Goal: Information Seeking & Learning: Find specific fact

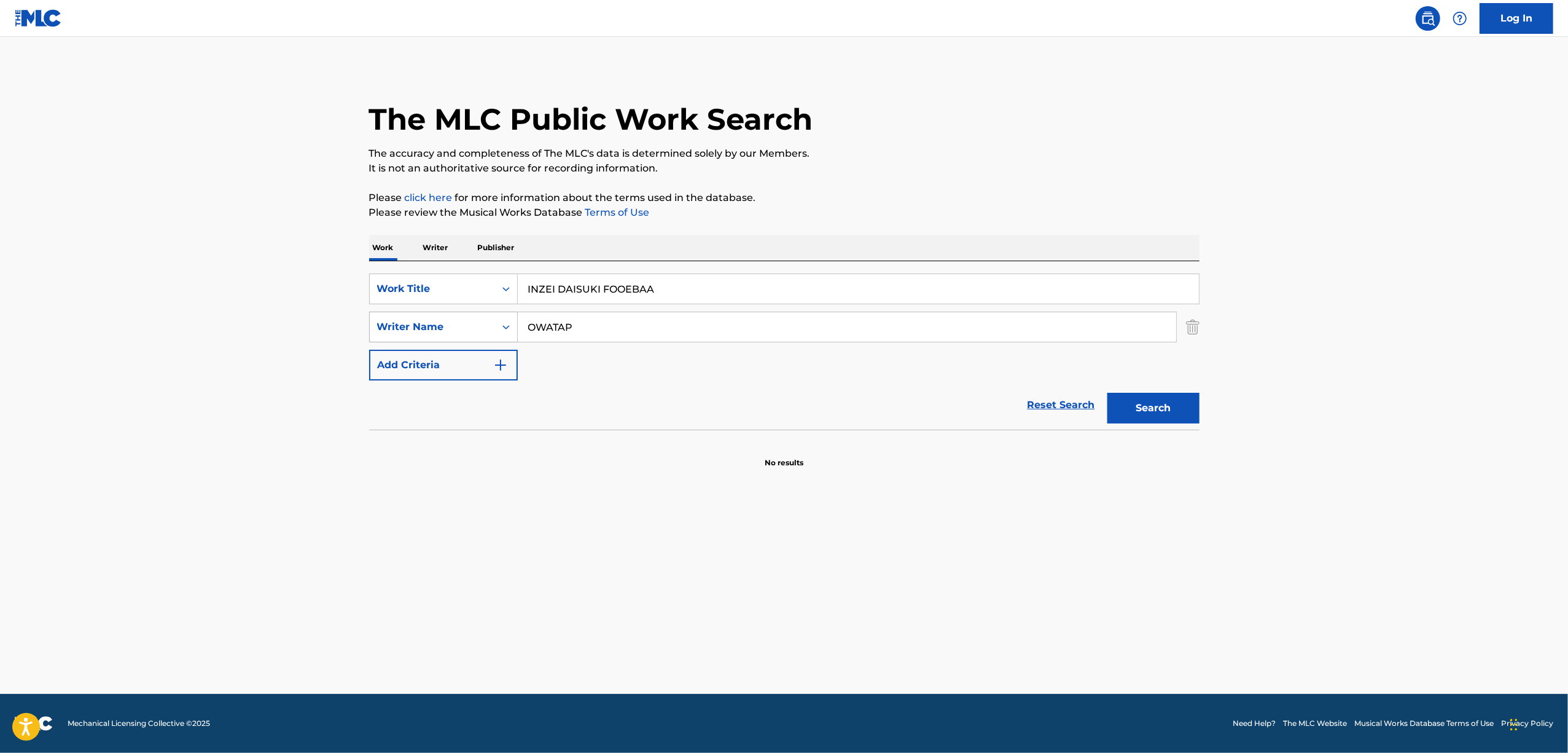
drag, startPoint x: 622, startPoint y: 291, endPoint x: 413, endPoint y: 315, distance: 210.4
click at [416, 316] on div "SearchWithCriteriaa8cbcb96-f8b4-4f0a-b271-9eb6e990a2ed Work Title INZEI DAISUKI…" at bounding box center [784, 327] width 830 height 107
paste input "RUSH"
type input "RUSH"
drag, startPoint x: 602, startPoint y: 336, endPoint x: 412, endPoint y: 320, distance: 190.7
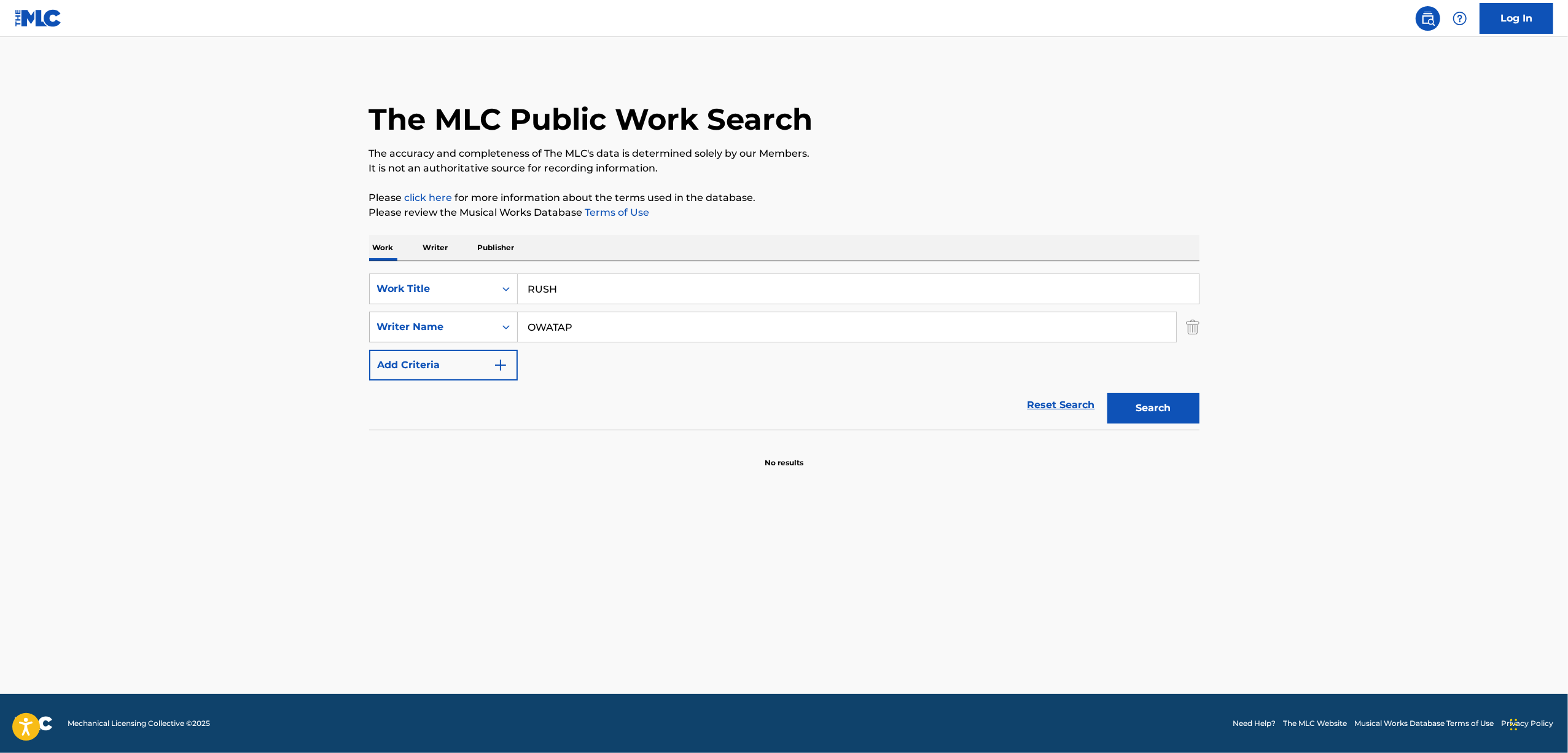
click at [419, 326] on div "SearchWithCriteriaa769fc9a-ca3e-445e-bad3-40cdc26381f7 Writer Name OWATAP" at bounding box center [784, 326] width 830 height 31
paste input "Koe"
type input "Koe"
drag, startPoint x: 1170, startPoint y: 393, endPoint x: 699, endPoint y: 219, distance: 502.1
click at [1168, 393] on button "Search" at bounding box center [1153, 408] width 93 height 31
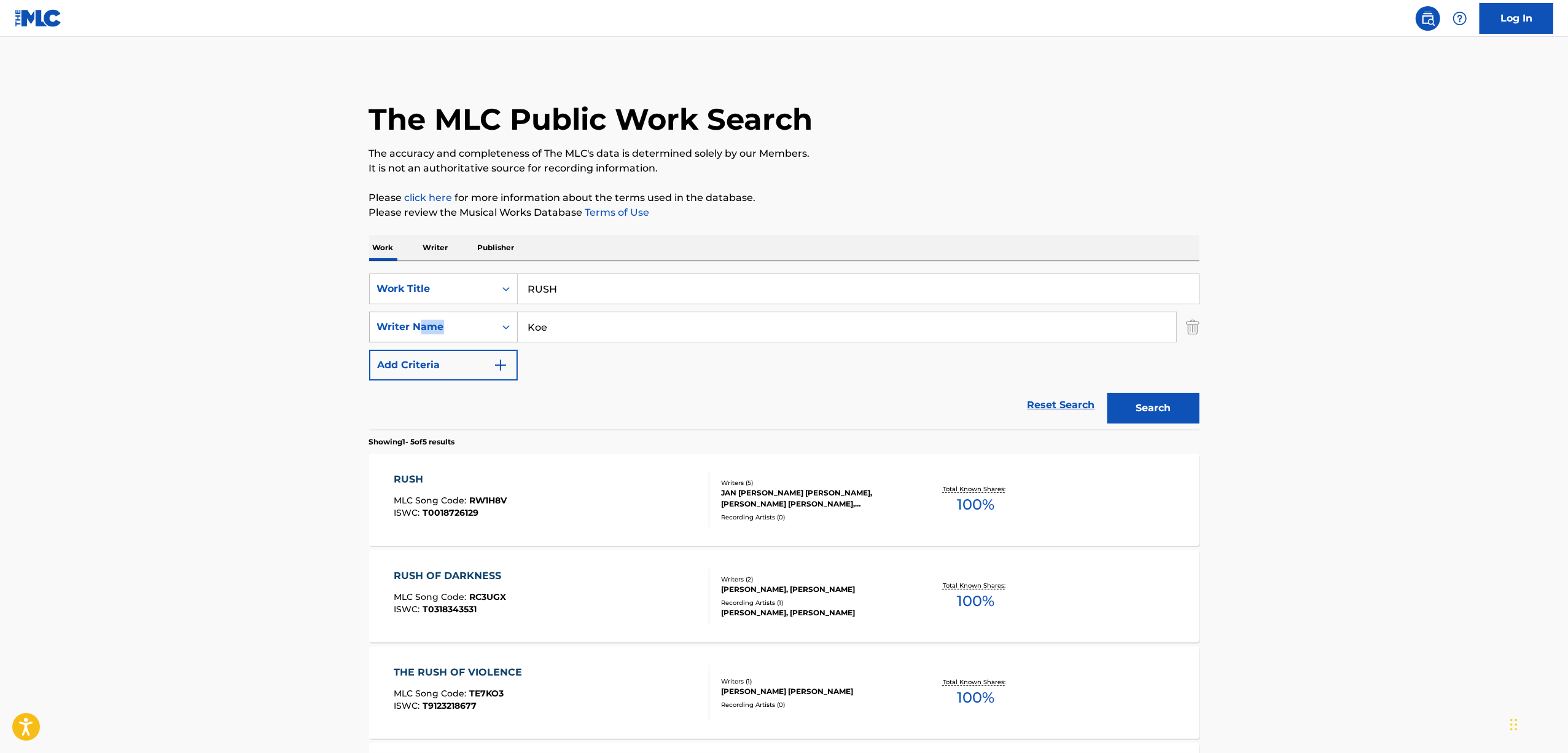
drag, startPoint x: 551, startPoint y: 305, endPoint x: 416, endPoint y: 330, distance: 137.3
click at [419, 329] on div "SearchWithCriteriaa8cbcb96-f8b4-4f0a-b271-9eb6e990a2ed Work Title RUSH SearchWi…" at bounding box center [784, 327] width 830 height 107
drag, startPoint x: 462, startPoint y: 311, endPoint x: 427, endPoint y: 317, distance: 35.5
click at [431, 316] on div "SearchWithCriteriaa8cbcb96-f8b4-4f0a-b271-9eb6e990a2ed Work Title RUSH SearchWi…" at bounding box center [784, 327] width 830 height 107
paste input "KAZEFUKI"
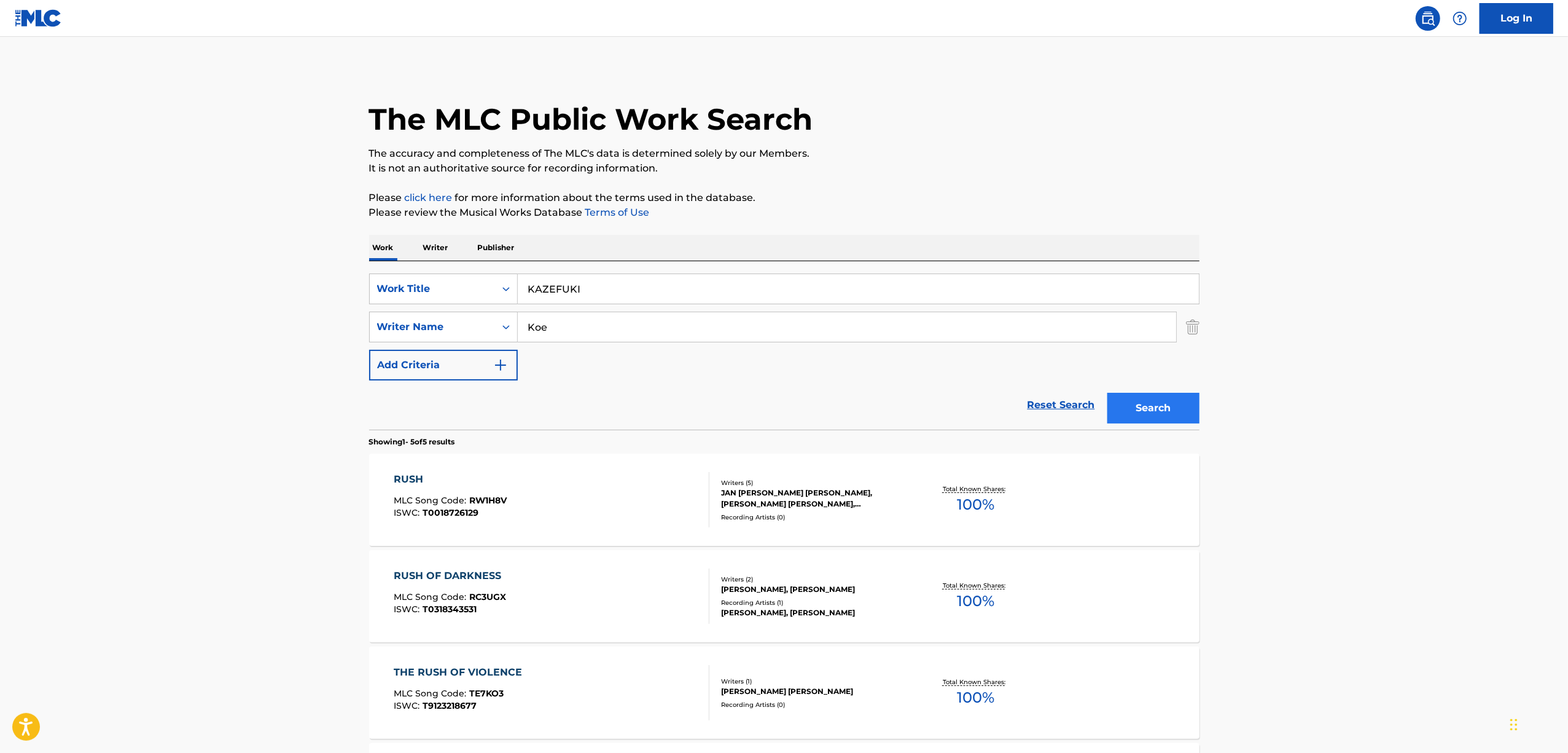
type input "KAZEFUKI"
drag, startPoint x: 1140, startPoint y: 413, endPoint x: 1146, endPoint y: 404, distance: 10.8
click at [1140, 411] on button "Search" at bounding box center [1153, 408] width 93 height 31
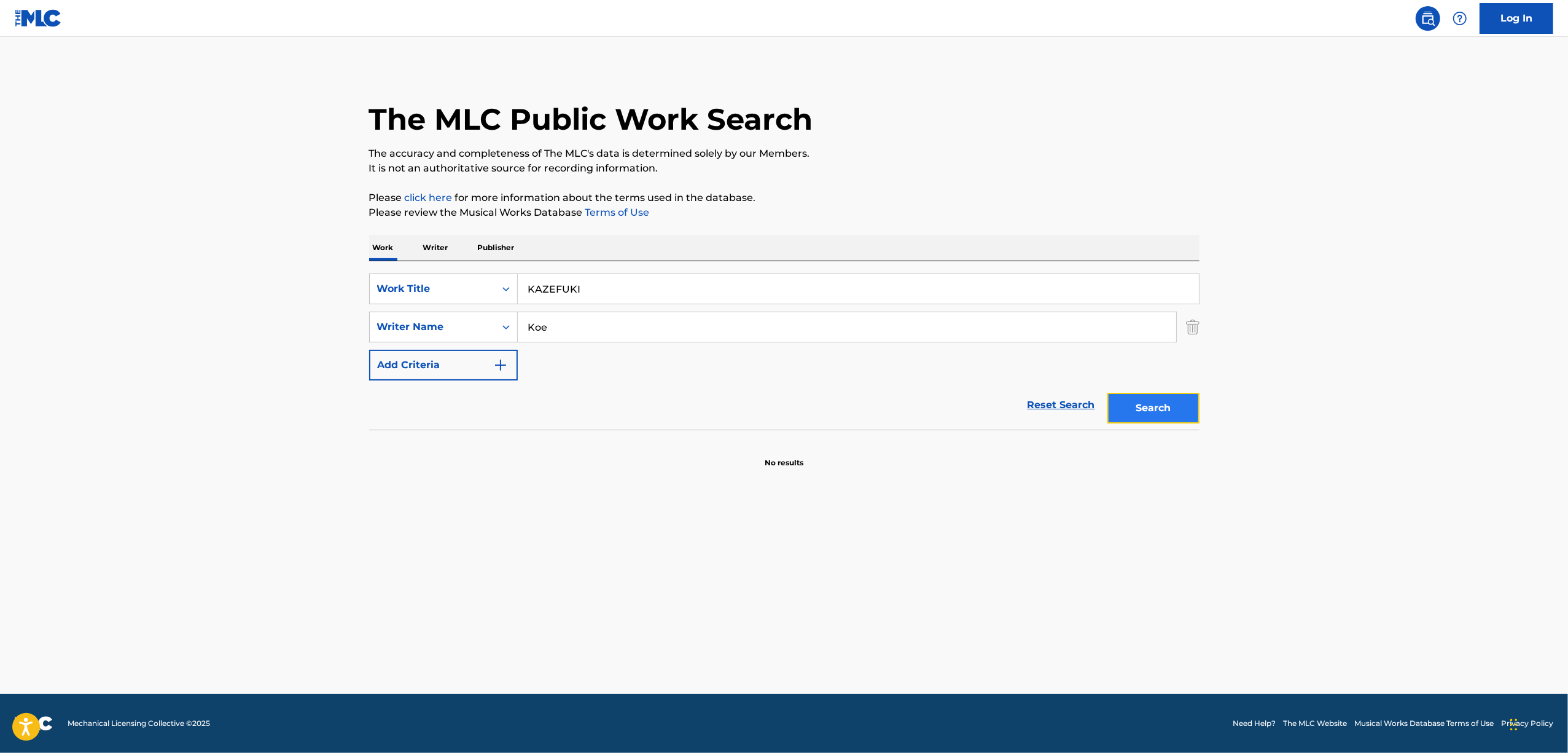
click at [1170, 411] on button "Search" at bounding box center [1153, 408] width 93 height 31
click at [510, 282] on div "Search Form" at bounding box center [506, 289] width 22 height 22
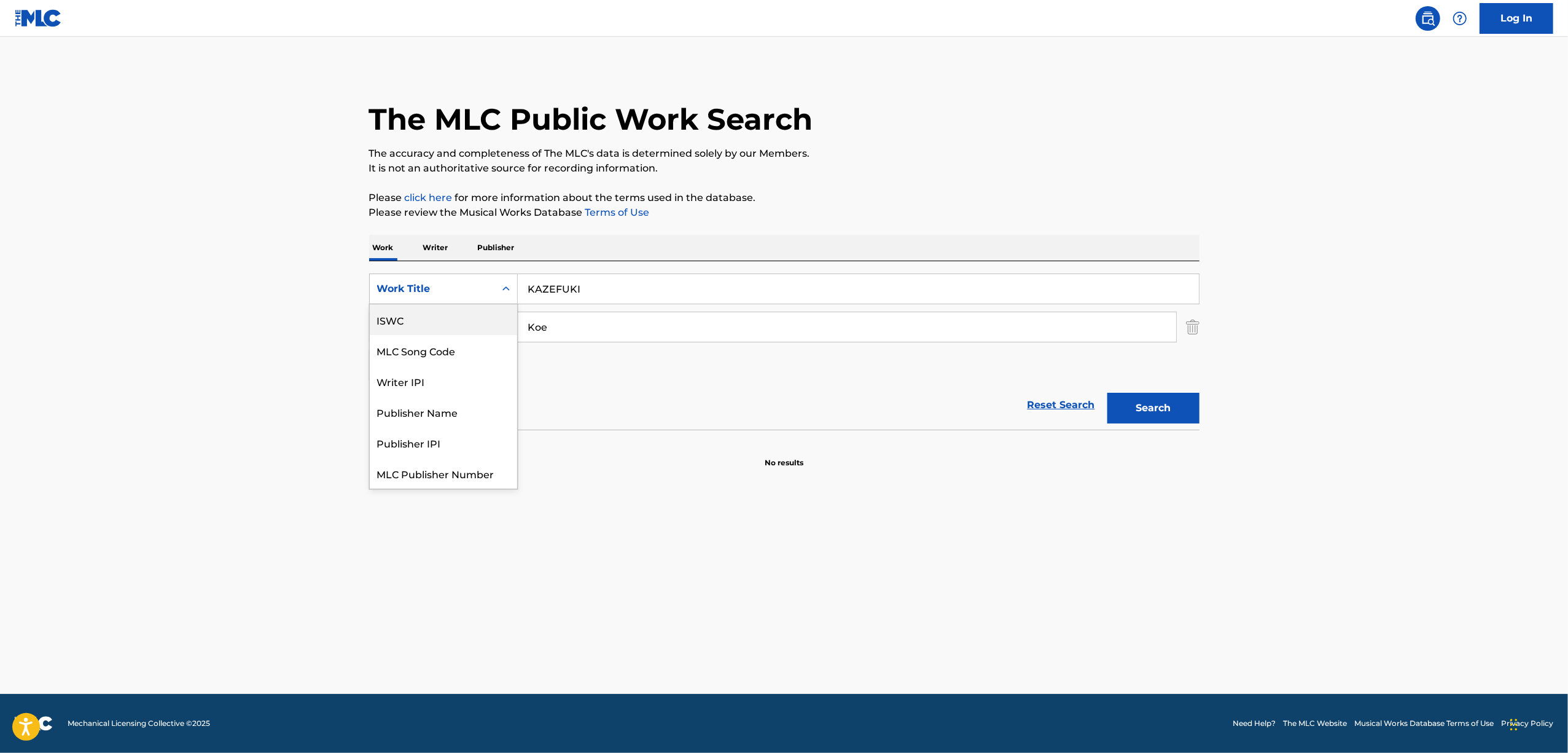
click at [436, 311] on div "ISWC" at bounding box center [444, 319] width 147 height 31
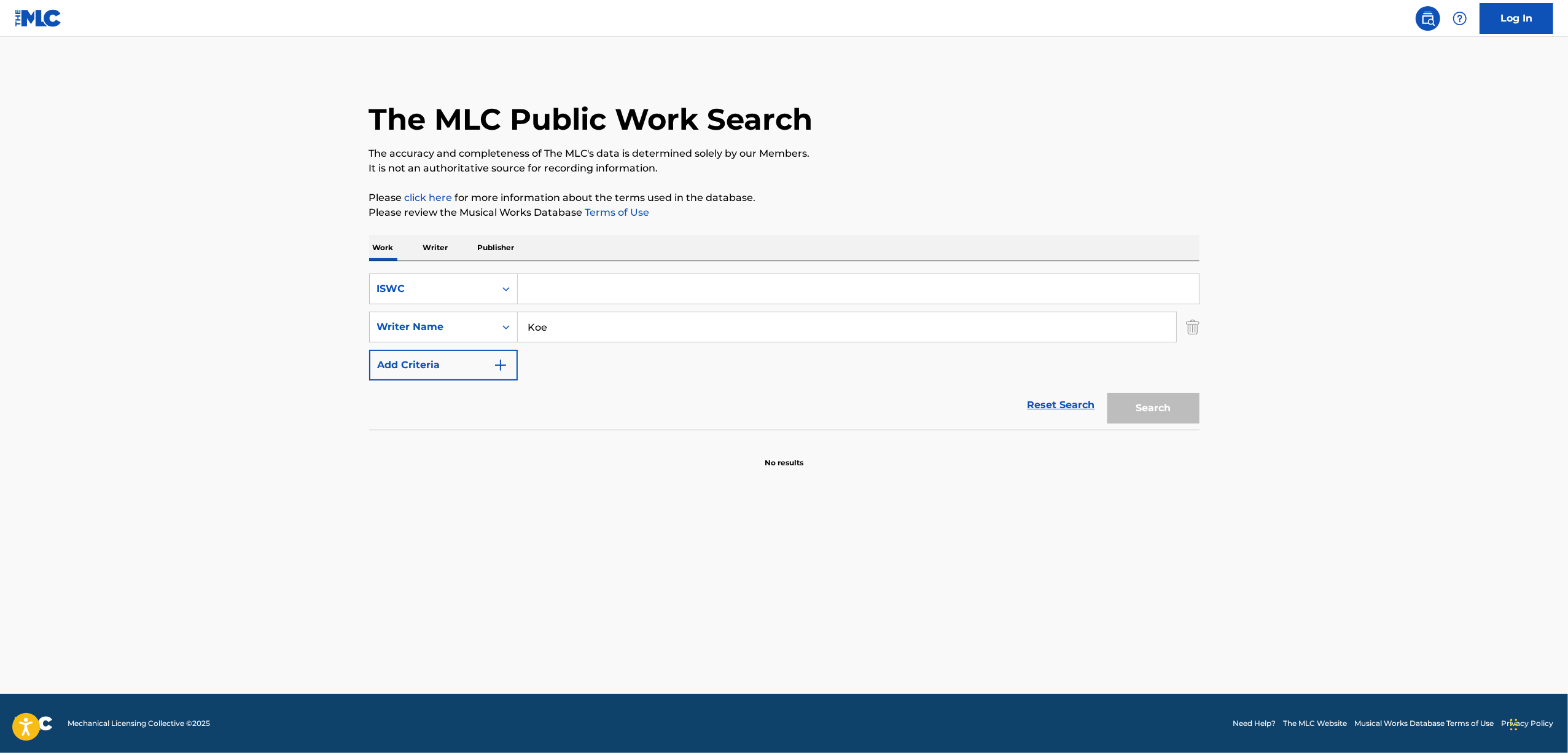
click at [572, 298] on input "Search Form" at bounding box center [858, 289] width 681 height 30
paste input "T3024255703"
type input "T3024255703"
drag, startPoint x: 495, startPoint y: 338, endPoint x: 441, endPoint y: 316, distance: 58.3
click at [441, 316] on div "SearchWithCriteriaa769fc9a-ca3e-445e-bad3-40cdc26381f7 Writer Name Koe" at bounding box center [784, 326] width 830 height 31
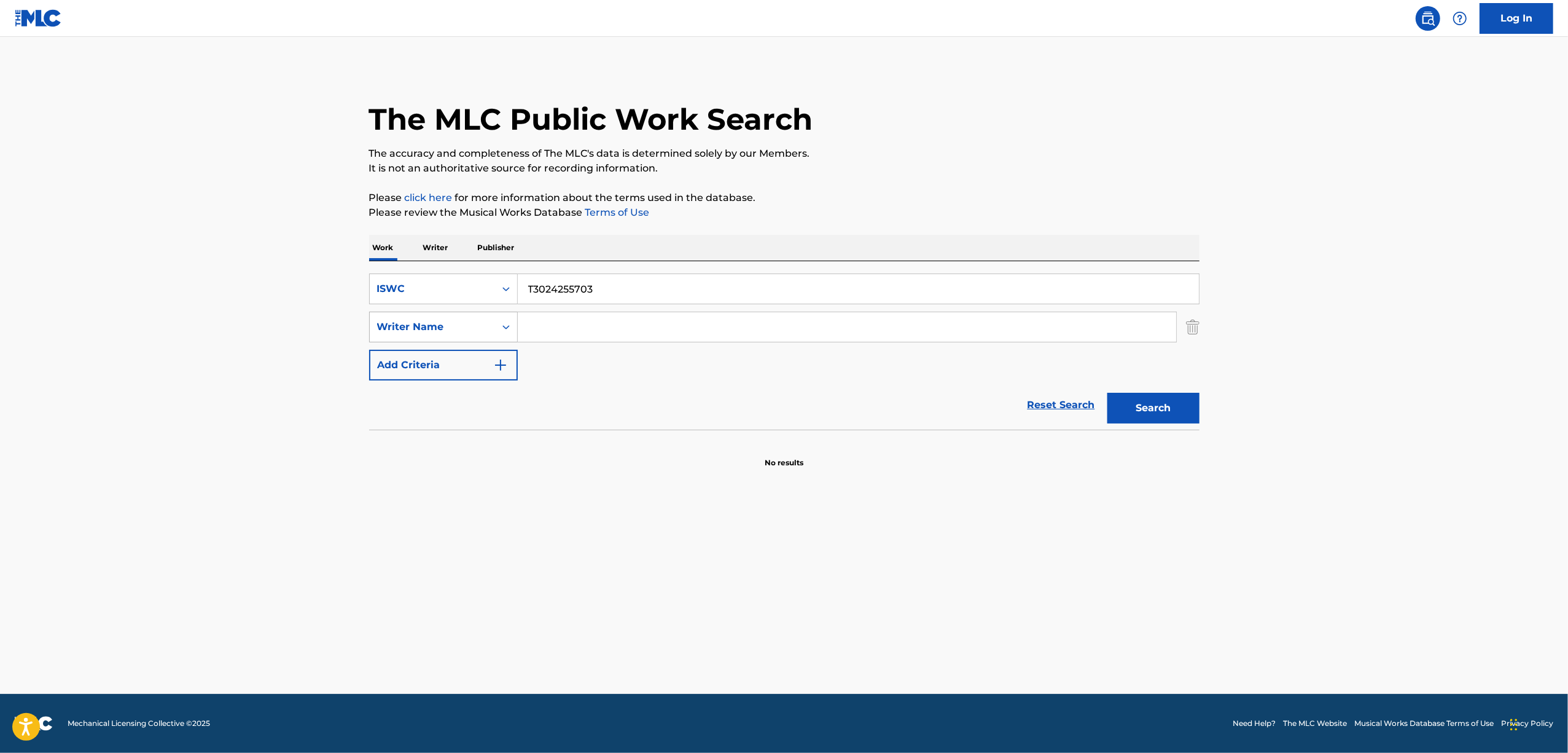
click at [1107, 393] on button "Search" at bounding box center [1153, 408] width 93 height 31
drag, startPoint x: 1138, startPoint y: 403, endPoint x: 1036, endPoint y: 386, distance: 103.4
click at [1138, 404] on button "Search" at bounding box center [1153, 408] width 93 height 31
drag, startPoint x: 607, startPoint y: 299, endPoint x: 416, endPoint y: 320, distance: 192.2
click at [416, 320] on div "SearchWithCriteria282fad61-3ce9-41e4-82b2-868c845bf4e4 ISWC T3024255703 SearchW…" at bounding box center [784, 327] width 830 height 107
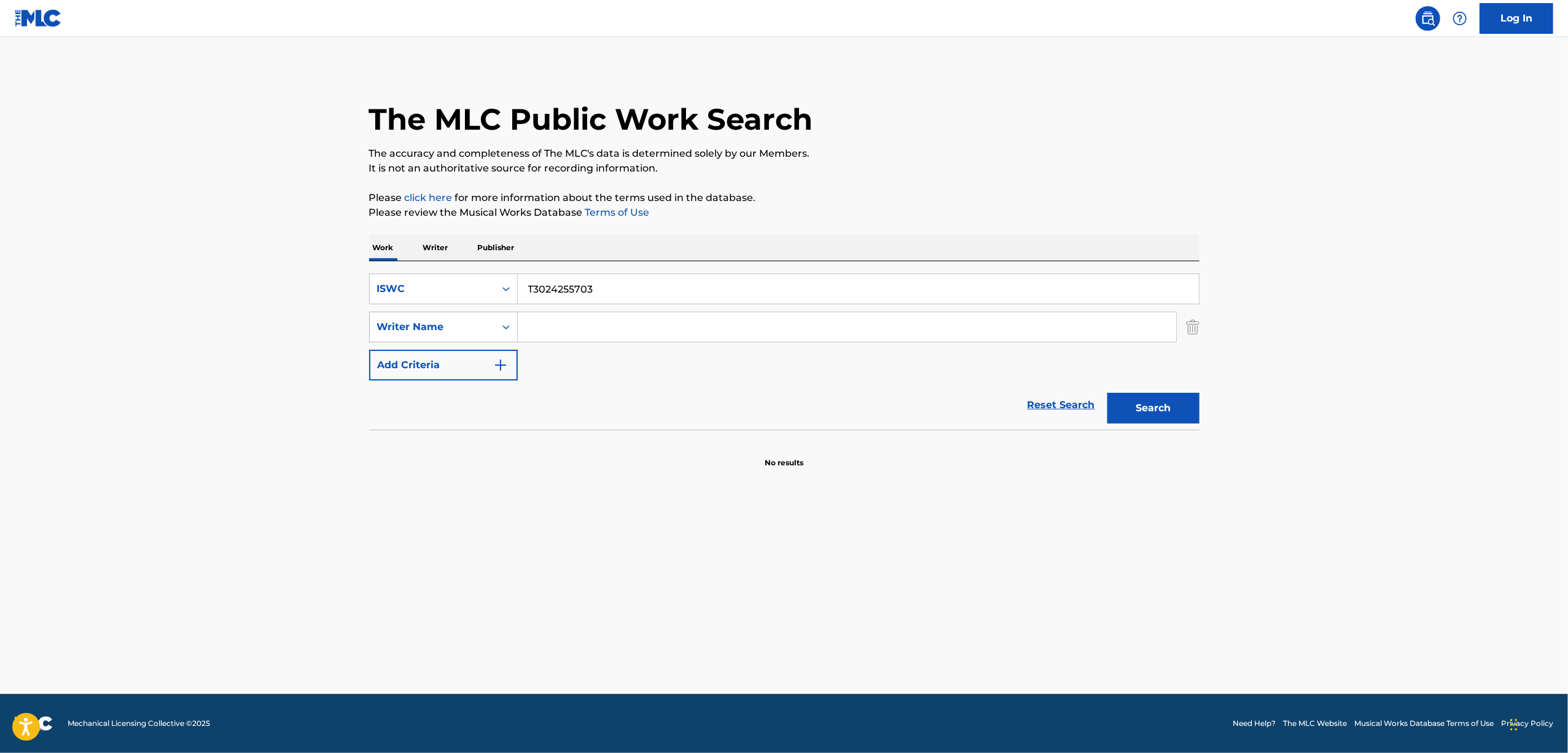
paste input "ヘルニアの神様!あいつを狙って!"
type input "ヘルニアの神様!あいつを狙って!"
click at [500, 289] on icon "Search Form" at bounding box center [506, 289] width 13 height 13
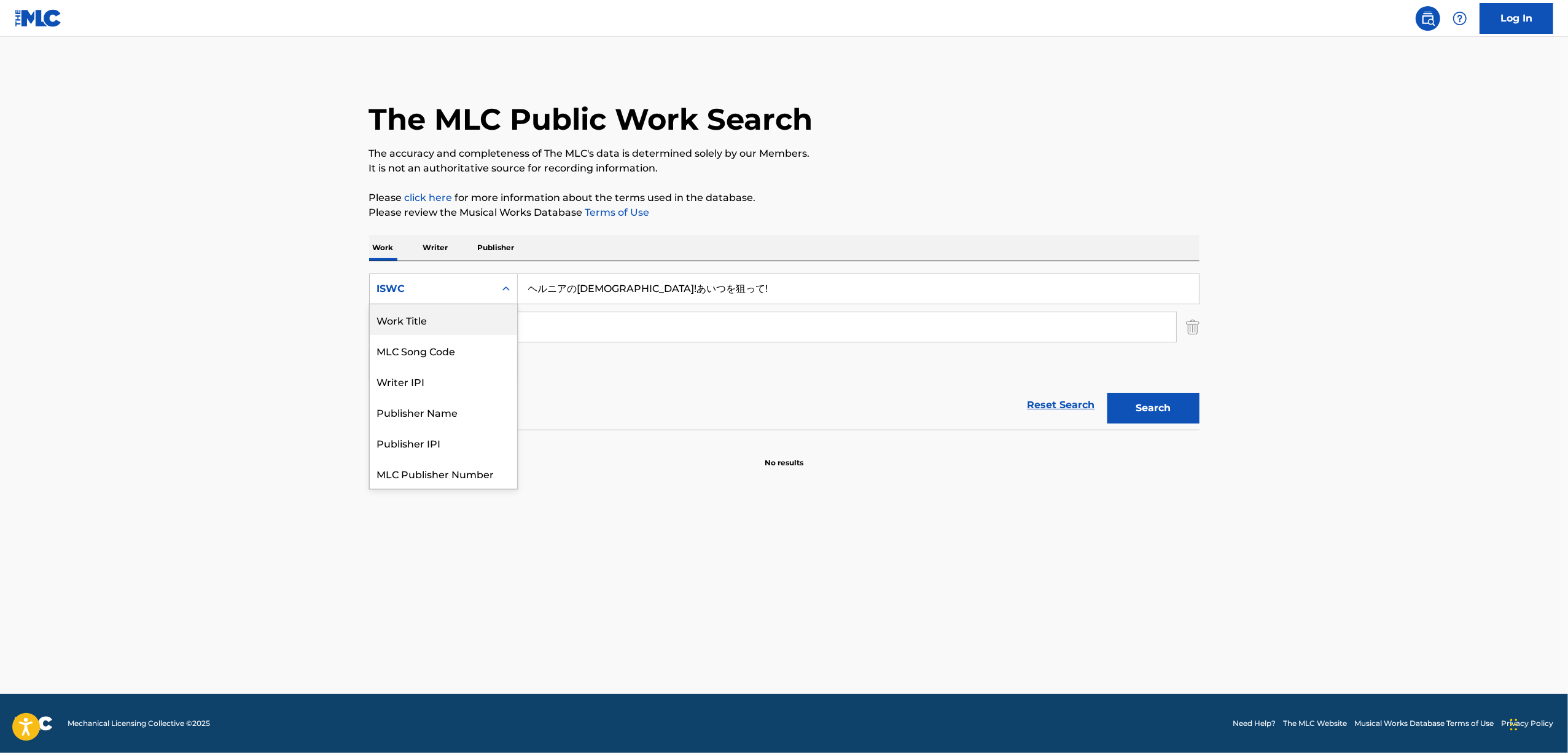
click at [436, 317] on div "Work Title" at bounding box center [444, 319] width 147 height 31
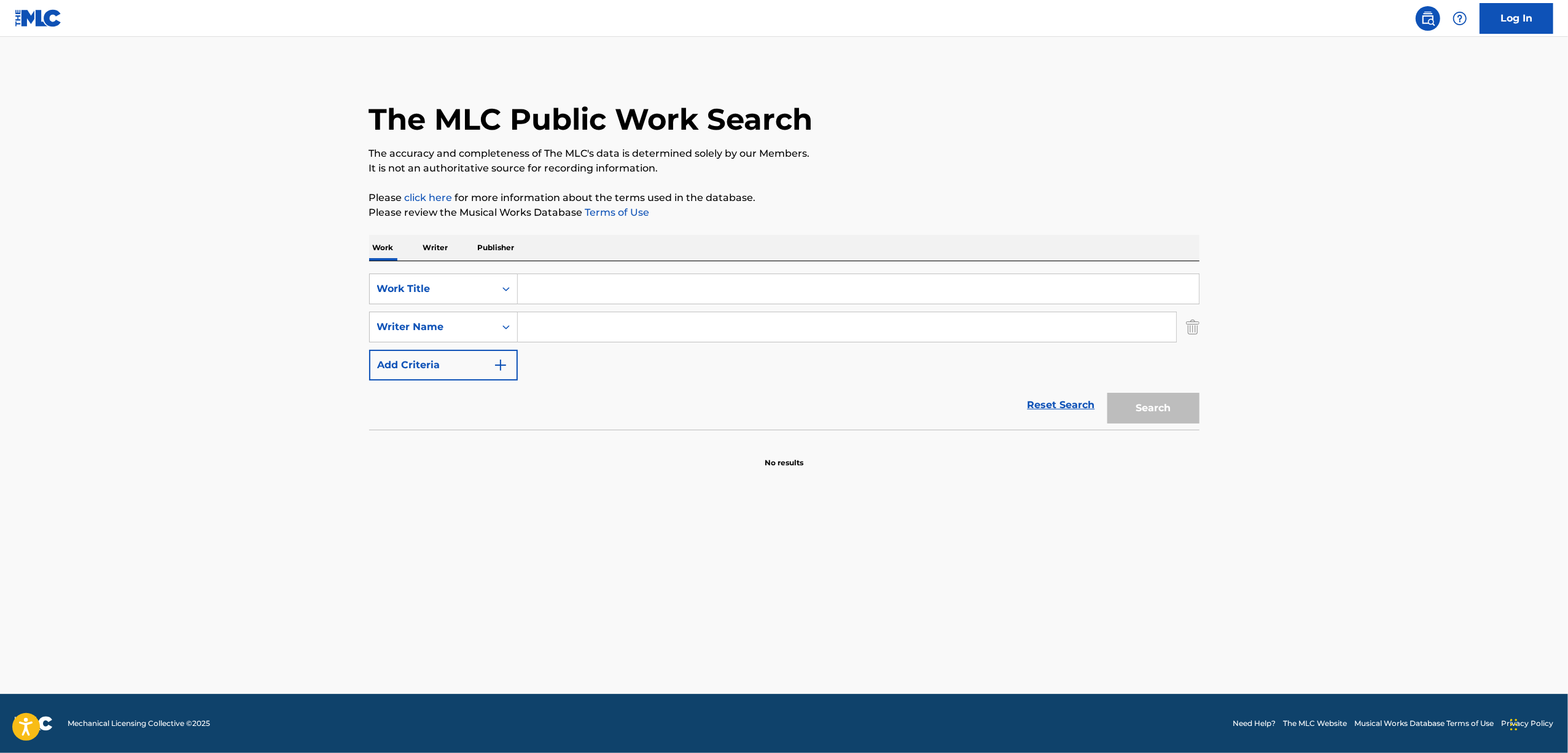
drag, startPoint x: 538, startPoint y: 296, endPoint x: 731, endPoint y: 278, distance: 193.8
click at [537, 296] on input "Search Form" at bounding box center [858, 289] width 681 height 30
drag, startPoint x: 542, startPoint y: 307, endPoint x: 544, endPoint y: 290, distance: 17.1
click at [512, 297] on div "SearchWithCriteriaff6b0300-8fd2-411a-a590-dd15a597fbf2 Work Title v SearchWithC…" at bounding box center [784, 327] width 830 height 107
click at [527, 302] on input "v" at bounding box center [858, 289] width 681 height 30
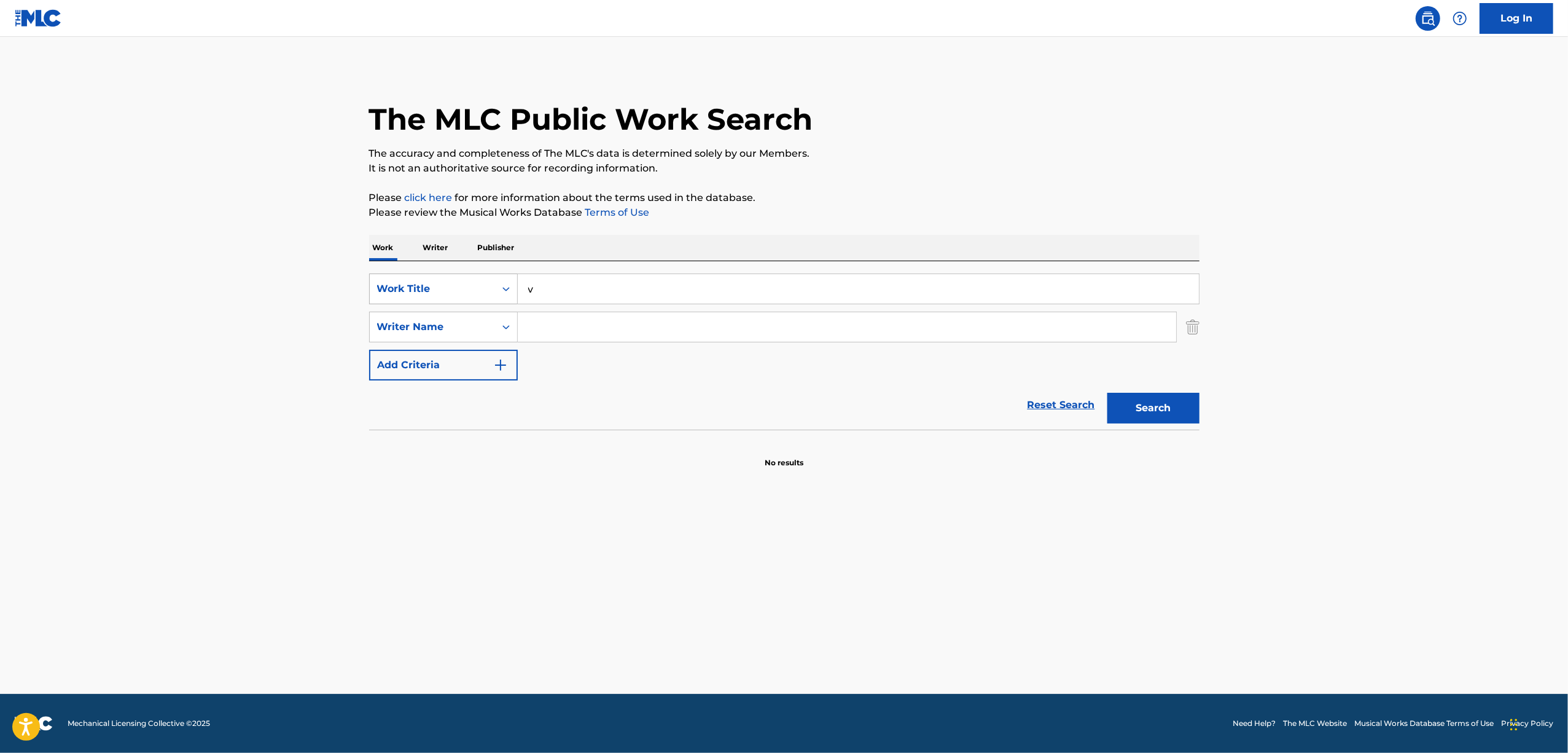
drag, startPoint x: 546, startPoint y: 286, endPoint x: 484, endPoint y: 296, distance: 62.8
click at [484, 296] on div "SearchWithCriteriaff6b0300-8fd2-411a-a590-dd15a597fbf2 Work Title v" at bounding box center [784, 289] width 830 height 31
paste input "ヘルニアの神様!あいつを狙って!"
click at [1143, 410] on button "Search" at bounding box center [1153, 408] width 93 height 31
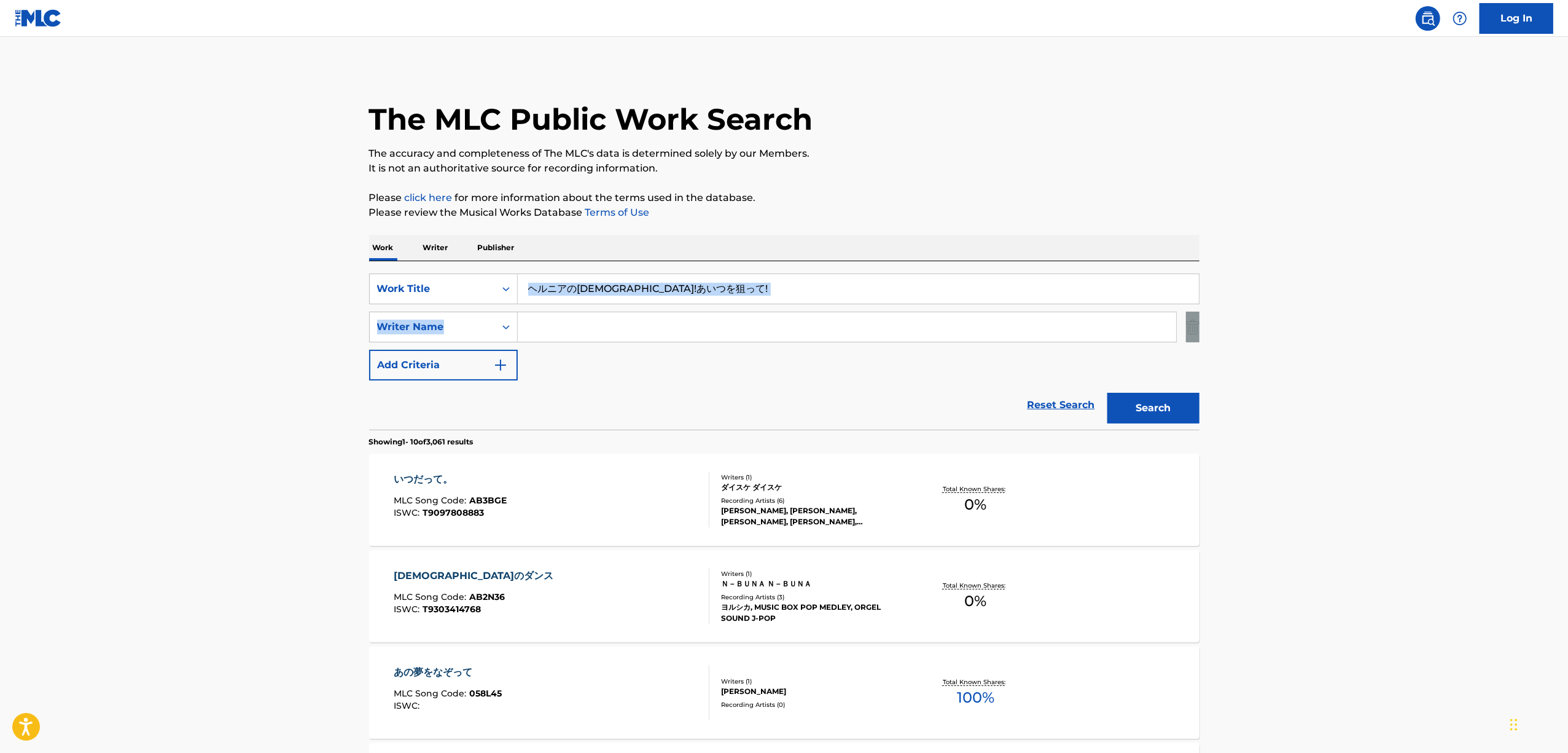
drag, startPoint x: 674, startPoint y: 301, endPoint x: 347, endPoint y: 342, distance: 329.6
click at [347, 342] on main "The MLC Public Work Search The accuracy and completeness of The MLC's data is d…" at bounding box center [784, 760] width 1568 height 1446
click at [698, 350] on div "SearchWithCriteriaff6b0300-8fd2-411a-a590-dd15a597fbf2 Work Title ヘルニアの神様!あいつを狙…" at bounding box center [784, 327] width 830 height 107
drag, startPoint x: 510, startPoint y: 323, endPoint x: 381, endPoint y: 337, distance: 129.8
click at [381, 337] on div "SearchWithCriteriaff6b0300-8fd2-411a-a590-dd15a597fbf2 Work Title ヘルニアの神様!あいつを狙…" at bounding box center [784, 327] width 830 height 107
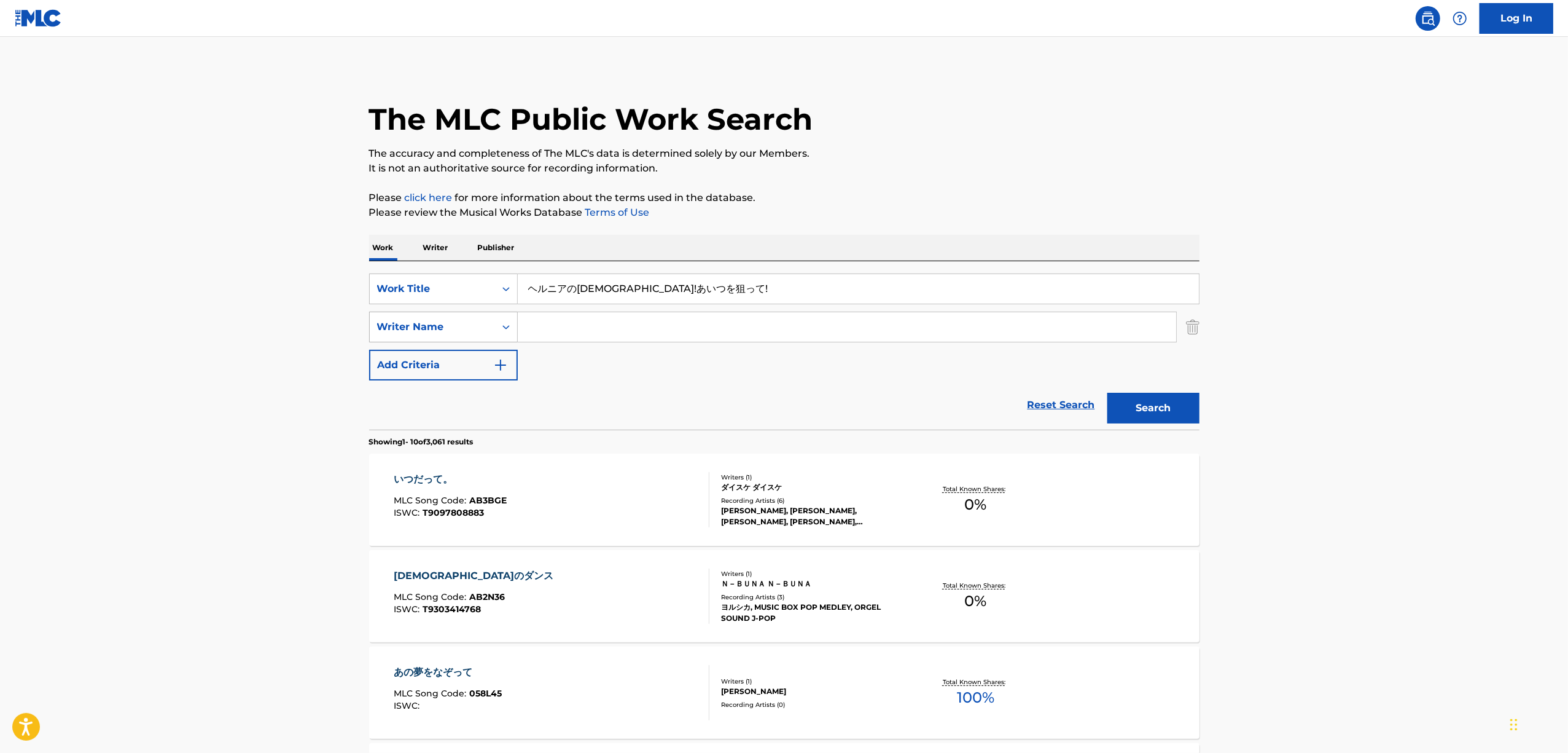
paste input "HERUNIANO KAMISAMA AITSUO NERATTE"
type input "HERUNIANO KAMISAMA AITSUO NERATTE"
drag, startPoint x: 1167, startPoint y: 408, endPoint x: 1160, endPoint y: 421, distance: 14.8
click at [1162, 414] on button "Search" at bounding box center [1153, 408] width 93 height 31
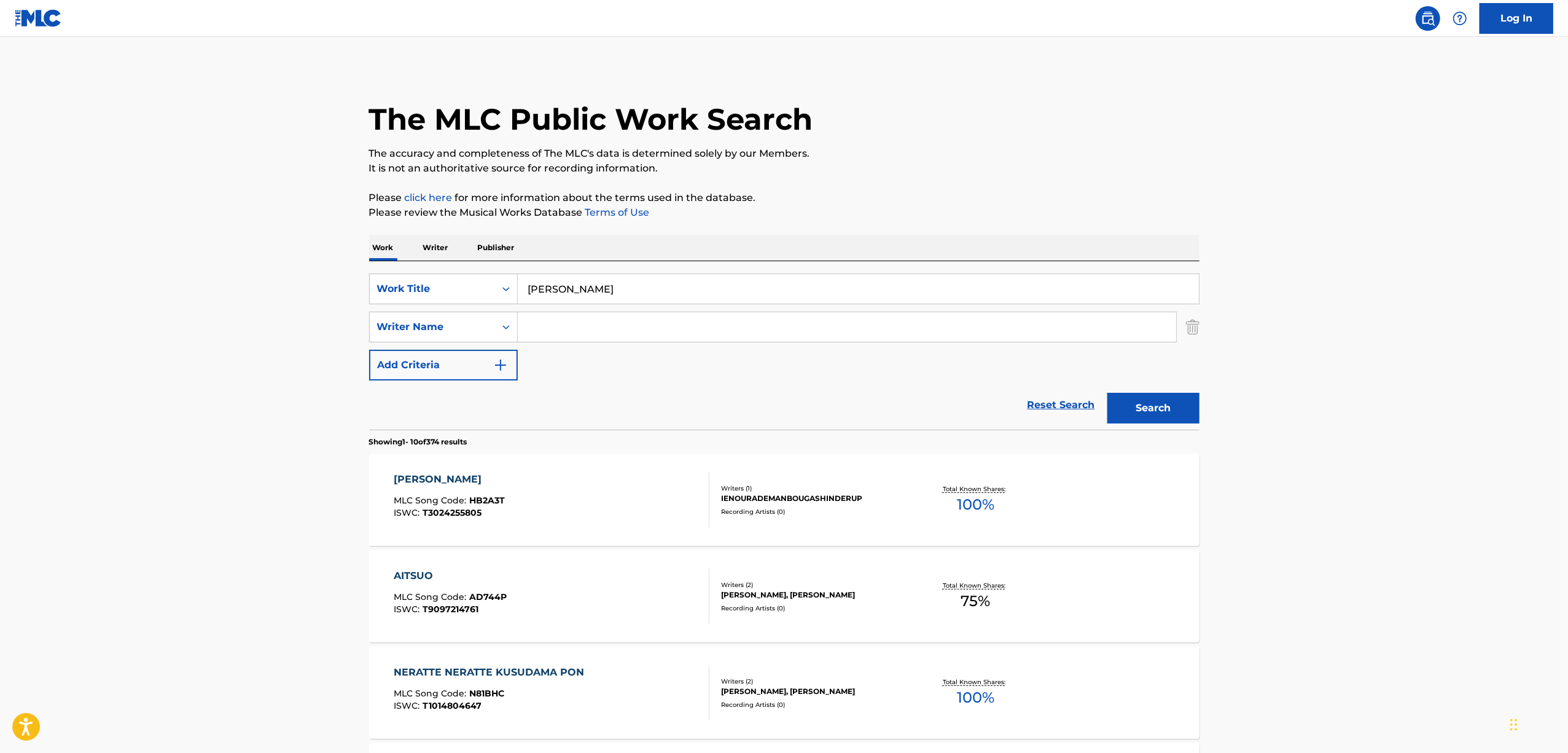
drag, startPoint x: 451, startPoint y: 242, endPoint x: 441, endPoint y: 247, distance: 11.2
click at [445, 245] on div "Work Writer Publisher" at bounding box center [784, 247] width 830 height 26
click at [441, 247] on p "Writer" at bounding box center [436, 247] width 33 height 26
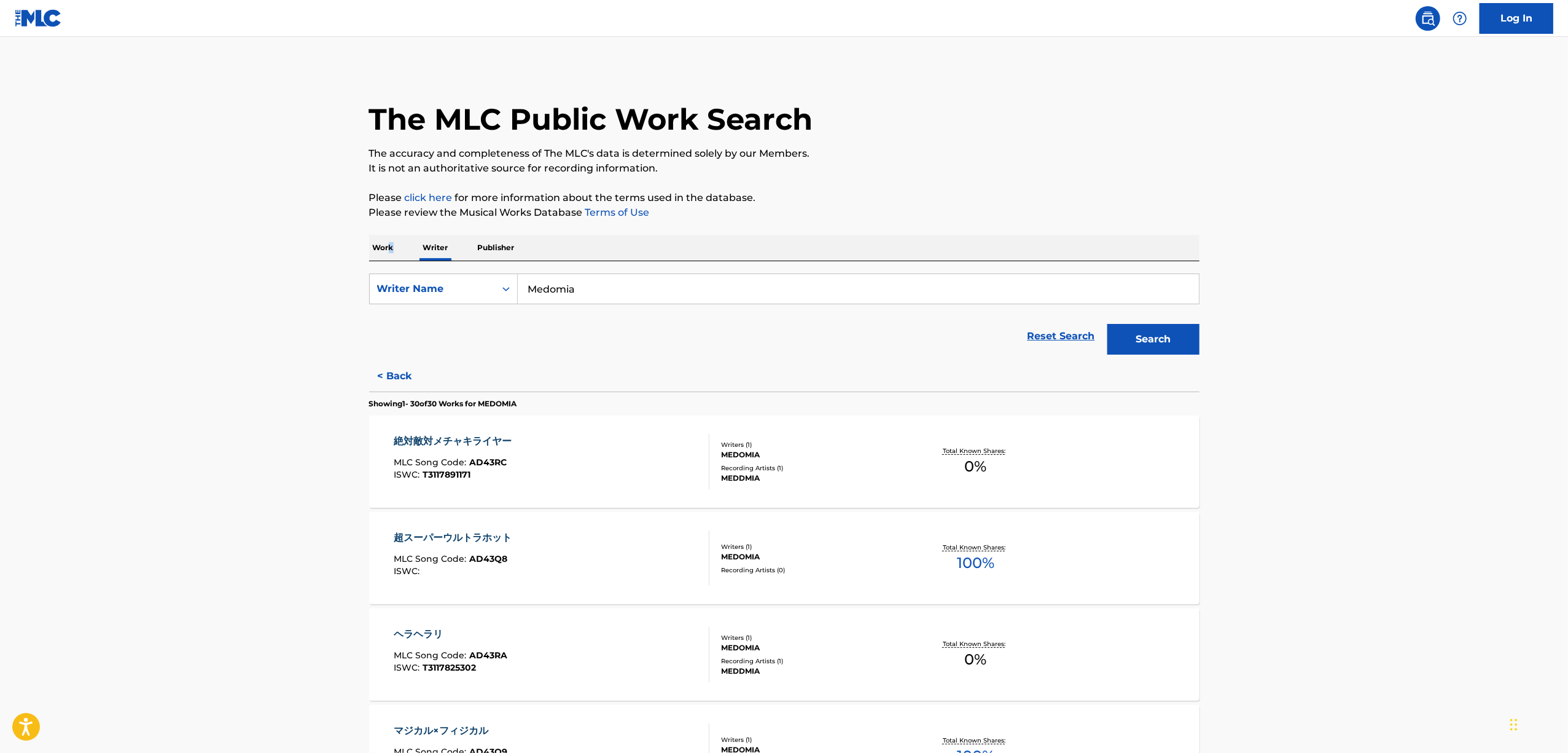
click at [389, 242] on p "Work" at bounding box center [383, 247] width 28 height 26
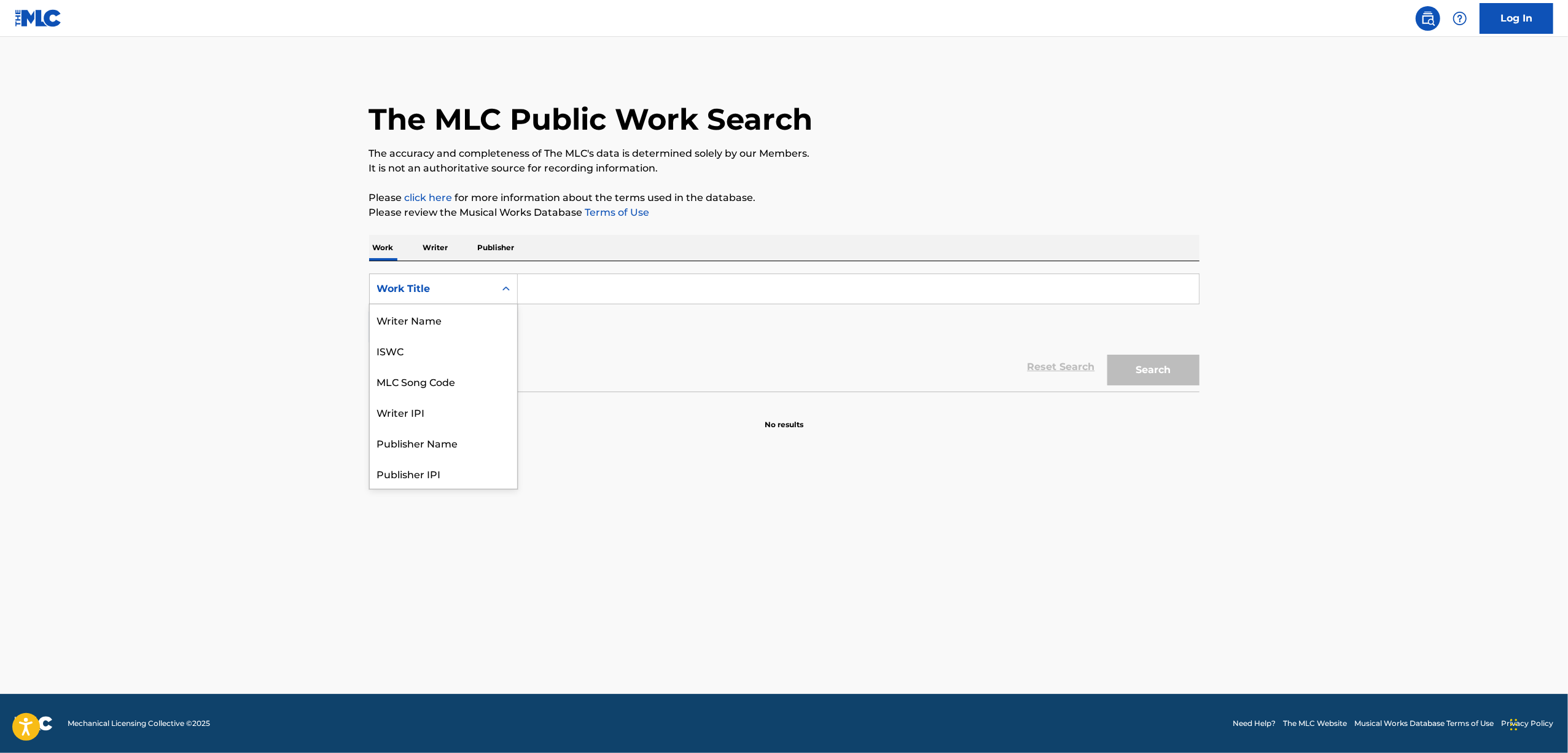
click at [442, 280] on div "Work Title" at bounding box center [433, 289] width 125 height 24
click at [430, 355] on div "Writer IPI" at bounding box center [444, 350] width 147 height 31
click at [578, 293] on input "Search Form" at bounding box center [858, 289] width 681 height 30
paste input "00671566914"
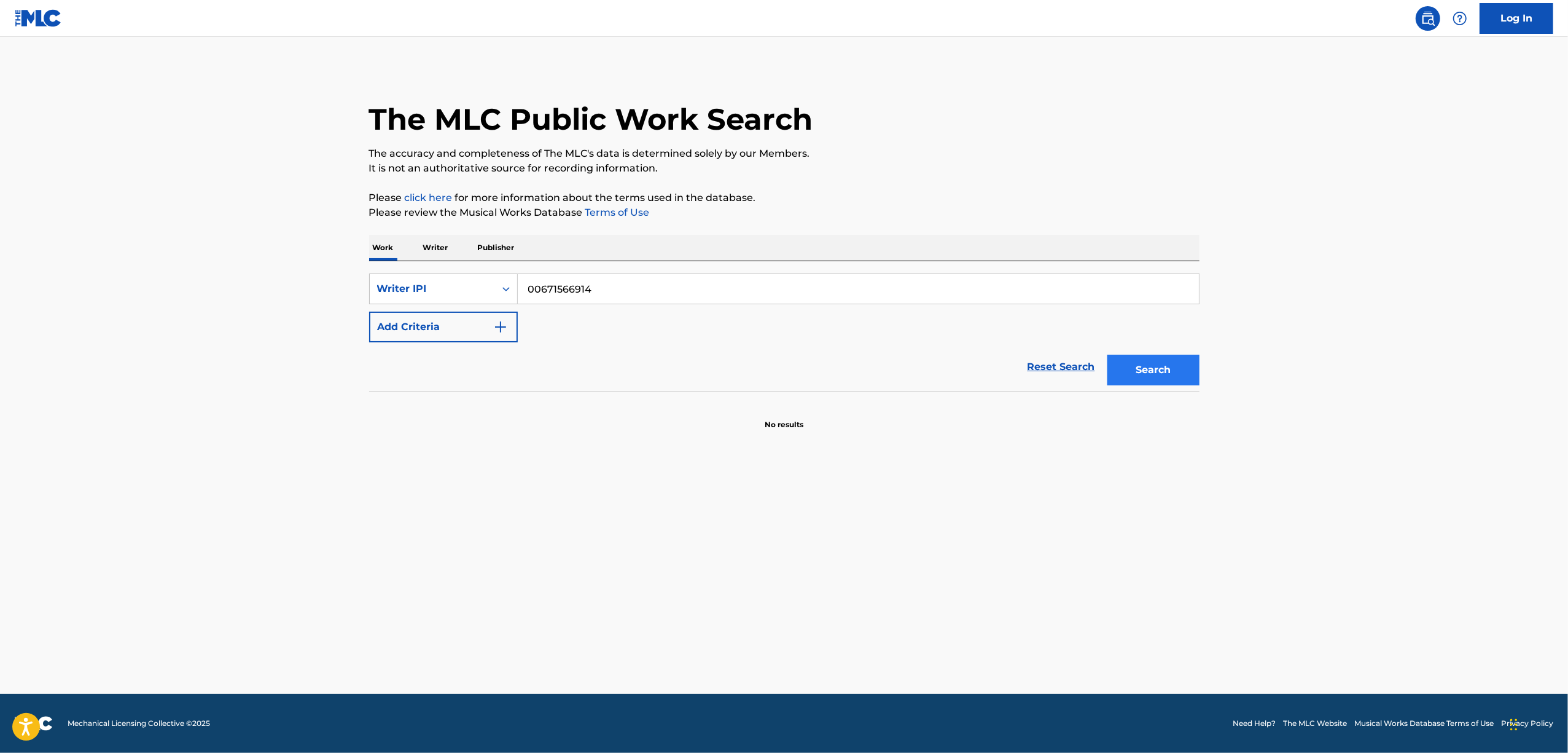
type input "00671566914"
drag, startPoint x: 1150, startPoint y: 365, endPoint x: 1156, endPoint y: 362, distance: 6.7
click at [1156, 362] on button "Search" at bounding box center [1153, 369] width 93 height 31
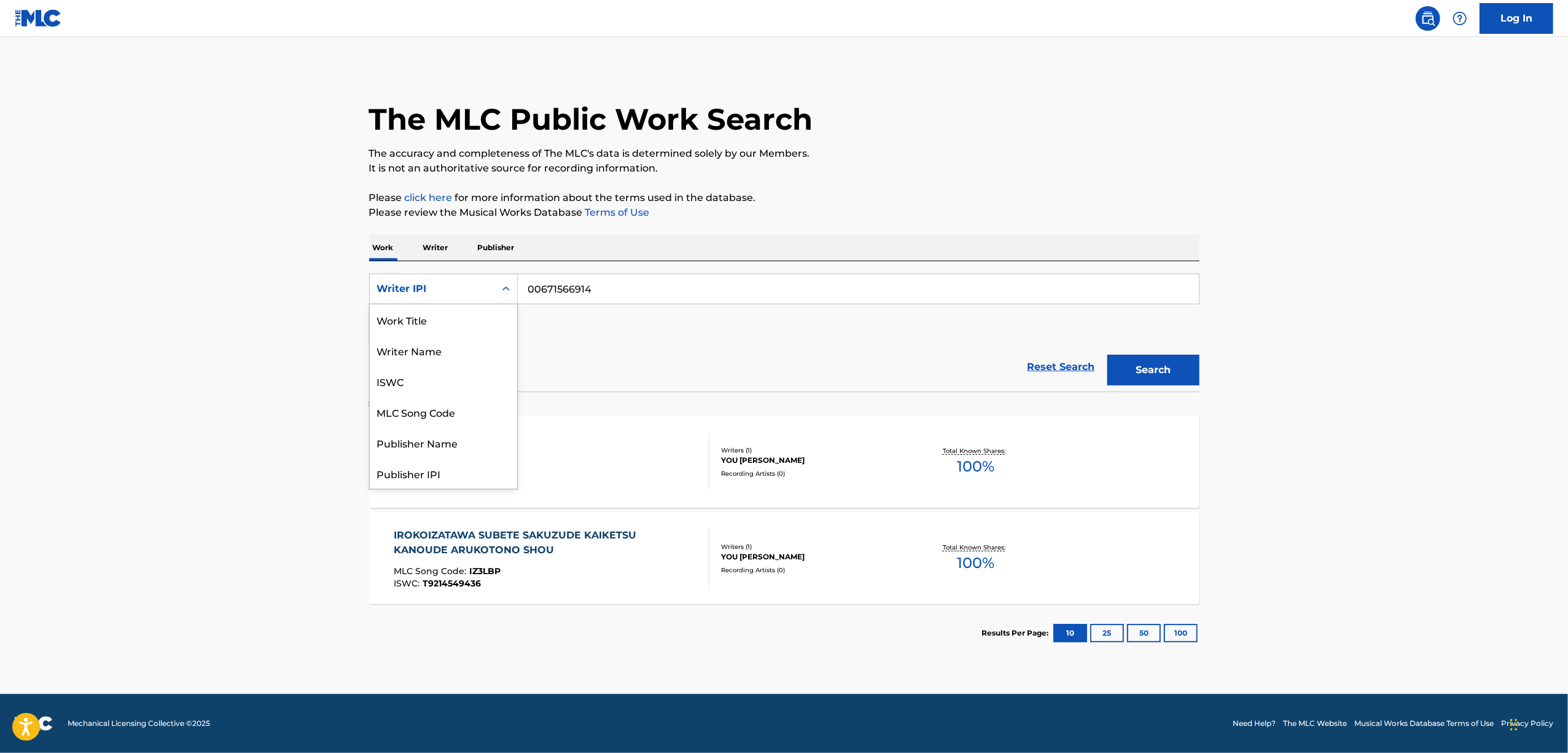
click at [509, 291] on icon "Search Form" at bounding box center [506, 289] width 13 height 13
click at [460, 318] on div "Work Title" at bounding box center [444, 319] width 147 height 31
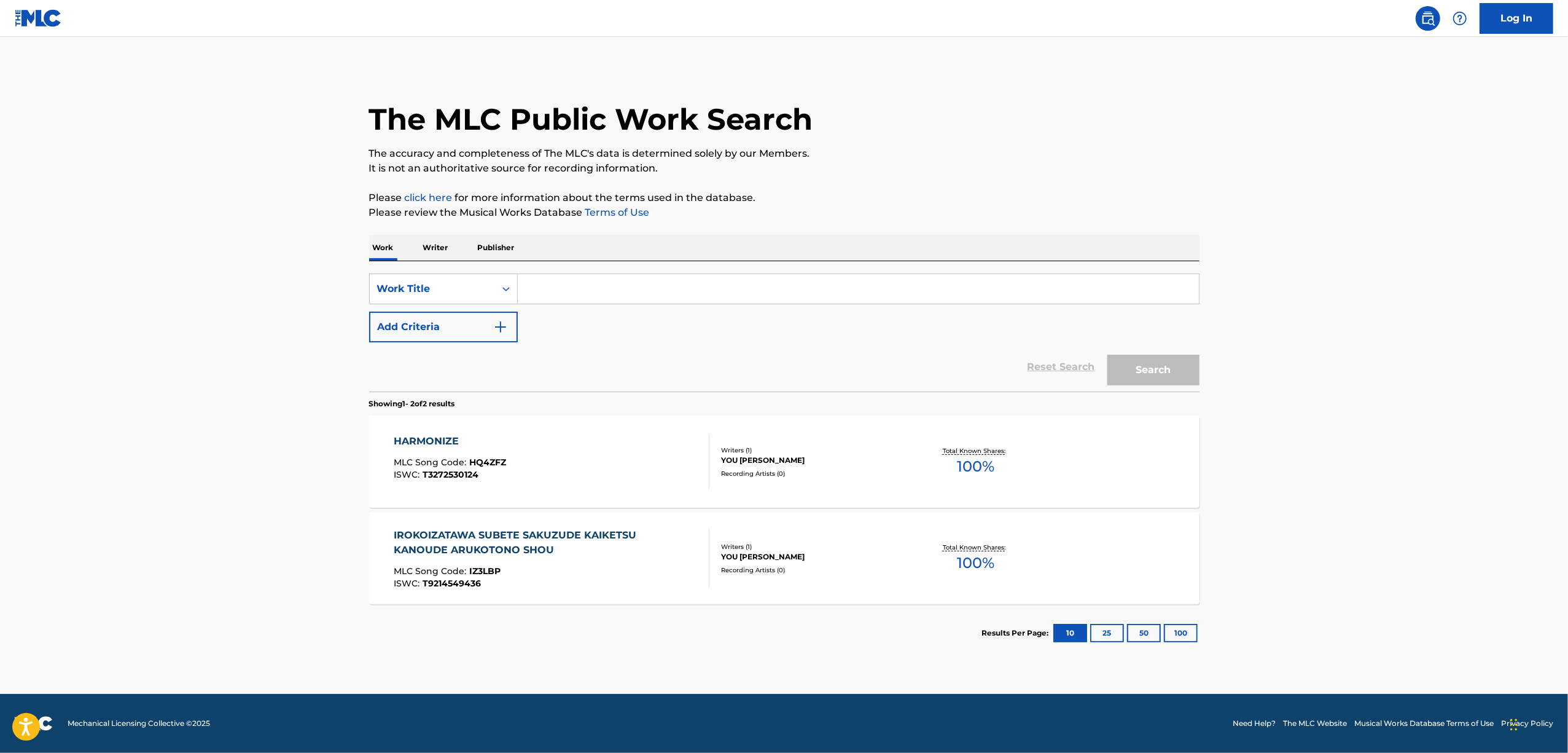
click at [552, 295] on input "Search Form" at bounding box center [858, 289] width 681 height 30
paste input "FUWARI"
type input "FUWARI"
click at [1158, 374] on button "Search" at bounding box center [1153, 369] width 93 height 31
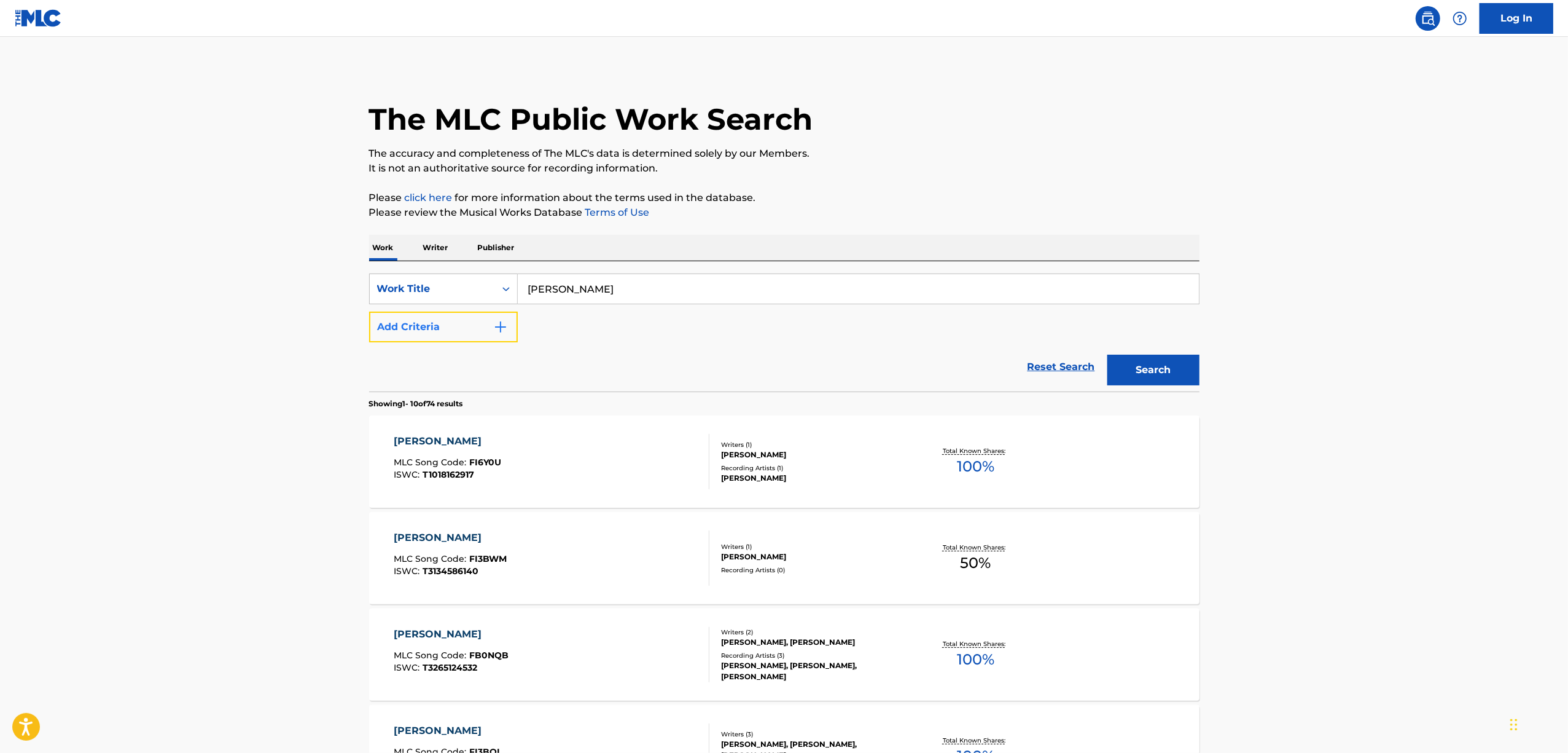
click at [505, 336] on button "Add Criteria" at bounding box center [444, 326] width 149 height 31
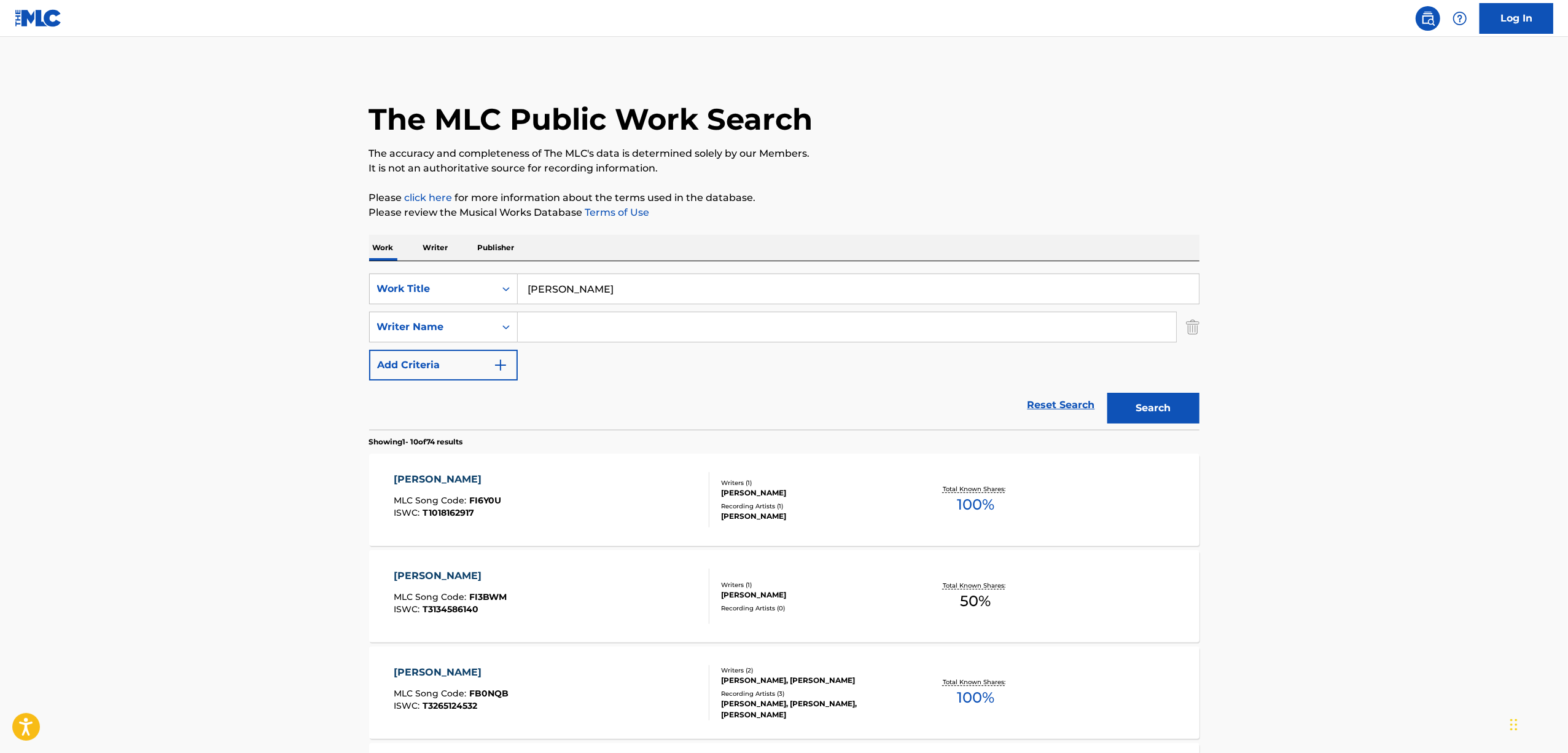
drag, startPoint x: 509, startPoint y: 336, endPoint x: 549, endPoint y: 338, distance: 40.0
click at [549, 338] on input "Search Form" at bounding box center [847, 327] width 659 height 30
paste input "Ui Nashimoto"
click at [1142, 411] on button "Search" at bounding box center [1153, 408] width 93 height 31
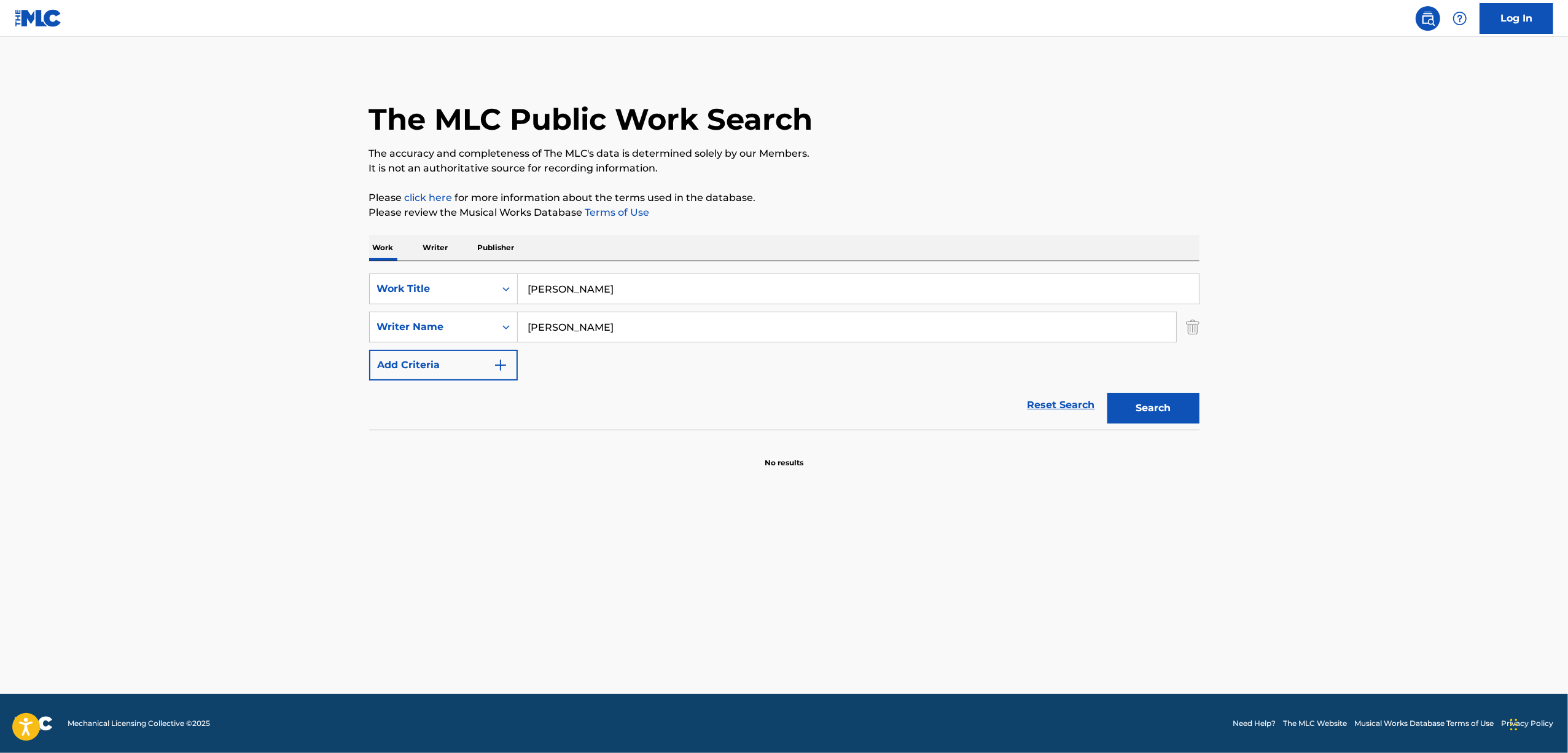
drag, startPoint x: 548, startPoint y: 340, endPoint x: 500, endPoint y: 347, distance: 48.5
click at [501, 347] on div "SearchWithCriteria747e4f88-e3bf-466b-8b50-686505ae43ad Work Title FUWARI Search…" at bounding box center [784, 327] width 830 height 107
paste input "NASHIMOTO UI"
drag, startPoint x: 556, startPoint y: 326, endPoint x: 557, endPoint y: 319, distance: 7.1
click at [556, 325] on input "NASHIMOTO UI" at bounding box center [847, 327] width 659 height 30
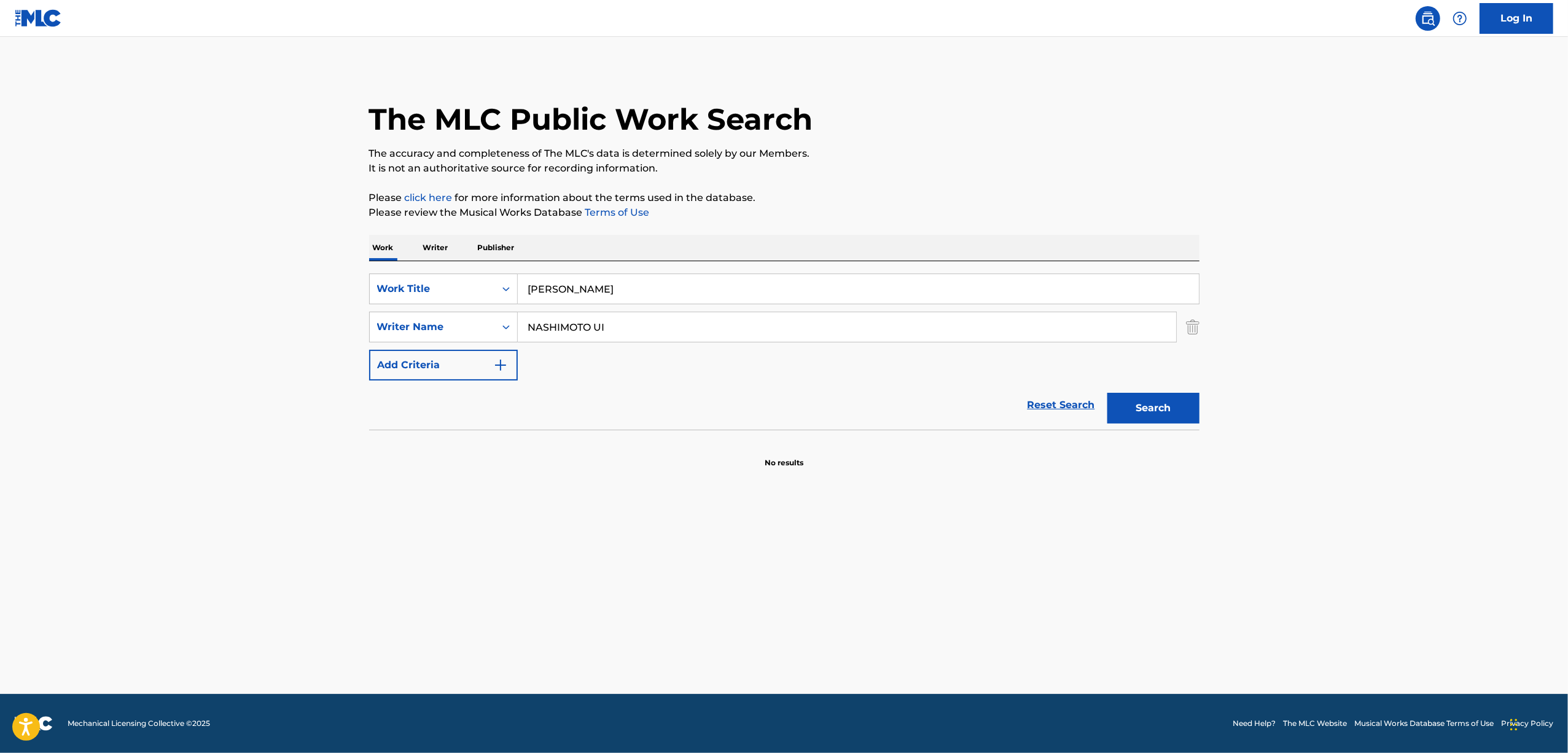
type input "NASHIMOTO UI"
click at [1173, 377] on div "SearchWithCriteria747e4f88-e3bf-466b-8b50-686505ae43ad Work Title FUWARI Search…" at bounding box center [784, 327] width 830 height 107
click at [1159, 404] on button "Search" at bounding box center [1153, 408] width 93 height 31
click at [1162, 409] on button "Search" at bounding box center [1153, 408] width 93 height 31
click at [509, 288] on icon "Search Form" at bounding box center [506, 289] width 13 height 13
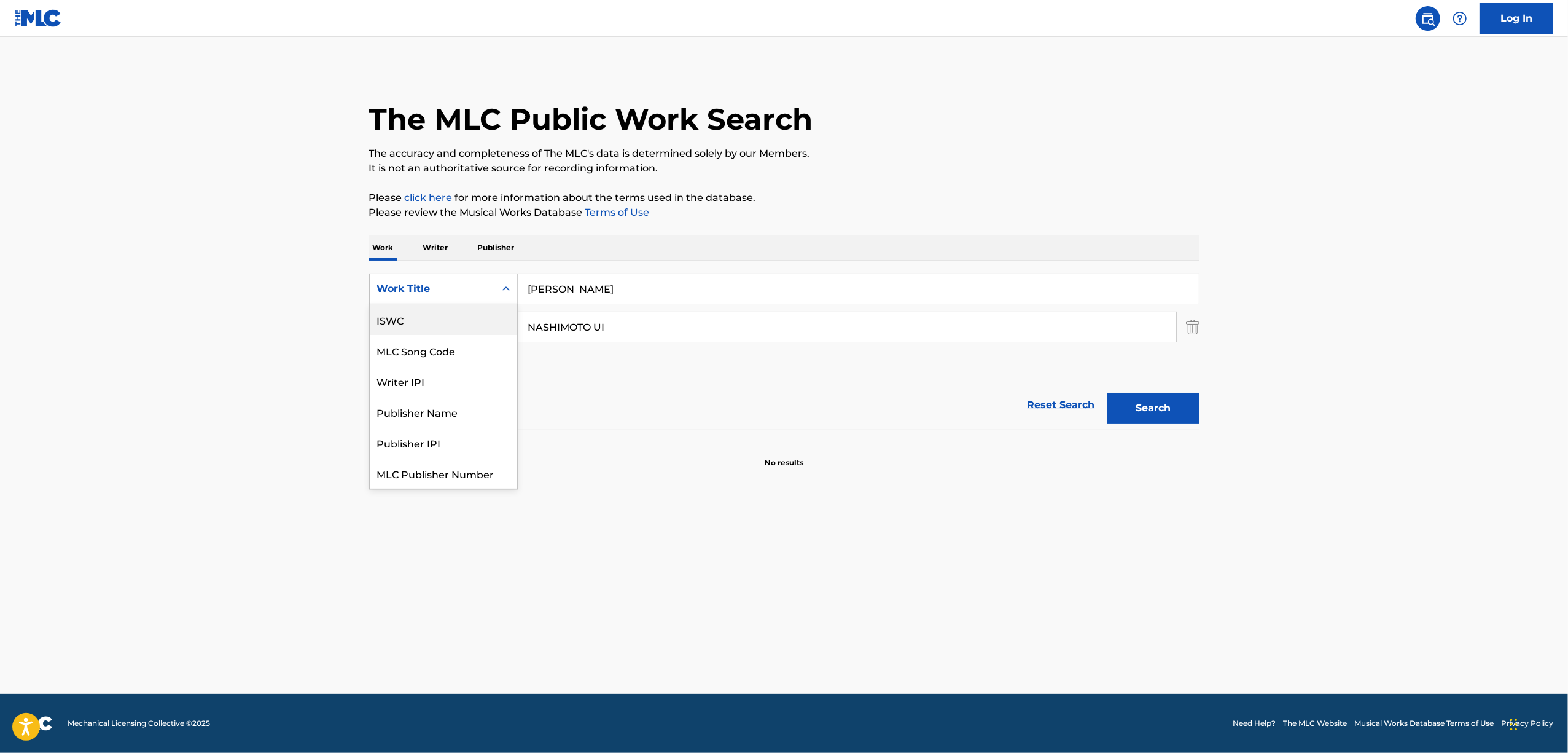
click at [474, 318] on div "ISWC" at bounding box center [444, 319] width 147 height 31
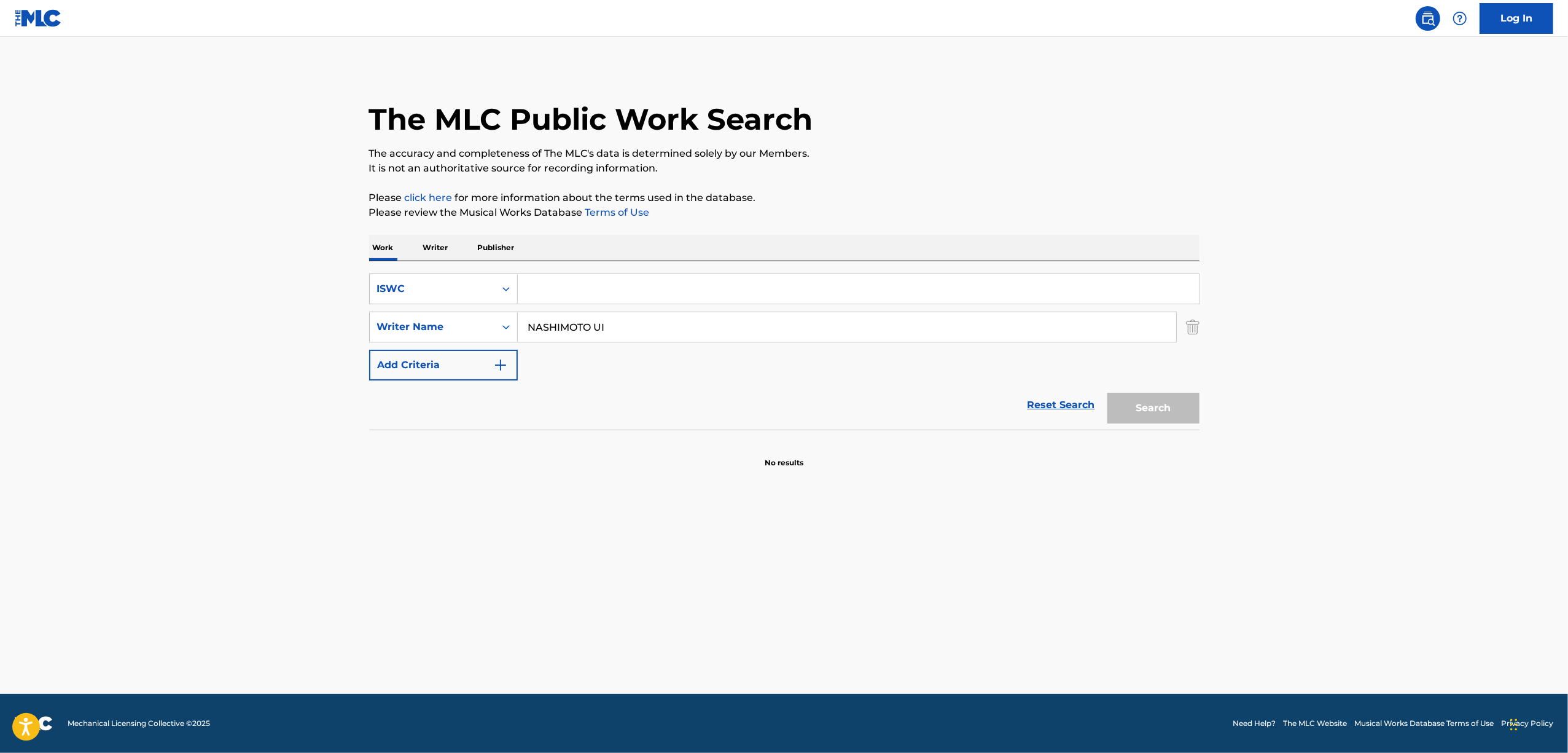
drag, startPoint x: 559, startPoint y: 296, endPoint x: 578, endPoint y: 293, distance: 19.2
click at [568, 293] on input "Search Form" at bounding box center [858, 289] width 681 height 30
paste input "T3030045939"
type input "T3030045939"
drag, startPoint x: 640, startPoint y: 325, endPoint x: 398, endPoint y: 318, distance: 242.1
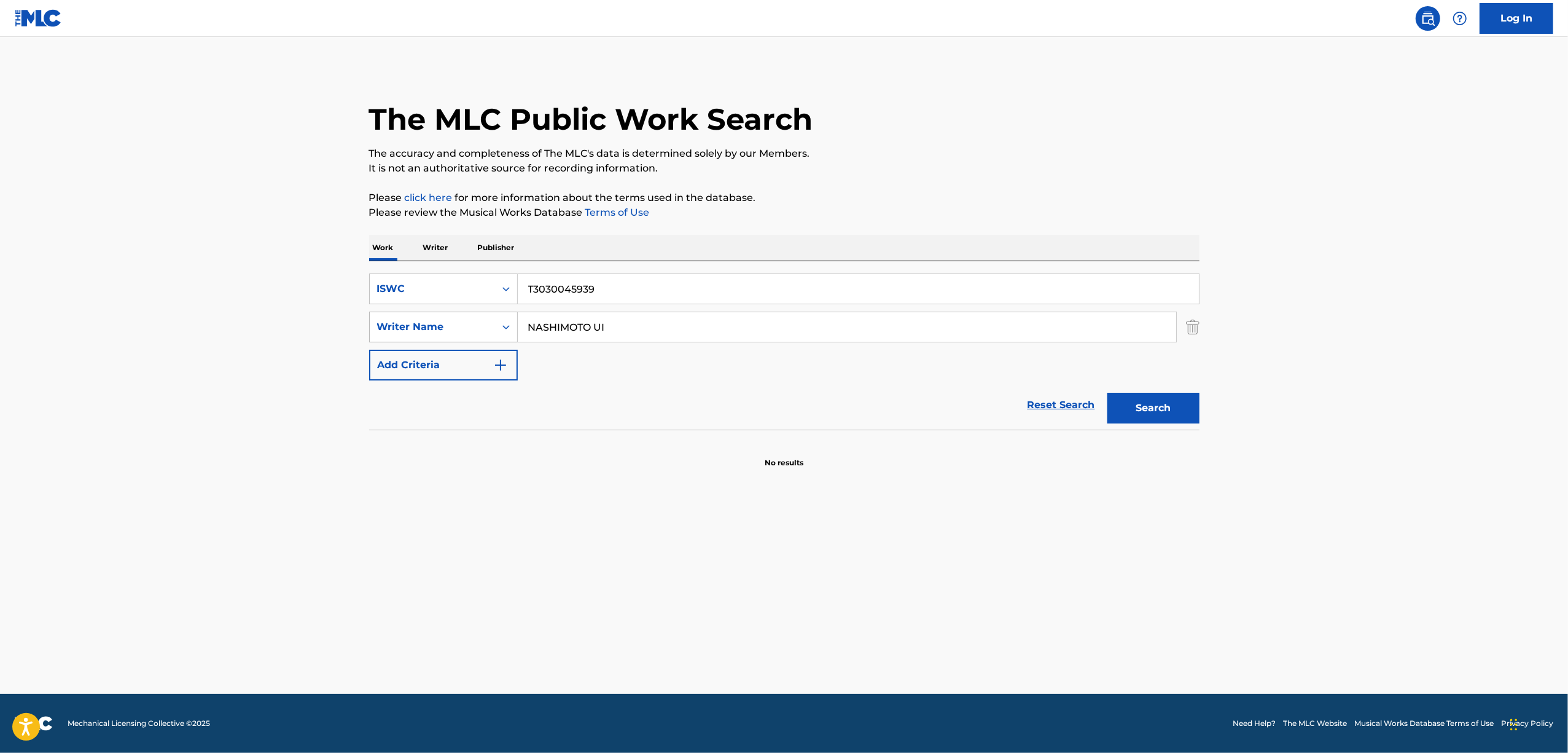
click at [398, 320] on div "SearchWithCriteriaa769fc9a-ca3e-445e-bad3-40cdc26381f7 Writer Name NASHIMOTO UI" at bounding box center [784, 326] width 830 height 31
click at [1107, 393] on button "Search" at bounding box center [1153, 408] width 93 height 31
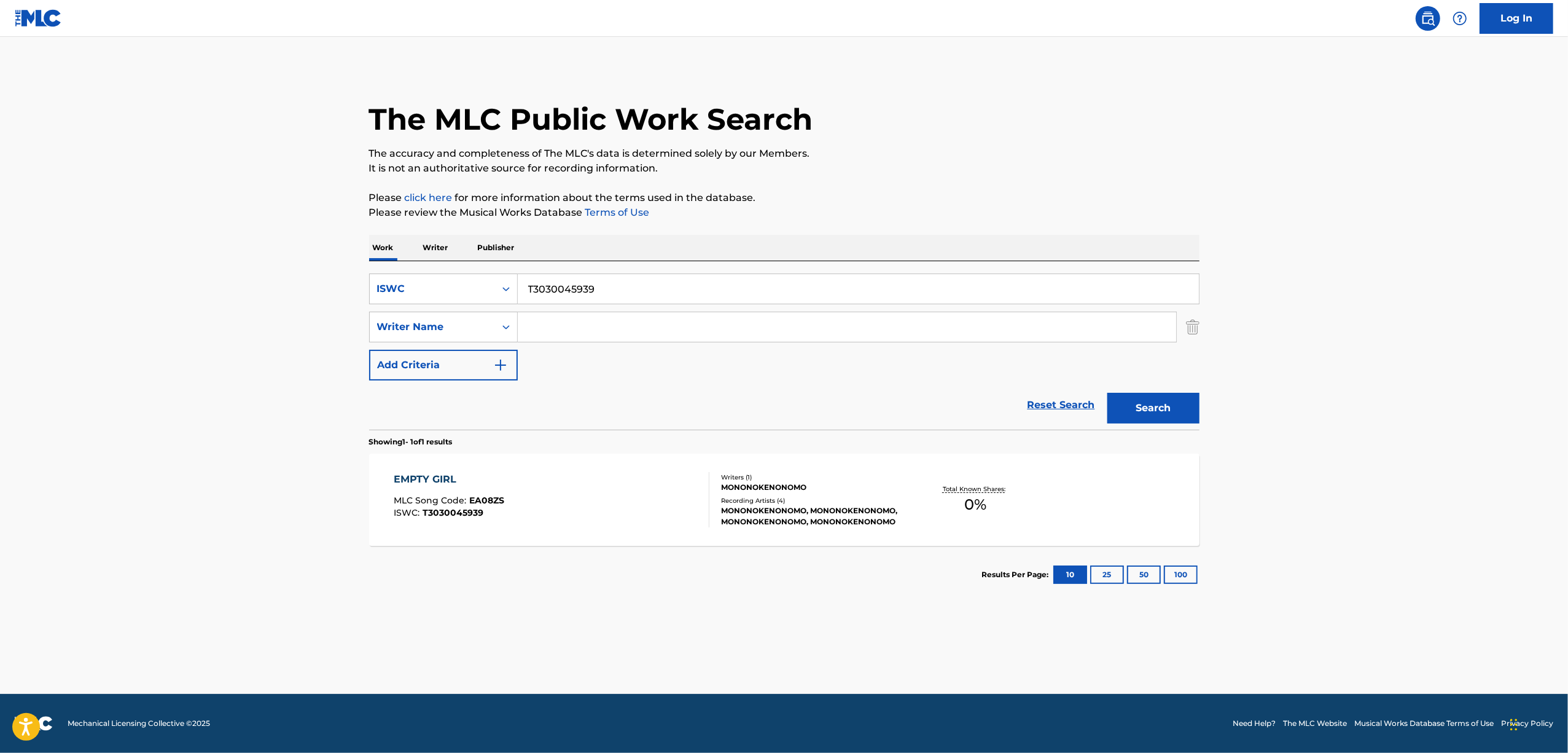
click at [424, 483] on div "EMPTY GIRL" at bounding box center [448, 479] width 111 height 15
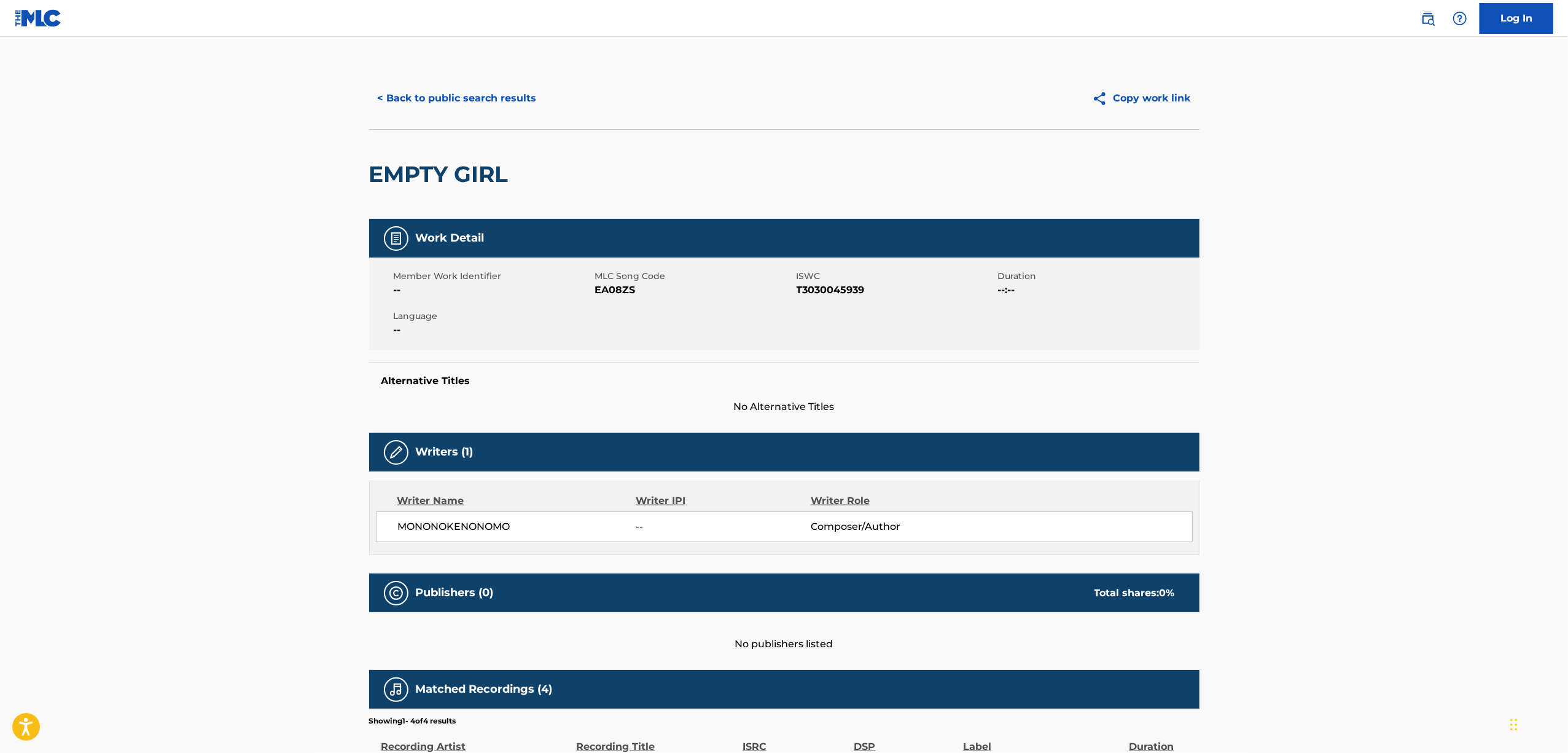
click at [829, 293] on span "T3030045939" at bounding box center [895, 289] width 198 height 15
copy span "T3030045939"
click at [609, 291] on span "EA08ZS" at bounding box center [694, 289] width 198 height 15
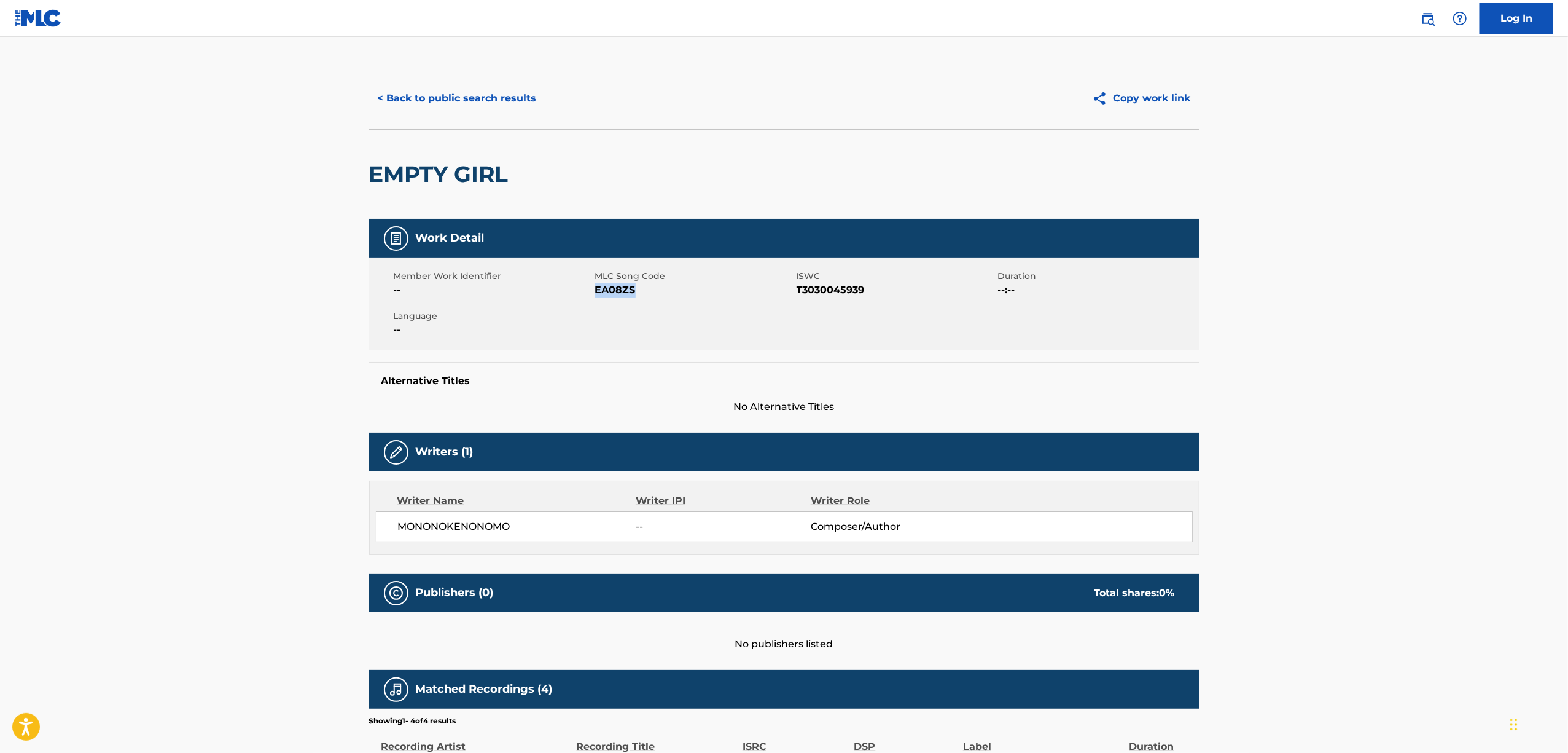
copy span "EA08ZS"
click at [474, 99] on button "< Back to public search results" at bounding box center [457, 98] width 176 height 31
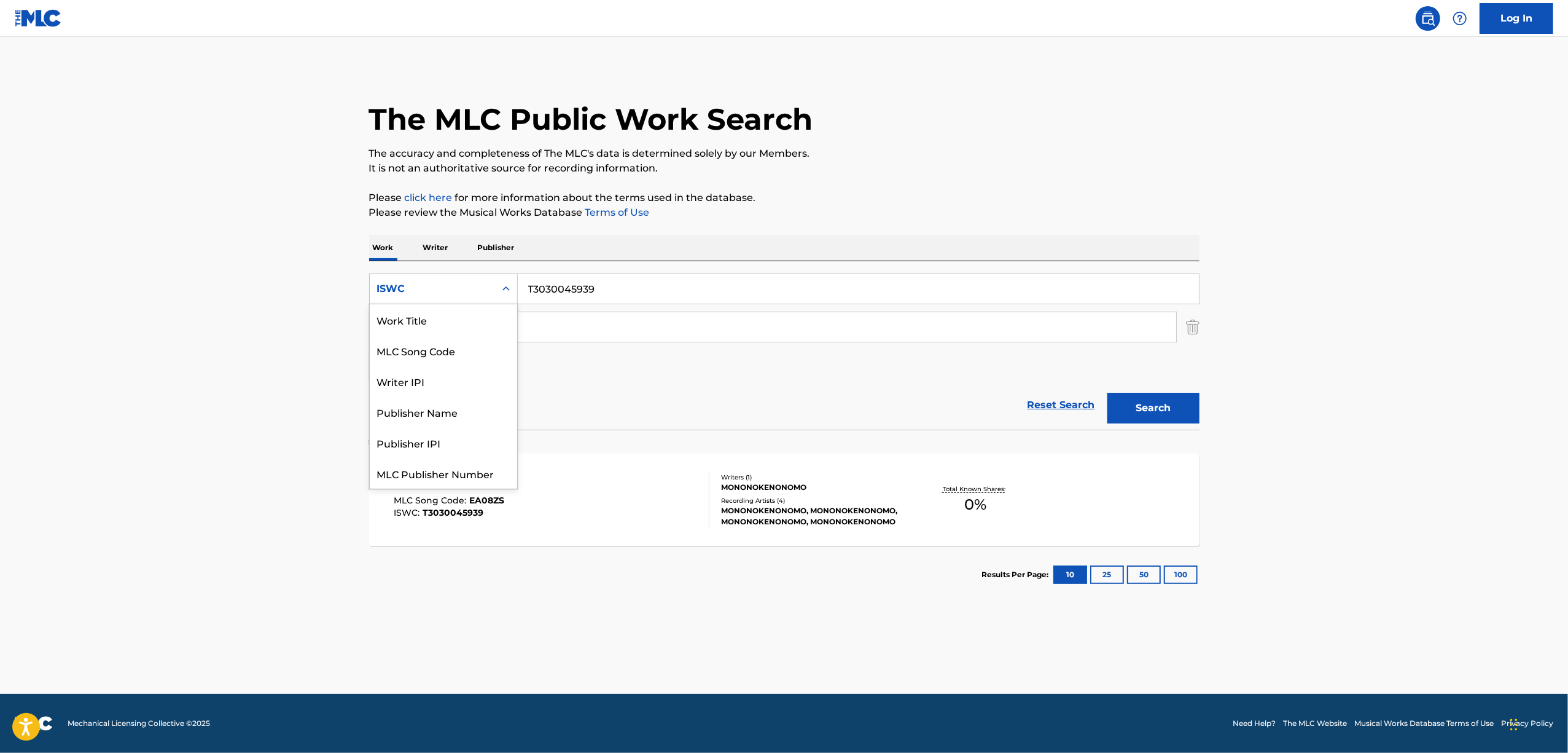
click at [510, 293] on icon "Search Form" at bounding box center [506, 289] width 13 height 13
drag, startPoint x: 482, startPoint y: 321, endPoint x: 529, endPoint y: 307, distance: 49.0
click at [482, 322] on div "Work Title" at bounding box center [444, 319] width 147 height 31
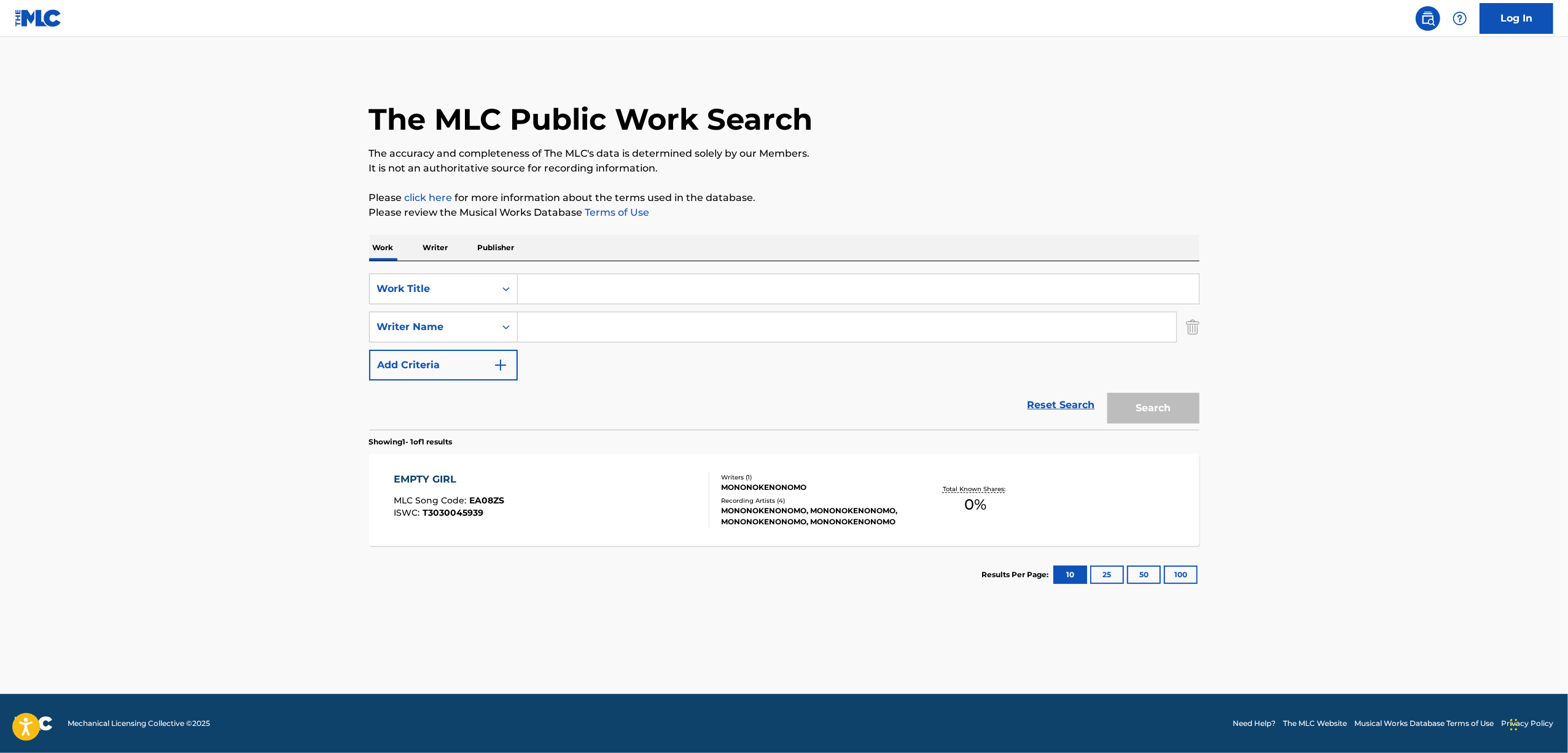
click at [605, 288] on input "Search Form" at bounding box center [858, 289] width 681 height 30
paste input "KIMIO SUKINA KOTOGA BARETA"
click at [1168, 409] on button "Search" at bounding box center [1153, 408] width 93 height 31
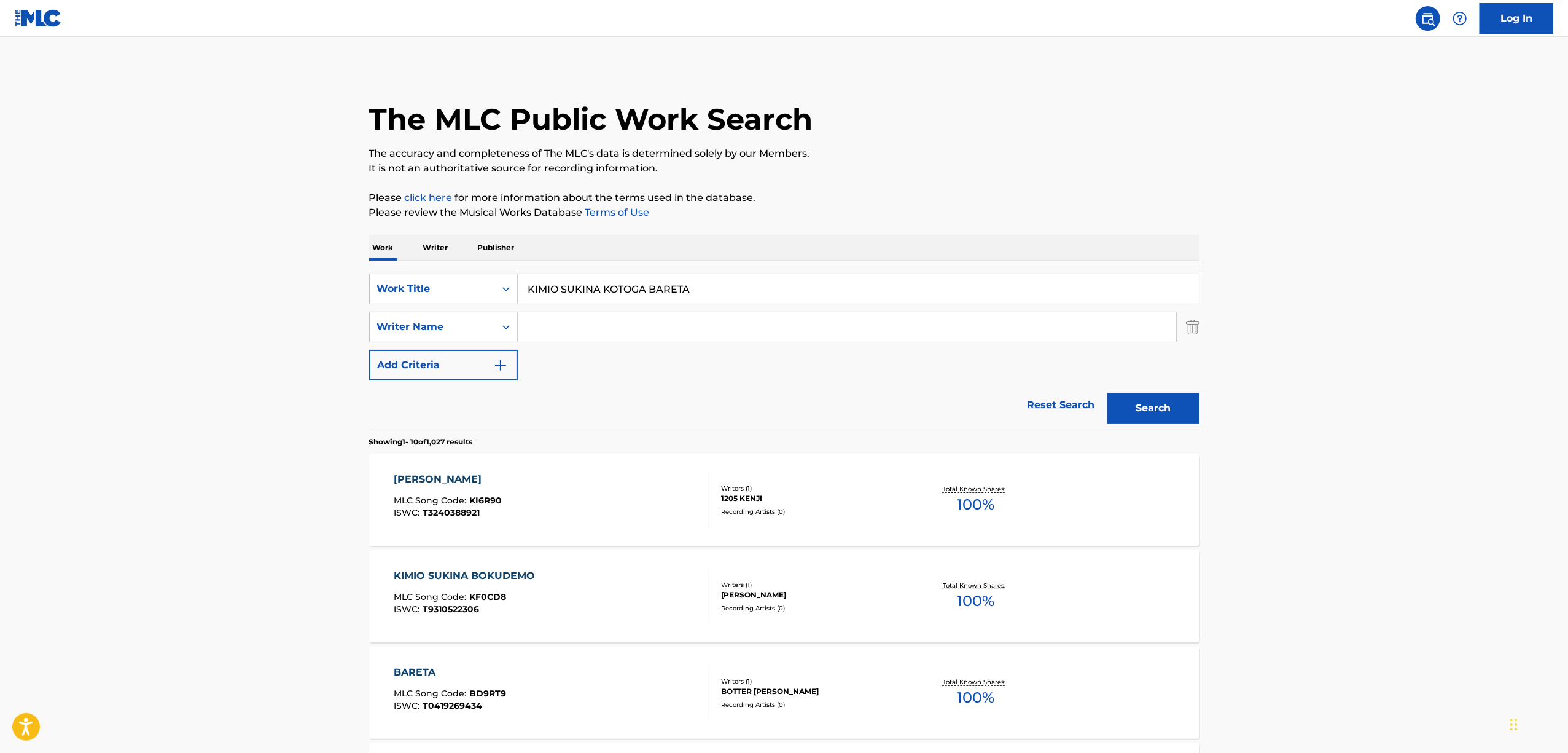
click at [1178, 390] on div "Search" at bounding box center [1150, 405] width 98 height 49
click at [1170, 399] on button "Search" at bounding box center [1153, 408] width 93 height 31
drag, startPoint x: 738, startPoint y: 276, endPoint x: 337, endPoint y: 402, distance: 420.3
click at [338, 402] on main "The MLC Public Work Search The accuracy and completeness of The MLC's data is d…" at bounding box center [784, 760] width 1568 height 1446
paste input "NO KAMI"
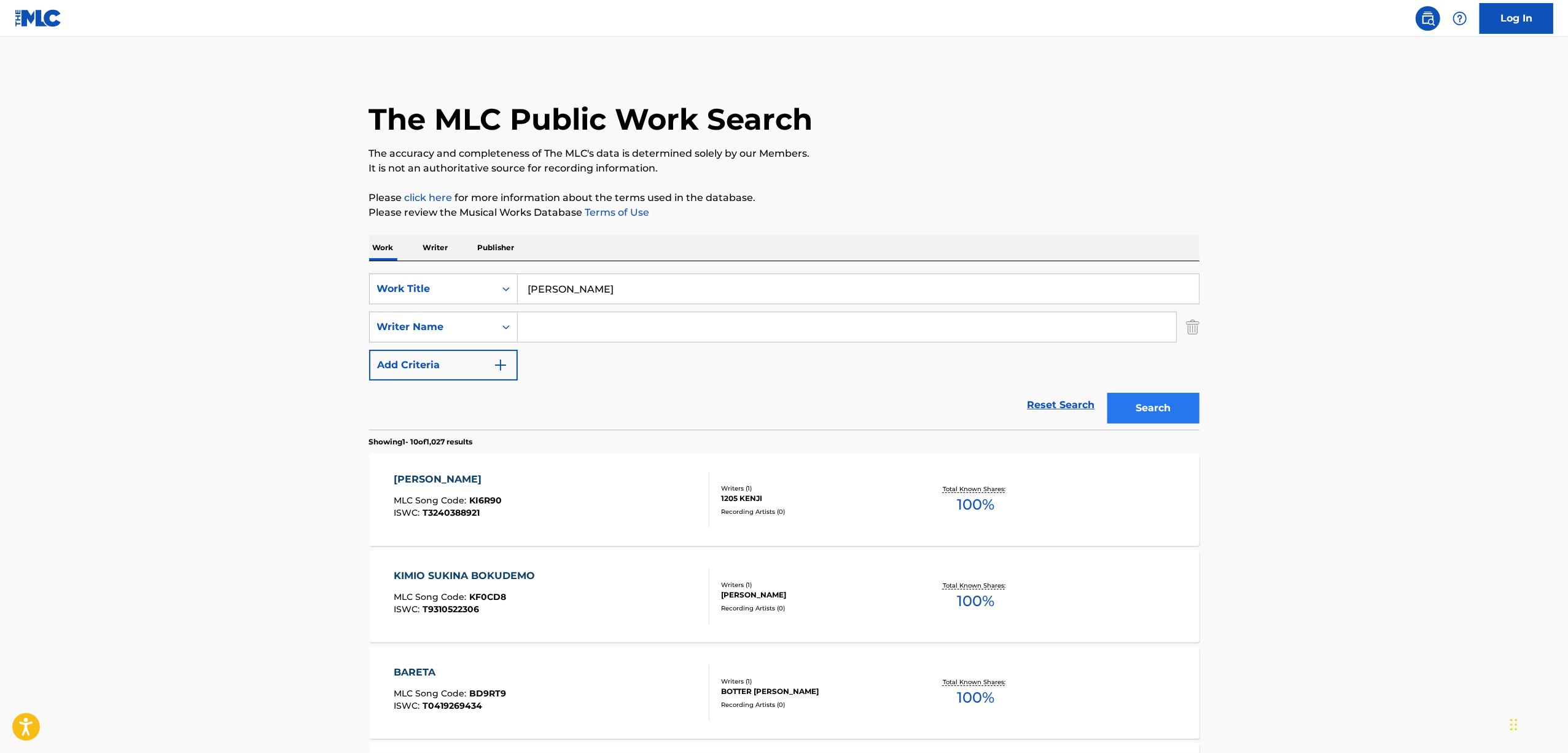
type input "KIMINO KAMI"
click at [1146, 412] on button "Search" at bounding box center [1153, 408] width 93 height 31
drag, startPoint x: 624, startPoint y: 291, endPoint x: 477, endPoint y: 276, distance: 147.8
click at [615, 291] on input "KIMINO KAMI" at bounding box center [858, 289] width 681 height 30
click at [438, 252] on p "Writer" at bounding box center [436, 247] width 33 height 26
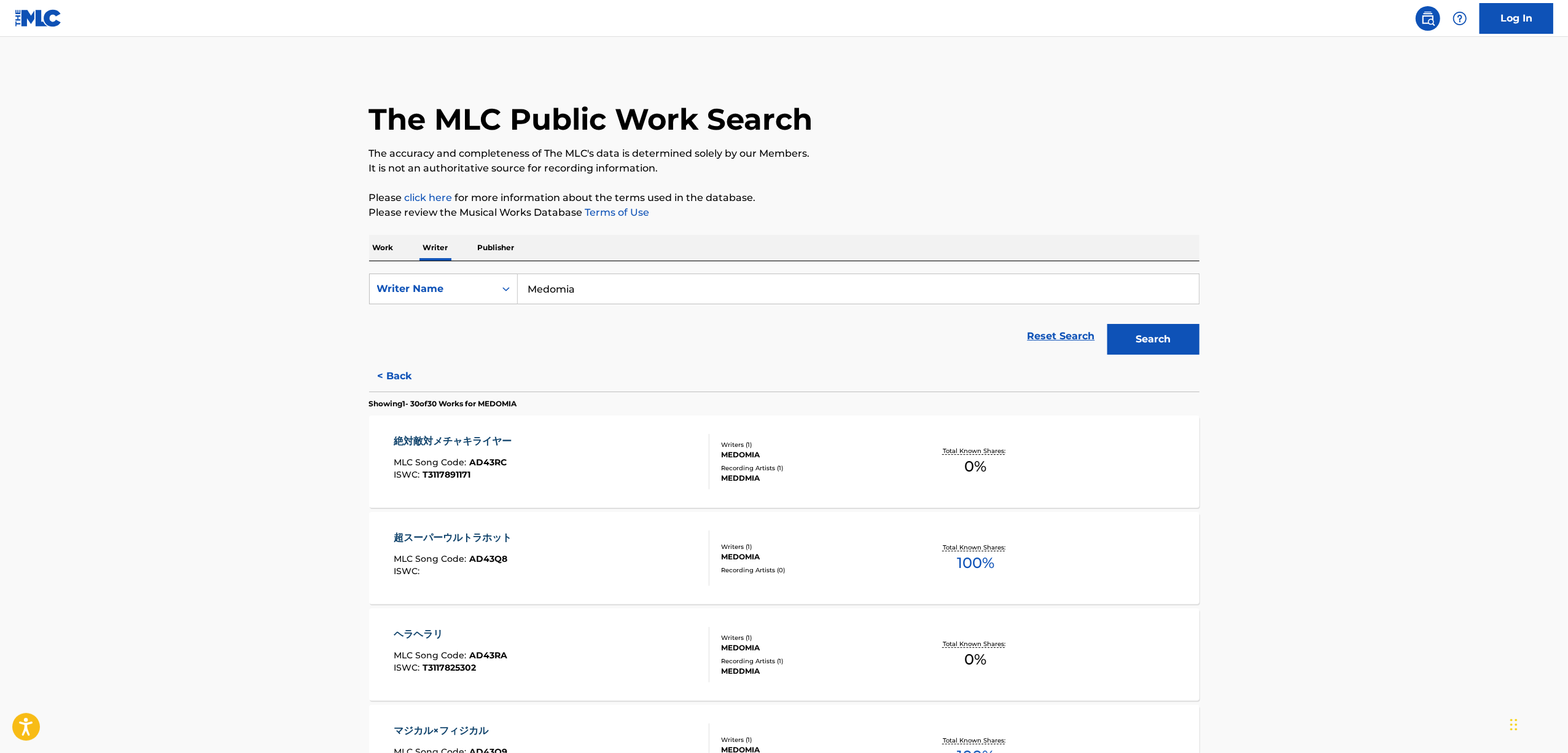
drag, startPoint x: 591, startPoint y: 291, endPoint x: 489, endPoint y: 316, distance: 105.0
click at [489, 316] on form "SearchWithCriteria2680ece3-1696-430f-9f58-ce1863abf402 Writer Name Medomia Rese…" at bounding box center [784, 317] width 830 height 87
paste input "SORI SAWADA"
click at [1135, 337] on button "Search" at bounding box center [1153, 339] width 93 height 31
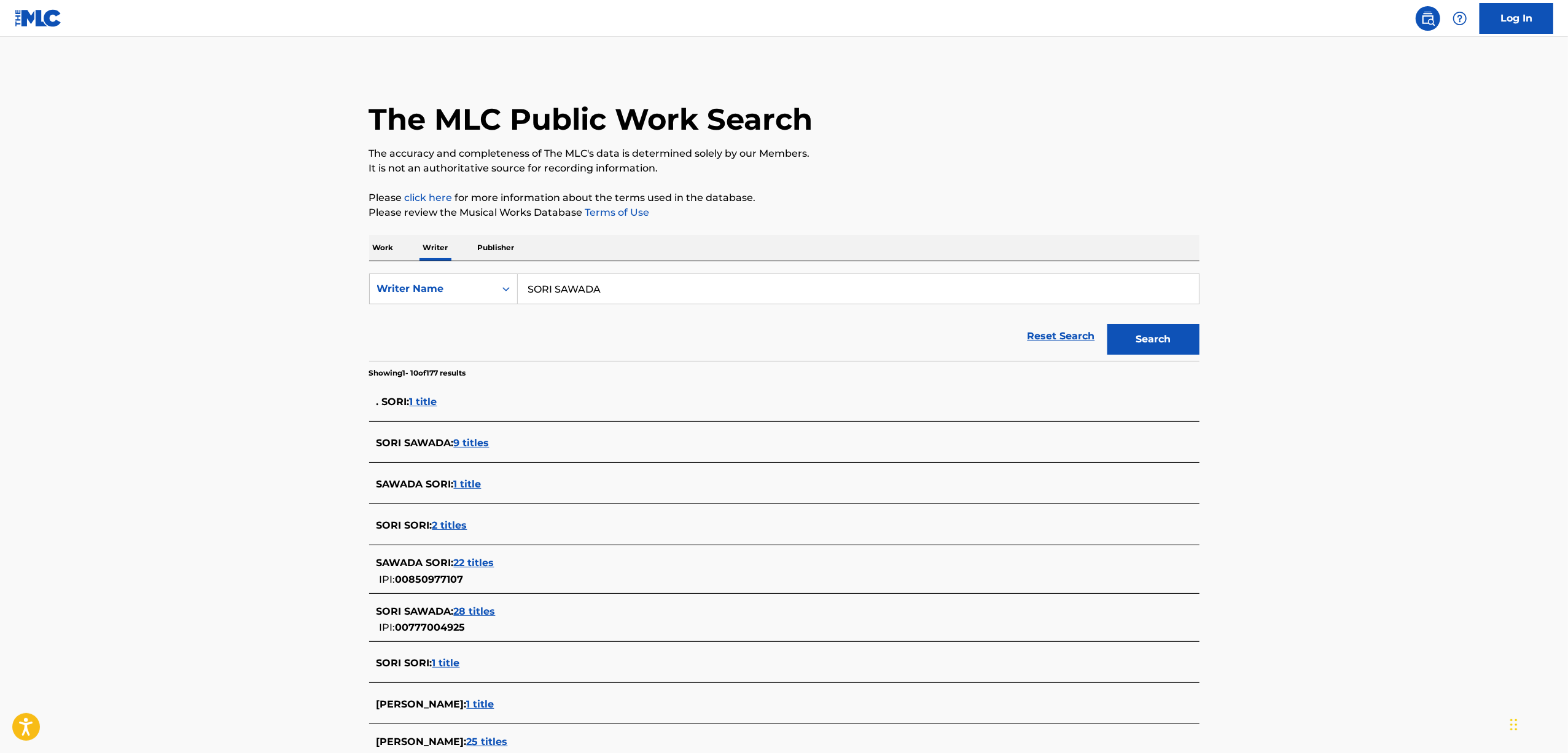
click at [470, 564] on span "22 titles" at bounding box center [474, 562] width 41 height 12
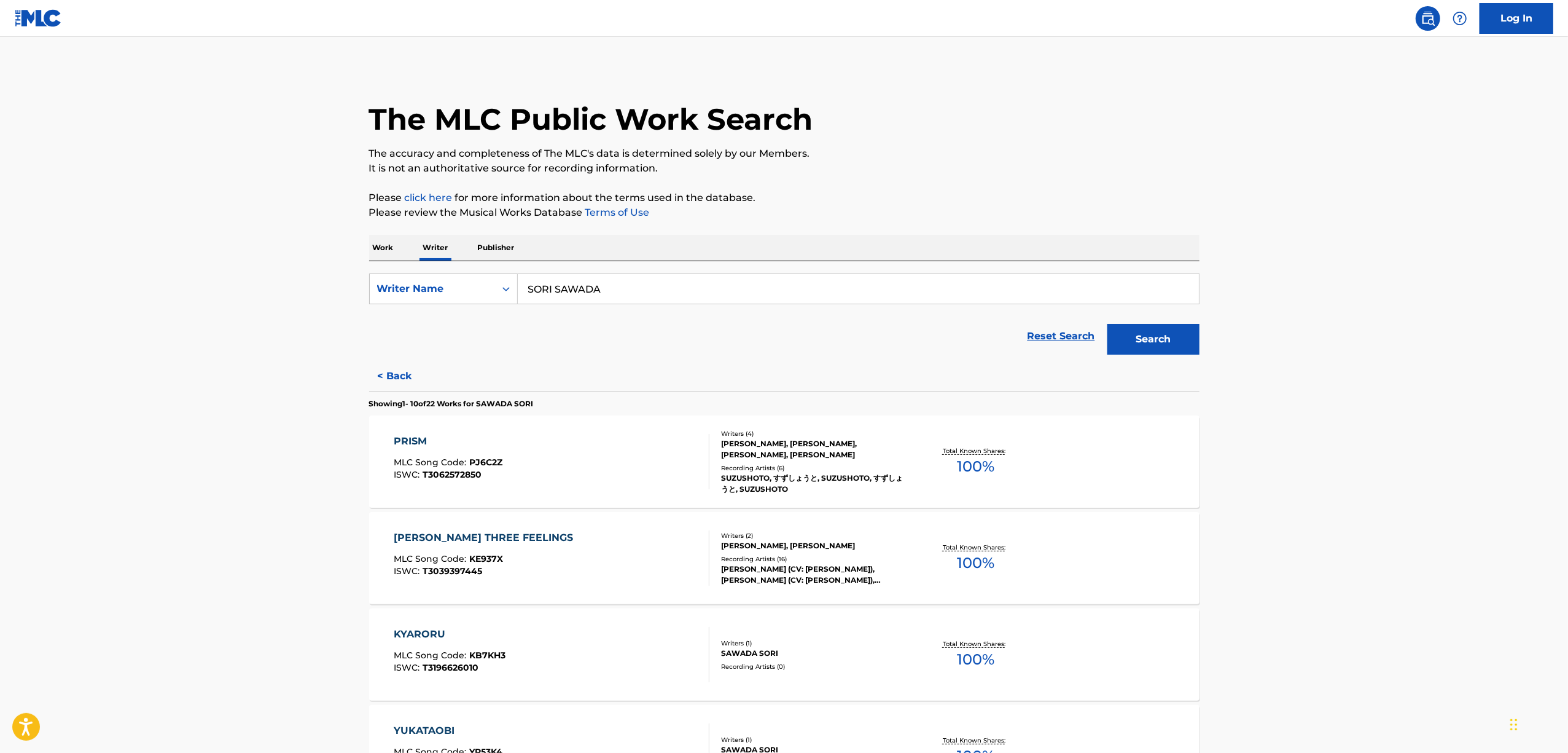
scroll to position [752, 0]
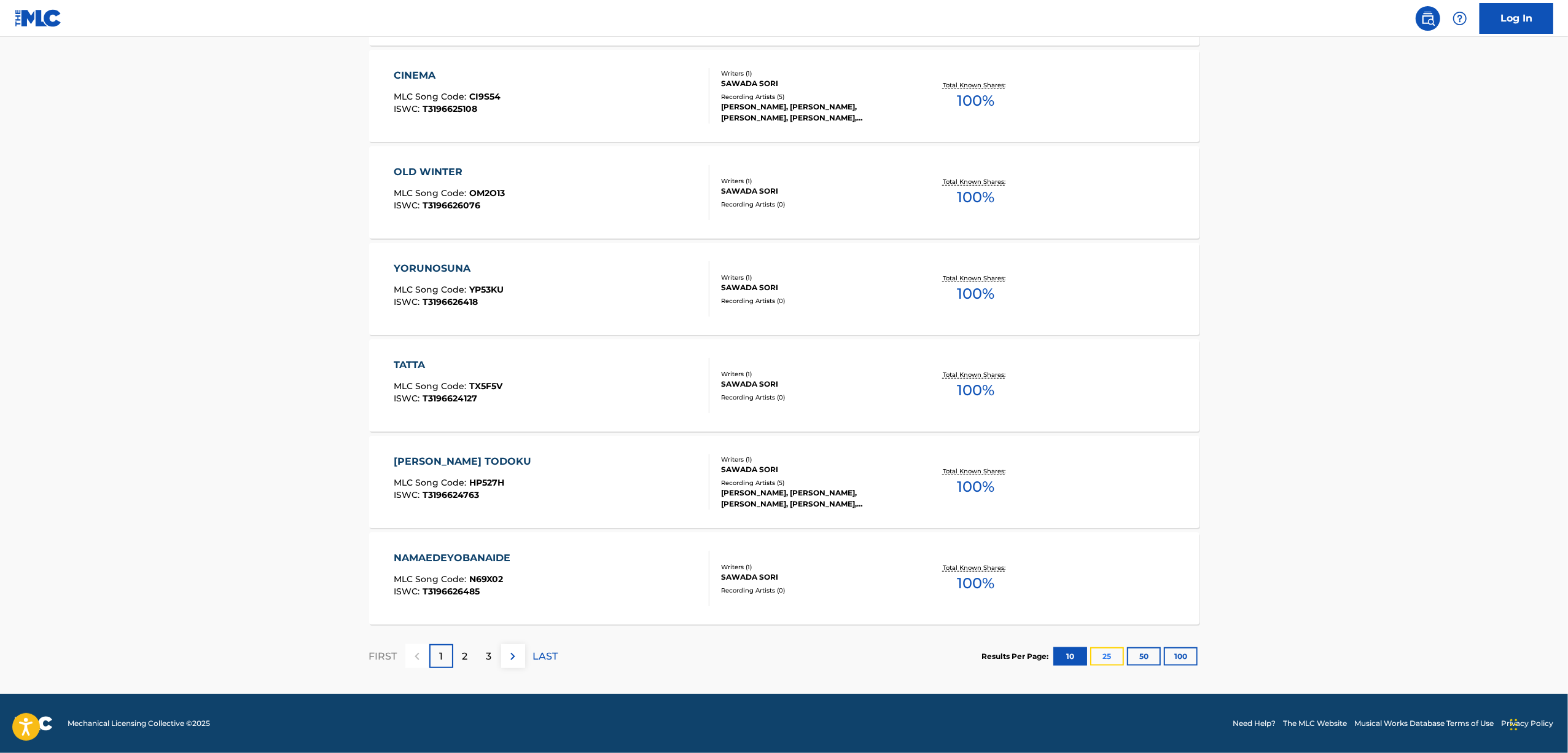
click at [1113, 654] on button "25" at bounding box center [1107, 657] width 34 height 19
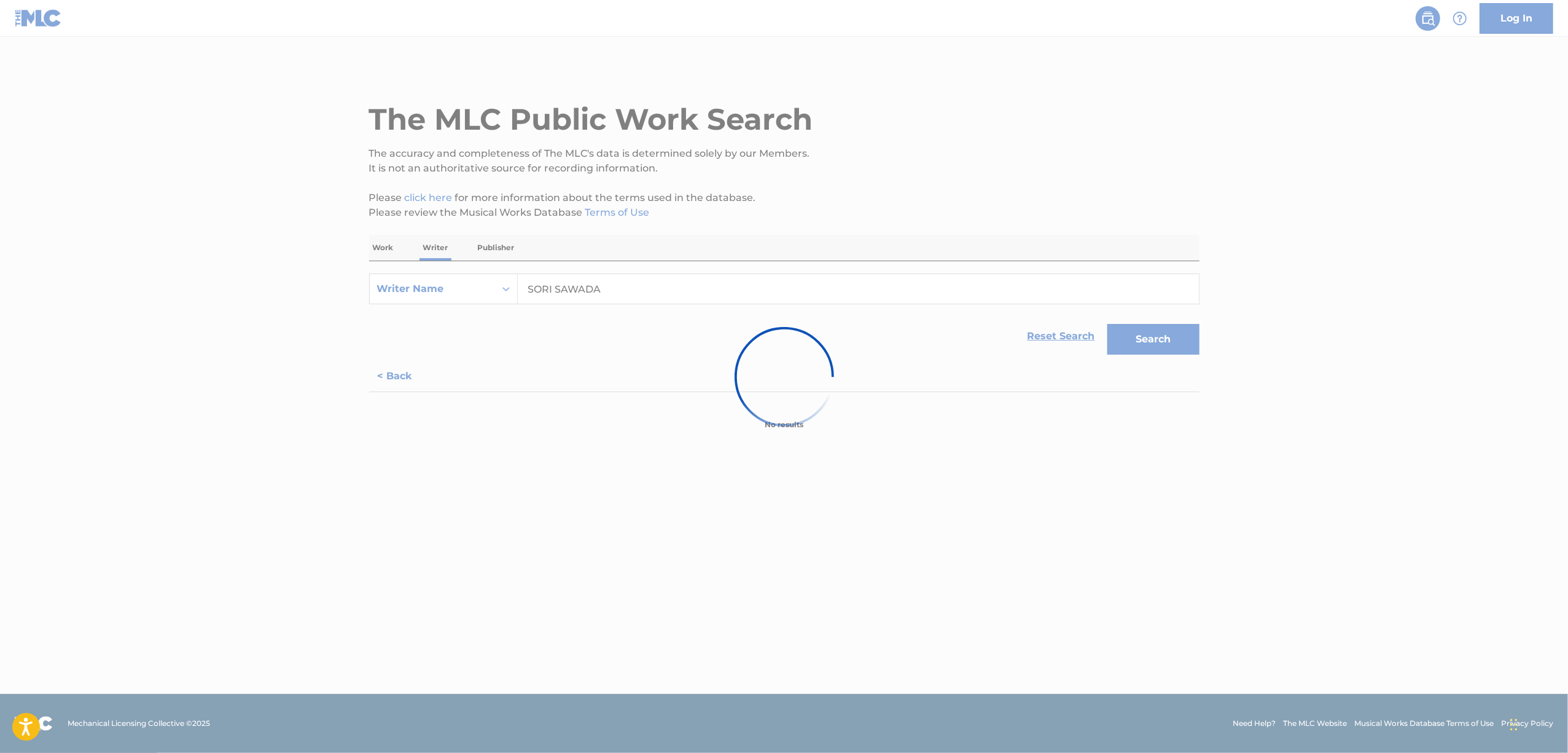
scroll to position [0, 0]
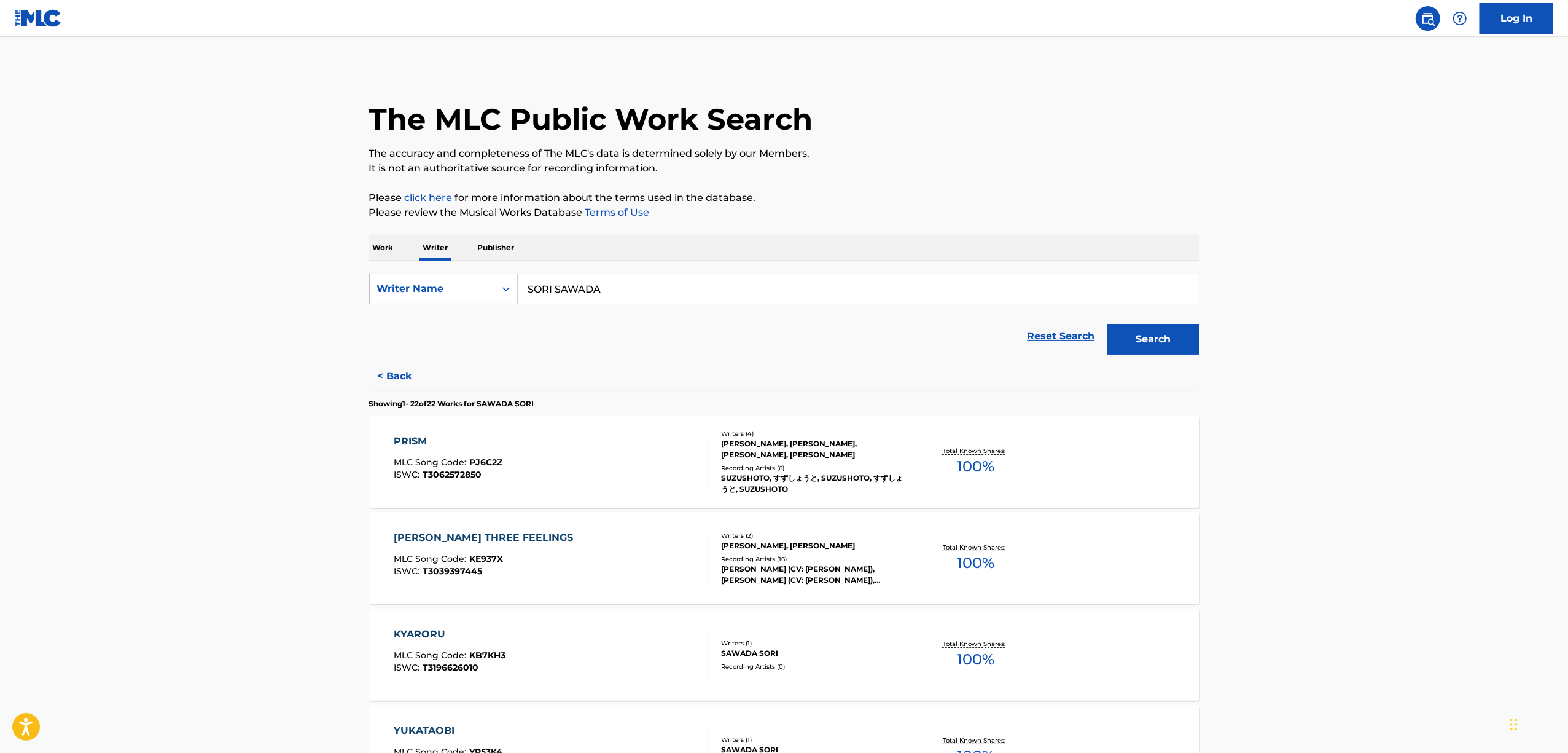
drag, startPoint x: 501, startPoint y: 310, endPoint x: 449, endPoint y: 315, distance: 52.2
click at [449, 315] on form "SearchWithCriteria2680ece3-1696-430f-9f58-ce1863abf402 Writer Name SORI SAWADA …" at bounding box center [784, 317] width 830 height 87
paste input "MIZUNO ATSU"
type input "MIZUNO ATSU"
click at [1150, 326] on button "Search" at bounding box center [1153, 339] width 93 height 31
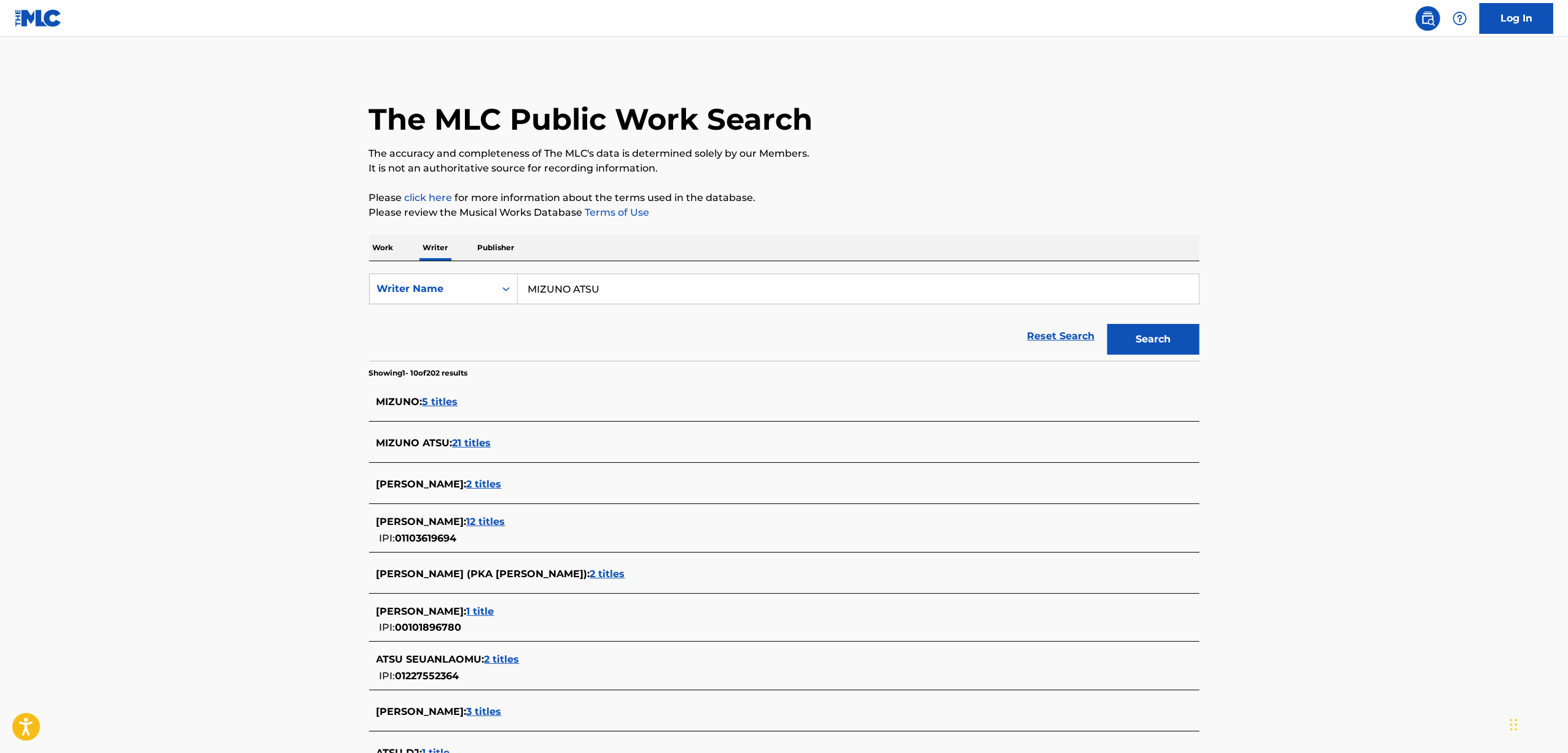
click at [470, 522] on span "12 titles" at bounding box center [485, 521] width 38 height 12
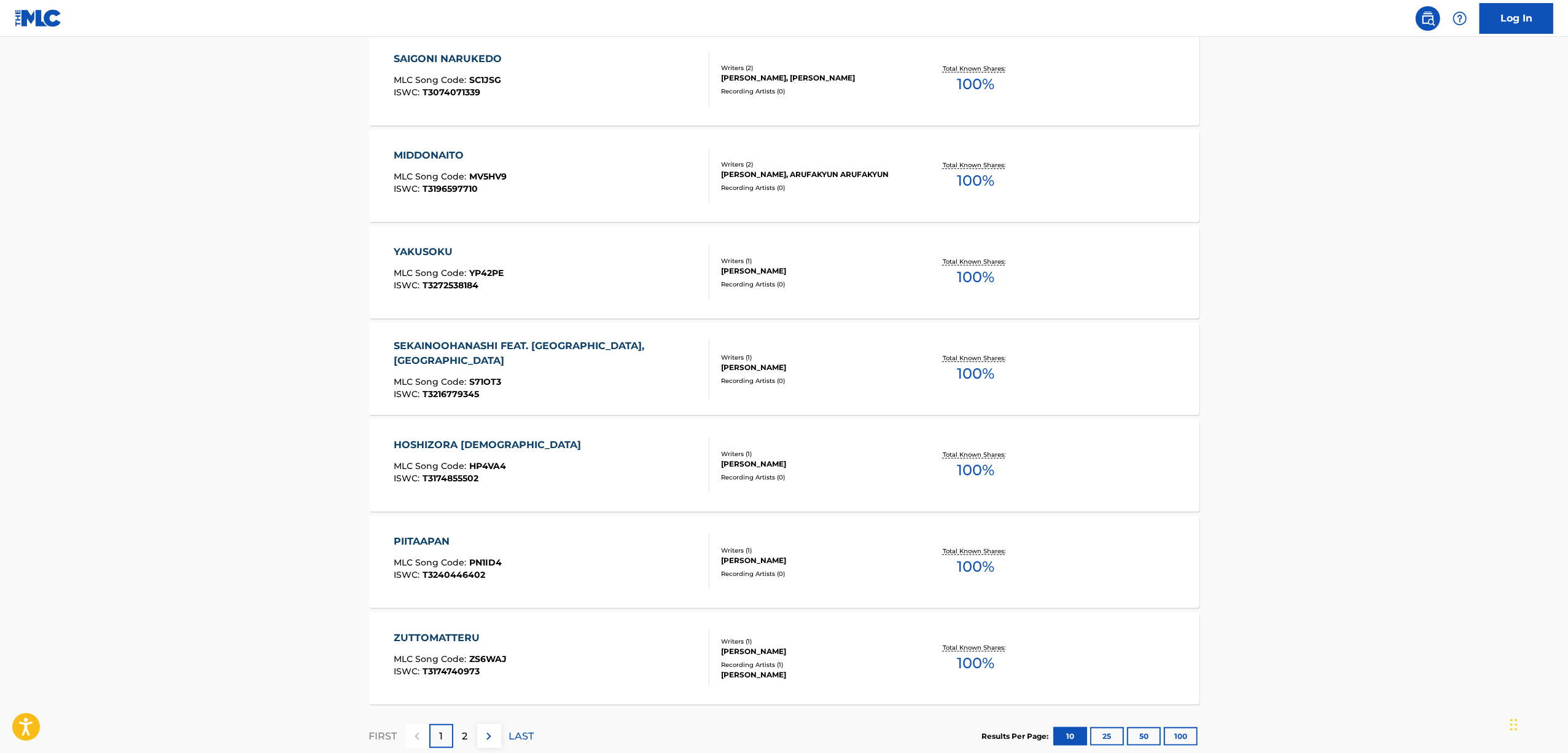
scroll to position [752, 0]
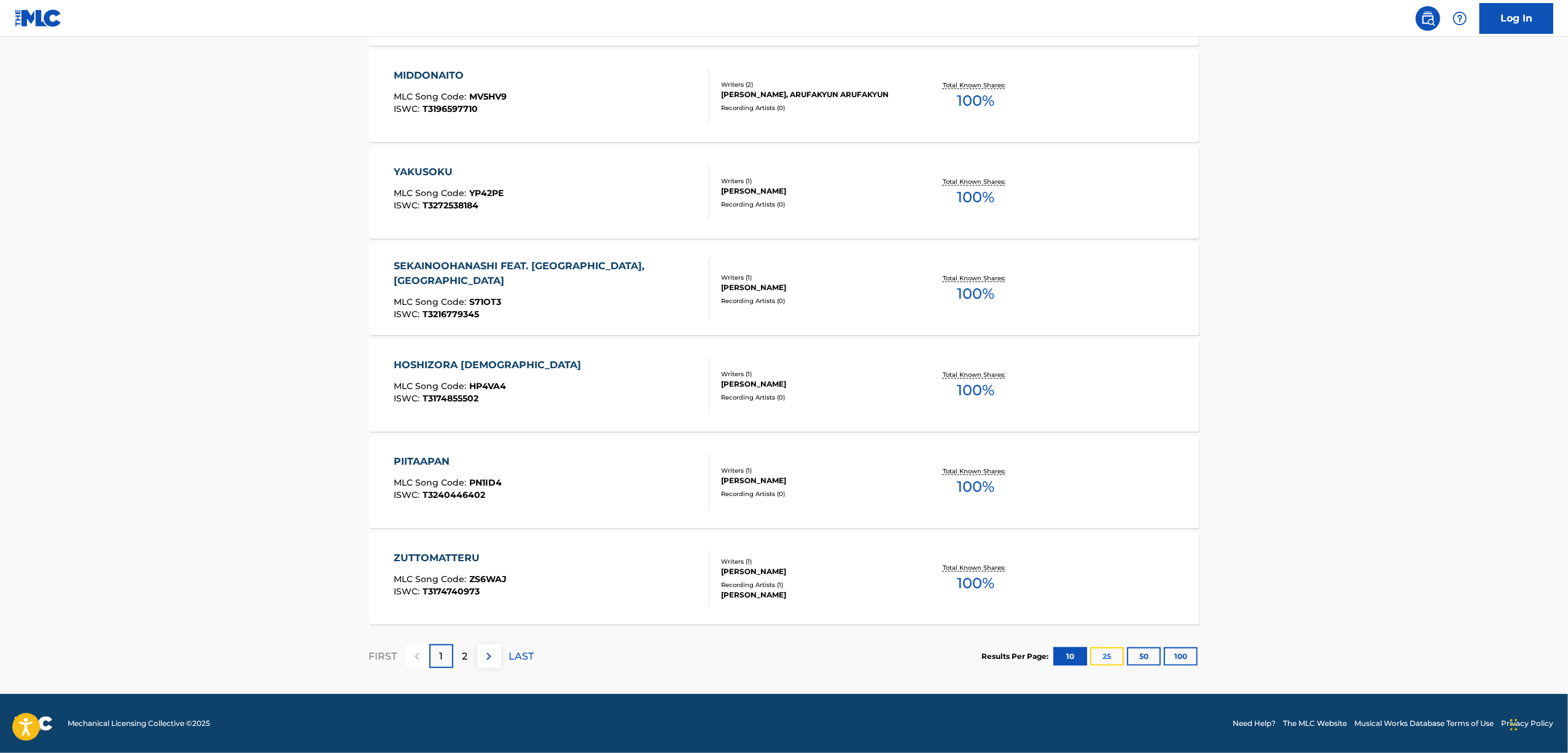
click at [1116, 655] on button "25" at bounding box center [1107, 657] width 34 height 19
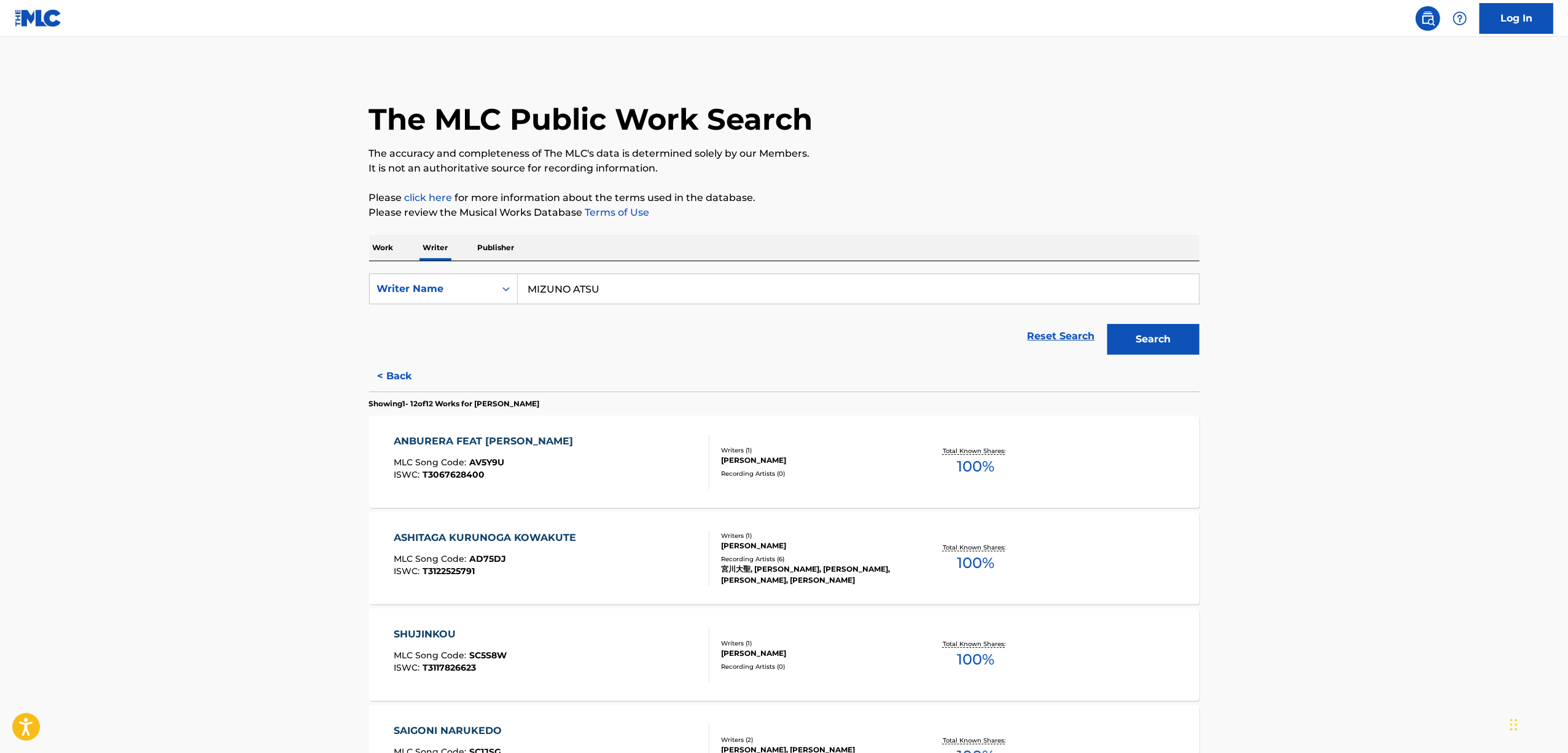
click at [1177, 340] on button "Search" at bounding box center [1153, 339] width 93 height 31
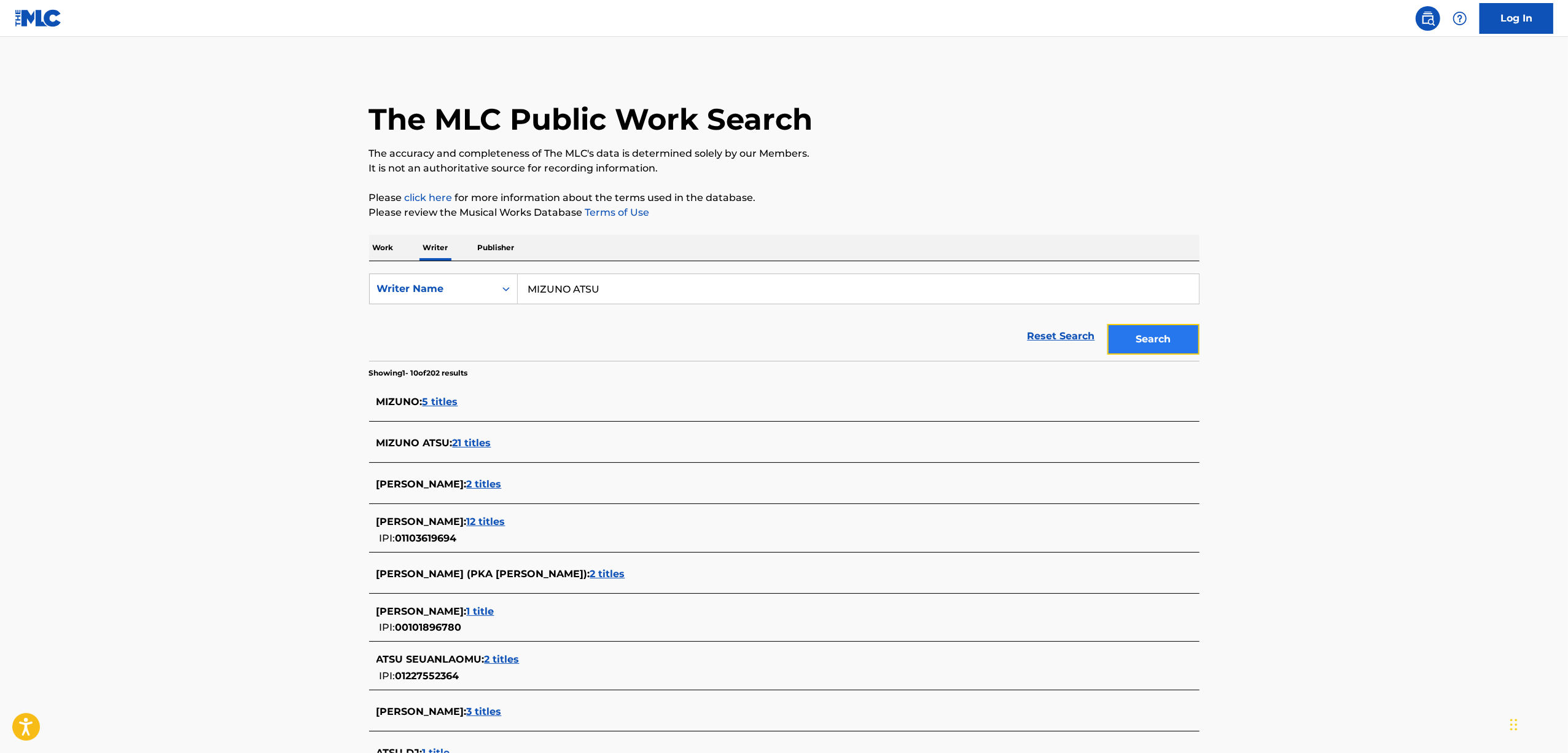
click at [1177, 340] on button "Search" at bounding box center [1153, 339] width 93 height 31
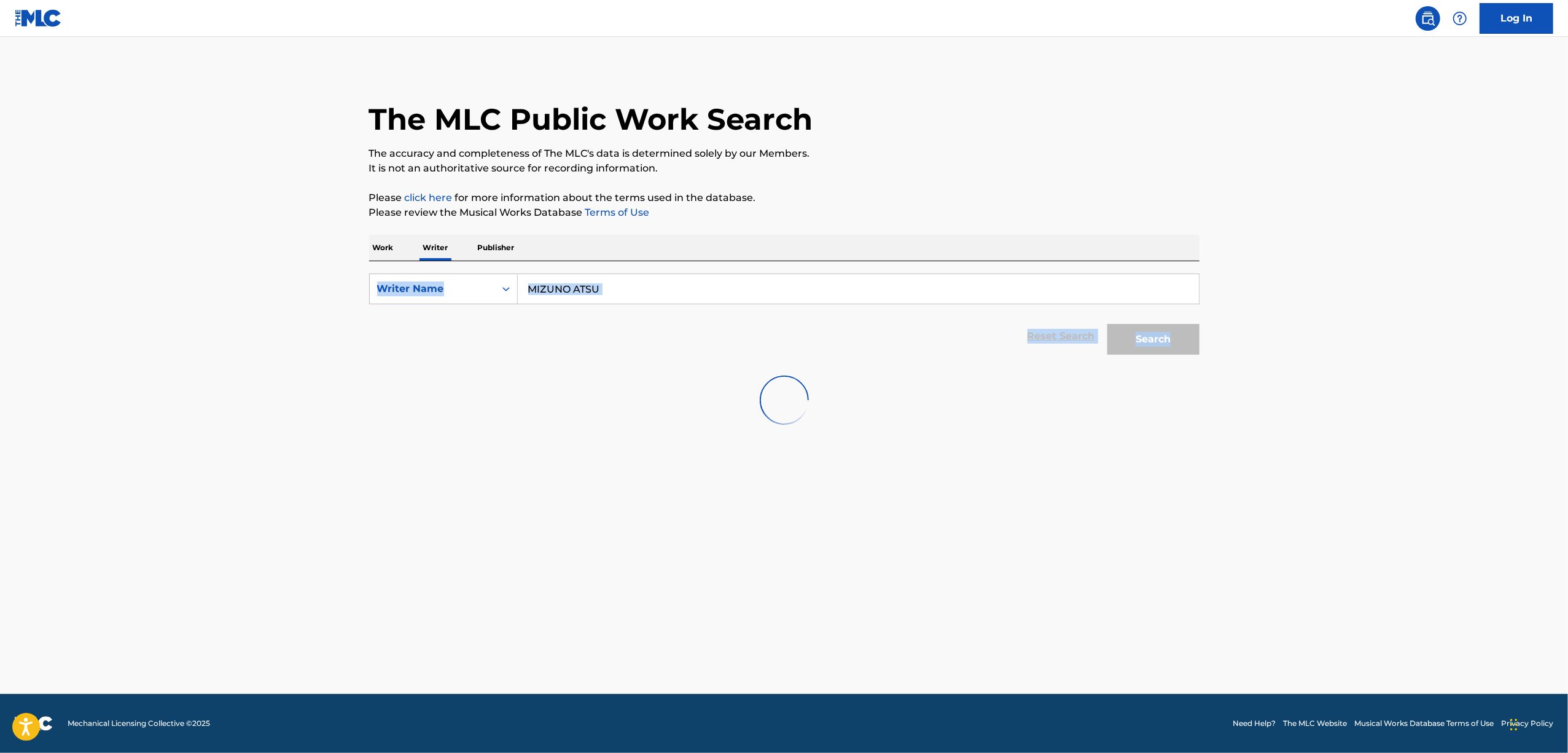
click at [1177, 340] on div "Search" at bounding box center [1150, 336] width 98 height 49
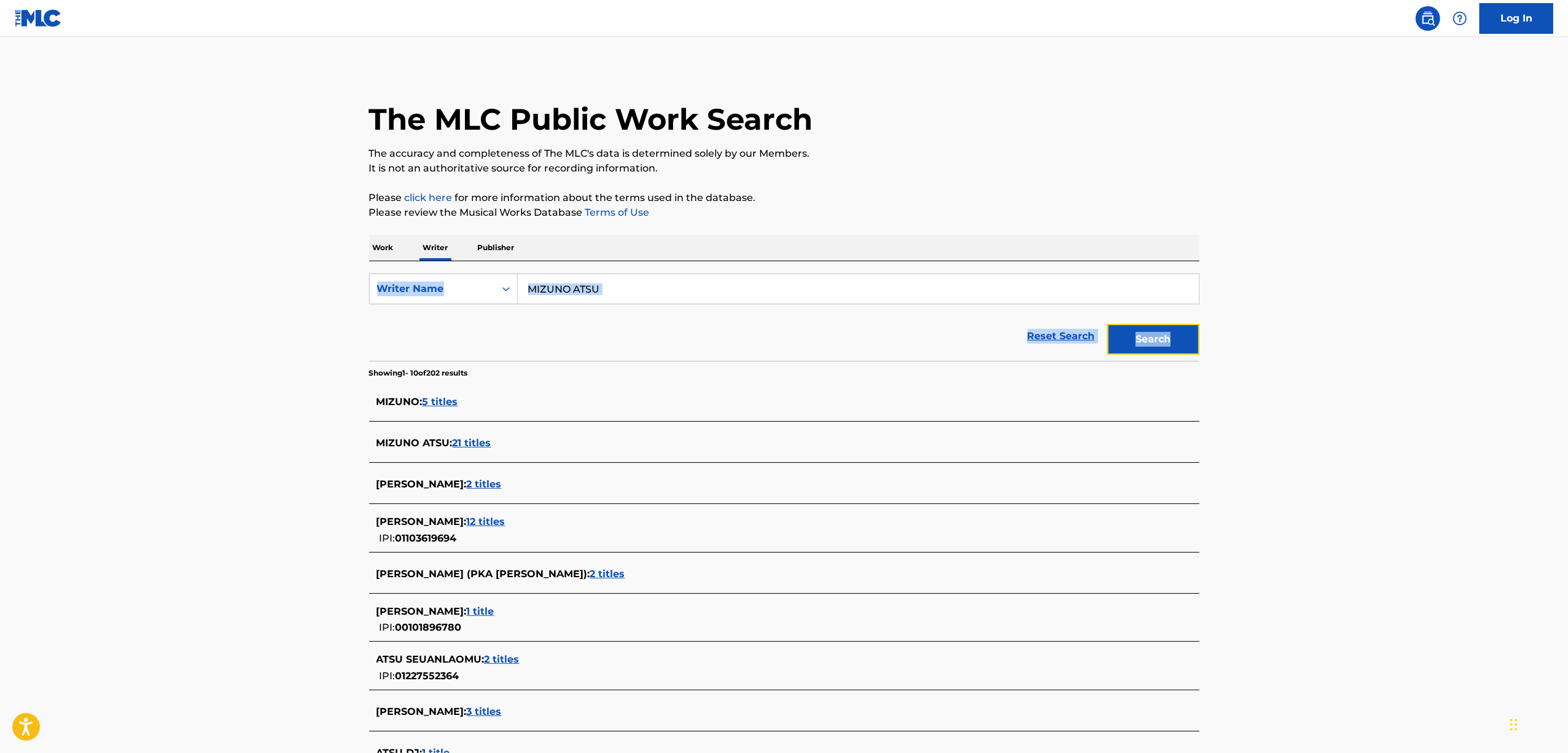
click at [1177, 340] on button "Search" at bounding box center [1153, 339] width 93 height 31
click at [466, 521] on span "12 titles" at bounding box center [485, 521] width 38 height 12
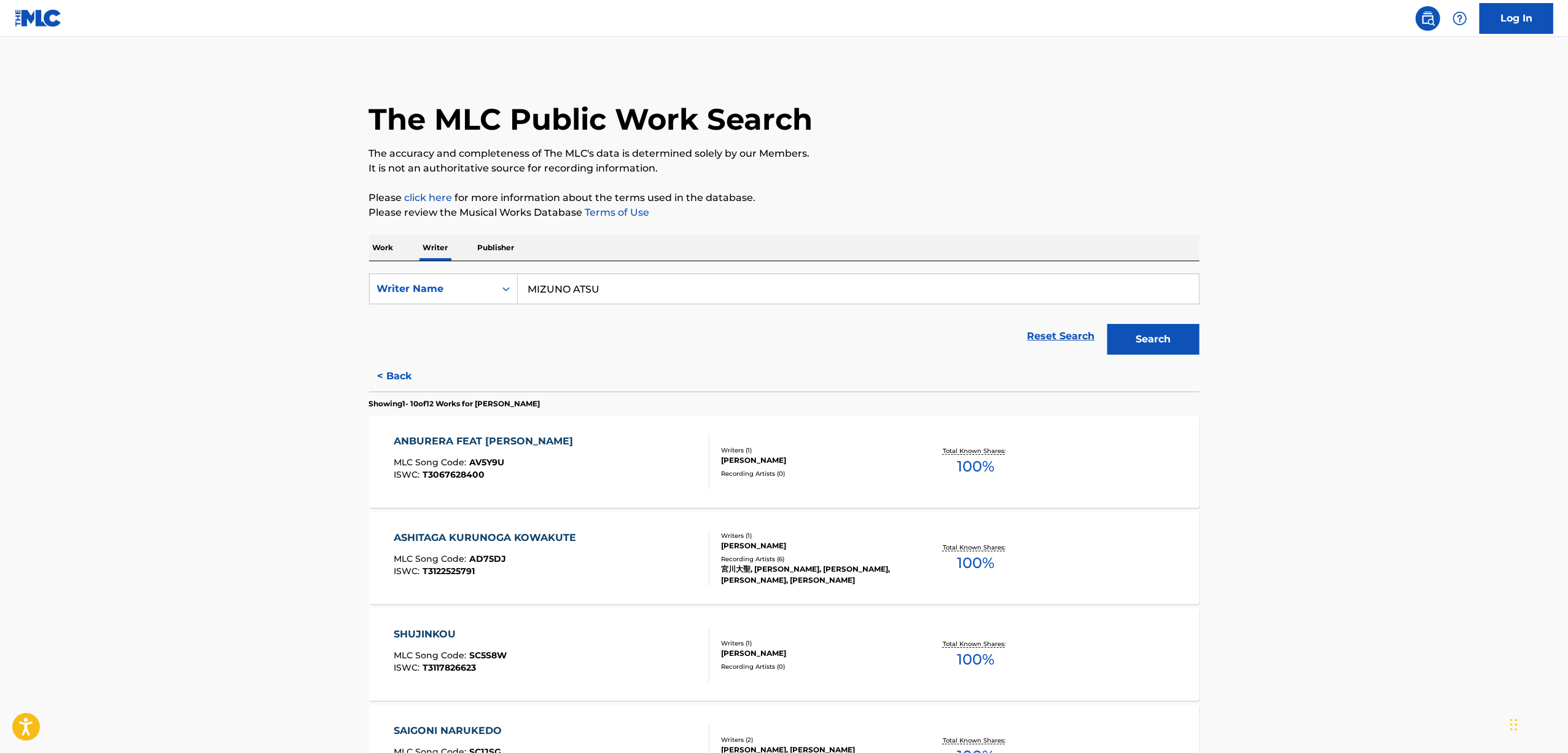
drag, startPoint x: 354, startPoint y: 237, endPoint x: 370, endPoint y: 248, distance: 19.4
click at [354, 239] on div "The MLC Public Work Search The accuracy and completeness of The MLC's data is d…" at bounding box center [784, 753] width 860 height 1372
drag, startPoint x: 374, startPoint y: 249, endPoint x: 399, endPoint y: 258, distance: 26.6
click at [375, 249] on p "Work" at bounding box center [383, 247] width 28 height 26
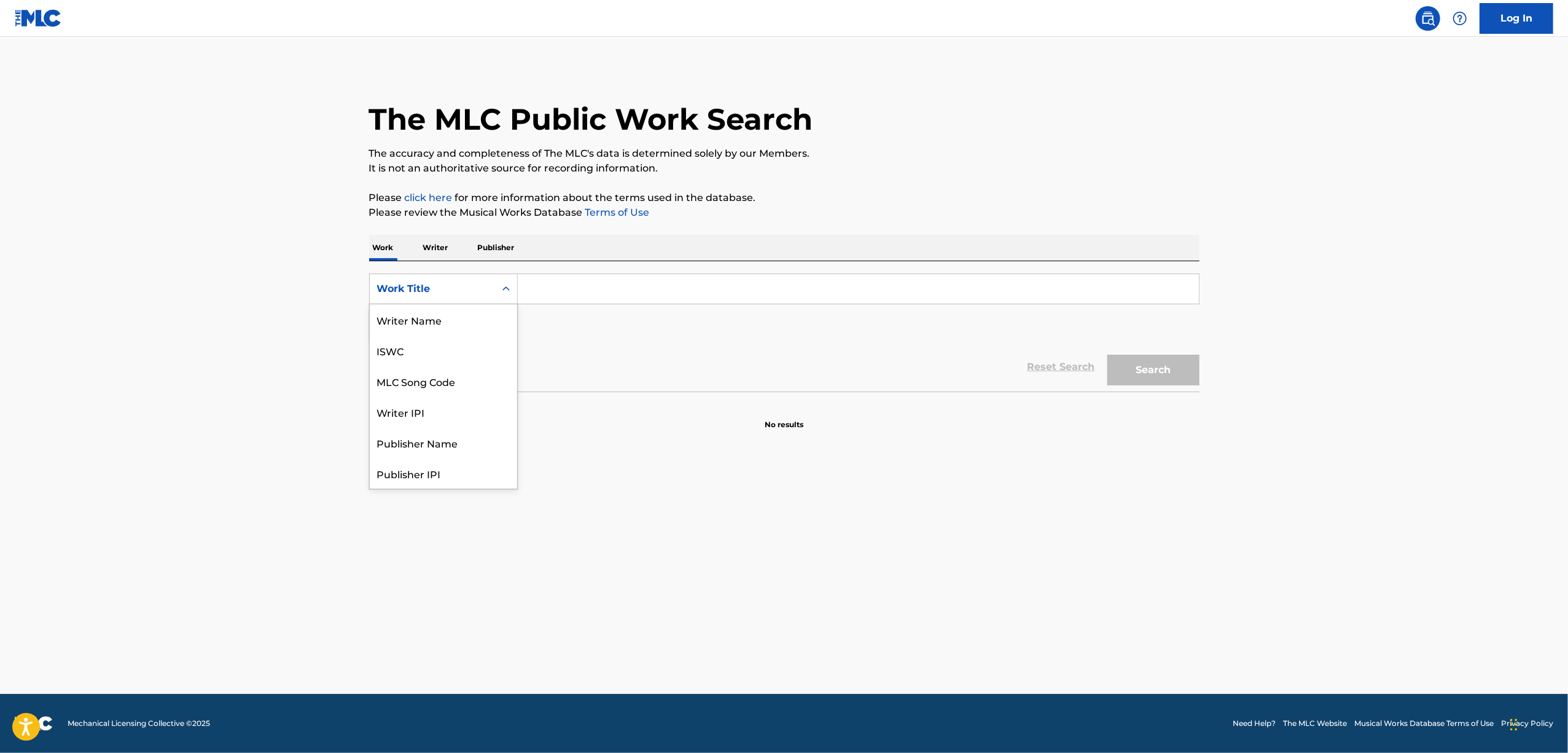
click at [510, 286] on icon "Search Form" at bounding box center [506, 289] width 13 height 13
click at [466, 308] on div "Writer Name" at bounding box center [444, 319] width 147 height 31
click at [506, 291] on icon "Search Form" at bounding box center [506, 289] width 13 height 13
click at [408, 347] on div "ISWC" at bounding box center [444, 350] width 147 height 31
click at [590, 273] on div "SearchWithCriteria8a4ac5fa-177f-4d93-a9e4-3fc3ac60839d ISWC Add Criteria Reset …" at bounding box center [784, 326] width 830 height 130
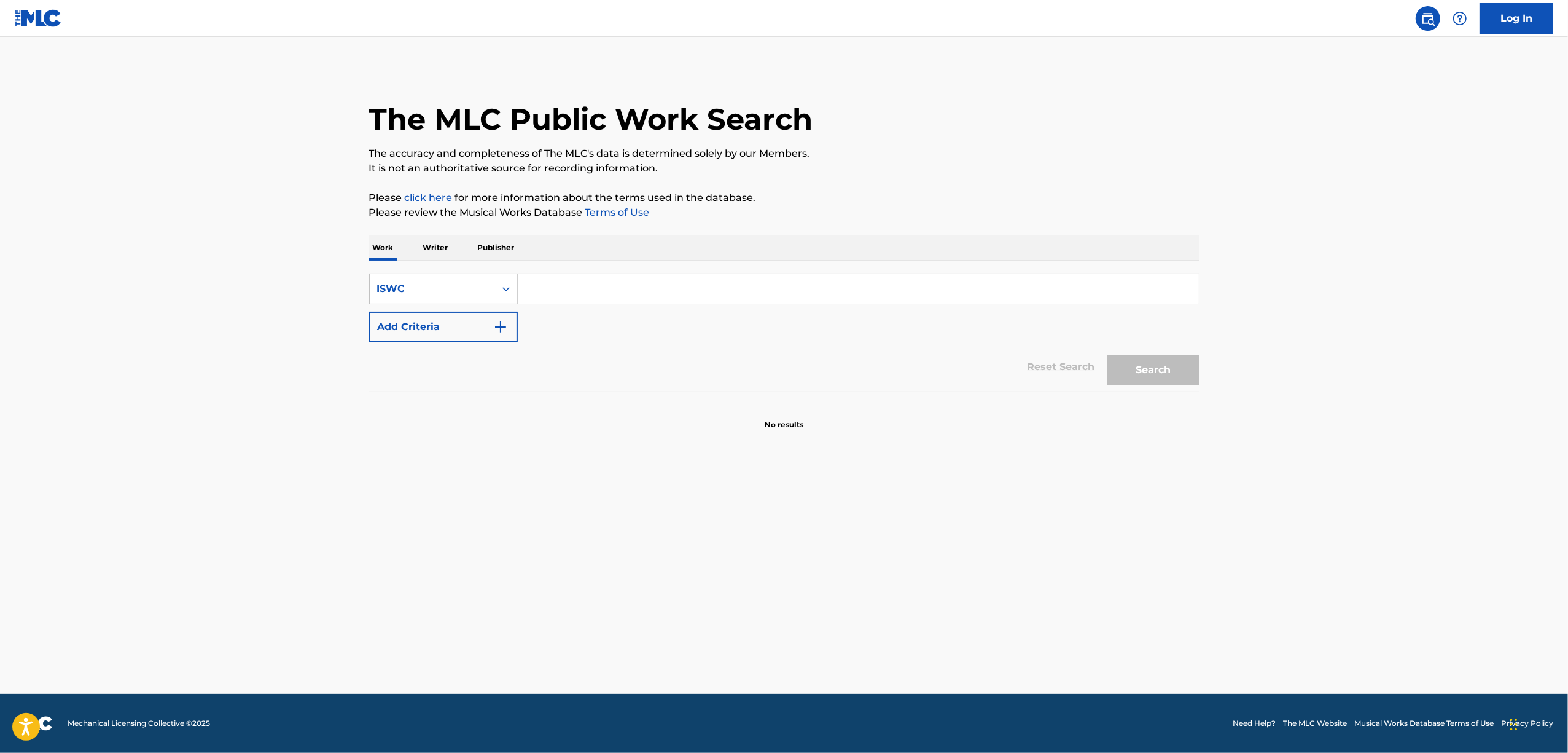
click at [585, 289] on input "Search Form" at bounding box center [858, 289] width 681 height 30
paste input "T3024294580"
type input "T3024294580"
click at [1195, 356] on button "Search" at bounding box center [1153, 369] width 93 height 31
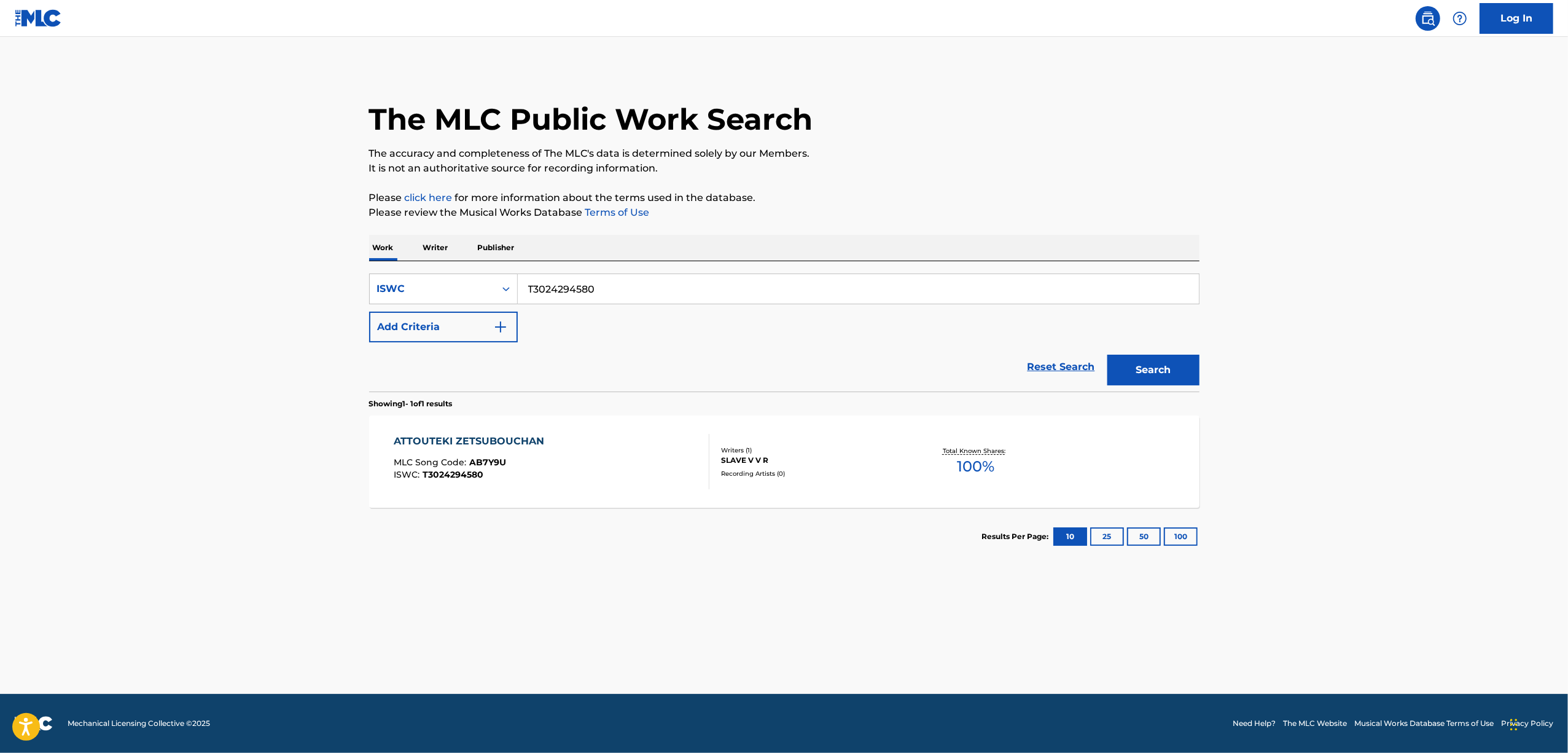
click at [1303, 478] on main "The MLC Public Work Search The accuracy and completeness of The MLC's data is d…" at bounding box center [784, 365] width 1568 height 657
click at [1303, 477] on main "The MLC Public Work Search The accuracy and completeness of The MLC's data is d…" at bounding box center [784, 365] width 1568 height 657
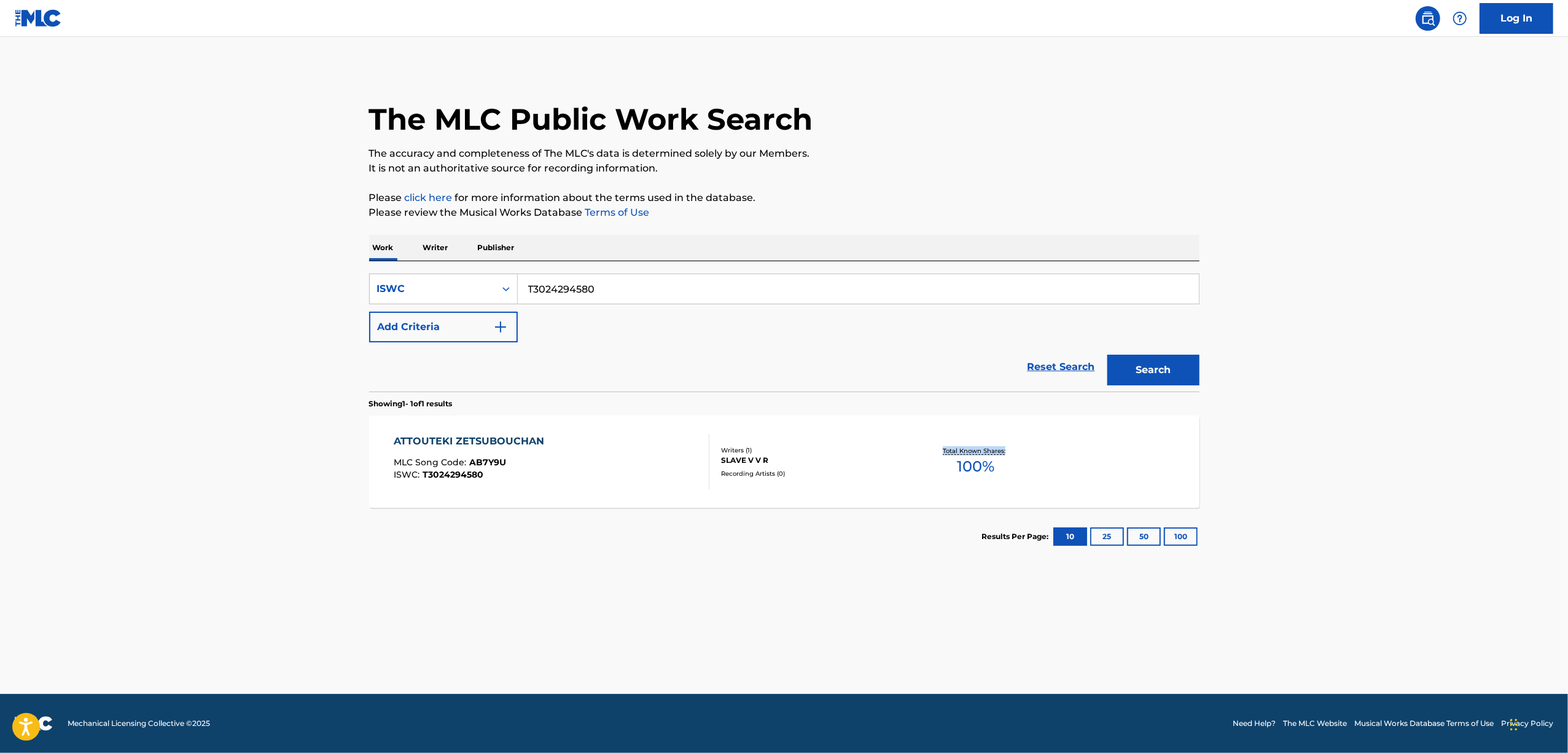
click at [1303, 477] on main "The MLC Public Work Search The accuracy and completeness of The MLC's data is d…" at bounding box center [784, 365] width 1568 height 657
click at [512, 434] on div "ATTOUTEKI ZETSUBOUCHAN" at bounding box center [472, 441] width 157 height 15
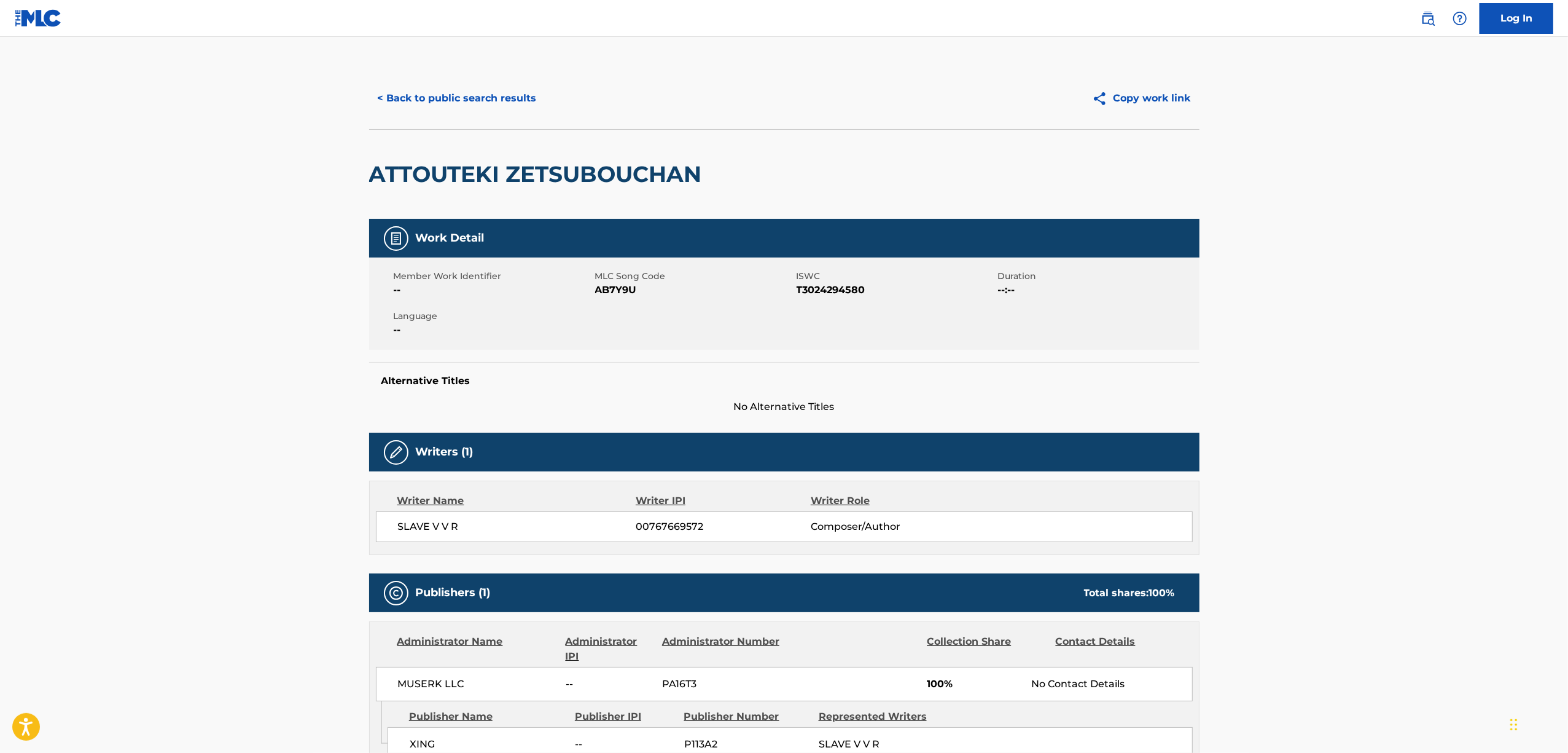
click at [619, 290] on span "AB7Y9U" at bounding box center [694, 289] width 198 height 15
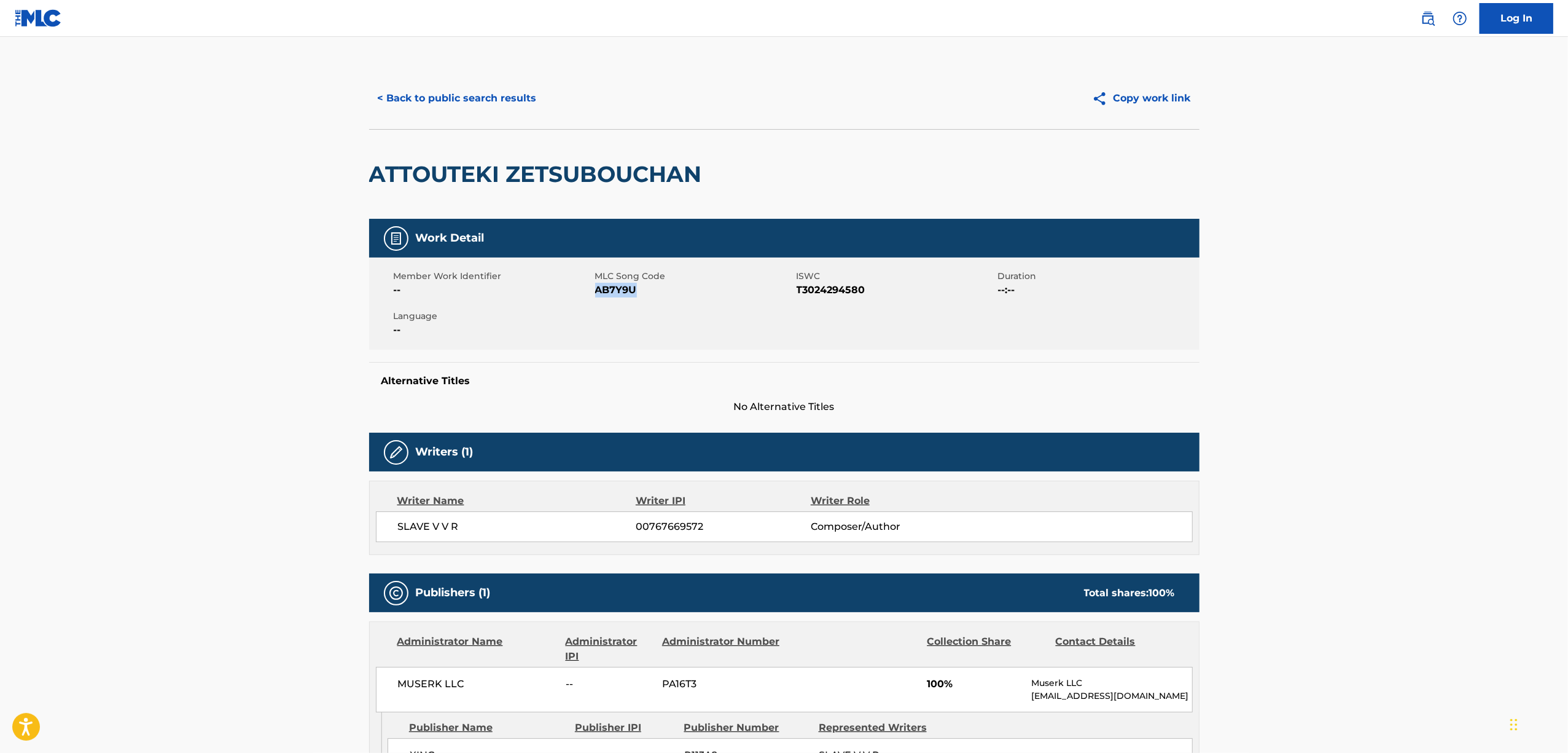
copy span "AB7Y9U"
click at [464, 86] on button "< Back to public search results" at bounding box center [457, 98] width 176 height 31
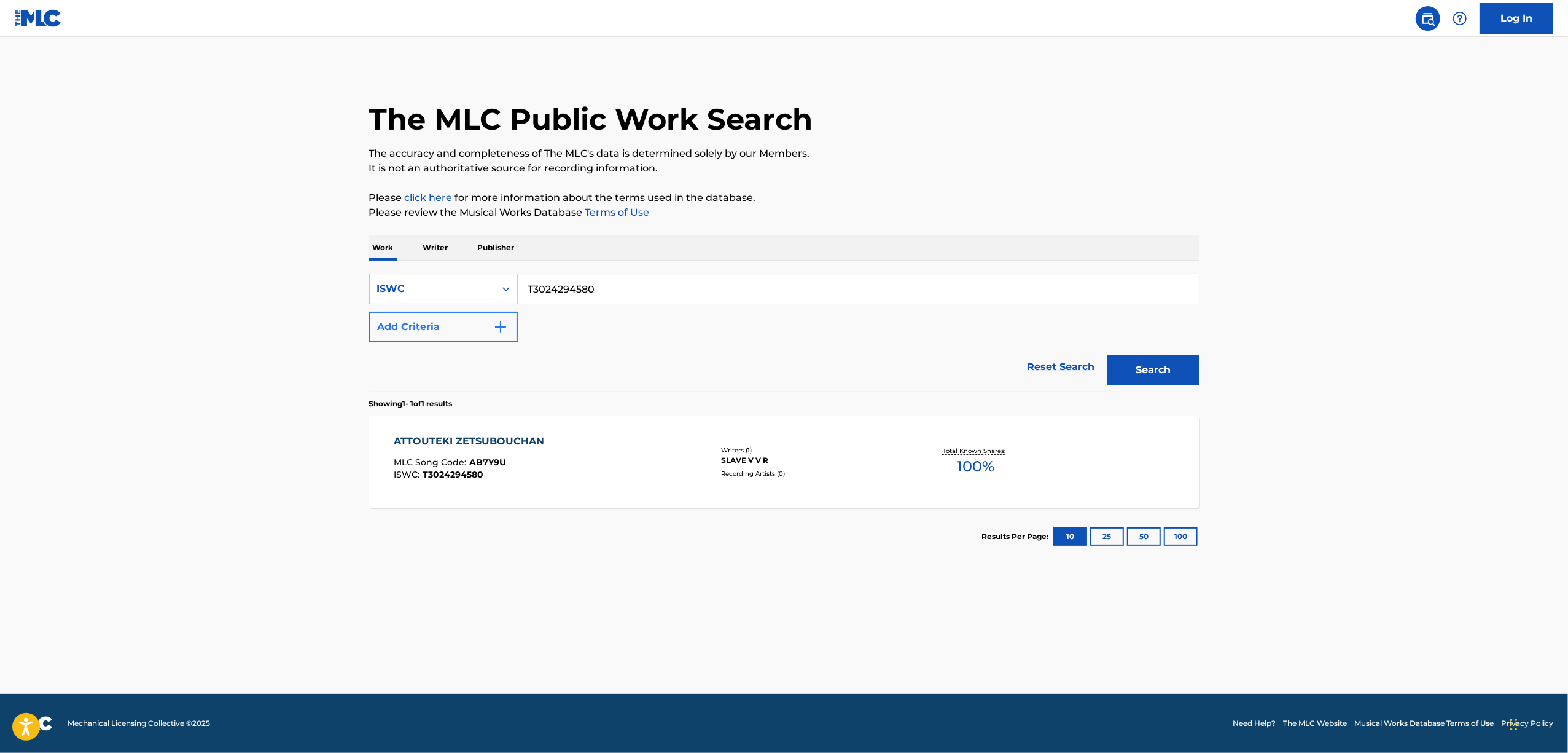
drag, startPoint x: 622, startPoint y: 299, endPoint x: 433, endPoint y: 315, distance: 189.7
click at [434, 317] on div "SearchWithCriteria8a4ac5fa-177f-4d93-a9e4-3fc3ac60839d ISWC T3024294580 Add Cri…" at bounding box center [784, 308] width 830 height 69
paste input "40237"
type input "T3024240237"
click at [1141, 373] on button "Search" at bounding box center [1153, 369] width 93 height 31
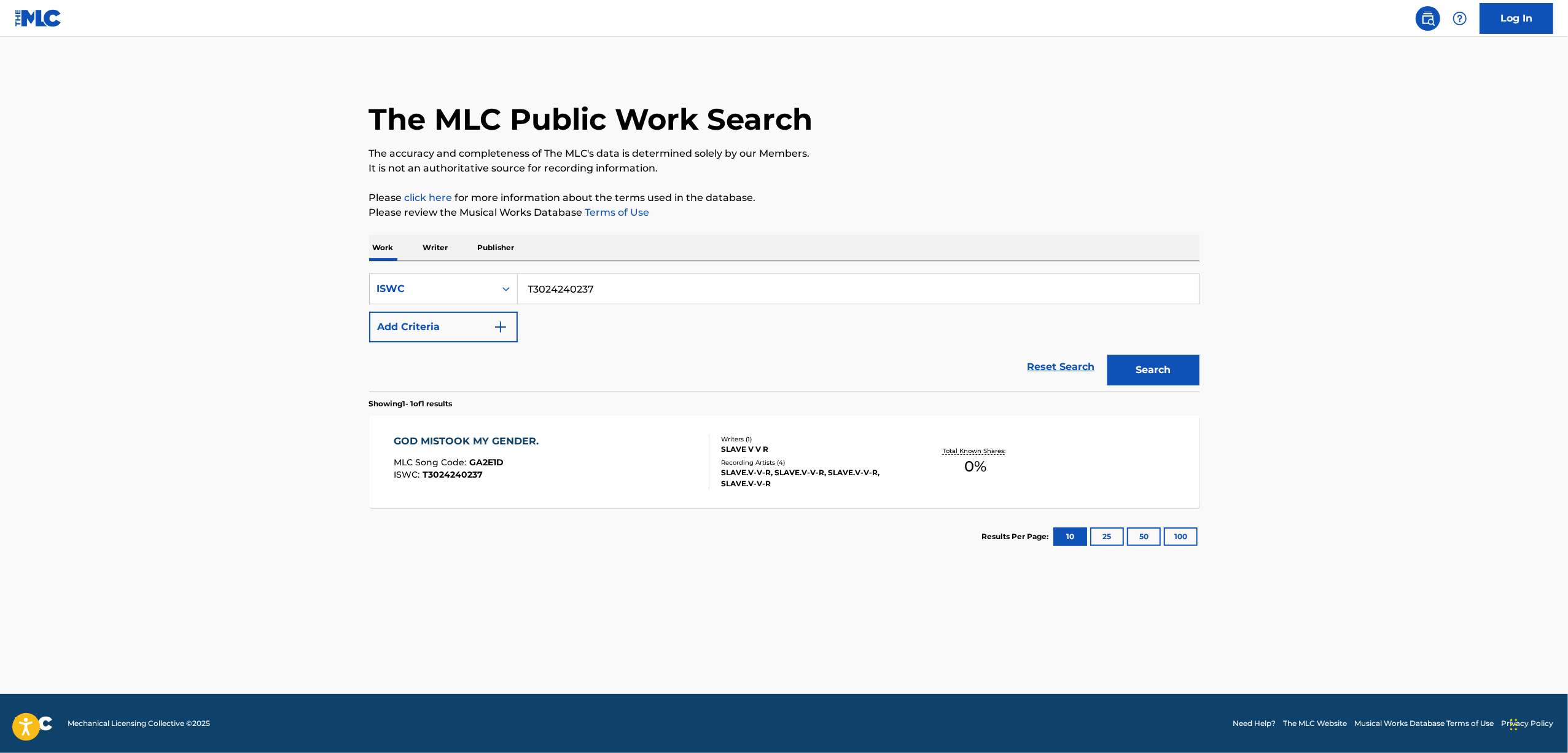
click at [445, 443] on div "GOD MISTOOK MY GENDER." at bounding box center [469, 441] width 151 height 15
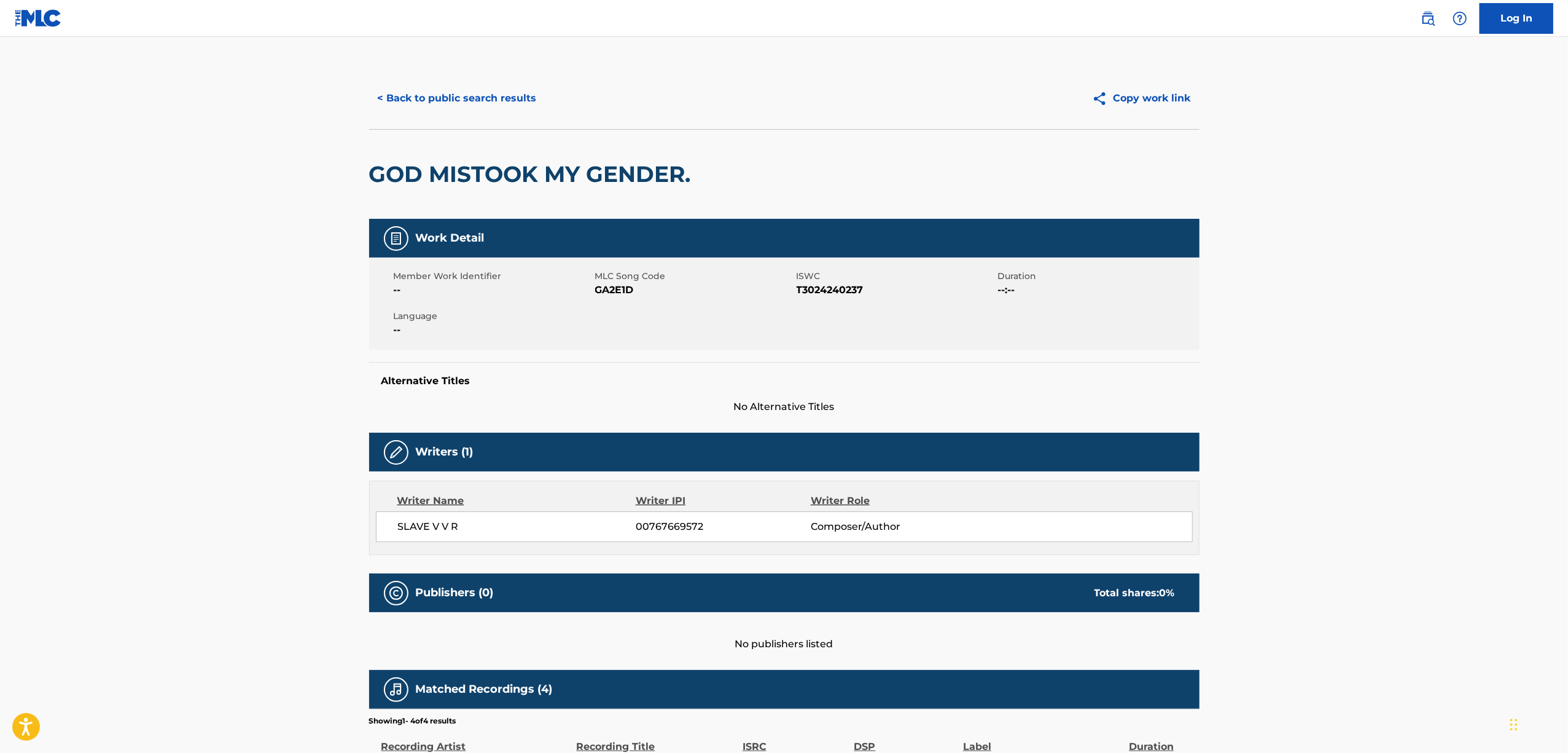
click at [605, 295] on span "GA2E1D" at bounding box center [694, 289] width 198 height 15
copy span "GA2E1D"
click at [499, 101] on button "< Back to public search results" at bounding box center [457, 98] width 176 height 31
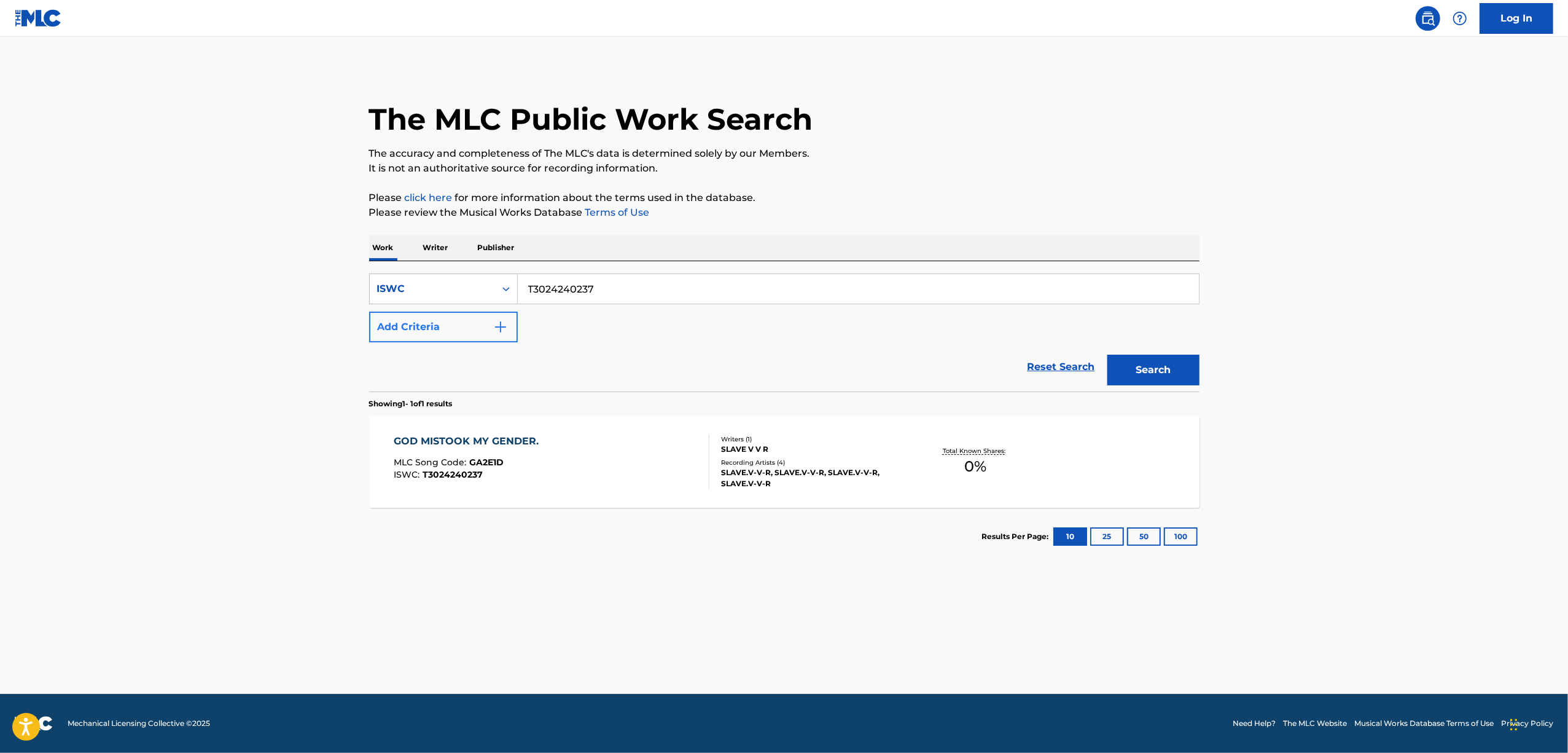
drag, startPoint x: 620, startPoint y: 279, endPoint x: 412, endPoint y: 317, distance: 211.4
click at [412, 317] on div "SearchWithCriteria8a4ac5fa-177f-4d93-a9e4-3fc3ac60839d ISWC T3024240237 Add Cri…" at bounding box center [784, 308] width 830 height 69
paste input "771"
type input "T3024240771"
click at [1146, 362] on button "Search" at bounding box center [1153, 369] width 93 height 31
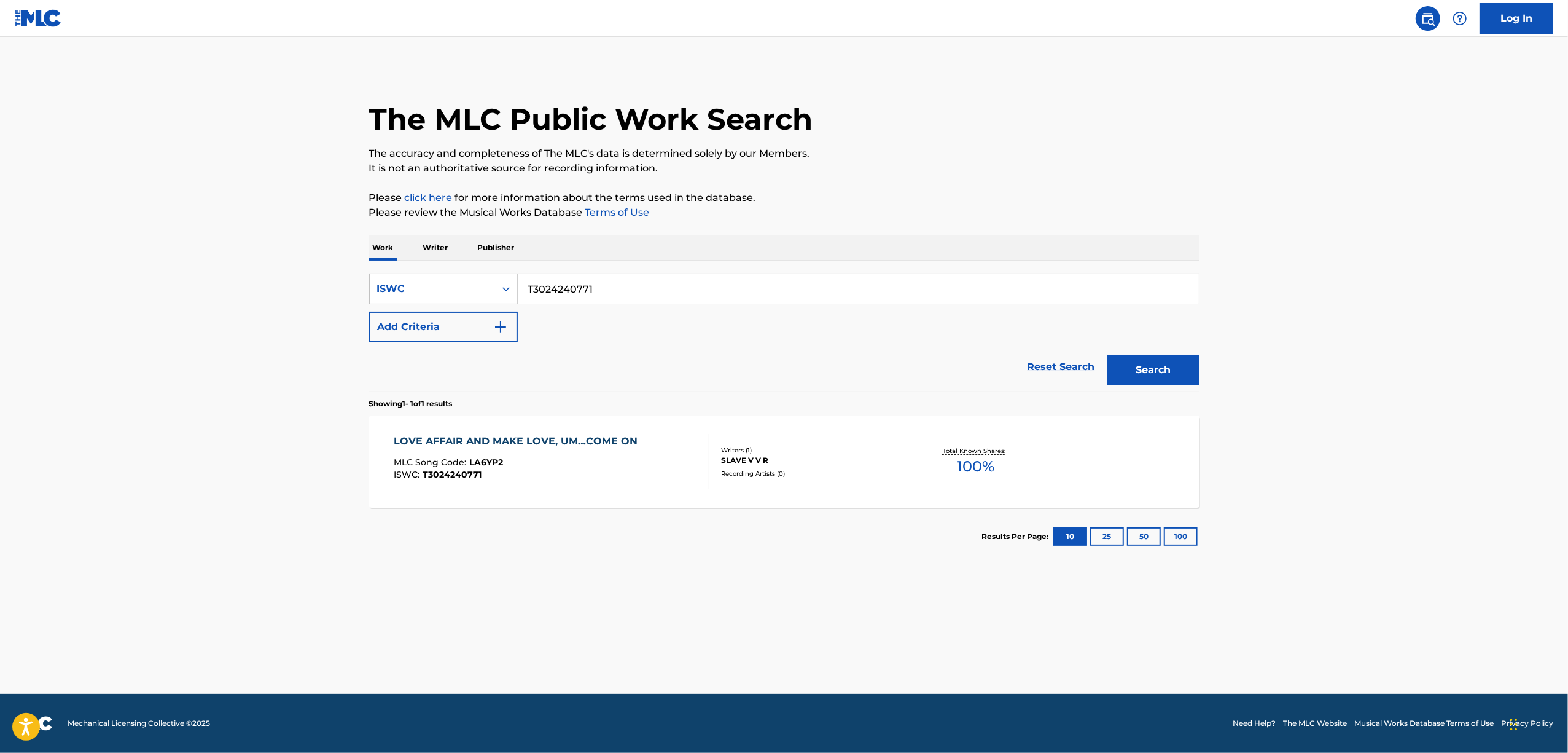
click at [429, 431] on div "LOVE AFFAIR AND MAKE LOVE, UM…COME ON MLC Song Code : LA6YP2 ISWC : T3024240771…" at bounding box center [784, 462] width 830 height 93
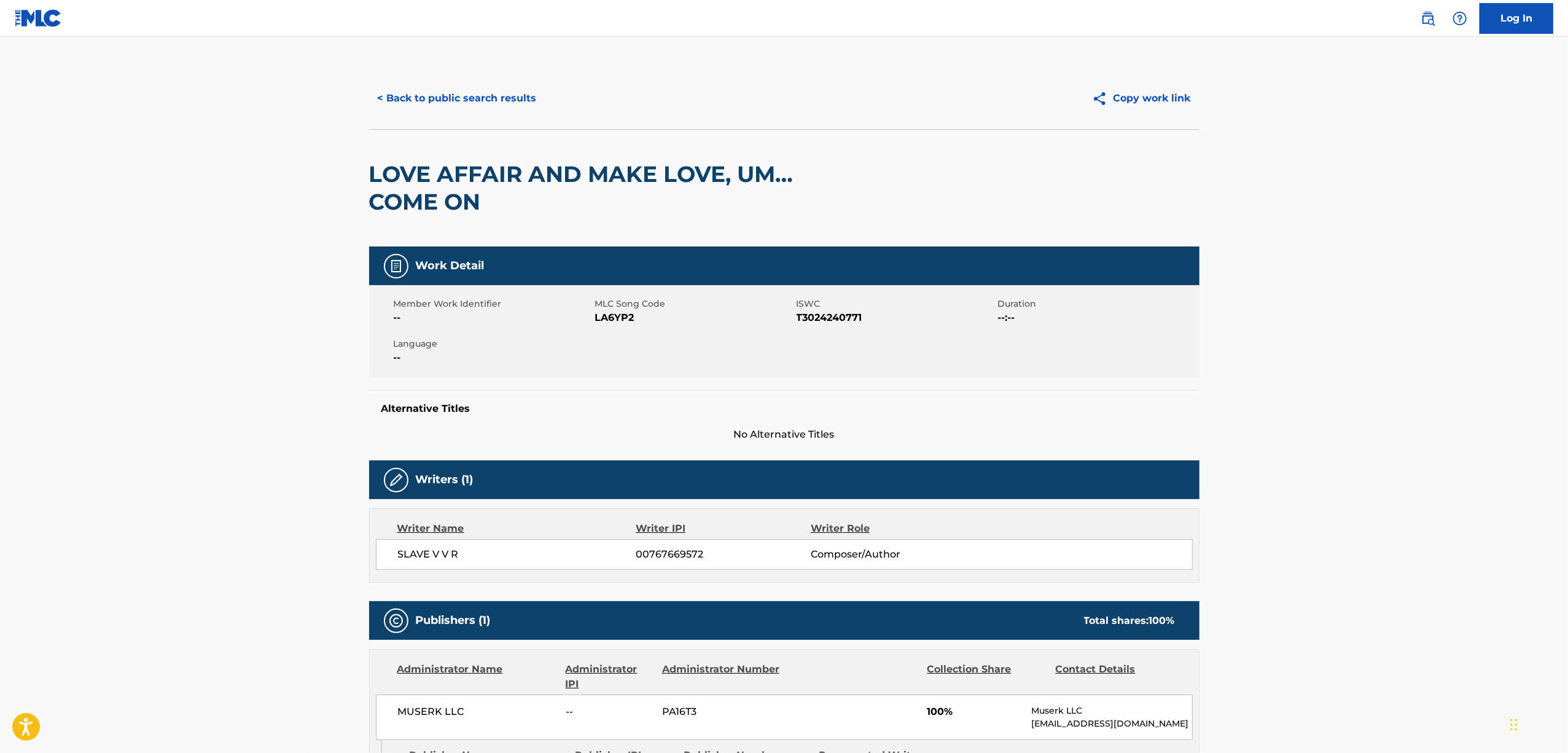
drag, startPoint x: 622, startPoint y: 307, endPoint x: 615, endPoint y: 313, distance: 9.2
click at [617, 311] on div "MLC Song Code LA6YP2" at bounding box center [695, 311] width 201 height 27
click at [615, 313] on span "LA6YP2" at bounding box center [694, 318] width 198 height 15
click at [619, 314] on span "LA6YP2" at bounding box center [694, 318] width 198 height 15
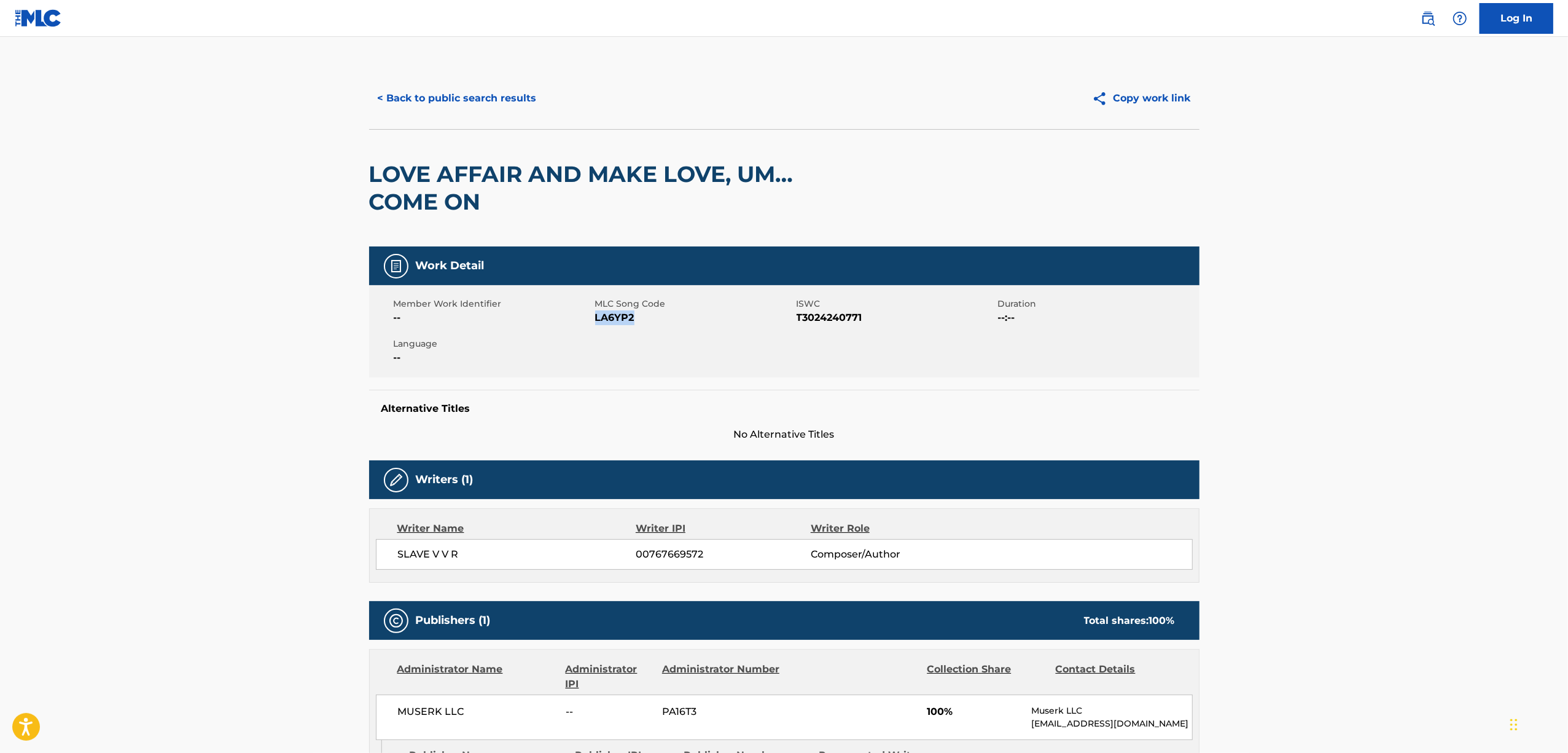
copy span "LA6YP2"
drag, startPoint x: 453, startPoint y: 89, endPoint x: 451, endPoint y: 95, distance: 6.3
click at [451, 95] on button "< Back to public search results" at bounding box center [457, 98] width 176 height 31
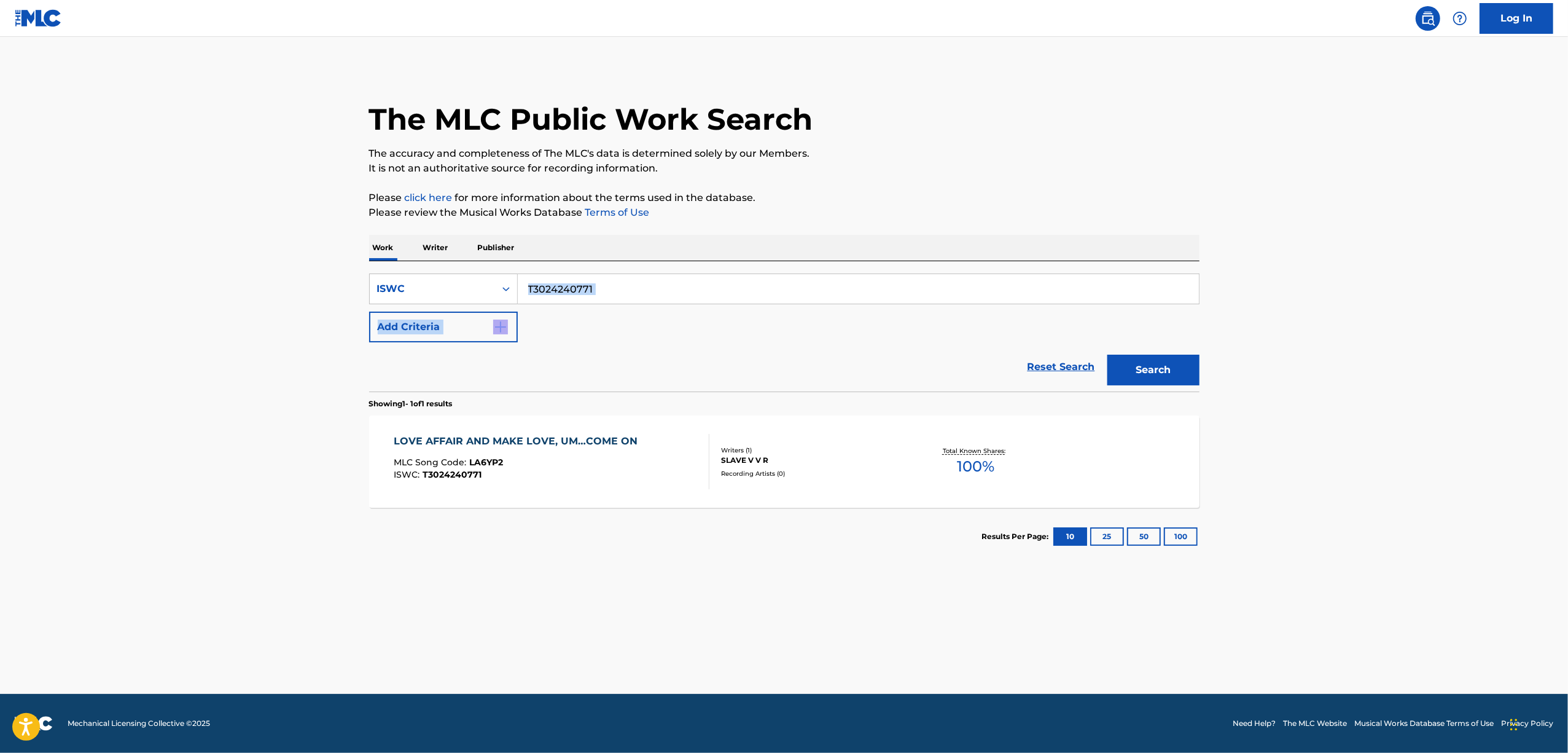
drag, startPoint x: 543, startPoint y: 298, endPoint x: 527, endPoint y: 311, distance: 20.6
click at [366, 357] on div "The MLC Public Work Search The accuracy and completeness of The MLC's data is d…" at bounding box center [784, 316] width 860 height 498
click at [579, 339] on div "SearchWithCriteria8a4ac5fa-177f-4d93-a9e4-3fc3ac60839d ISWC T3024240771 Add Cri…" at bounding box center [784, 308] width 830 height 69
drag, startPoint x: 617, startPoint y: 288, endPoint x: 438, endPoint y: 327, distance: 183.2
click at [438, 327] on div "SearchWithCriteria8a4ac5fa-177f-4d93-a9e4-3fc3ac60839d ISWC T3024240771 Add Cri…" at bounding box center [784, 308] width 830 height 69
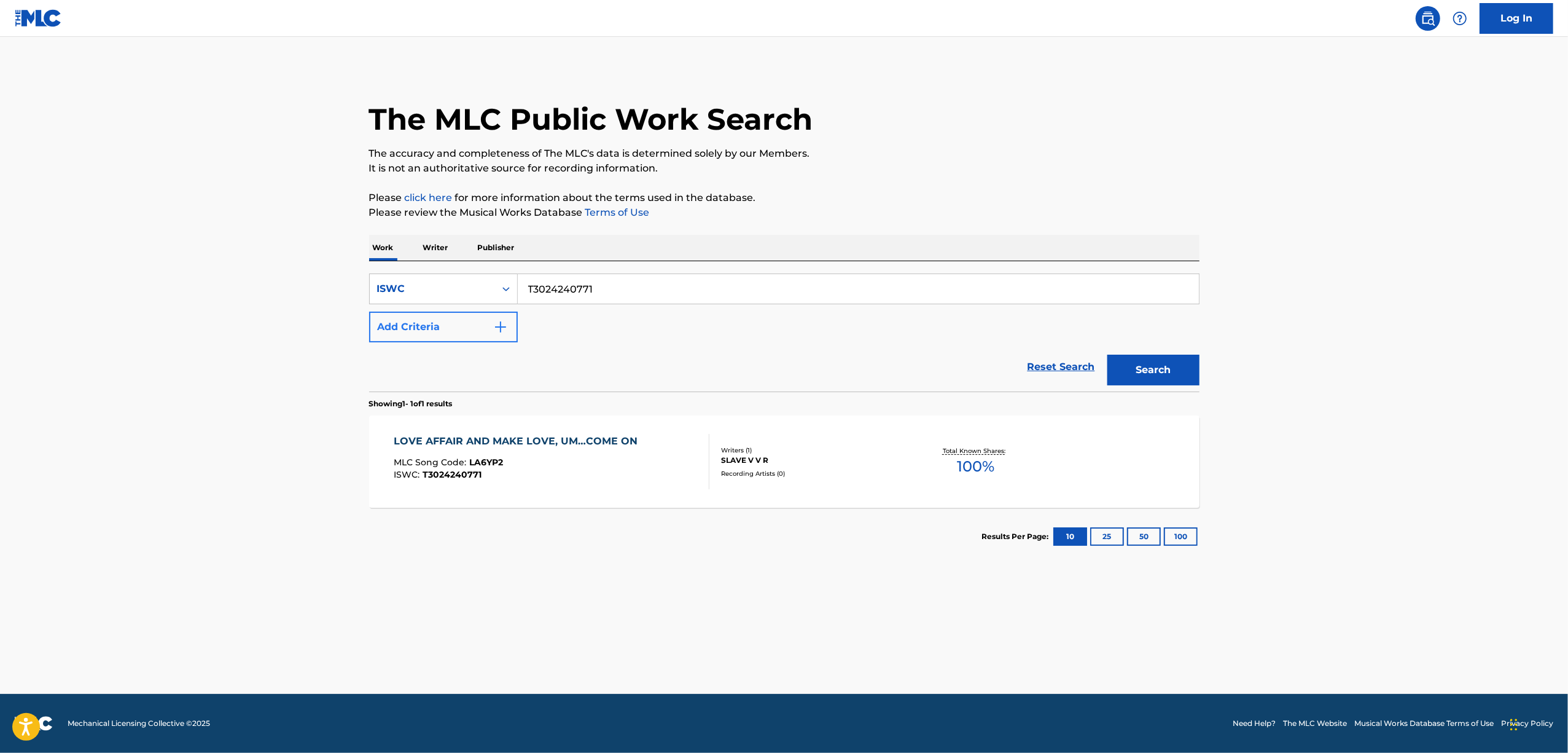
paste input "1570"
type input "T3024241570"
click at [1160, 371] on button "Search" at bounding box center [1153, 369] width 93 height 31
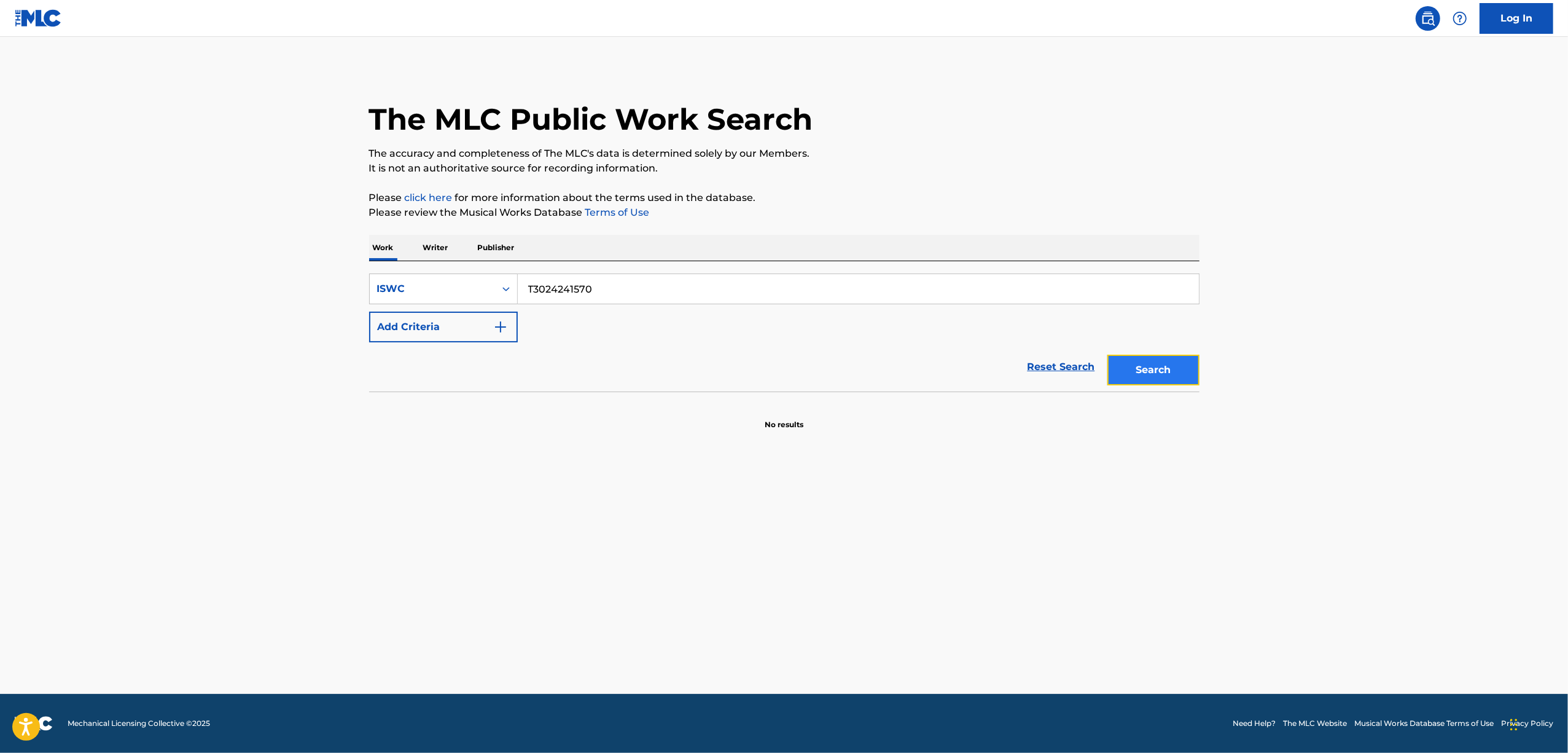
click at [1158, 369] on button "Search" at bounding box center [1153, 369] width 93 height 31
click at [512, 298] on div "Search Form" at bounding box center [506, 289] width 22 height 22
click at [462, 315] on div "Work Title" at bounding box center [444, 319] width 147 height 31
drag, startPoint x: 467, startPoint y: 313, endPoint x: 570, endPoint y: 280, distance: 108.2
click at [570, 280] on input "Search Form" at bounding box center [858, 289] width 681 height 30
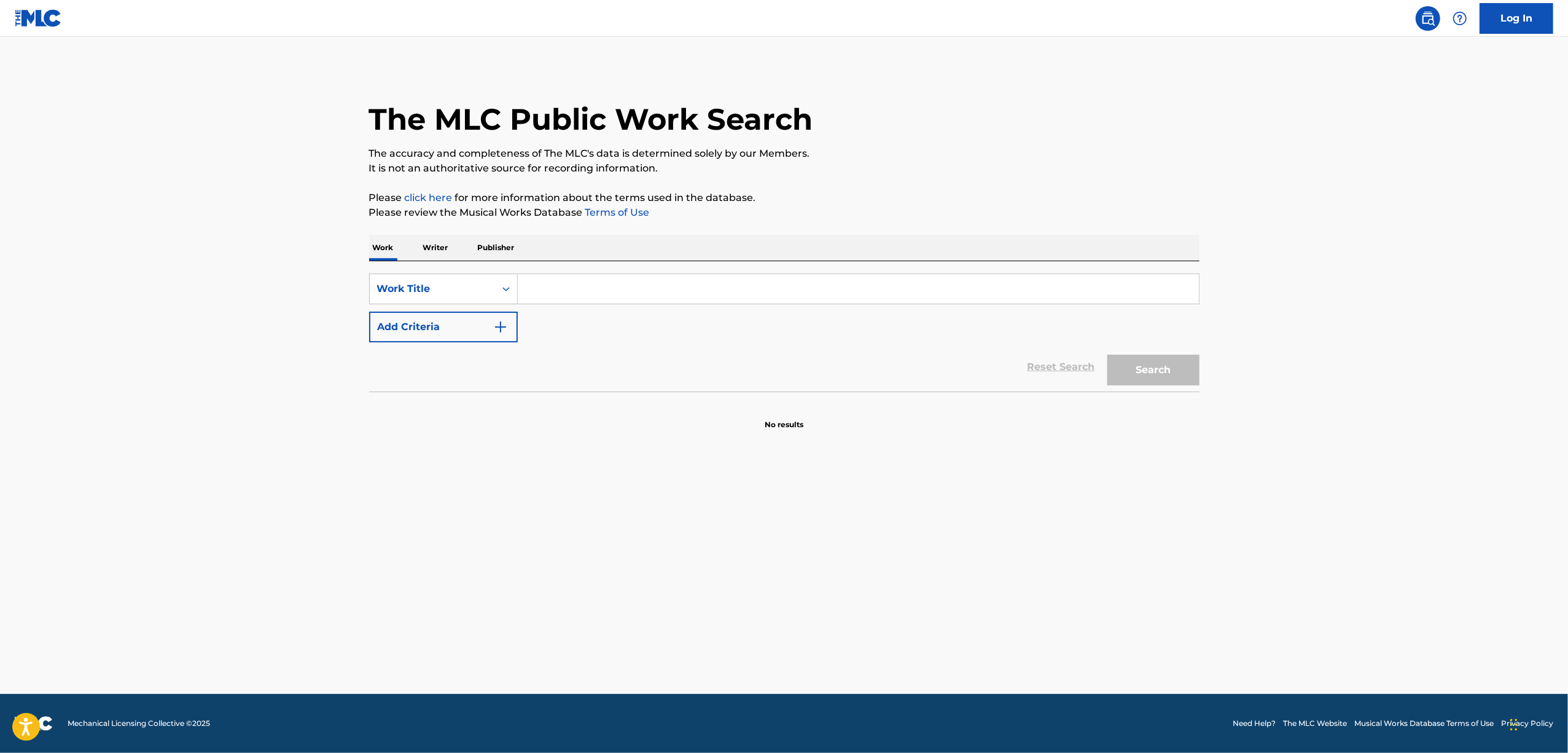
paste input "YOKUBARI"
click at [1192, 377] on button "Search" at bounding box center [1153, 369] width 93 height 31
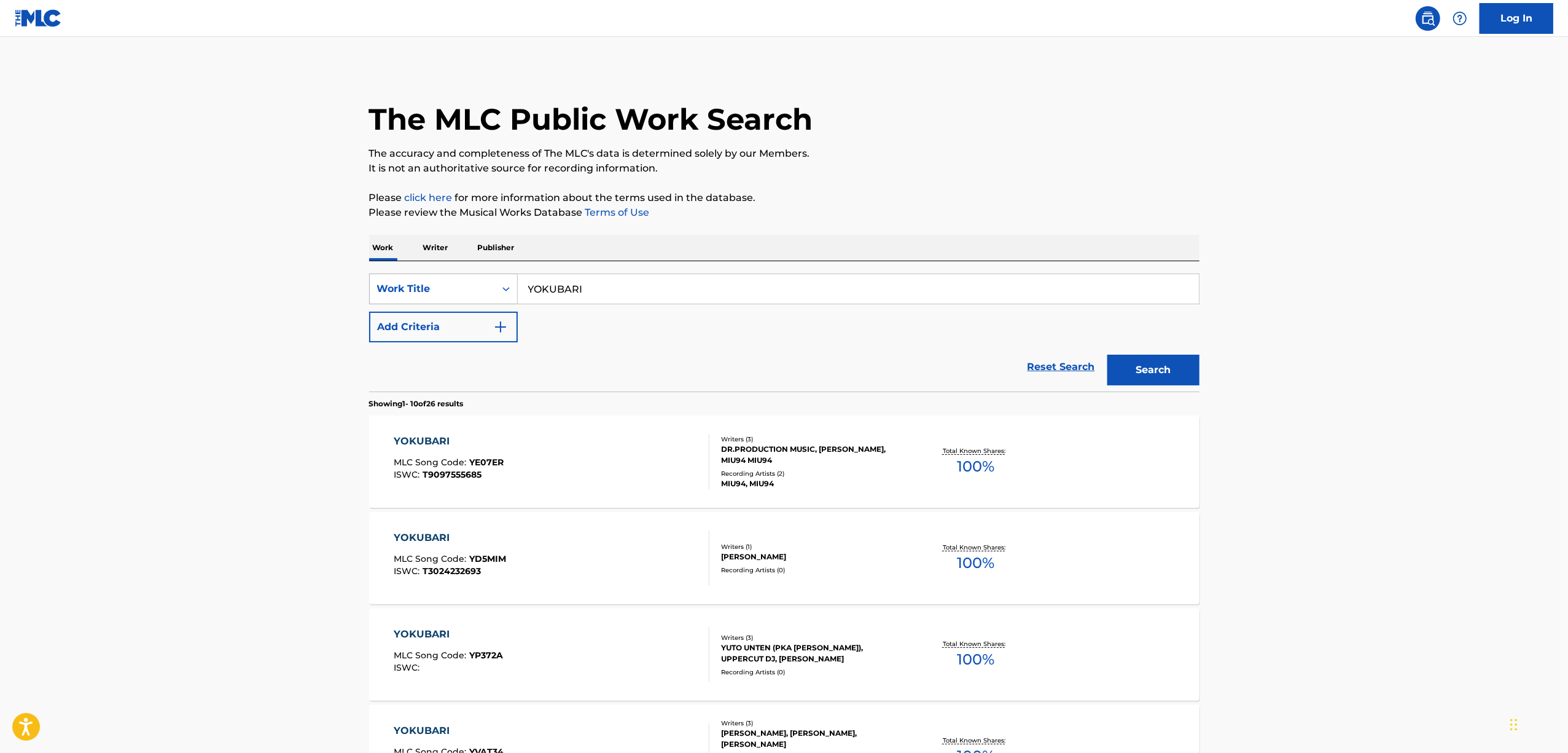
drag, startPoint x: 611, startPoint y: 282, endPoint x: 398, endPoint y: 291, distance: 213.2
click at [398, 293] on div "SearchWithCriteria477bf8fd-a9e3-41e9-bd02-ff4eeacddd0b Work Title YOKUBARI" at bounding box center [784, 289] width 830 height 31
paste input "よくばり"
type input "よくばり"
click at [1141, 379] on button "Search" at bounding box center [1153, 369] width 93 height 31
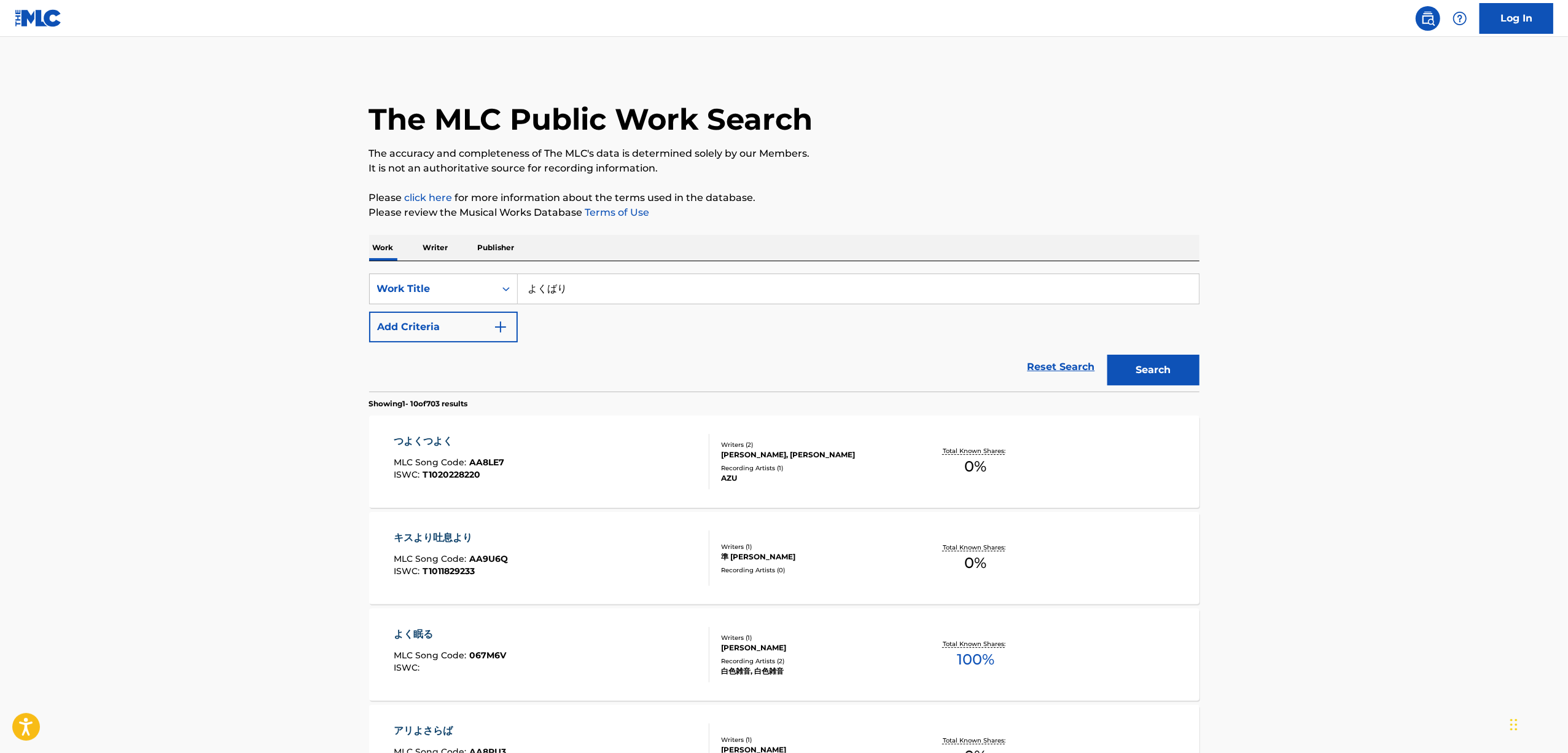
drag, startPoint x: 580, startPoint y: 288, endPoint x: 460, endPoint y: 308, distance: 121.7
click at [460, 308] on div "SearchWithCriteria477bf8fd-a9e3-41e9-bd02-ff4eeacddd0b Work Title よくばり Add Crit…" at bounding box center [784, 308] width 830 height 69
click at [511, 275] on div "Search Form" at bounding box center [506, 289] width 22 height 30
drag, startPoint x: 423, startPoint y: 350, endPoint x: 529, endPoint y: 306, distance: 114.8
click at [423, 351] on div "ISWC" at bounding box center [444, 350] width 147 height 31
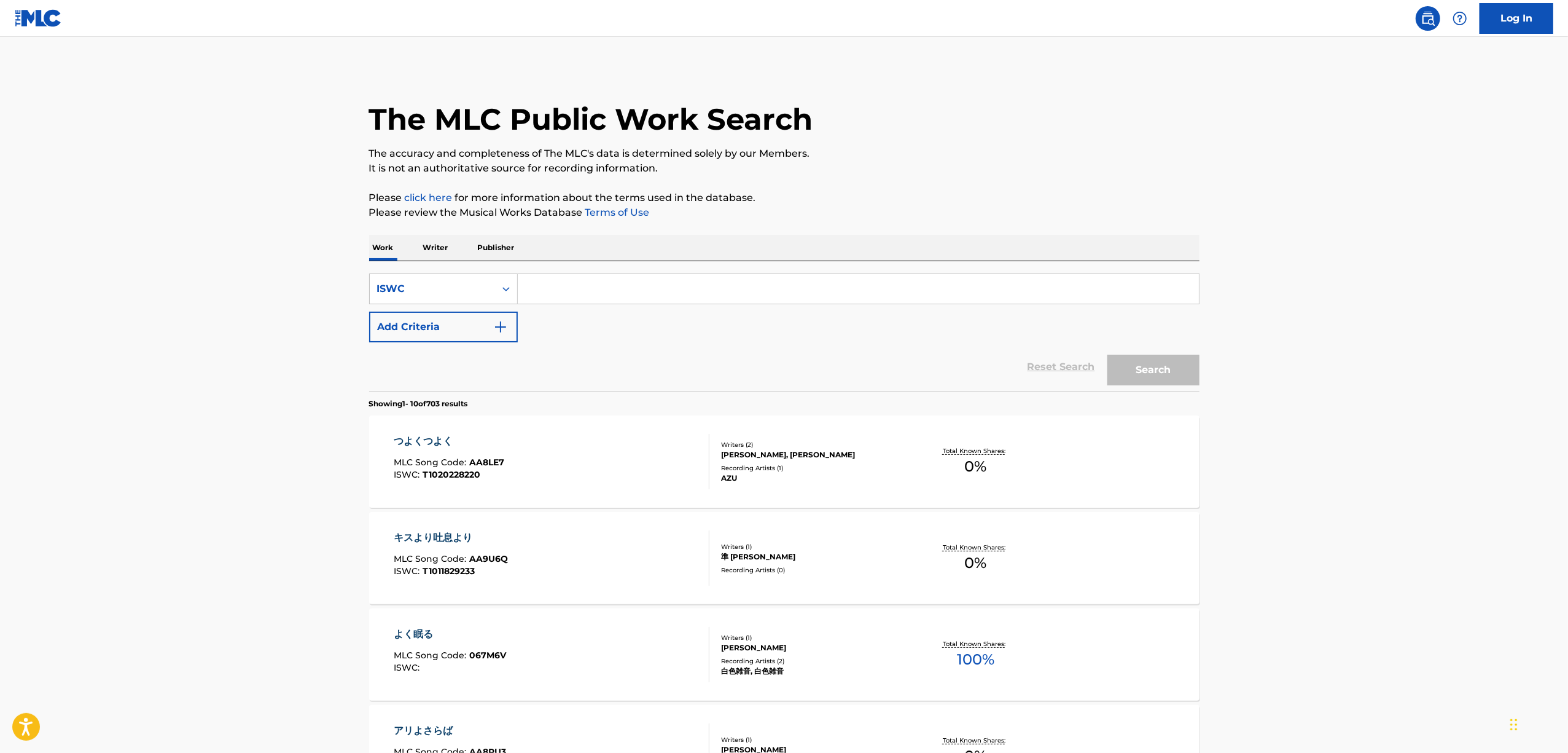
drag, startPoint x: 602, startPoint y: 286, endPoint x: 846, endPoint y: 369, distance: 257.7
click at [601, 286] on input "Search Form" at bounding box center [858, 289] width 681 height 30
drag, startPoint x: 566, startPoint y: 288, endPoint x: 483, endPoint y: 308, distance: 85.4
click at [485, 307] on div "SearchWithCriteria05cb3e77-1dbb-4465-a13b-60e373258006 ISWC v Add Criteria" at bounding box center [784, 308] width 830 height 69
paste input "T3024241570"
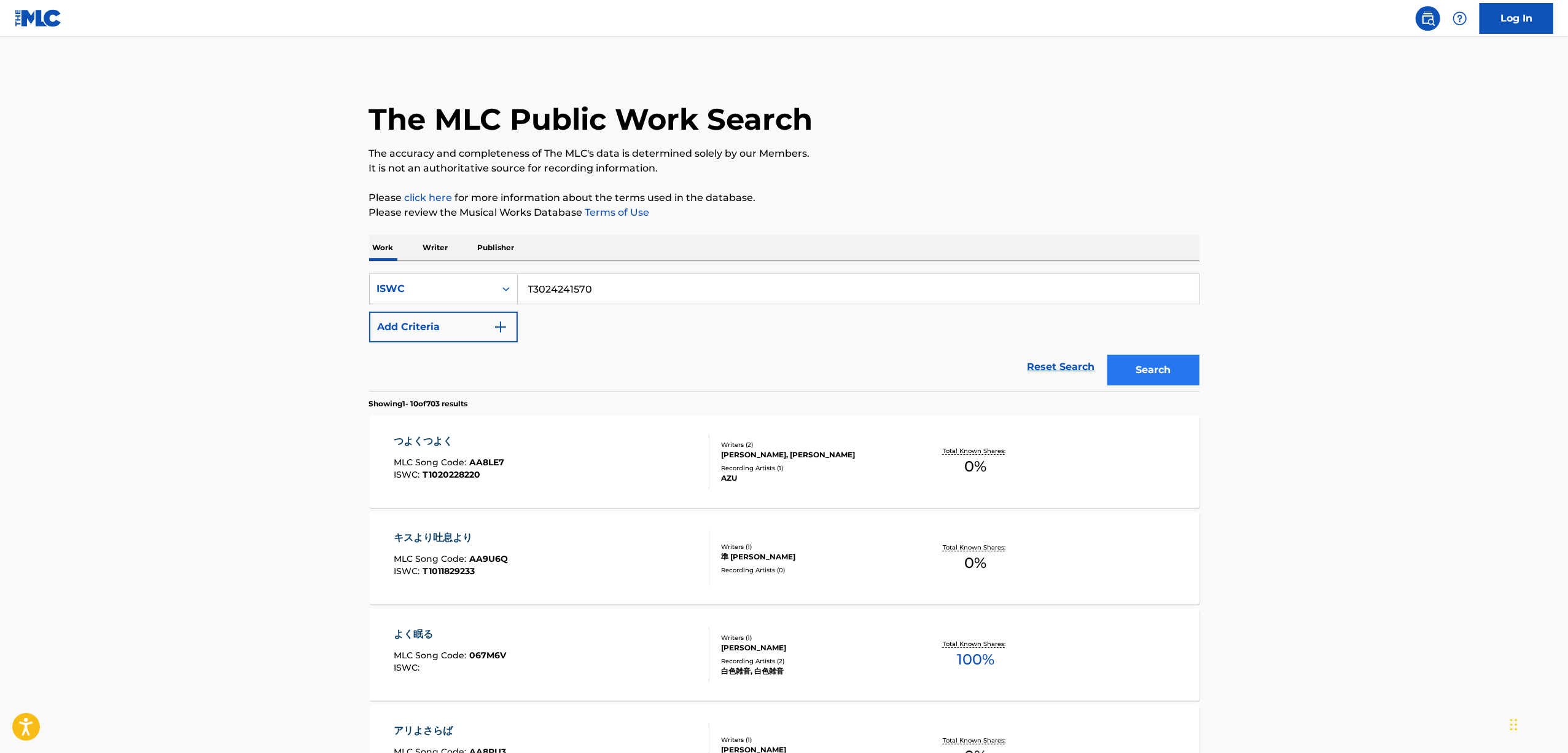
type input "T3024241570"
click at [1158, 365] on button "Search" at bounding box center [1153, 369] width 93 height 31
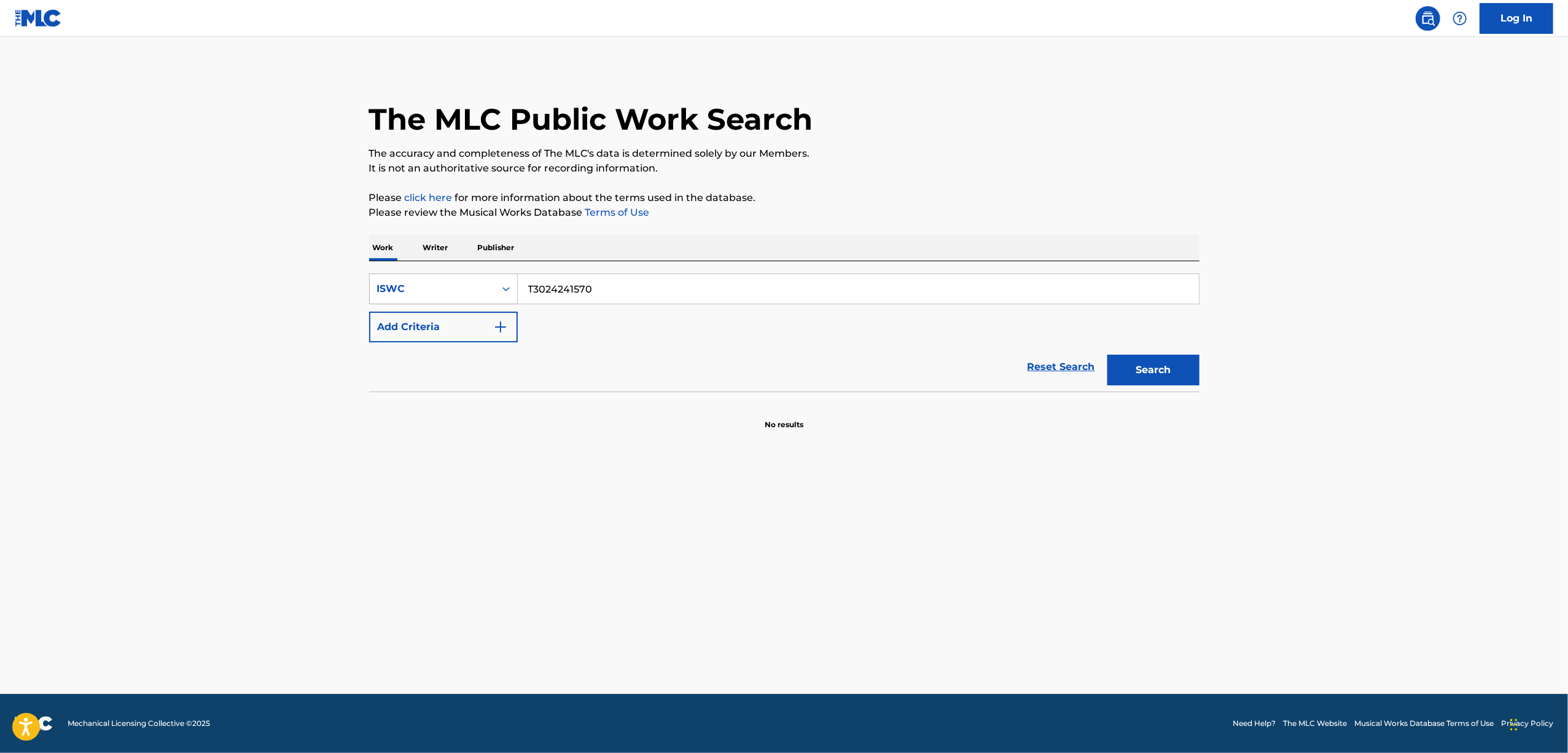
click at [506, 286] on icon "Search Form" at bounding box center [506, 289] width 13 height 13
click at [489, 321] on div "Work Title" at bounding box center [444, 319] width 147 height 31
click at [578, 301] on input "Search Form" at bounding box center [858, 289] width 681 height 30
click at [1144, 359] on button "Search" at bounding box center [1153, 369] width 93 height 31
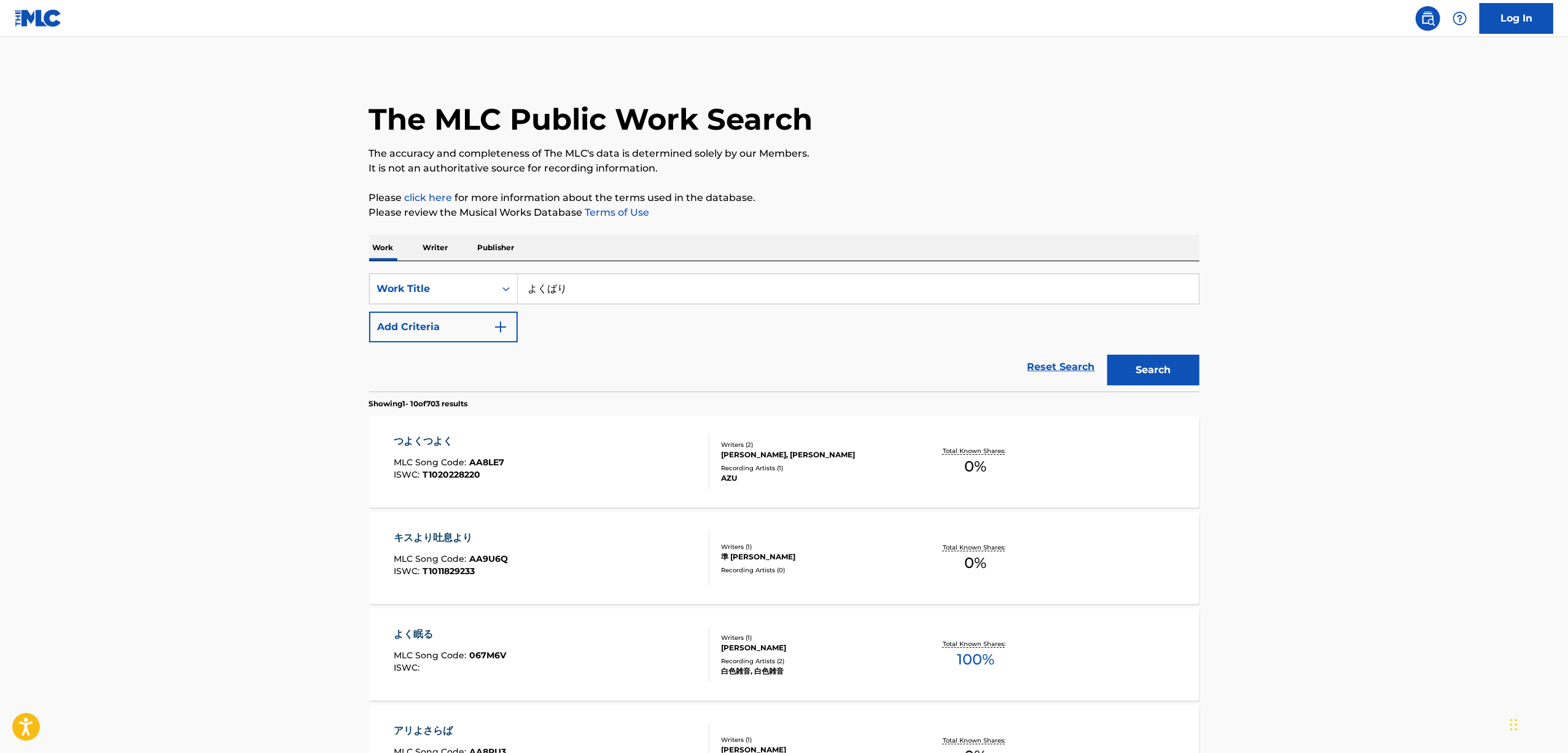
click at [563, 307] on div "SearchWithCriteria5d6681a8-4ac7-42a3-87b7-d2373c2c63e8 Work Title よくばり Add Crit…" at bounding box center [784, 308] width 830 height 69
drag, startPoint x: 591, startPoint y: 290, endPoint x: 502, endPoint y: 334, distance: 99.3
click at [507, 322] on div "SearchWithCriteria5d6681a8-4ac7-42a3-87b7-d2373c2c63e8 Work Title よくばり Add Crit…" at bounding box center [784, 308] width 830 height 69
paste input "HARUO TSUGERU"
click at [1129, 386] on div "Search" at bounding box center [1150, 366] width 98 height 49
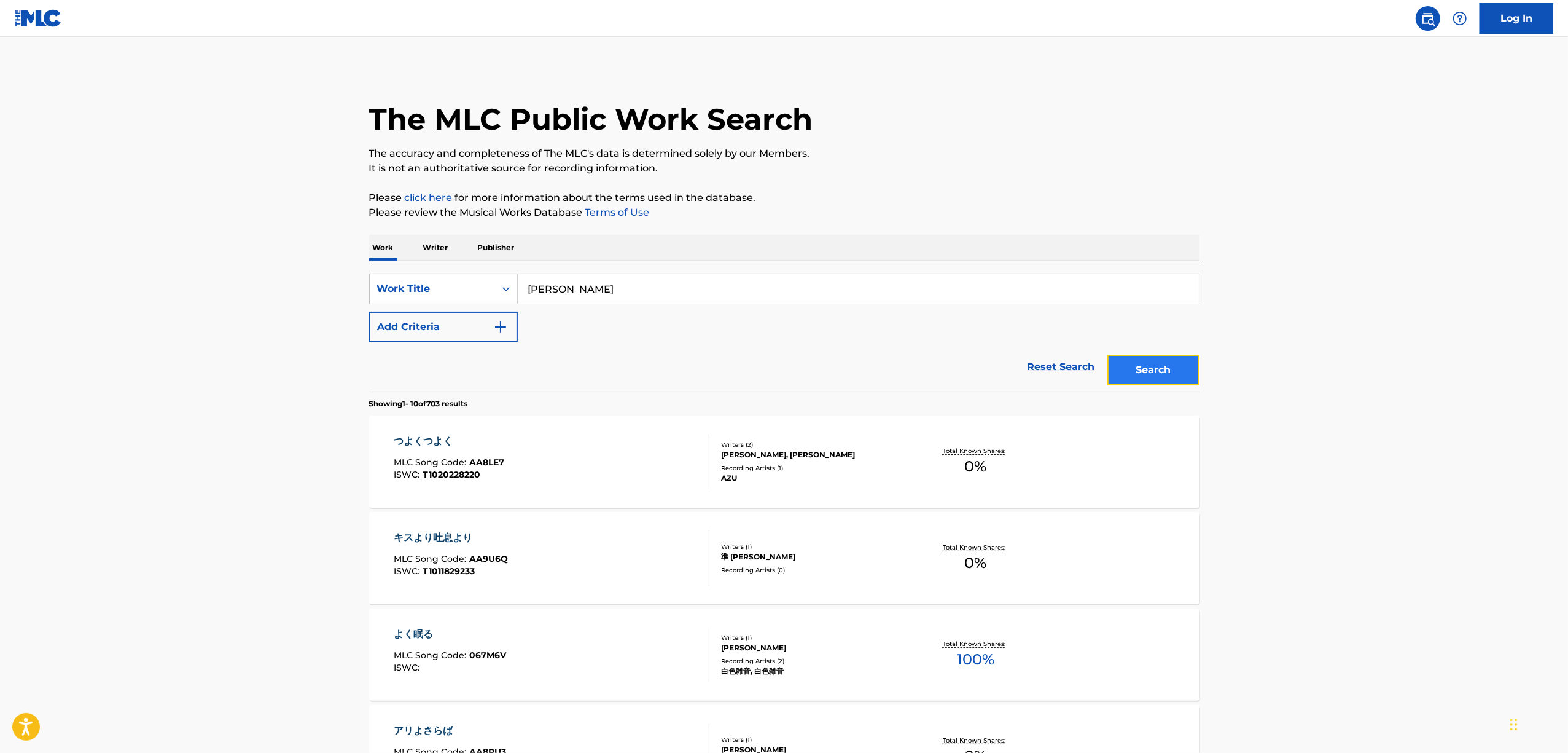
click at [1145, 367] on button "Search" at bounding box center [1153, 369] width 93 height 31
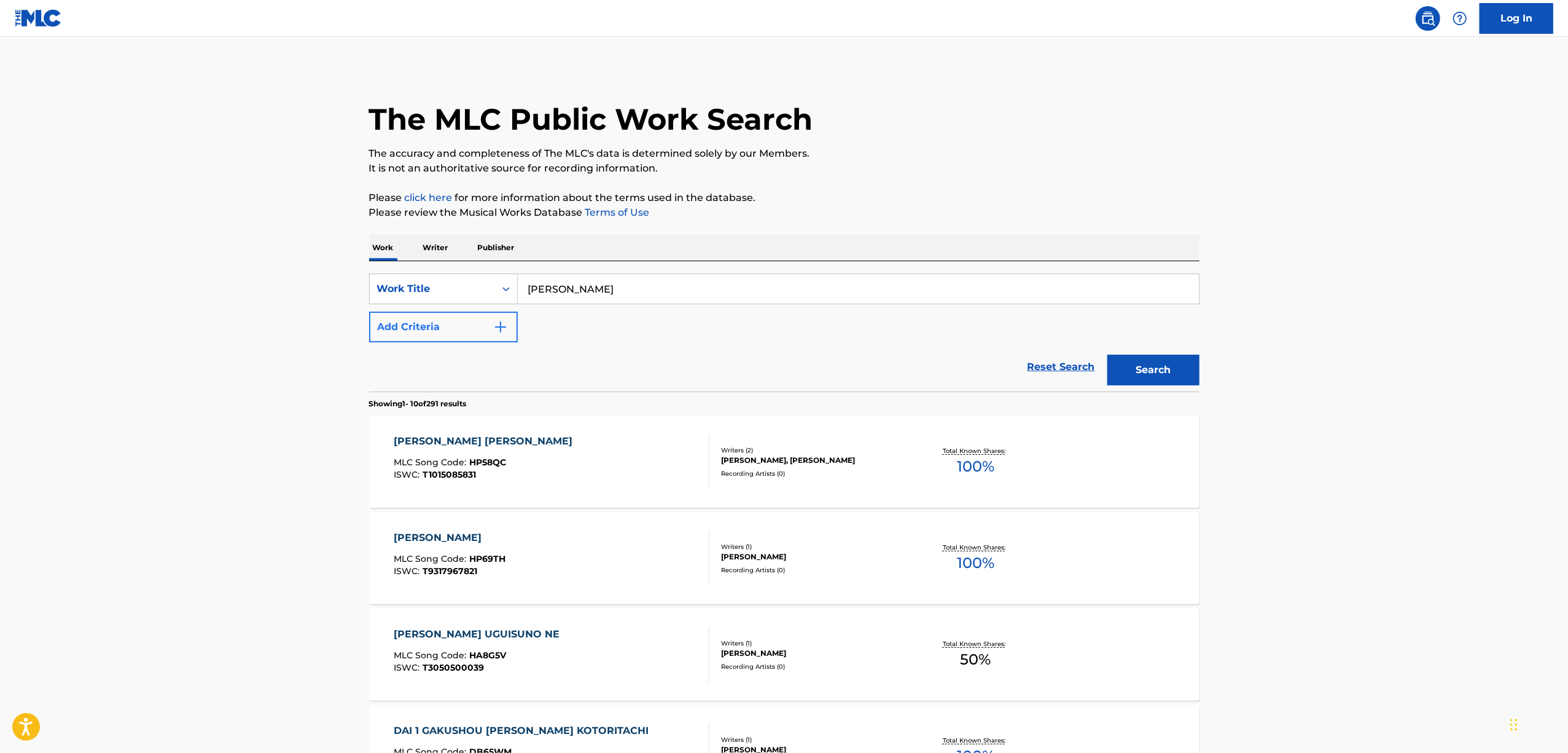
drag, startPoint x: 546, startPoint y: 301, endPoint x: 492, endPoint y: 315, distance: 55.8
click at [495, 315] on div "SearchWithCriteria5d6681a8-4ac7-42a3-87b7-d2373c2c63e8 Work Title HARUO TSUGERU…" at bounding box center [784, 308] width 830 height 69
paste input "春を告げる"
click at [1125, 369] on button "Search" at bounding box center [1153, 369] width 93 height 31
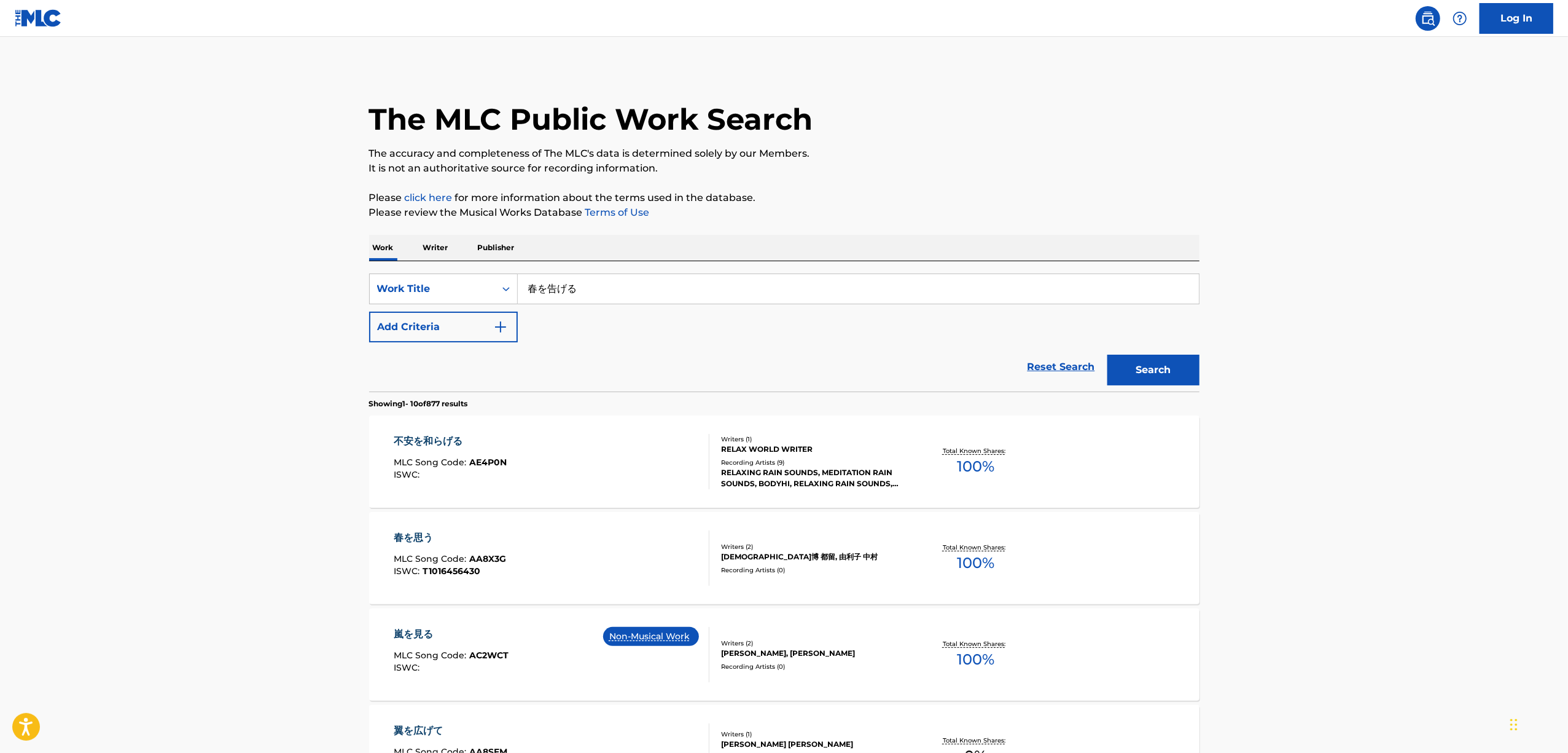
click at [963, 198] on p "Please click here for more information about the terms used in the database." at bounding box center [784, 198] width 830 height 15
click at [543, 319] on div "SearchWithCriteria5d6681a8-4ac7-42a3-87b7-d2373c2c63e8 Work Title 春を告げる Add Cri…" at bounding box center [784, 308] width 830 height 69
click at [557, 312] on div "SearchWithCriteria5d6681a8-4ac7-42a3-87b7-d2373c2c63e8 Work Title 春を告げる Add Cri…" at bounding box center [784, 308] width 830 height 69
click at [556, 293] on input "春を告げる" at bounding box center [858, 289] width 681 height 30
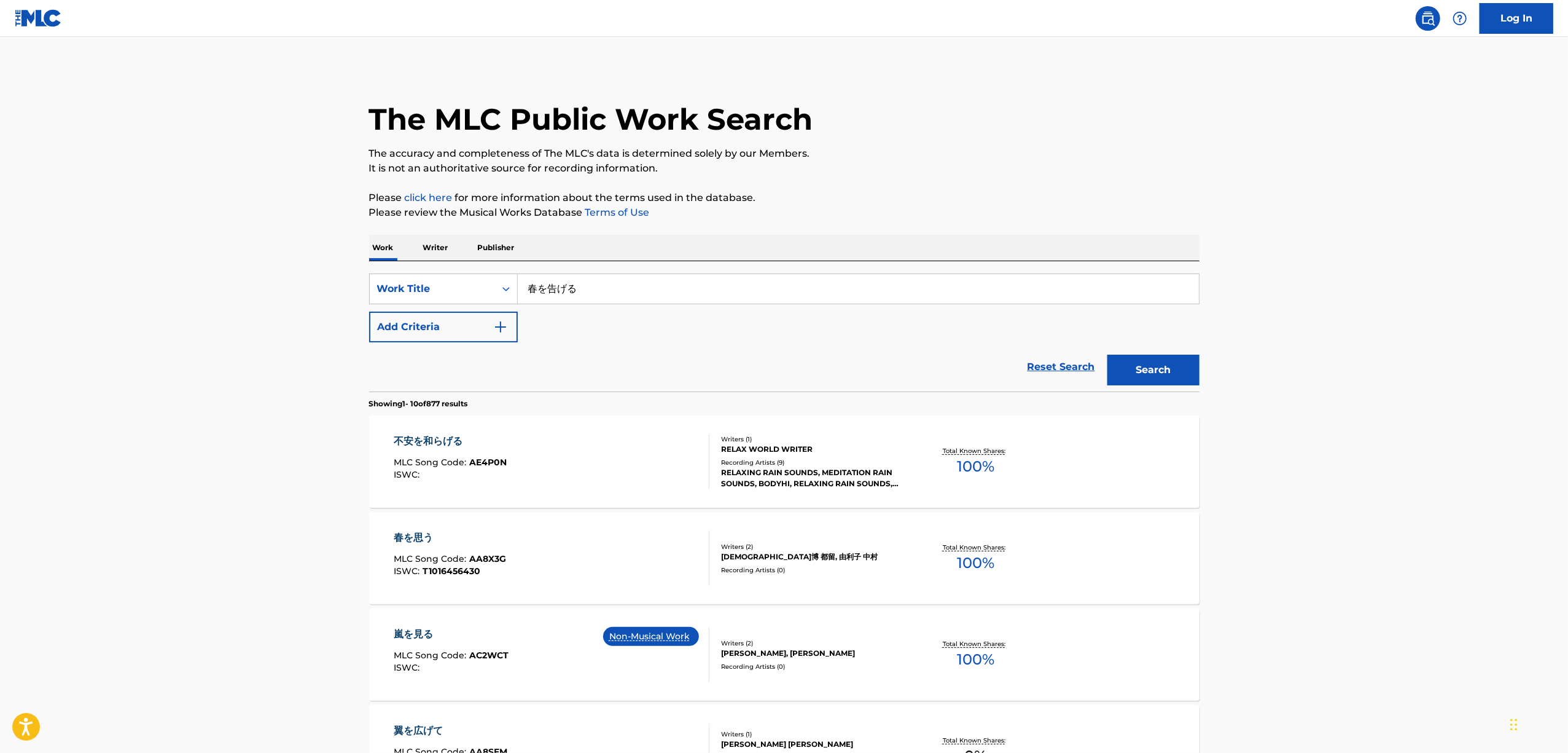
click at [556, 293] on input "春を告げる" at bounding box center [858, 289] width 681 height 30
paste input "KURIIMU"
type input "KURIIMU"
click at [1161, 374] on button "Search" at bounding box center [1153, 369] width 93 height 31
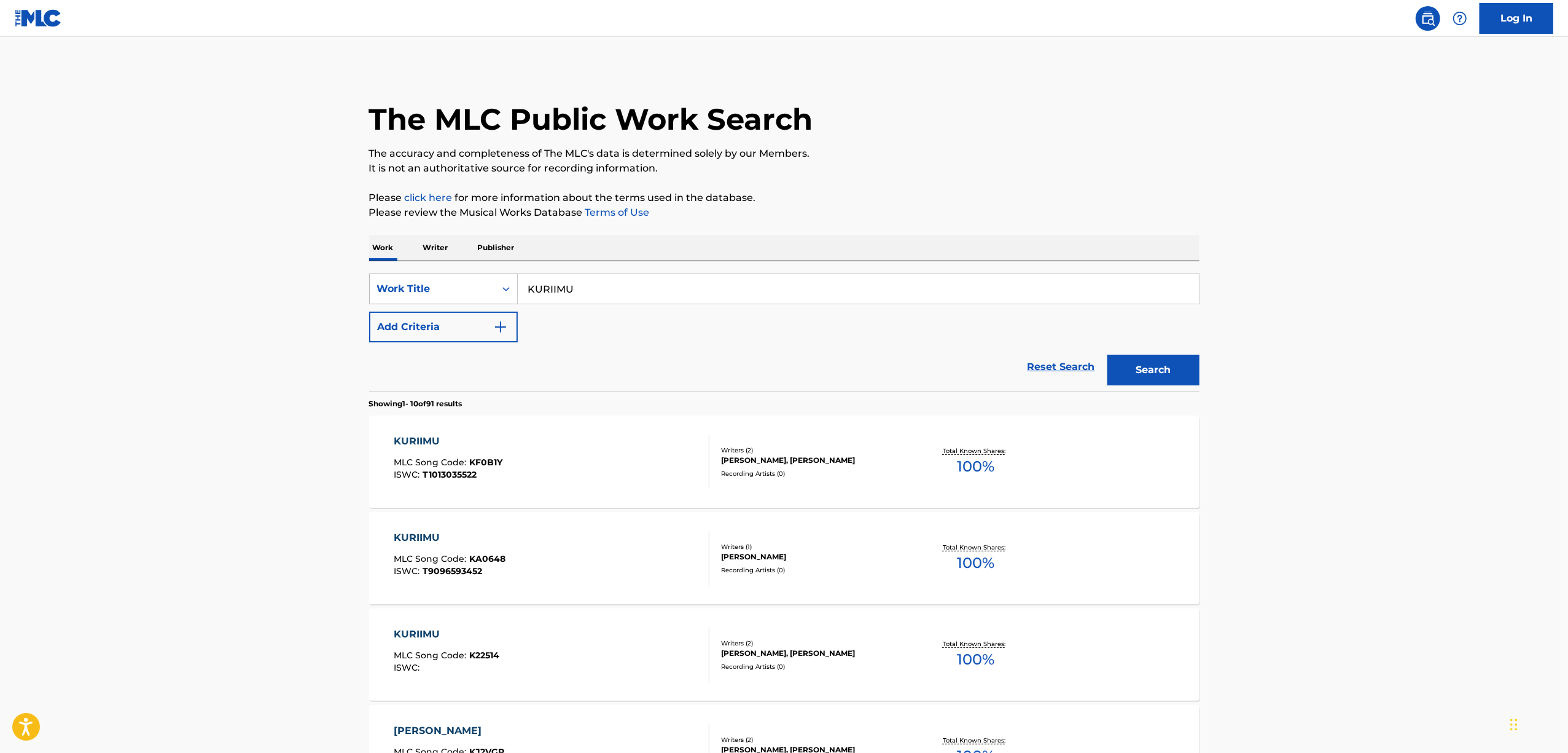
click at [500, 293] on icon "Search Form" at bounding box center [506, 289] width 13 height 13
click at [470, 318] on div "Writer Name" at bounding box center [444, 319] width 147 height 31
click at [503, 291] on icon "Search Form" at bounding box center [506, 289] width 13 height 13
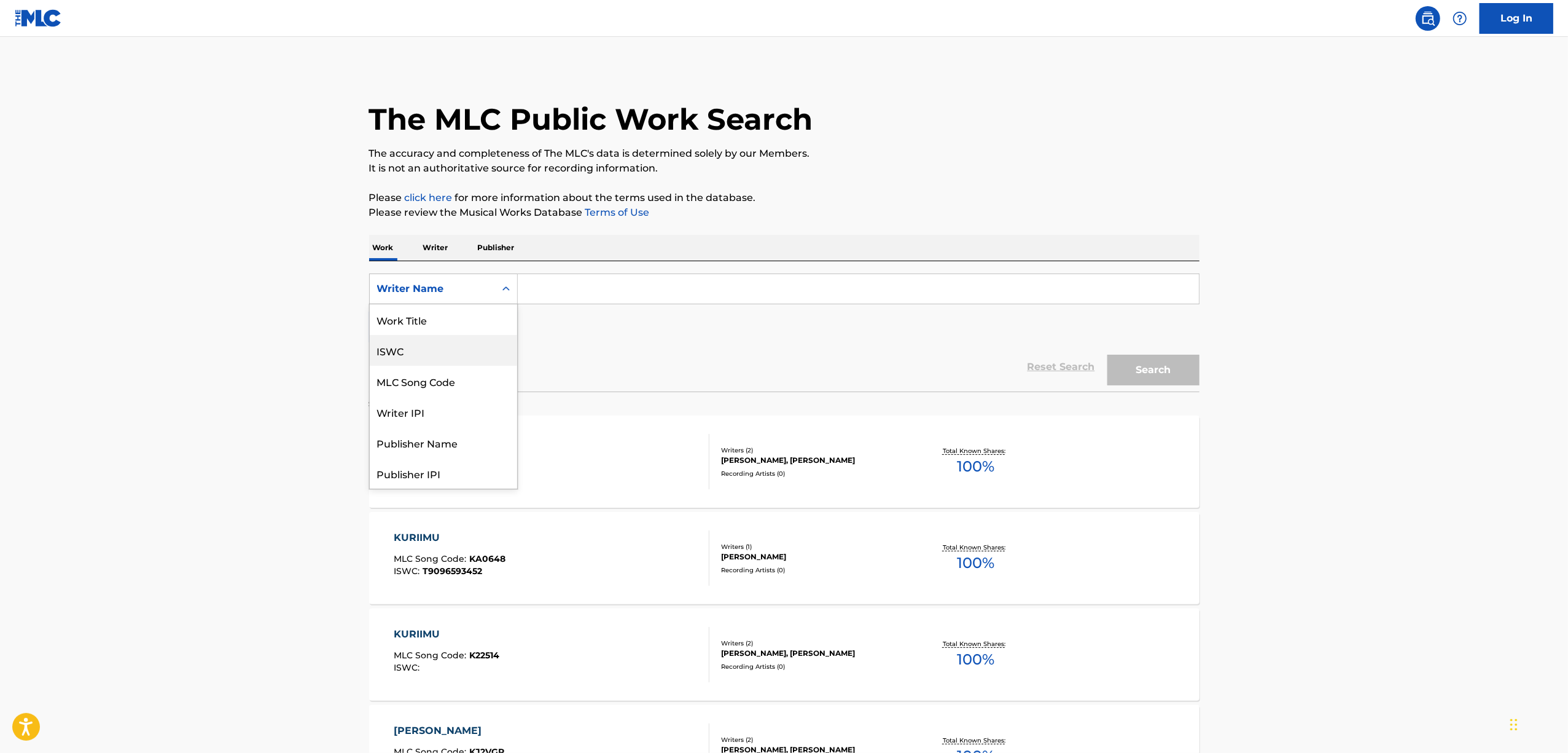
drag, startPoint x: 423, startPoint y: 344, endPoint x: 464, endPoint y: 318, distance: 48.5
click at [423, 345] on div "ISWC" at bounding box center [444, 350] width 147 height 31
click at [561, 278] on input "Search Form" at bounding box center [858, 289] width 681 height 30
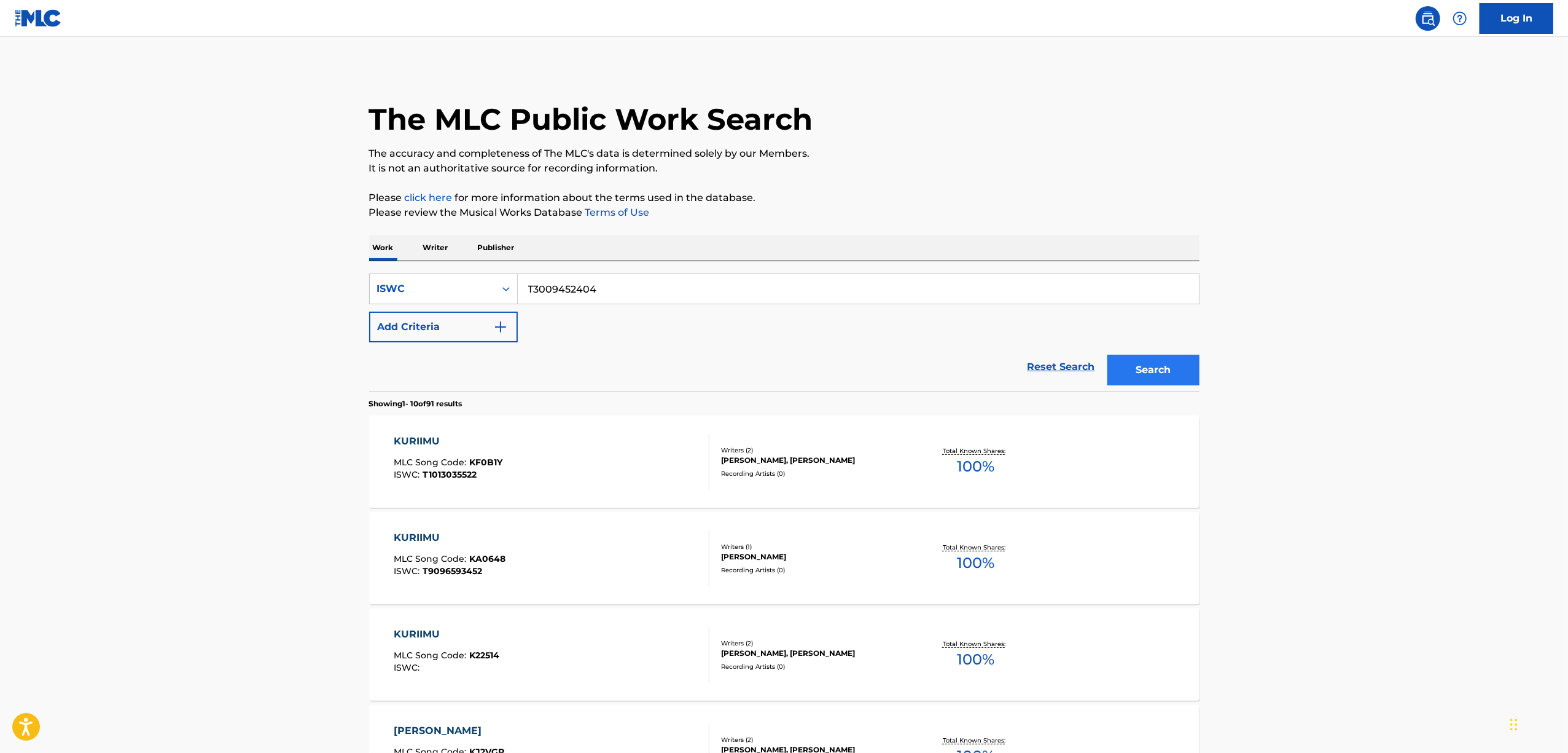
type input "T3009452404"
click at [1159, 362] on button "Search" at bounding box center [1153, 369] width 93 height 31
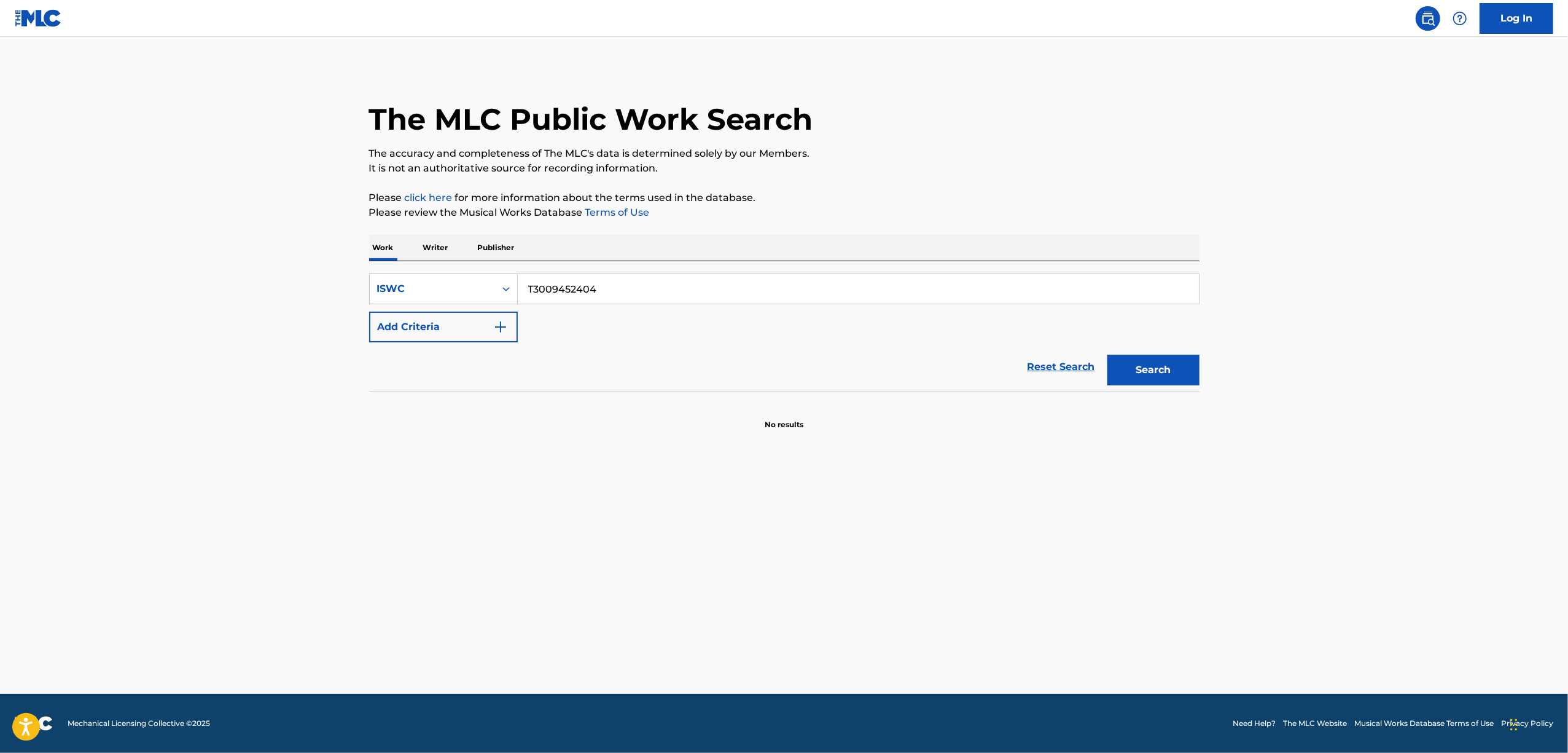
click at [445, 246] on p "Writer" at bounding box center [436, 247] width 33 height 26
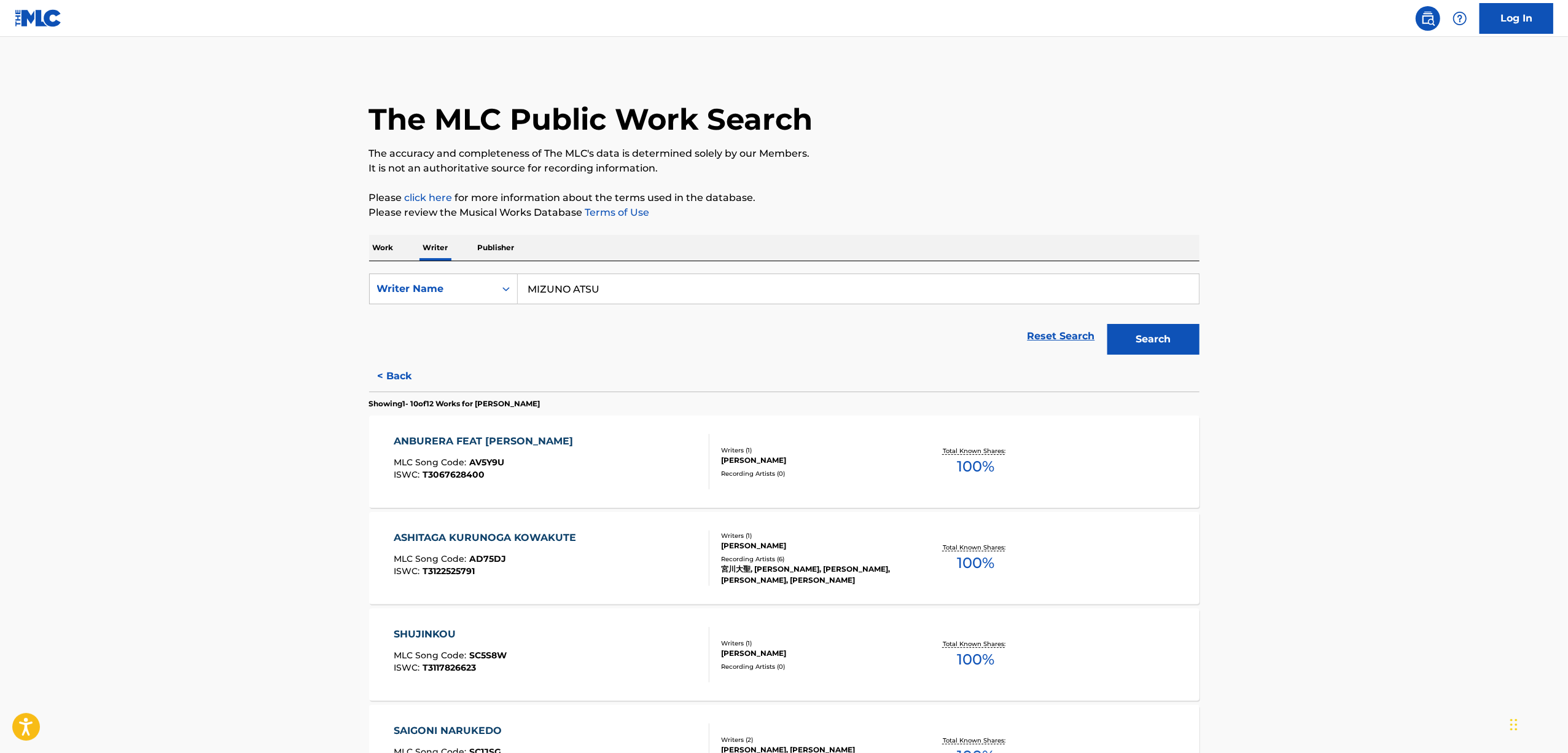
click at [379, 254] on p "Work" at bounding box center [383, 247] width 28 height 26
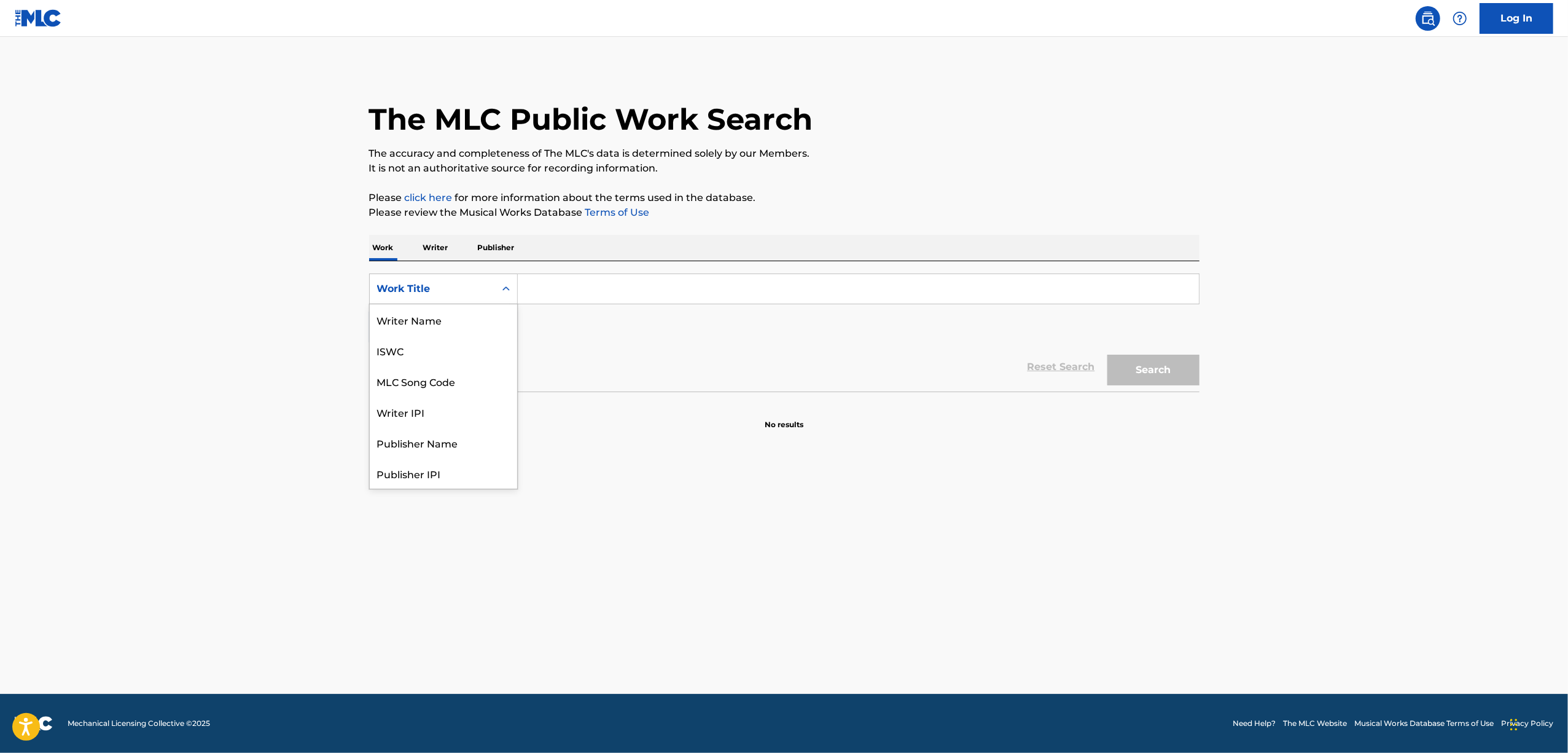
click at [495, 296] on div "Search Form" at bounding box center [506, 289] width 22 height 22
click at [462, 359] on div "Writer IPI" at bounding box center [444, 350] width 147 height 31
click at [534, 296] on input "Search Form" at bounding box center [858, 289] width 681 height 30
click at [496, 301] on div "Search Form" at bounding box center [506, 289] width 22 height 30
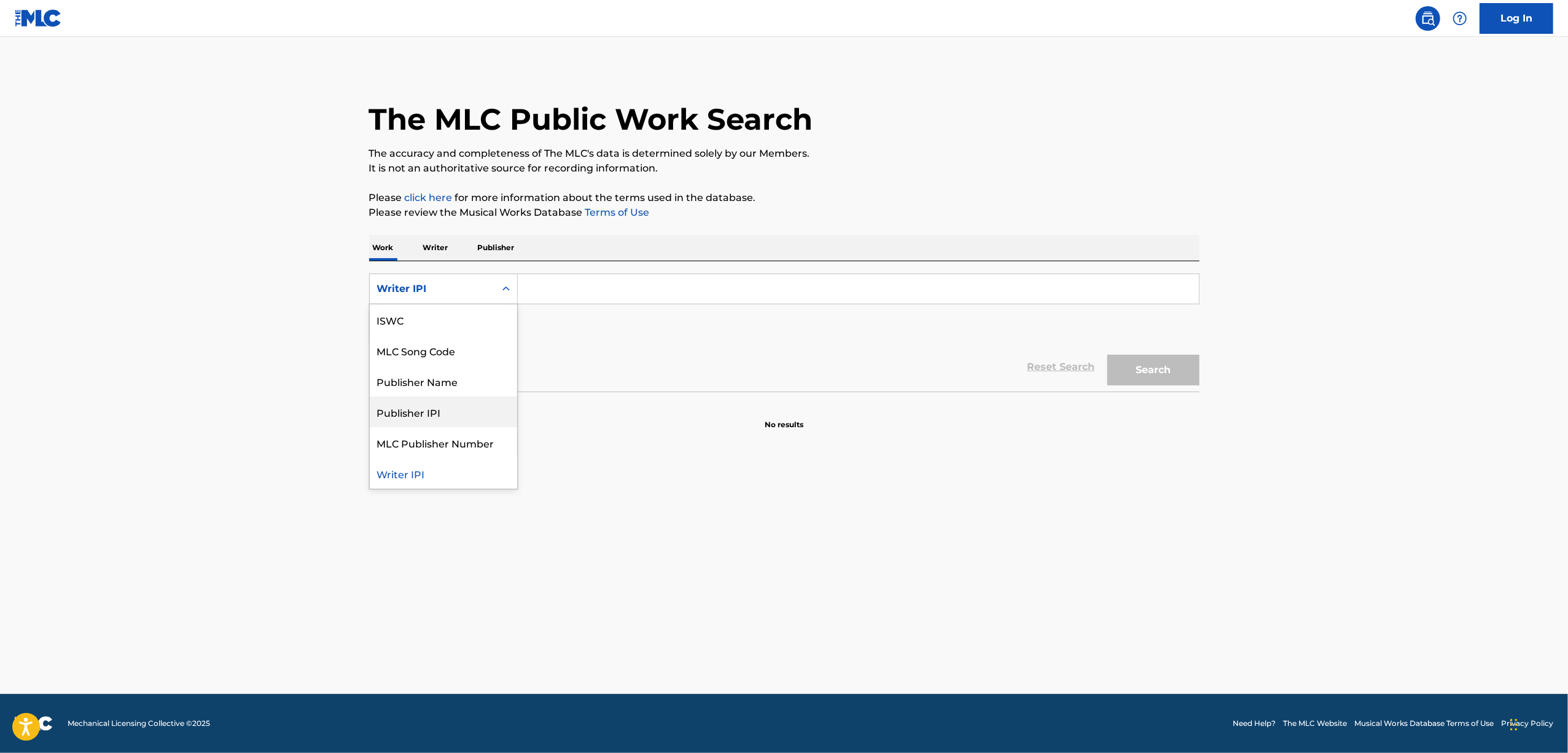
click at [548, 291] on input "Search Form" at bounding box center [858, 289] width 681 height 30
paste input "01046851458"
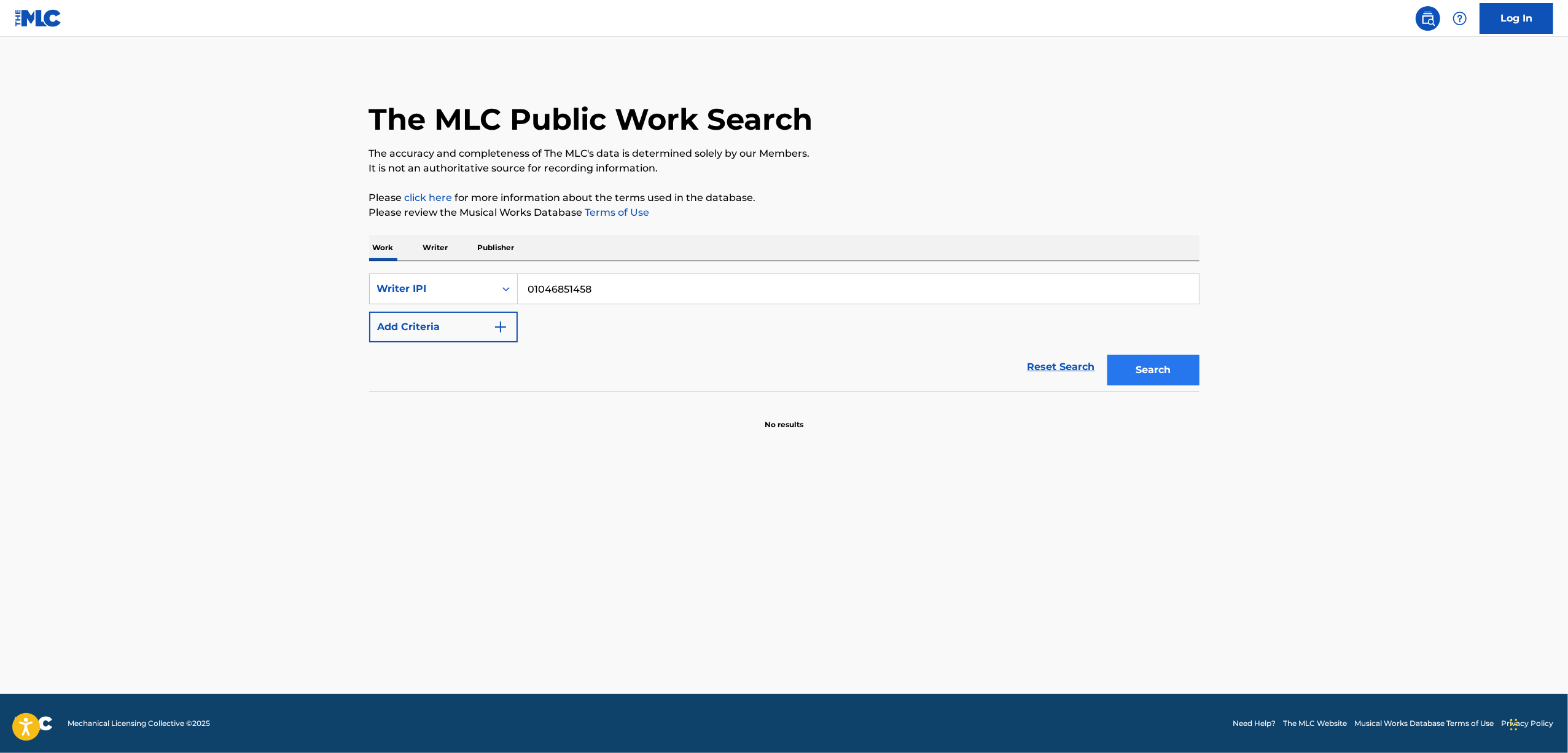
type input "01046851458"
click at [1160, 367] on button "Search" at bounding box center [1153, 369] width 93 height 31
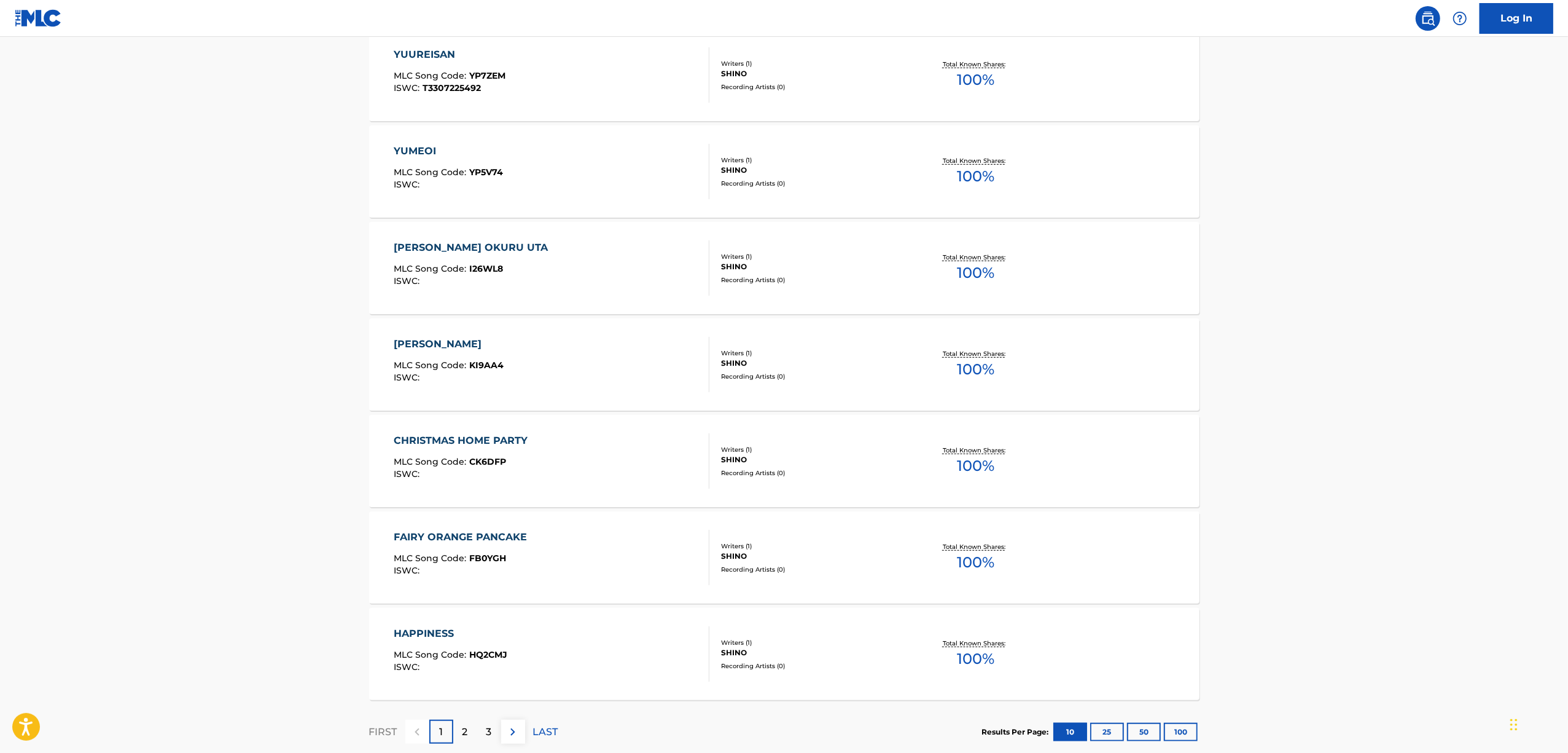
scroll to position [752, 0]
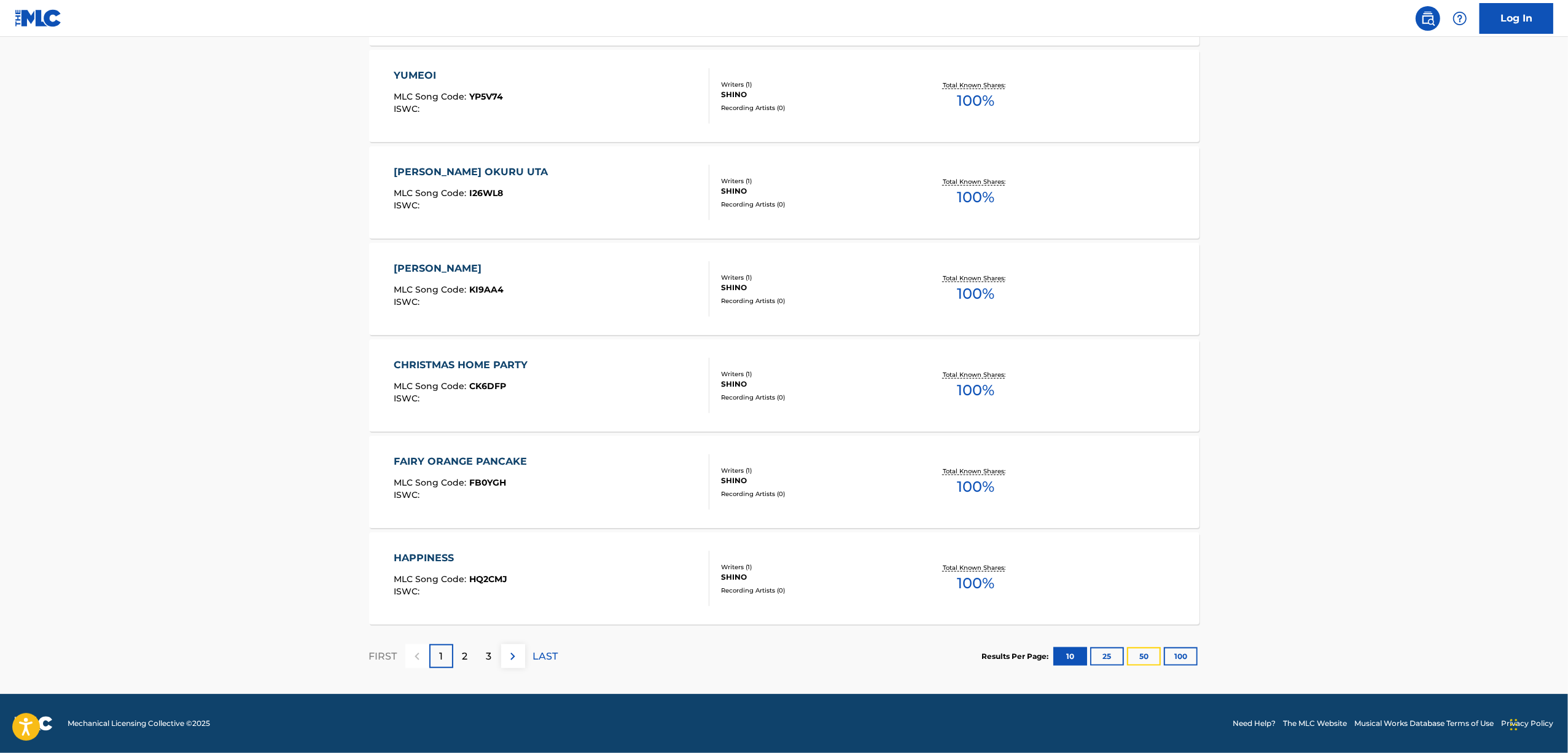
click at [1143, 661] on button "50" at bounding box center [1144, 657] width 34 height 19
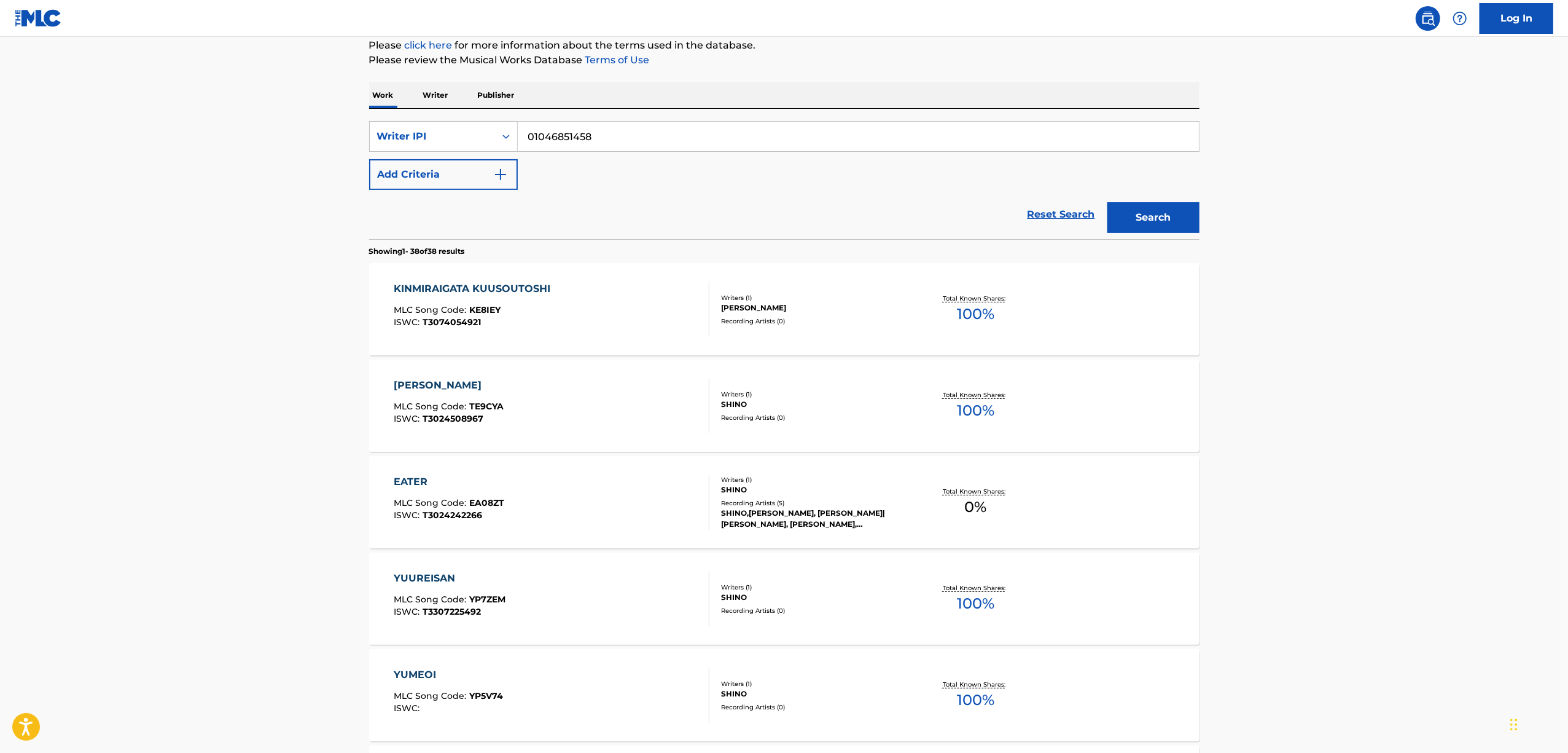
scroll to position [0, 0]
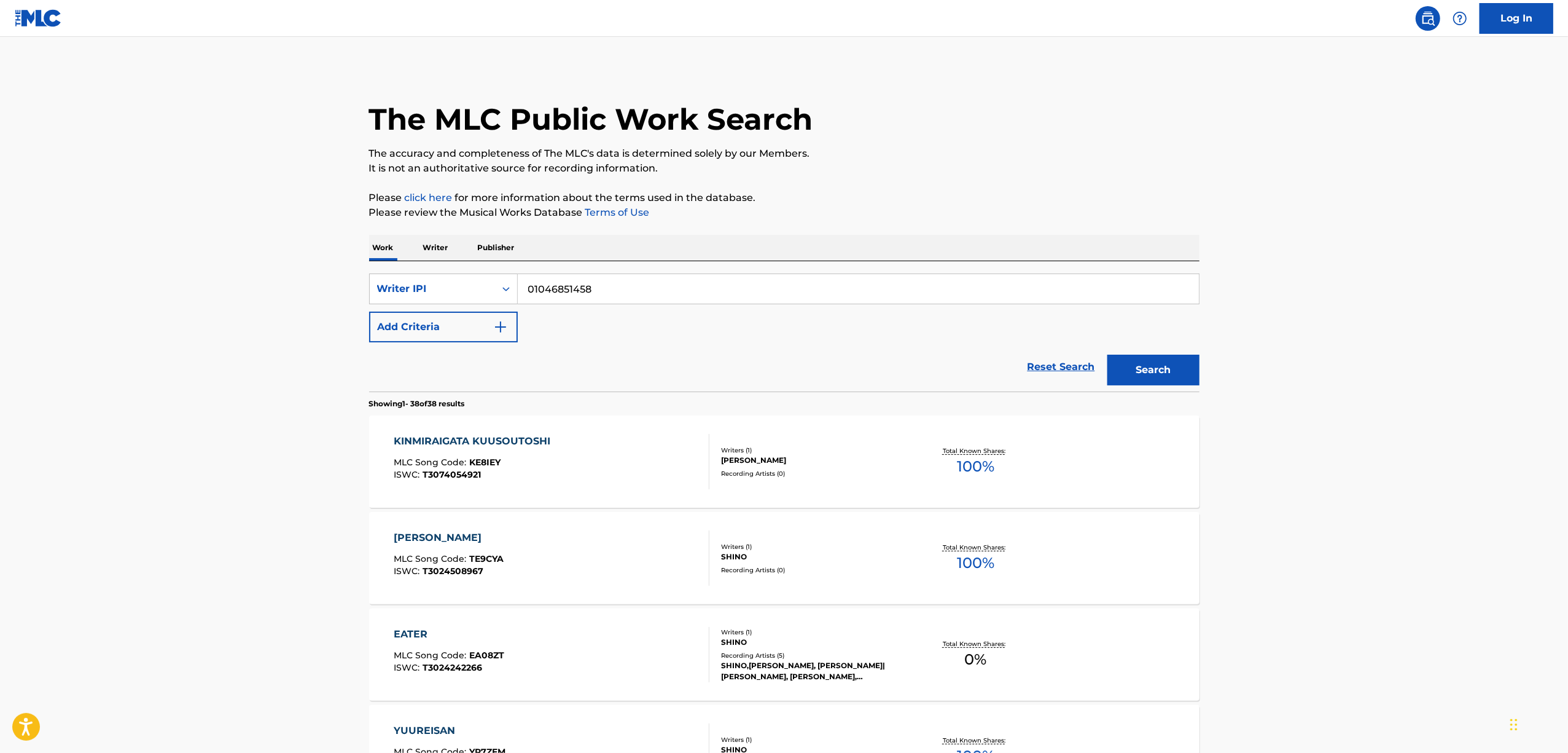
click at [384, 248] on p "Work" at bounding box center [383, 247] width 28 height 26
click at [514, 297] on div "Search Form" at bounding box center [506, 289] width 22 height 22
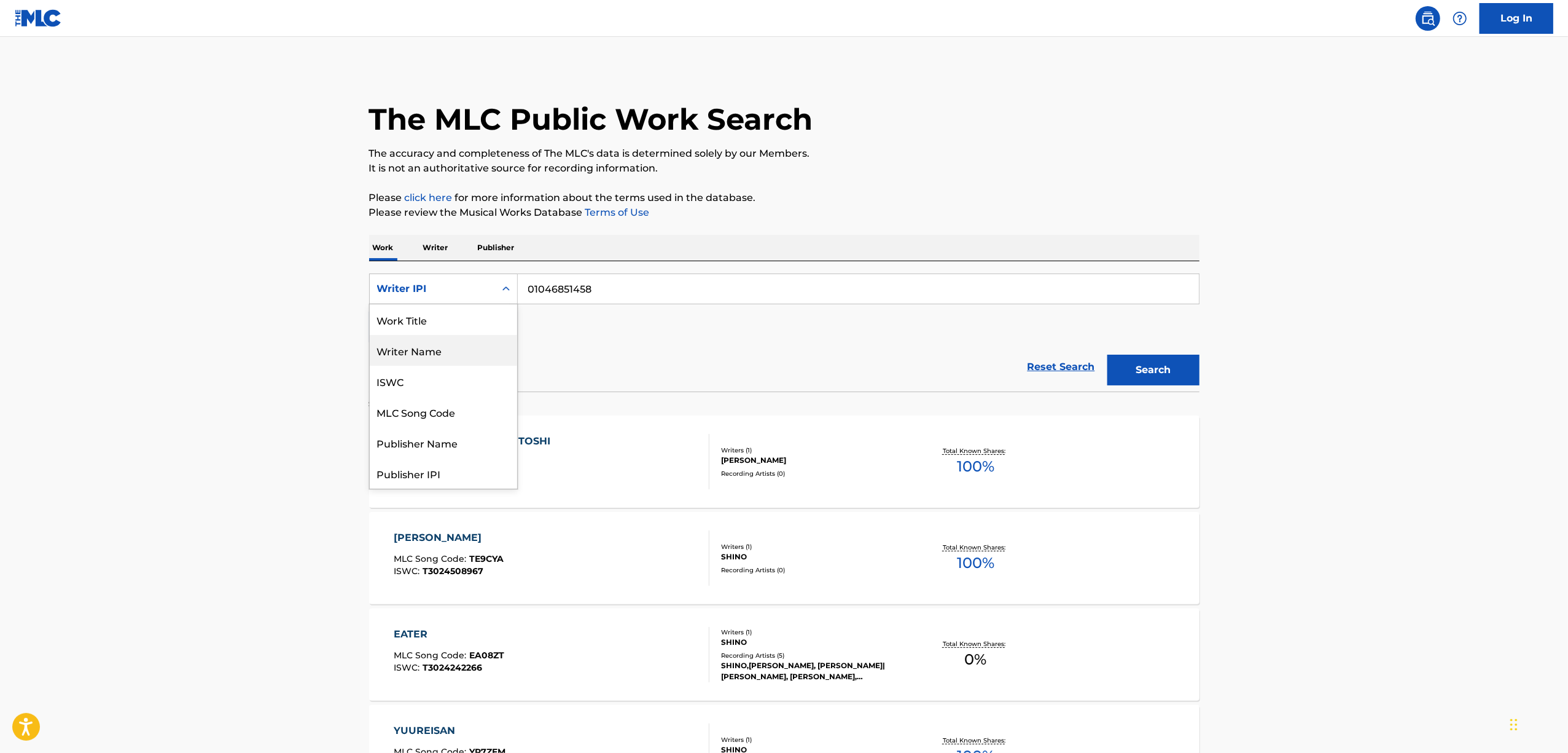
click at [441, 336] on div "Writer Name" at bounding box center [444, 350] width 147 height 31
click at [510, 278] on div "Search Form" at bounding box center [506, 289] width 22 height 22
click at [448, 327] on div "Work Title" at bounding box center [444, 319] width 147 height 31
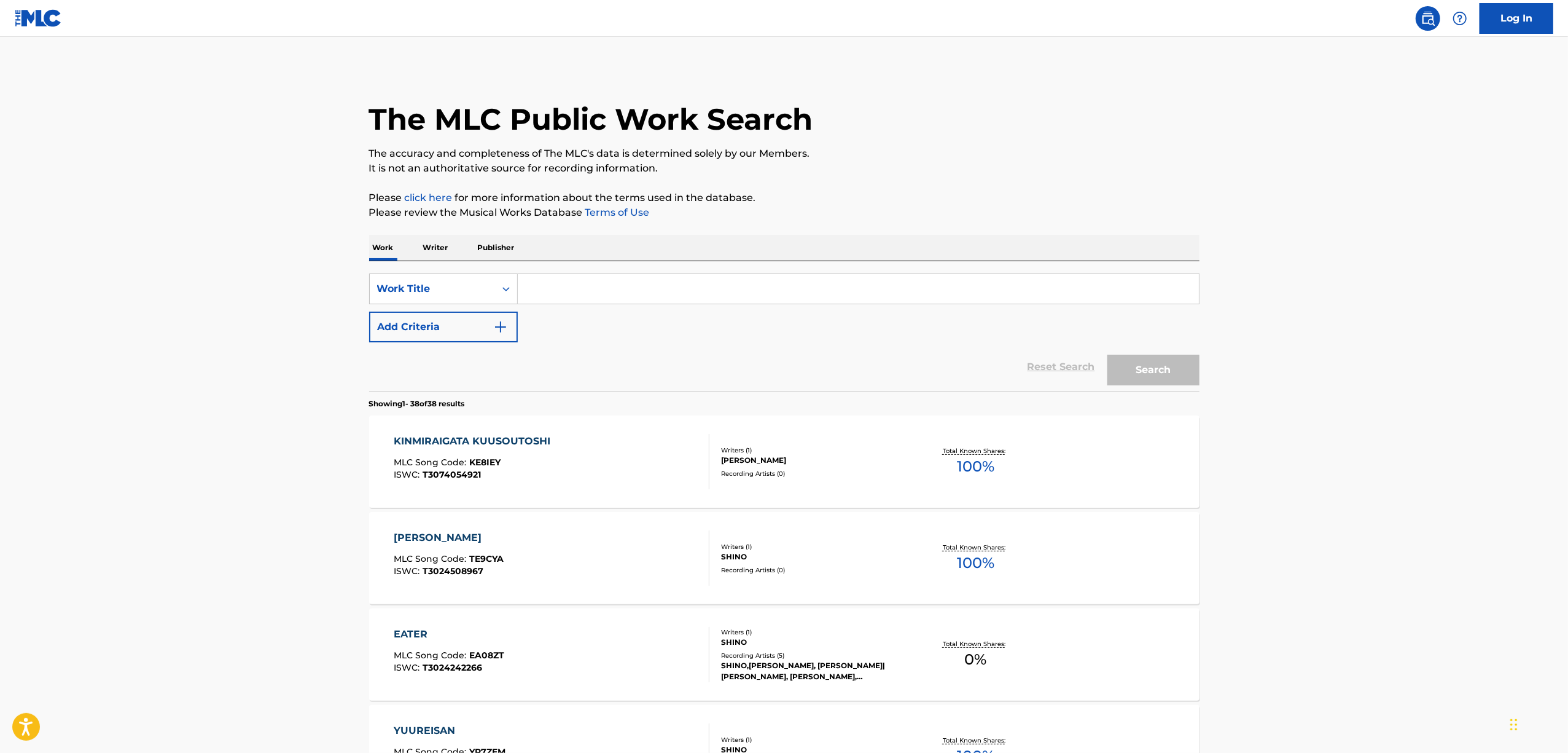
click at [568, 268] on div "SearchWithCriteria61bebbc4-613a-48ef-9302-34bf1ee52b1e Work Title Add Criteria …" at bounding box center [784, 326] width 830 height 130
click at [563, 280] on input "Search Form" at bounding box center [858, 289] width 681 height 30
paste input "SAYONARA BOKURANO HIIROO"
click at [1150, 365] on button "Search" at bounding box center [1153, 369] width 93 height 31
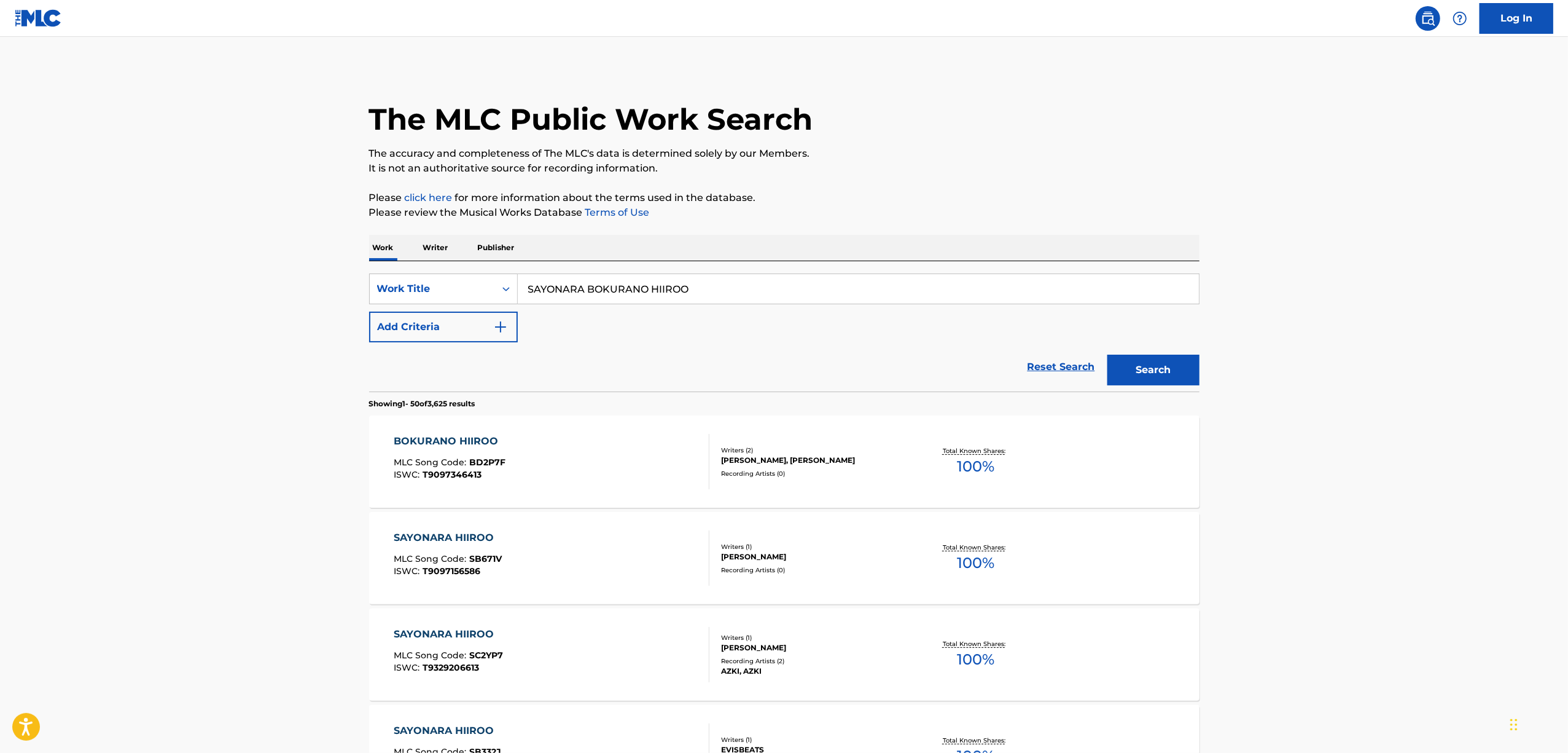
drag, startPoint x: 711, startPoint y: 298, endPoint x: 328, endPoint y: 367, distance: 389.2
paste input "KANJOU MATORIKUSU IZON TEIGI"
type input "KANJOU MATORIKUSU IZON TEIGI"
click at [1182, 369] on button "Search" at bounding box center [1153, 369] width 93 height 31
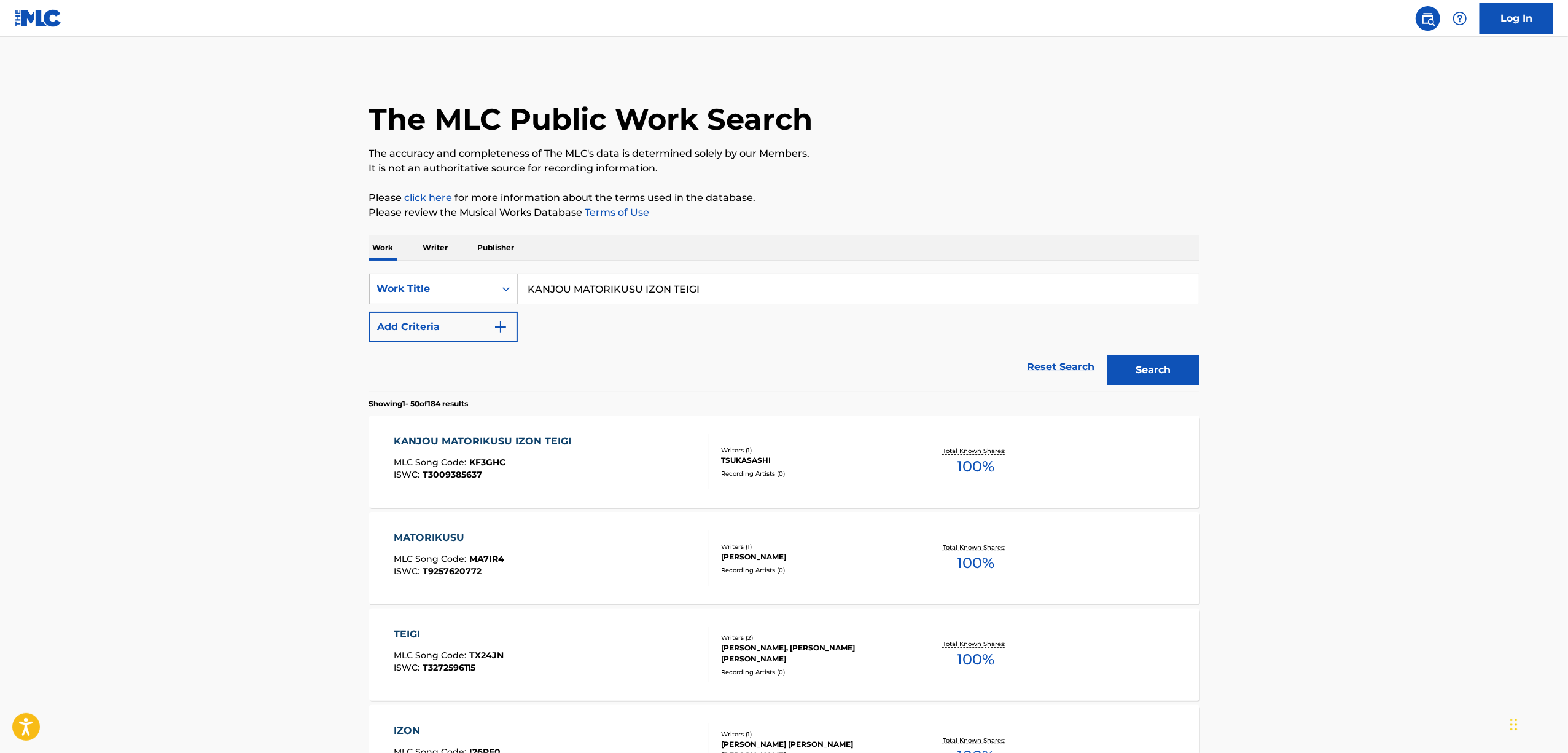
click at [498, 440] on div "KANJOU MATORIKUSU IZON TEIGI" at bounding box center [485, 441] width 183 height 15
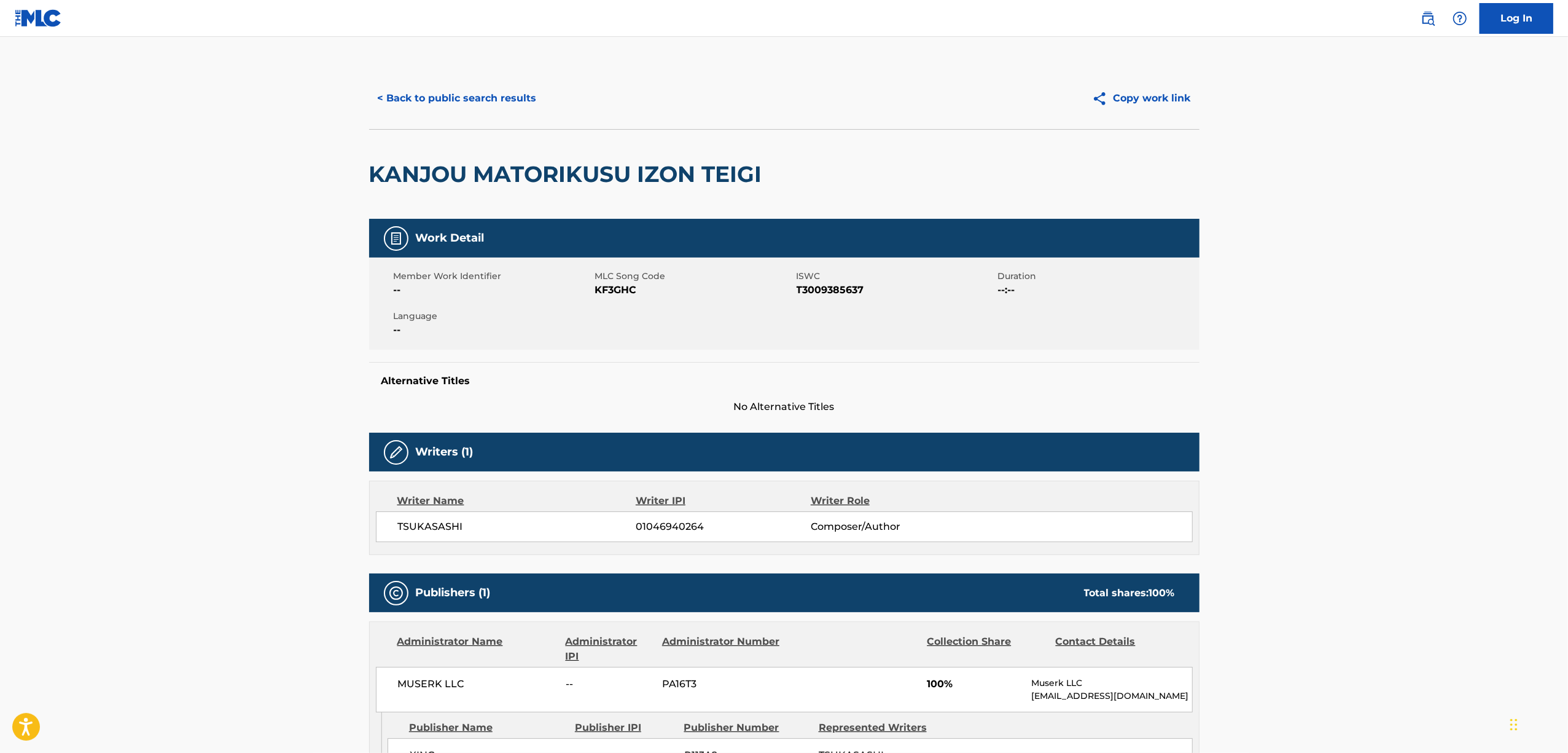
click at [605, 300] on div "Member Work Identifier -- MLC Song Code KF3GHC ISWC T3009385637 Duration --:-- …" at bounding box center [784, 304] width 830 height 93
click at [605, 299] on div "Member Work Identifier -- MLC Song Code KF3GHC ISWC T3009385637 Duration --:-- …" at bounding box center [784, 304] width 830 height 93
copy span "KF3GHC"
click at [457, 101] on button "< Back to public search results" at bounding box center [457, 98] width 176 height 31
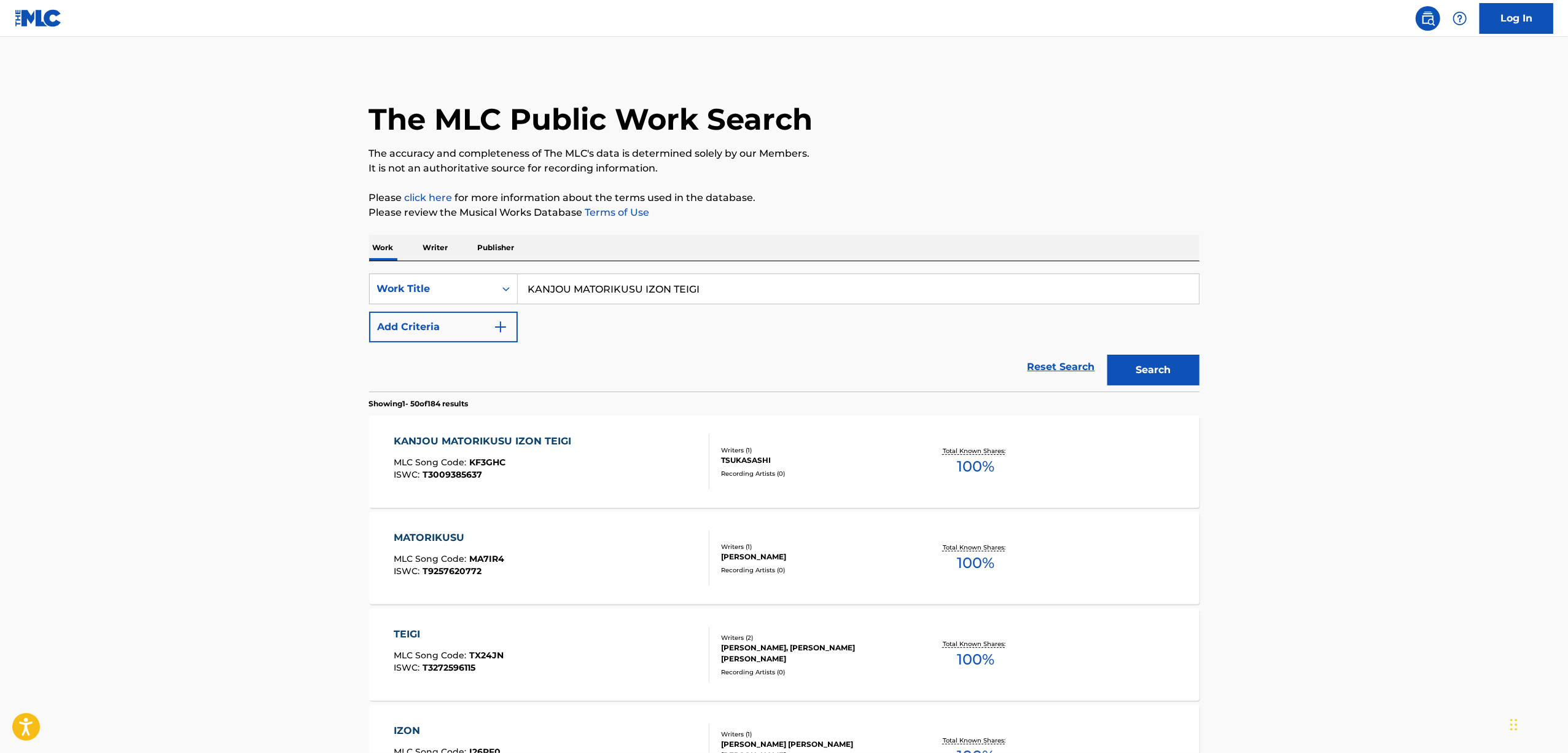
drag, startPoint x: 716, startPoint y: 288, endPoint x: 372, endPoint y: 357, distance: 350.9
click at [374, 357] on form "SearchWithCriteria61bebbc4-613a-48ef-9302-34bf1ee52b1e Work Title KANJOU MATORI…" at bounding box center [784, 333] width 830 height 118
paste input "SHOUT OUT!!!"
type input "SHOUT OUT!!!"
click at [733, 463] on div "TSUKASASHI" at bounding box center [814, 460] width 186 height 11
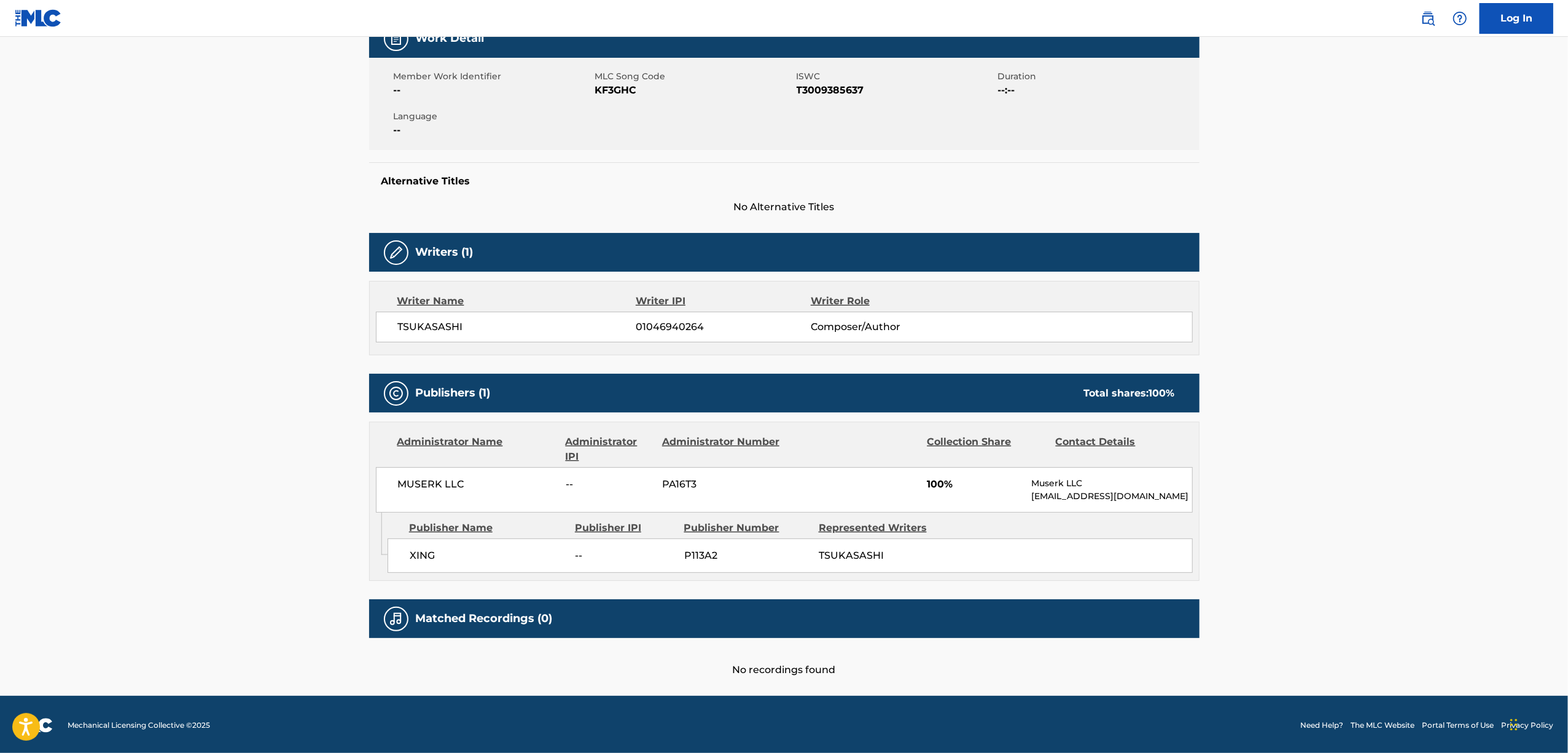
scroll to position [203, 0]
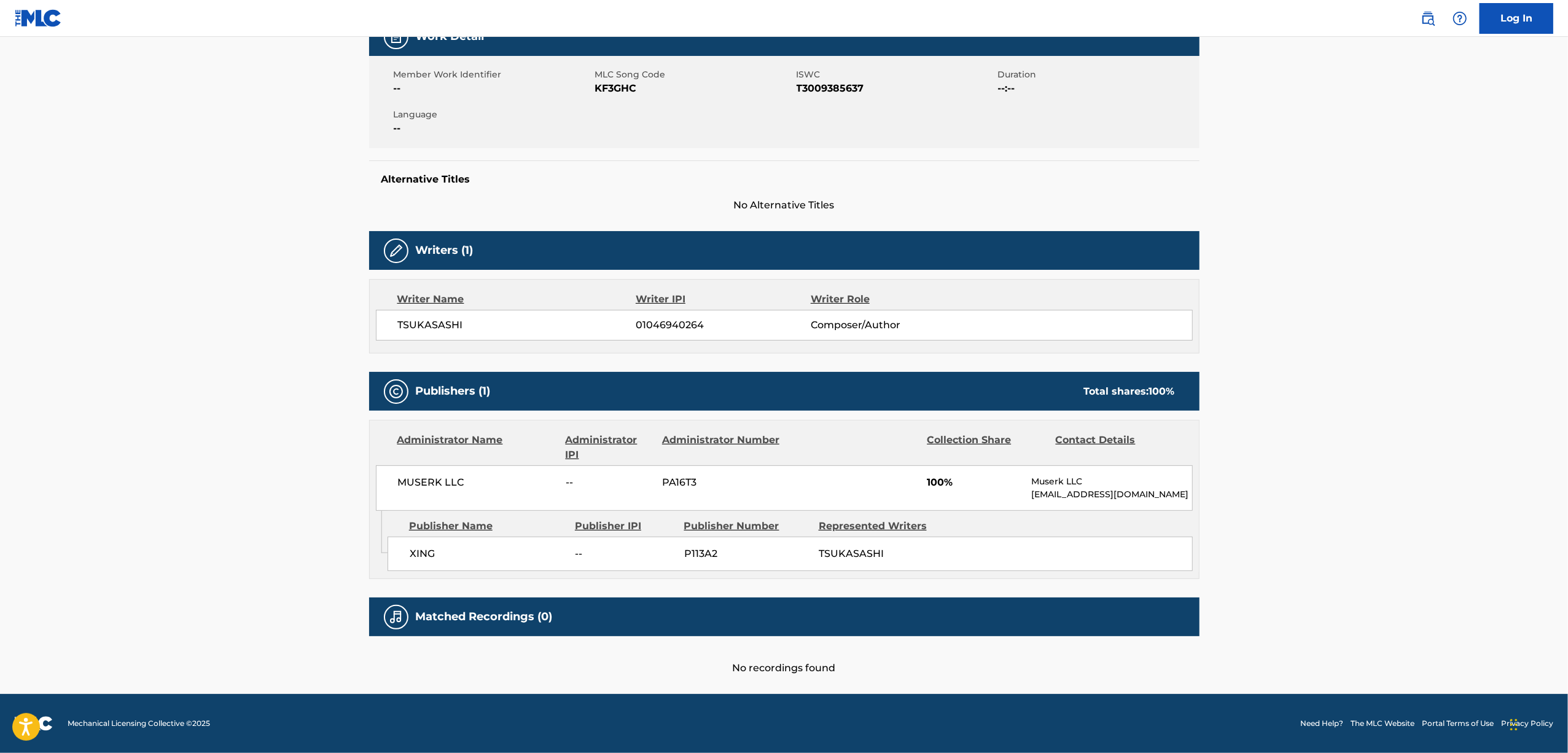
click at [853, 549] on span "TSUKASASHI" at bounding box center [851, 553] width 65 height 12
copy span "TSUKASASHI"
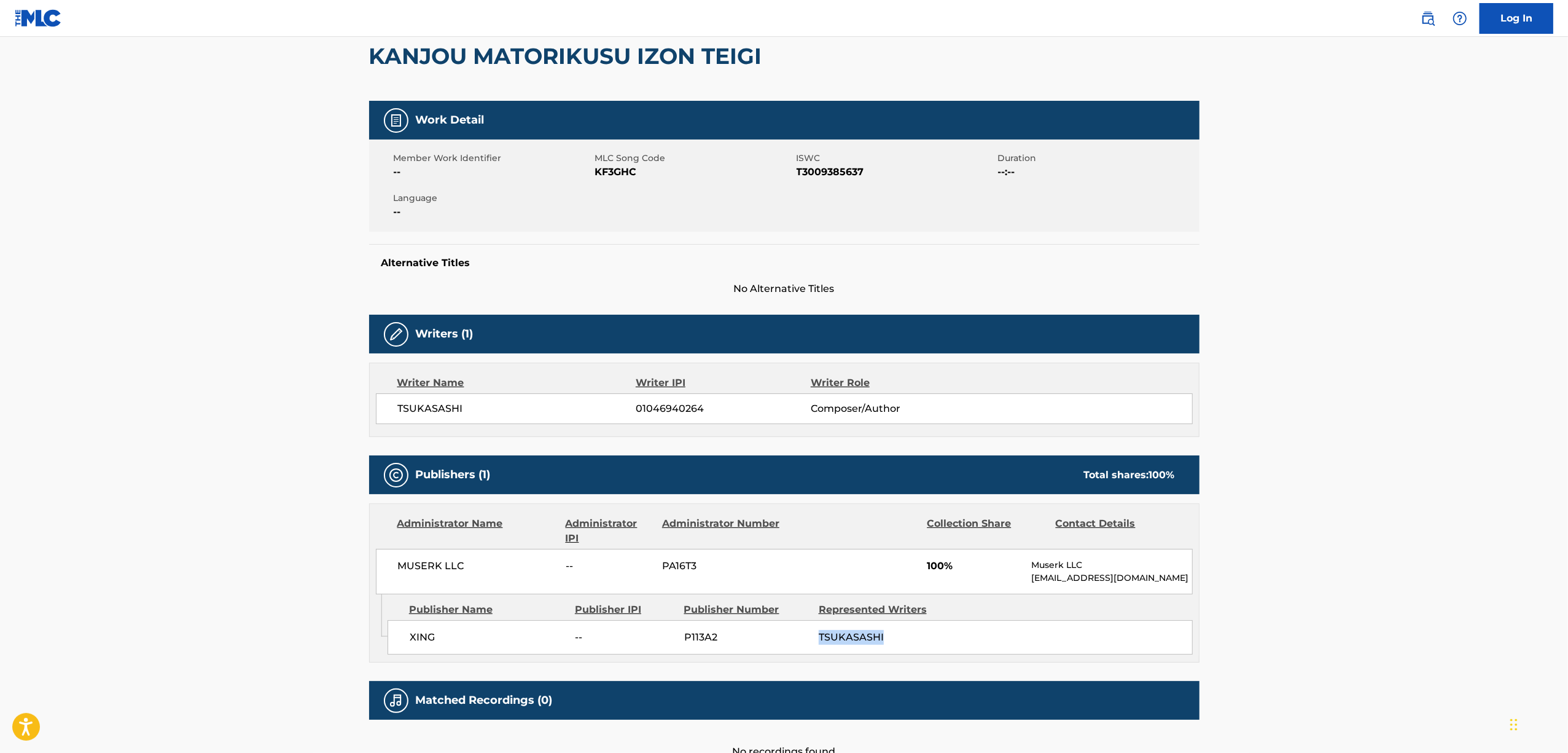
scroll to position [0, 0]
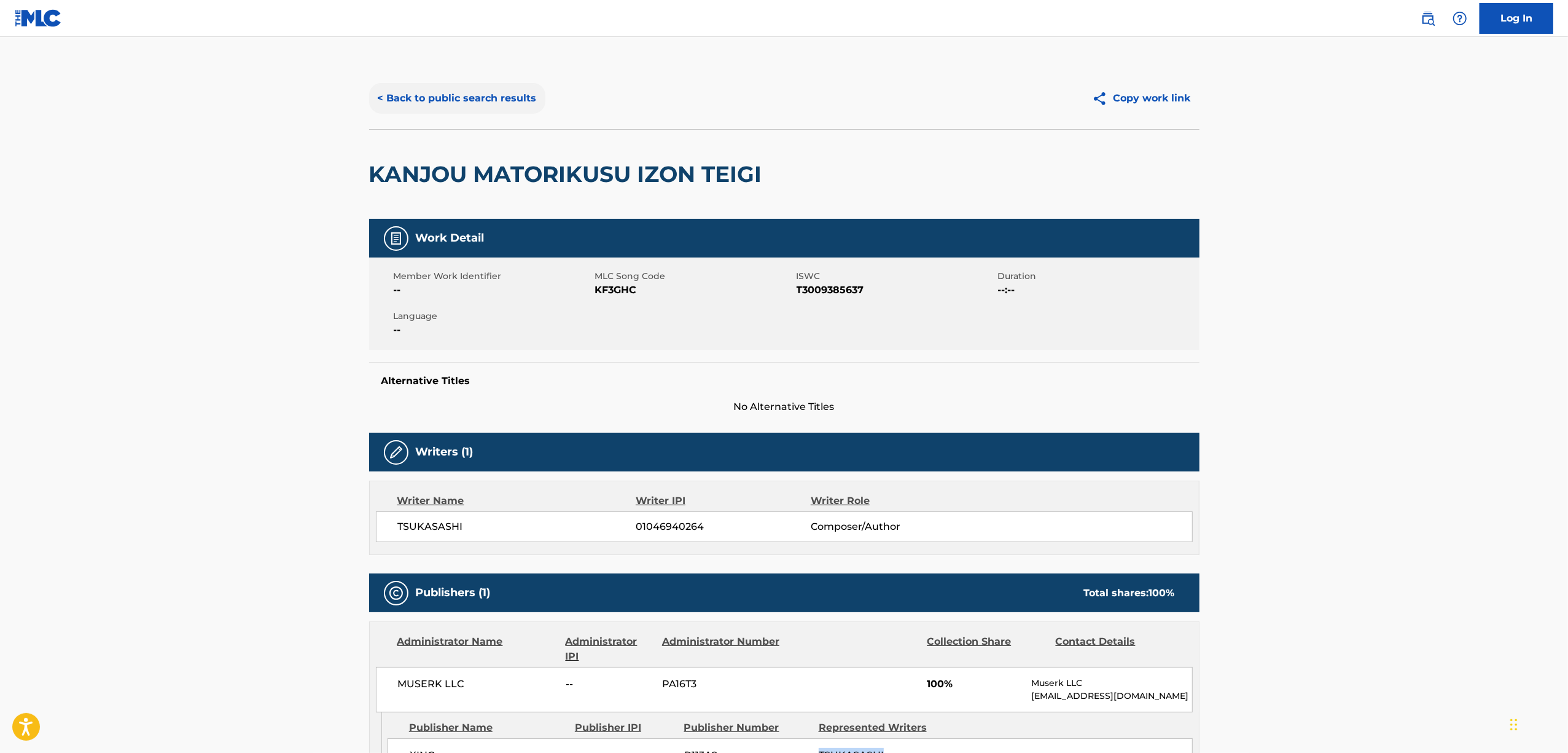
click at [448, 100] on button "< Back to public search results" at bounding box center [457, 98] width 176 height 31
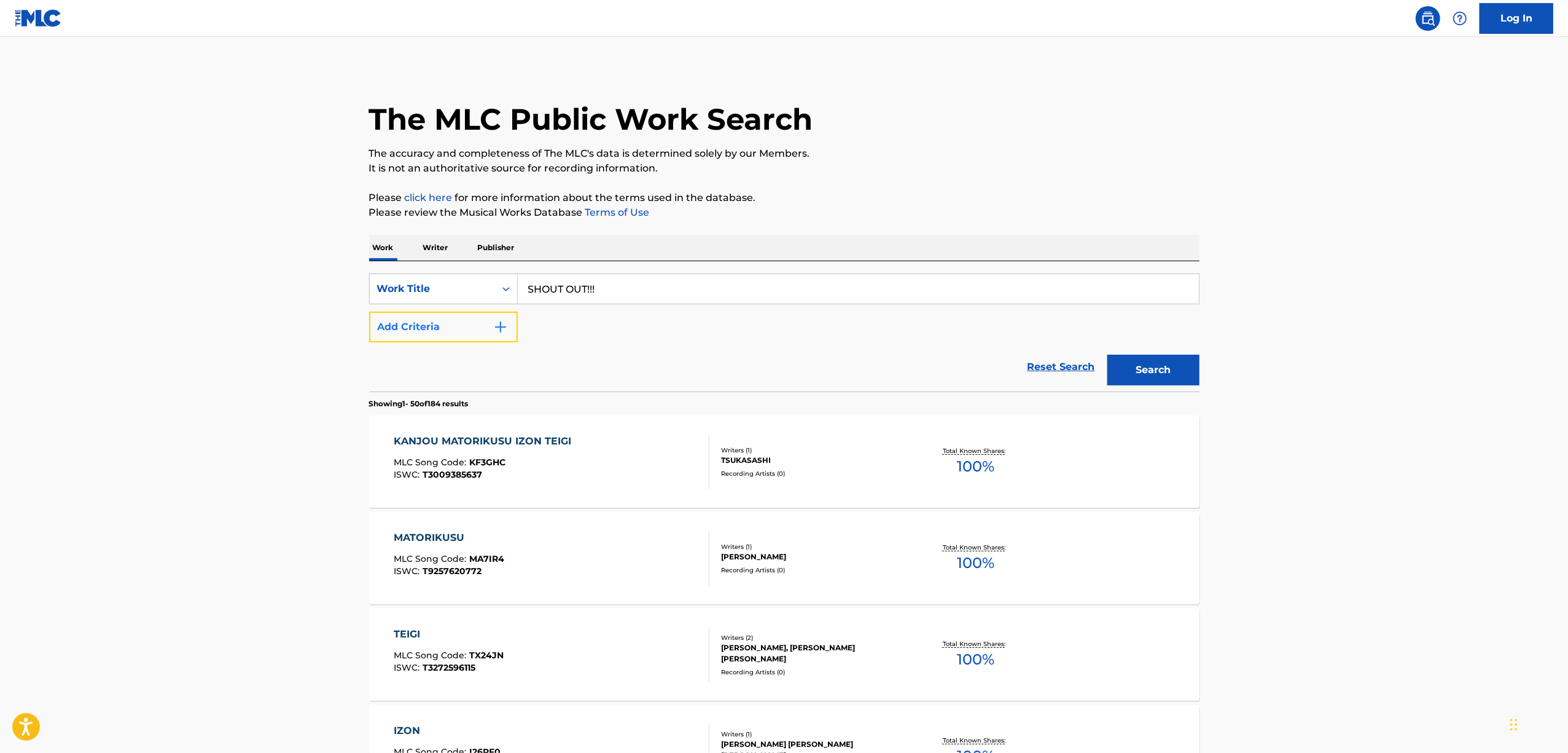
click at [499, 323] on img "Search Form" at bounding box center [500, 326] width 15 height 15
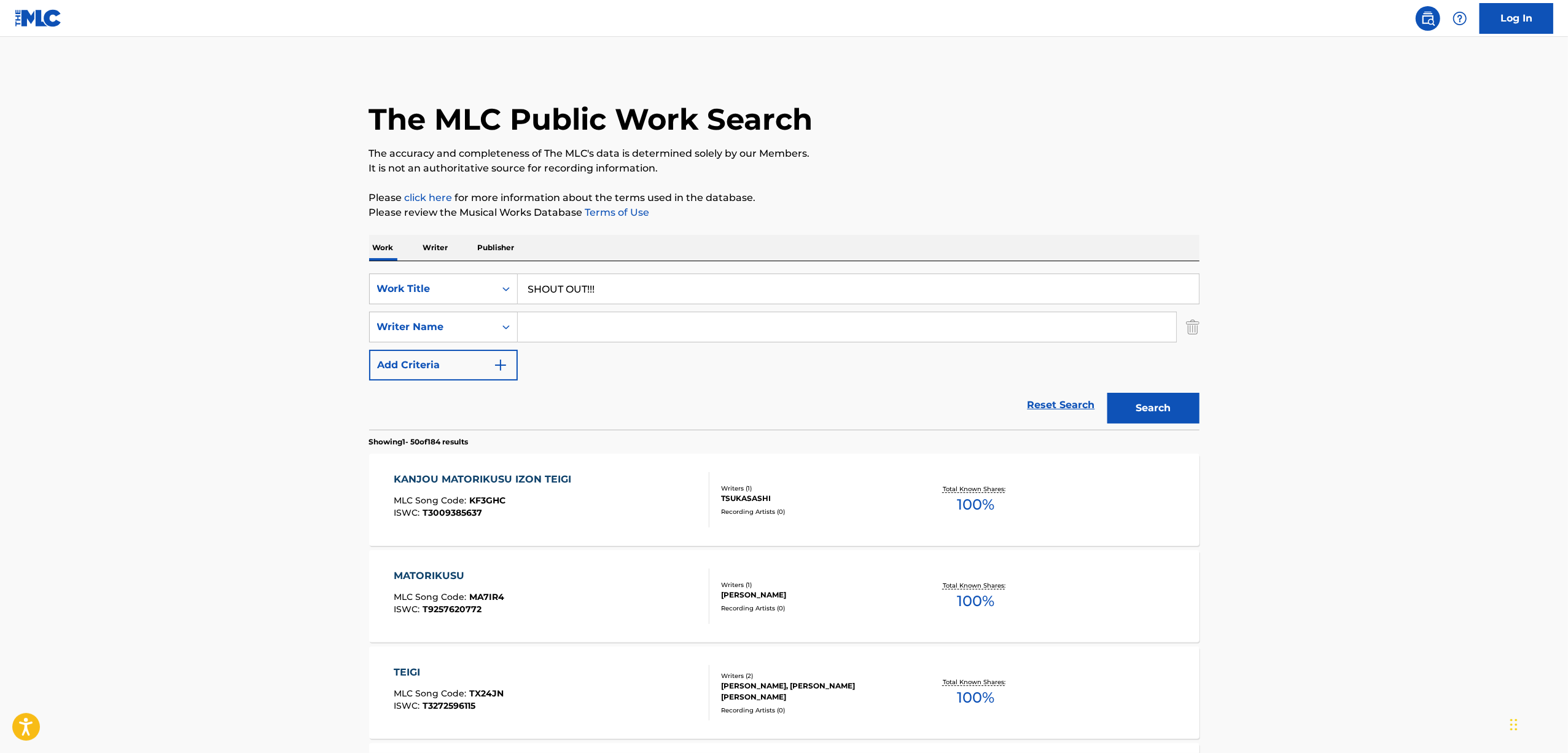
click at [557, 328] on input "Search Form" at bounding box center [847, 327] width 659 height 30
paste input "TSUKASASHI"
type input "TSUKASASHI"
click at [1118, 413] on button "Search" at bounding box center [1153, 408] width 93 height 31
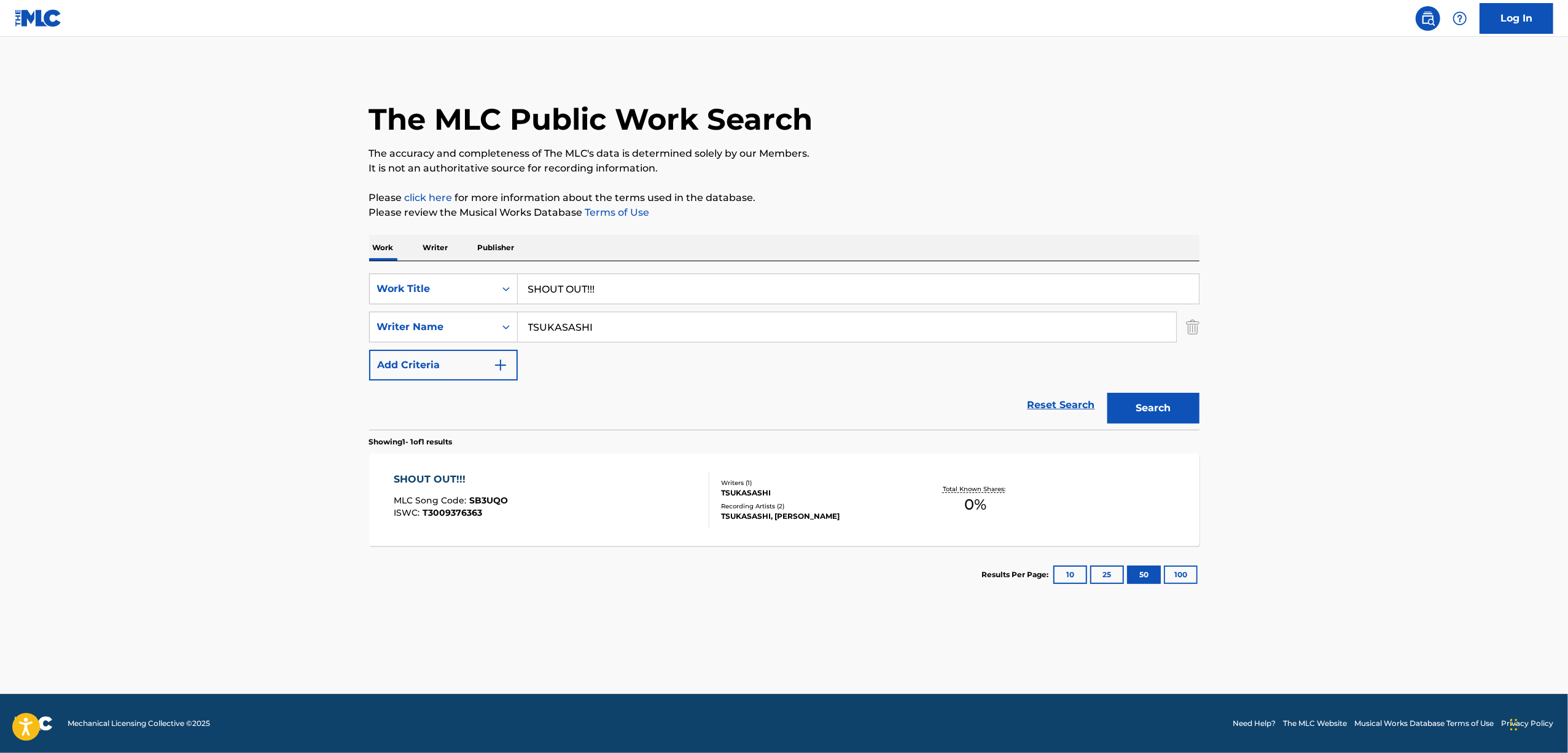
click at [416, 477] on div "SHOUT OUT!!!" at bounding box center [451, 479] width 114 height 15
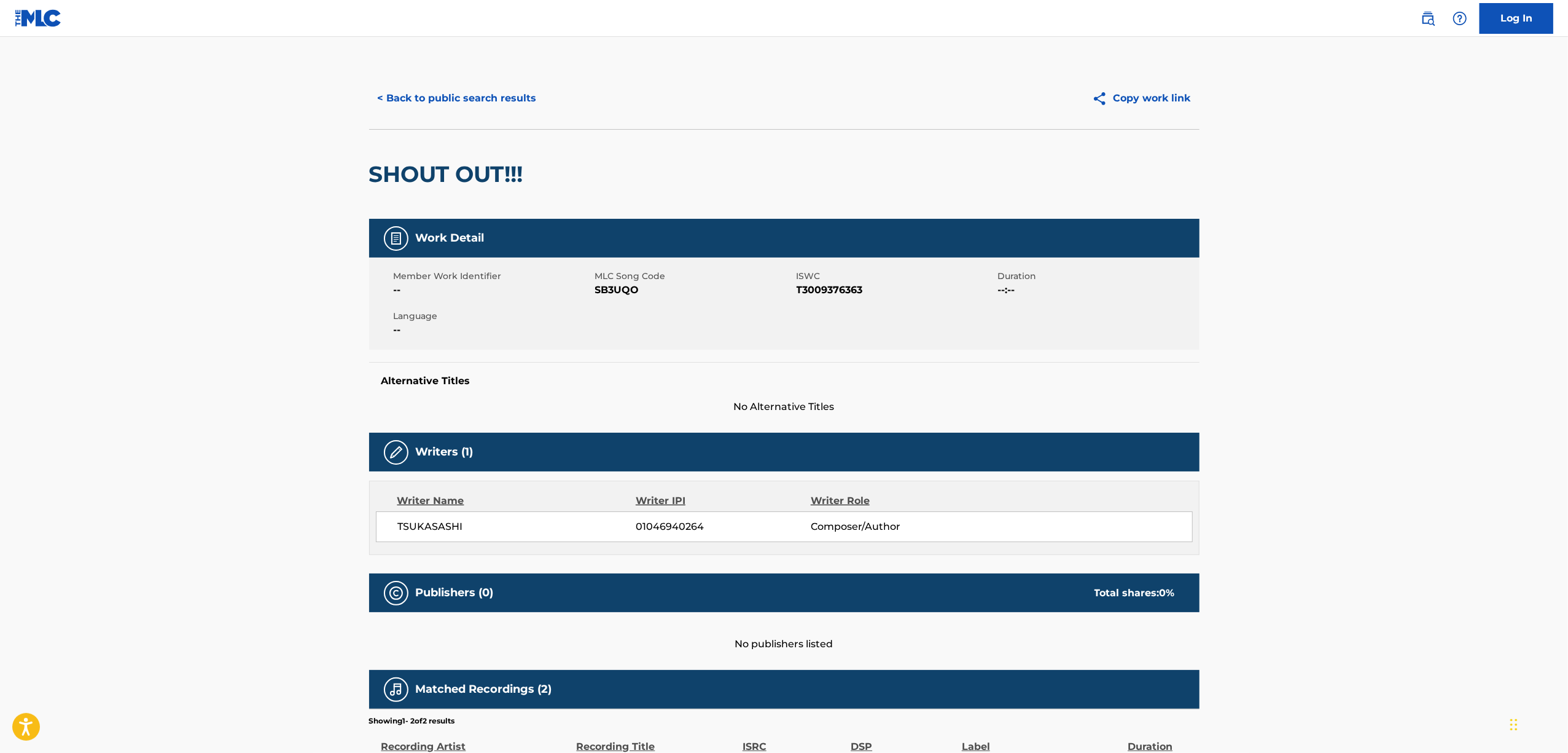
click at [610, 290] on span "SB3UQO" at bounding box center [694, 289] width 198 height 15
copy span "SB3UQO"
click at [666, 527] on span "01046940264" at bounding box center [723, 526] width 174 height 15
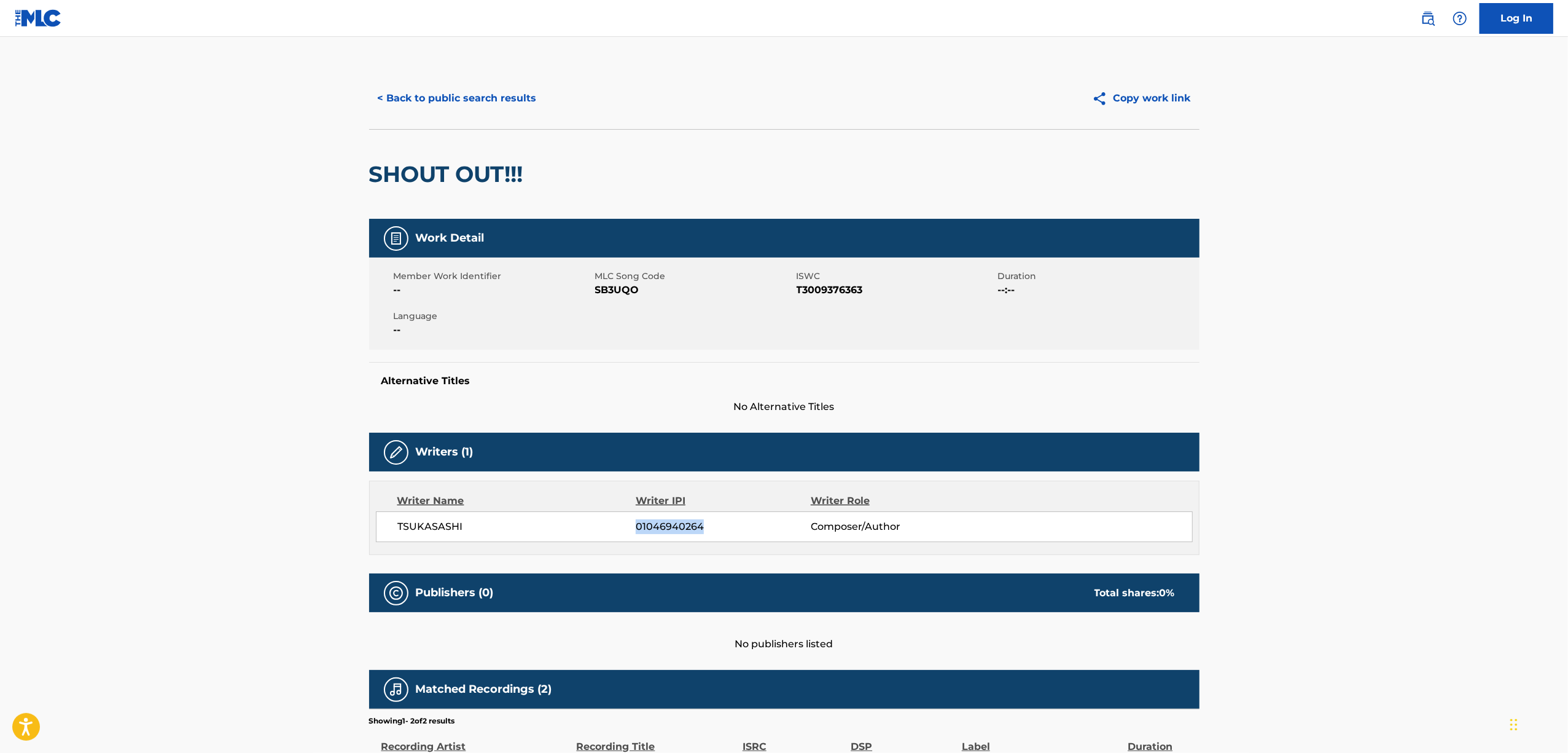
copy span "01046940264"
drag, startPoint x: 441, startPoint y: 102, endPoint x: 445, endPoint y: 107, distance: 6.4
click at [442, 104] on button "< Back to public search results" at bounding box center [457, 98] width 176 height 31
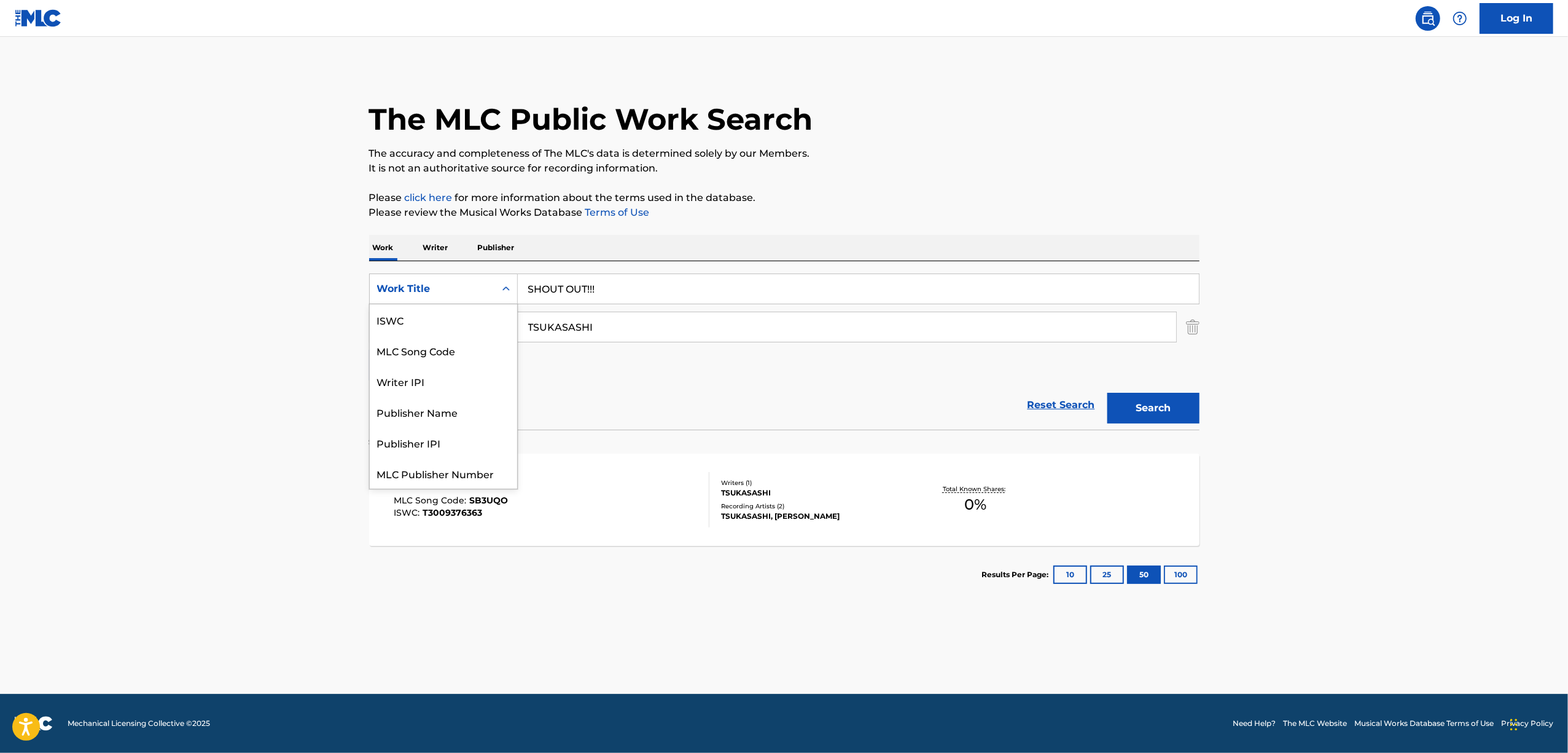
click at [509, 293] on icon "Search Form" at bounding box center [506, 289] width 13 height 13
click at [466, 327] on div "ISWC" at bounding box center [444, 319] width 147 height 31
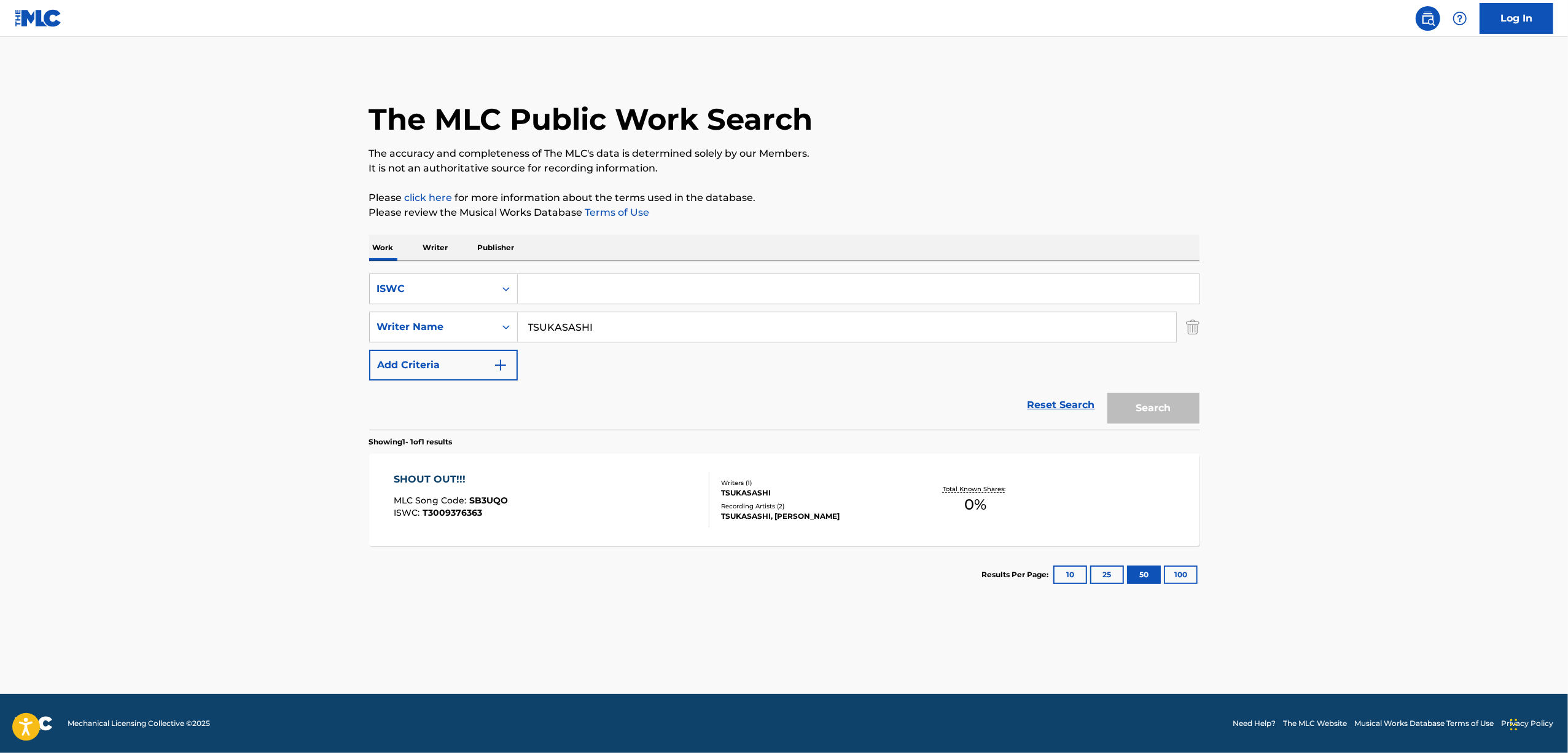
click at [580, 295] on input "Search Form" at bounding box center [858, 289] width 681 height 30
paste input "T3009390465"
type input "T3009390465"
drag, startPoint x: 637, startPoint y: 327, endPoint x: 474, endPoint y: 347, distance: 164.2
click at [475, 347] on div "SearchWithCriteriaac1e8ee8-9f64-4c88-a313-5c298f2fe374 ISWC T3009390465 SearchW…" at bounding box center [784, 327] width 830 height 107
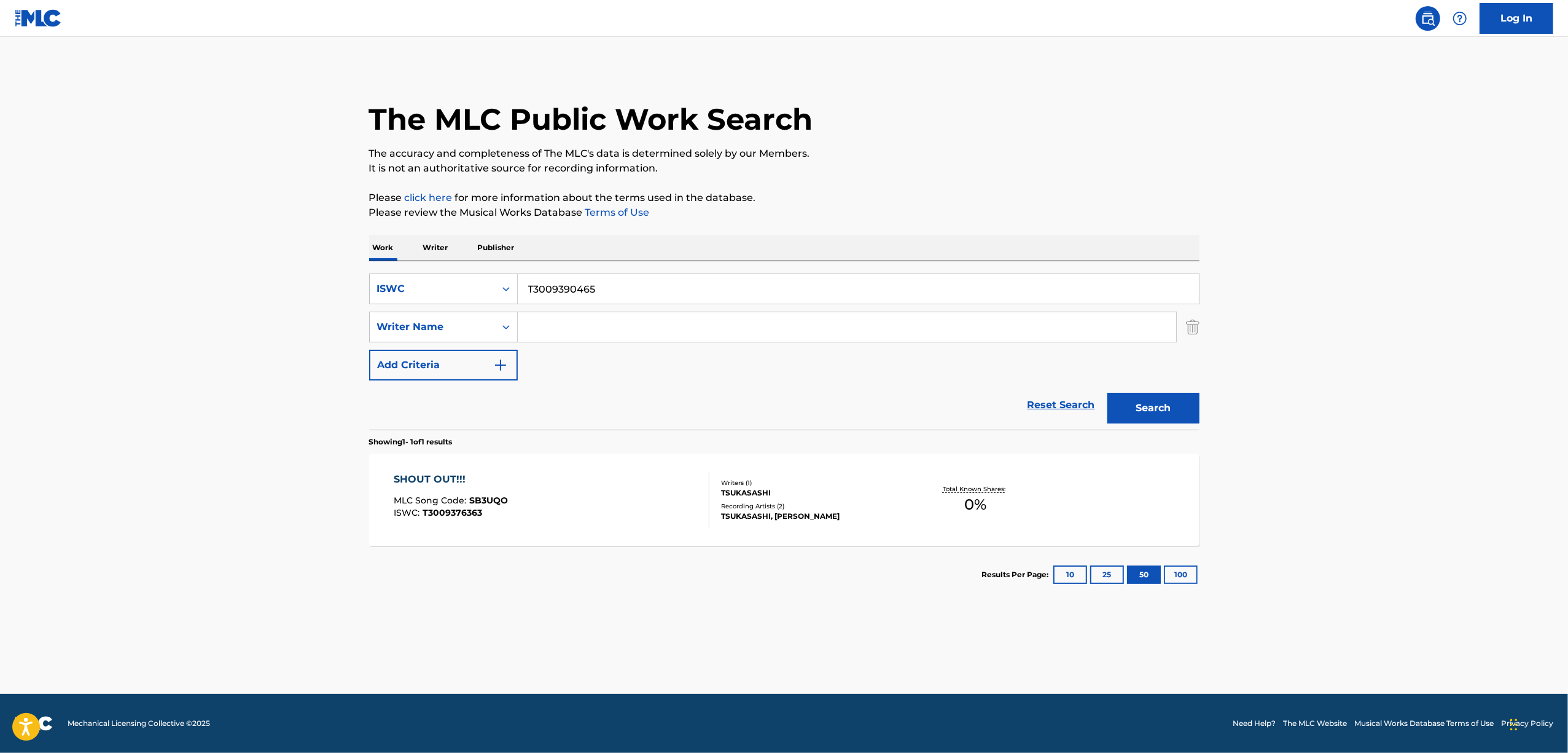
click at [1107, 393] on button "Search" at bounding box center [1153, 408] width 93 height 31
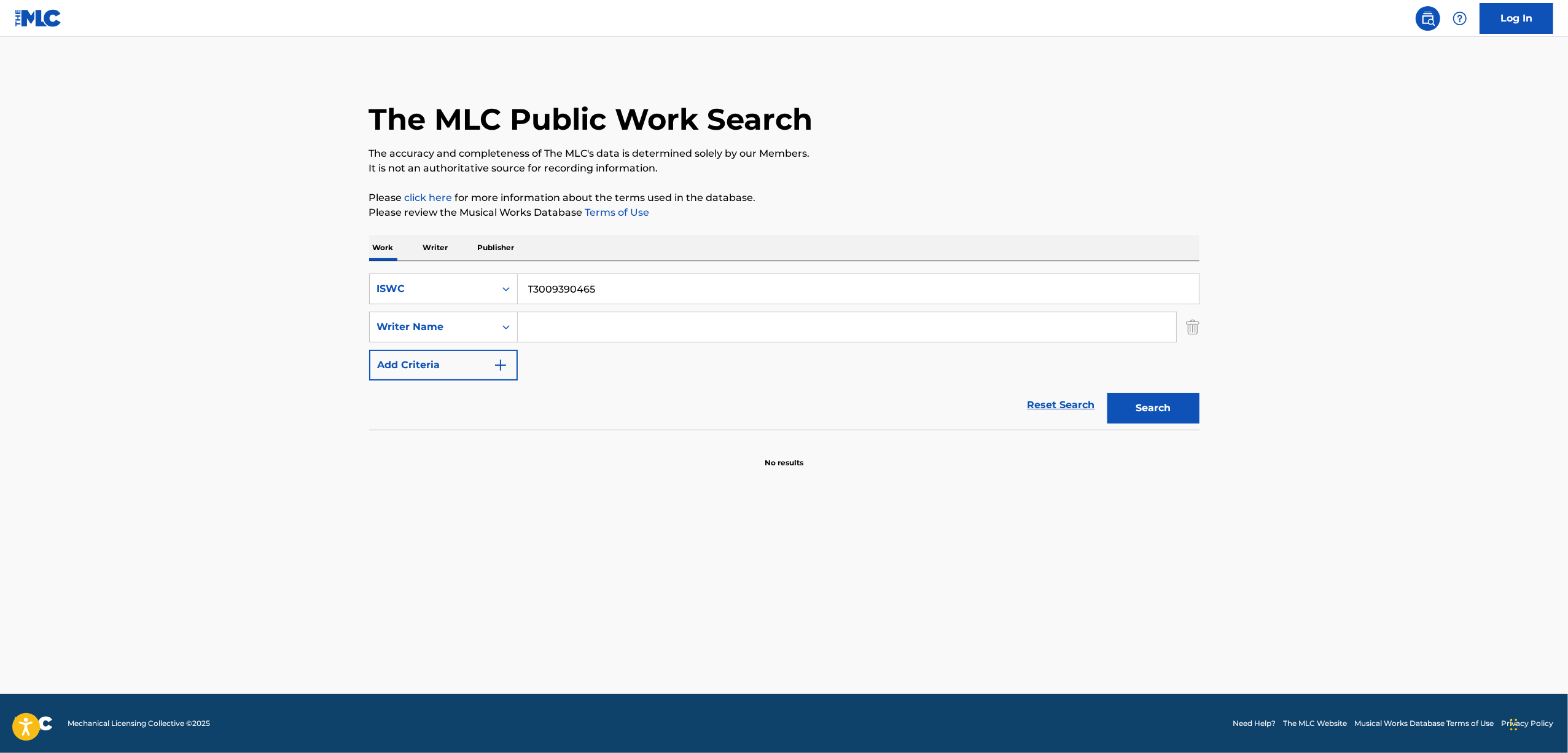
drag, startPoint x: 440, startPoint y: 238, endPoint x: 446, endPoint y: 248, distance: 11.7
click at [438, 238] on p "Writer" at bounding box center [436, 247] width 33 height 26
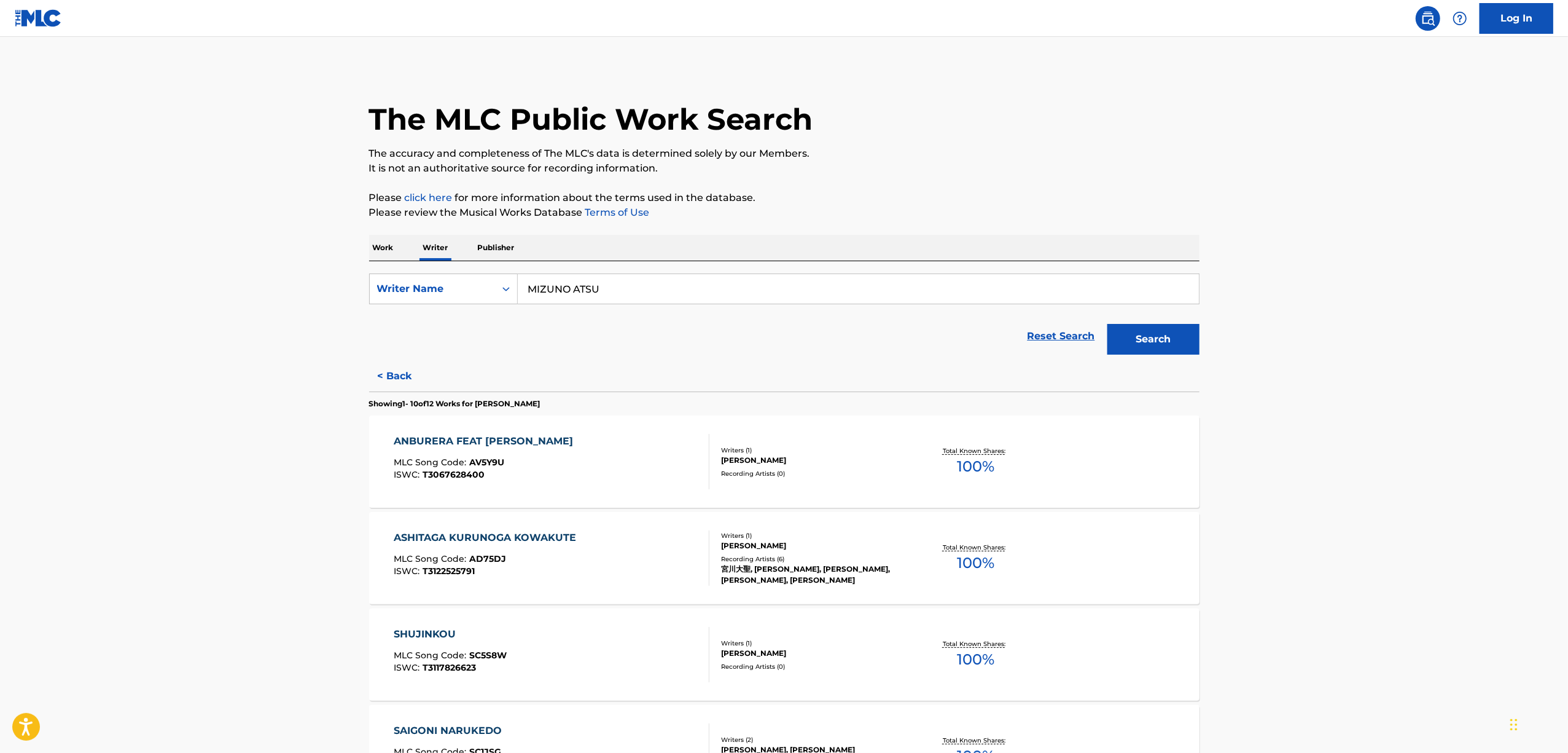
drag, startPoint x: 615, startPoint y: 298, endPoint x: 458, endPoint y: 307, distance: 157.3
click at [458, 307] on form "SearchWithCriteria2680ece3-1696-430f-9f58-ce1863abf402 Writer Name MIZUNO ATSU …" at bounding box center [784, 317] width 830 height 87
paste input "JORUJIN"
click at [550, 289] on input "JORUJIN" at bounding box center [858, 289] width 681 height 30
type input "JORUJIN"
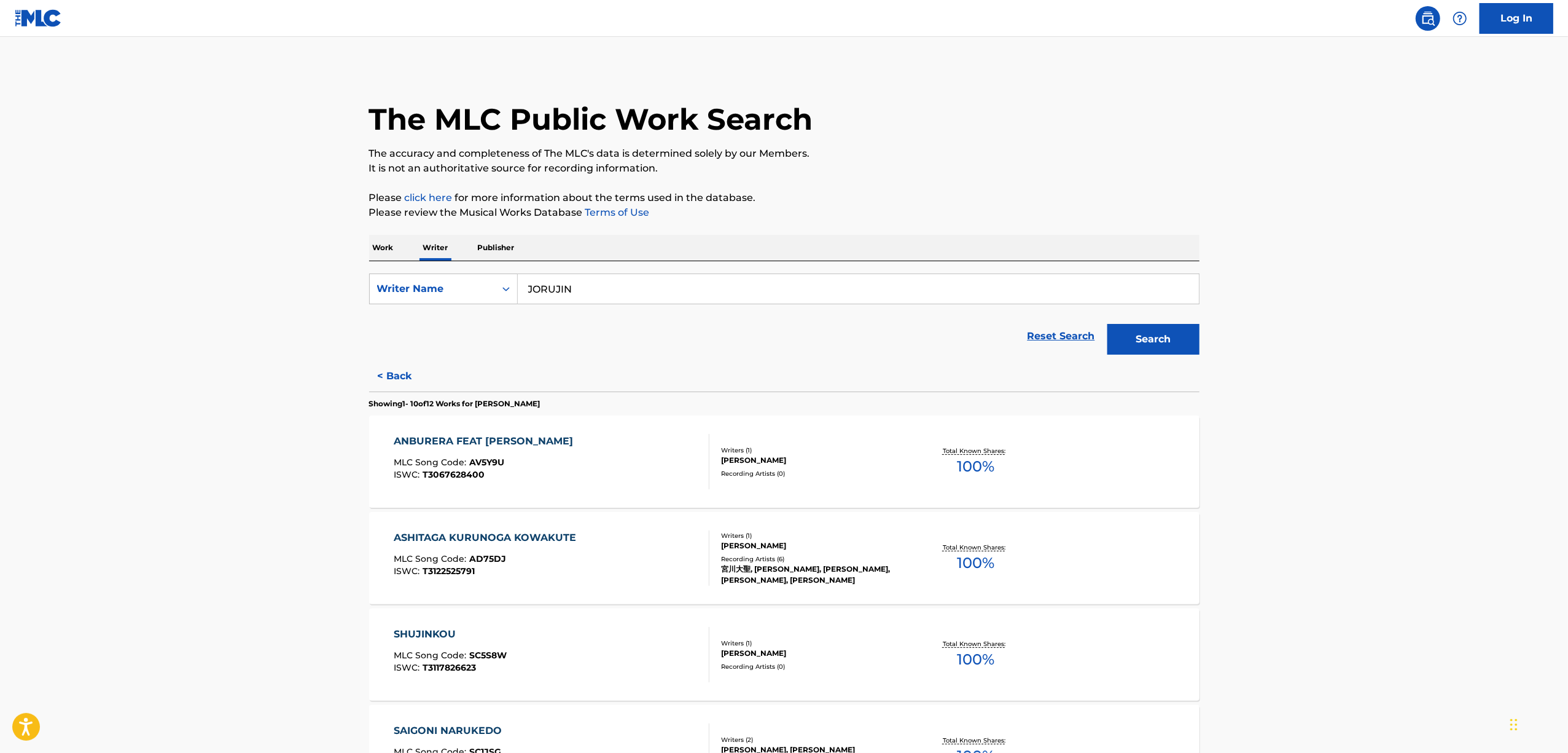
click at [1107, 324] on button "Search" at bounding box center [1153, 339] width 93 height 31
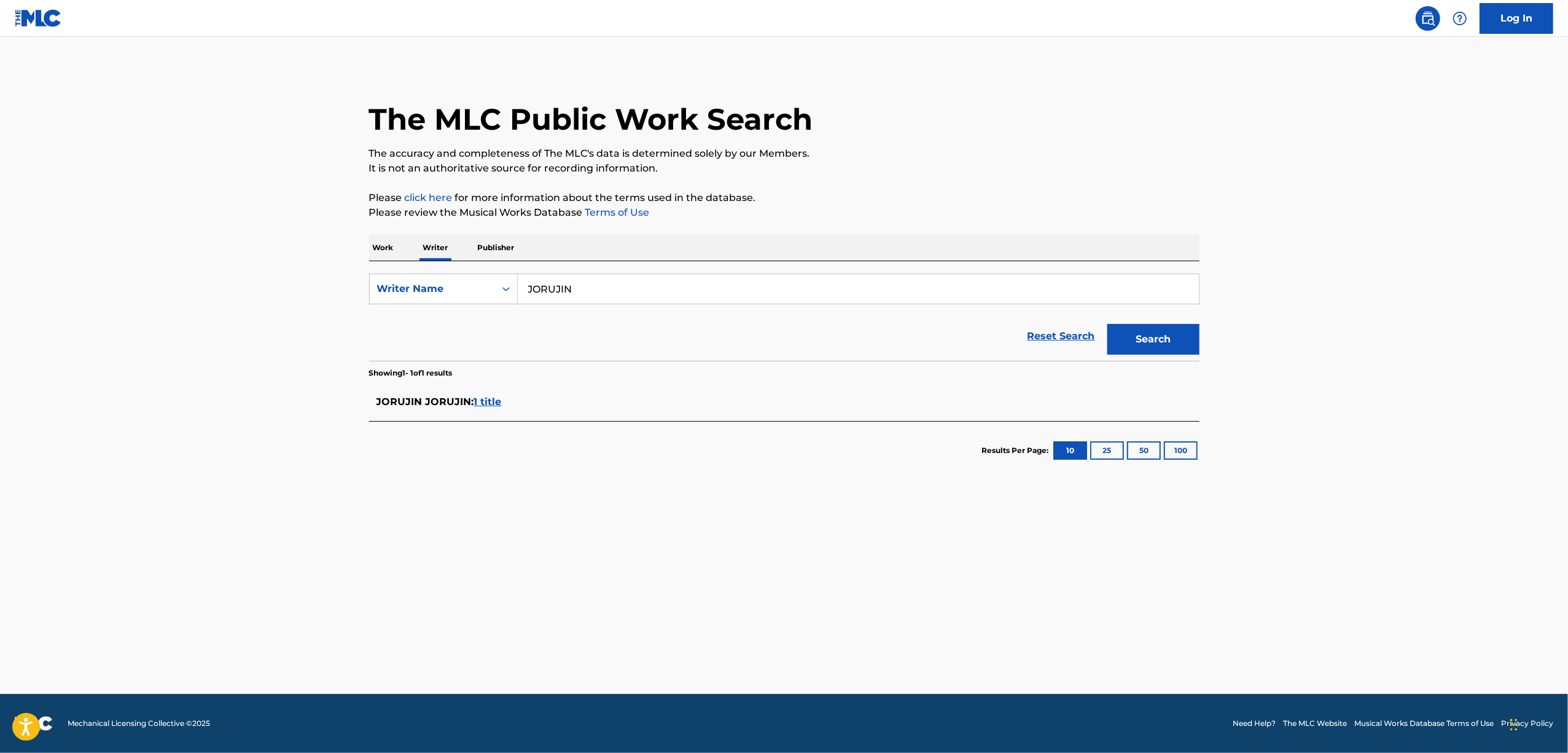
click at [495, 406] on span "1 title" at bounding box center [488, 402] width 27 height 12
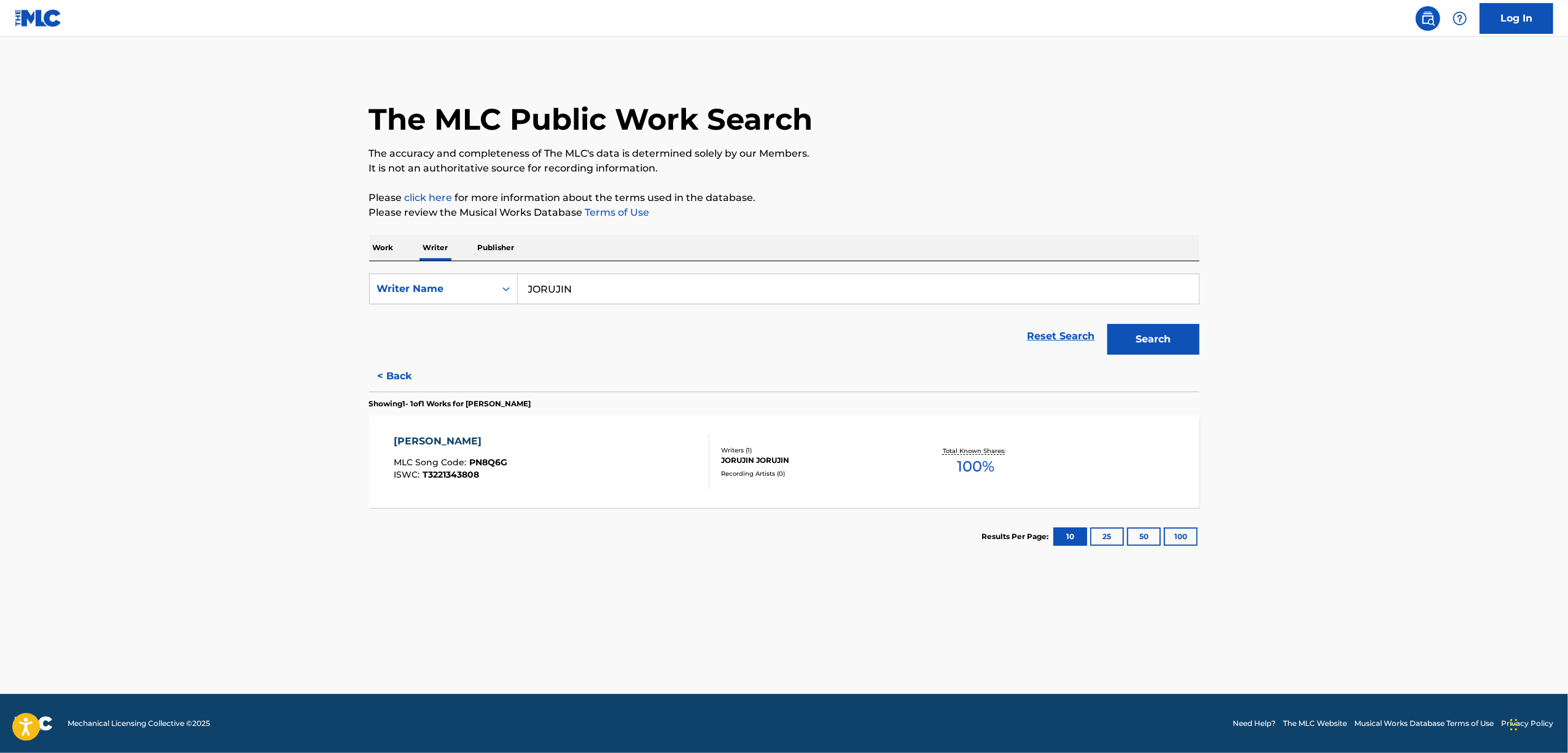
click at [384, 238] on p "Work" at bounding box center [383, 247] width 28 height 26
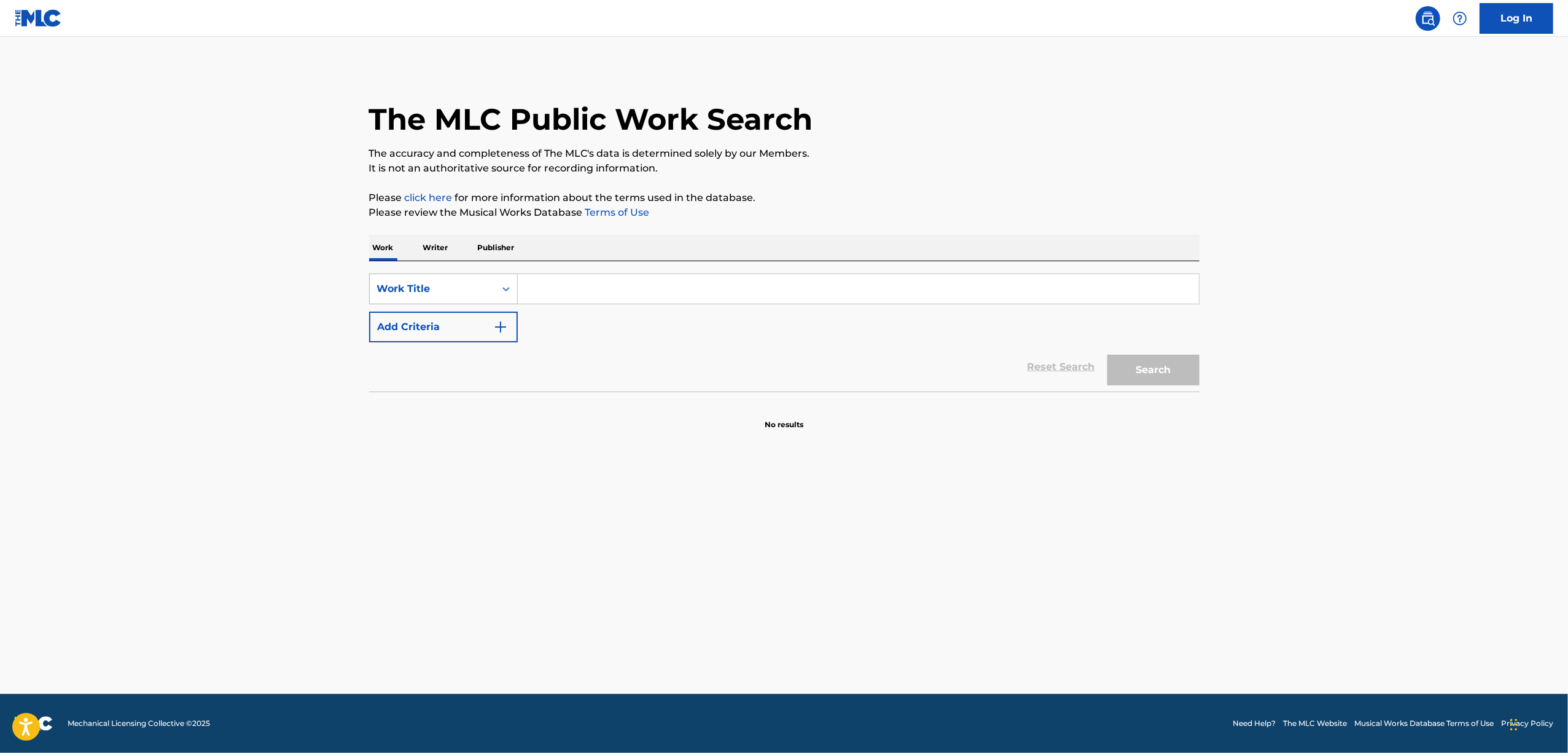
click at [499, 289] on div "Search Form" at bounding box center [506, 289] width 22 height 22
click at [499, 305] on div "Writer Name" at bounding box center [444, 319] width 147 height 31
click at [554, 293] on input "Search Form" at bounding box center [858, 289] width 681 height 30
paste input "T3009384123"
type input "T3009384123"
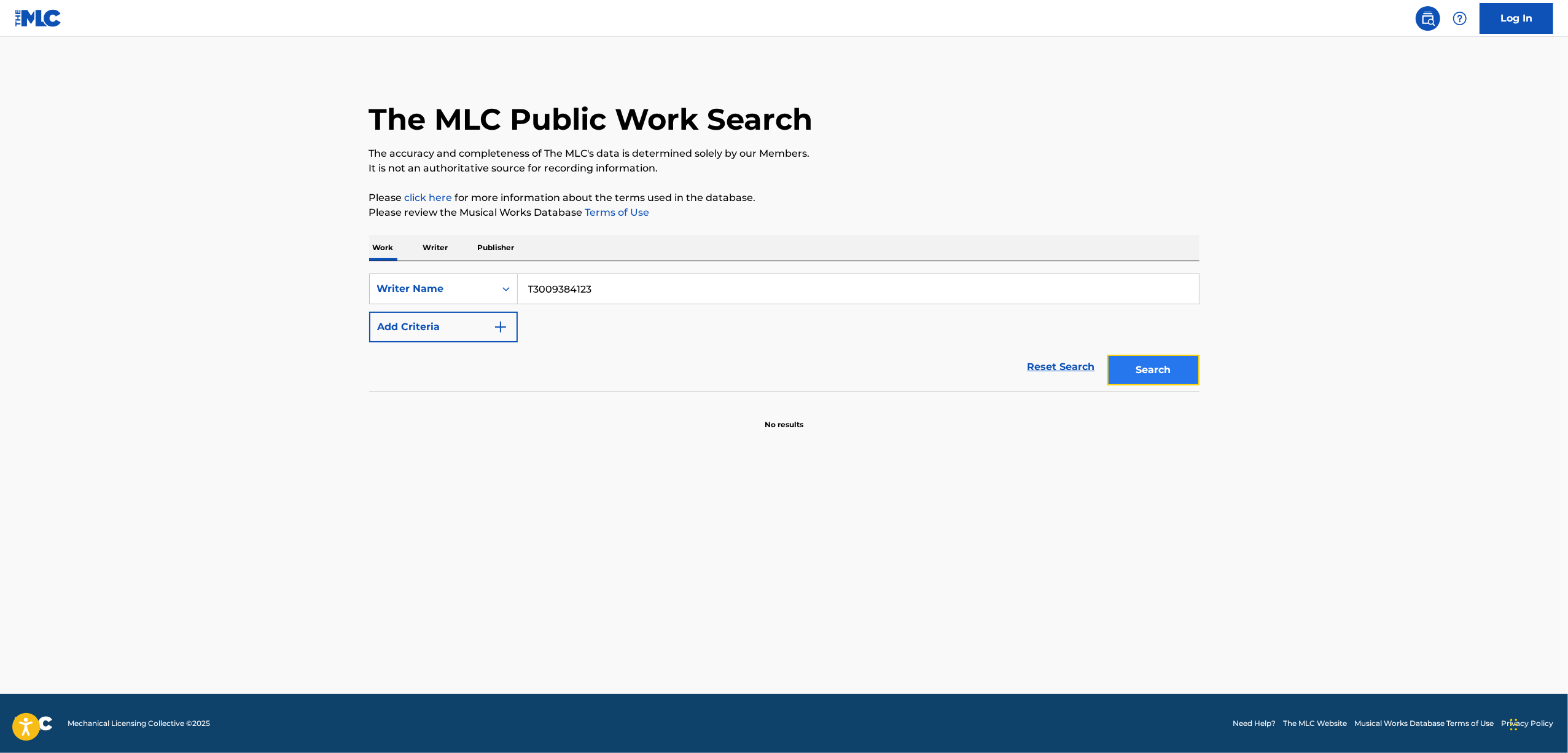
click at [1160, 359] on button "Search" at bounding box center [1153, 369] width 93 height 31
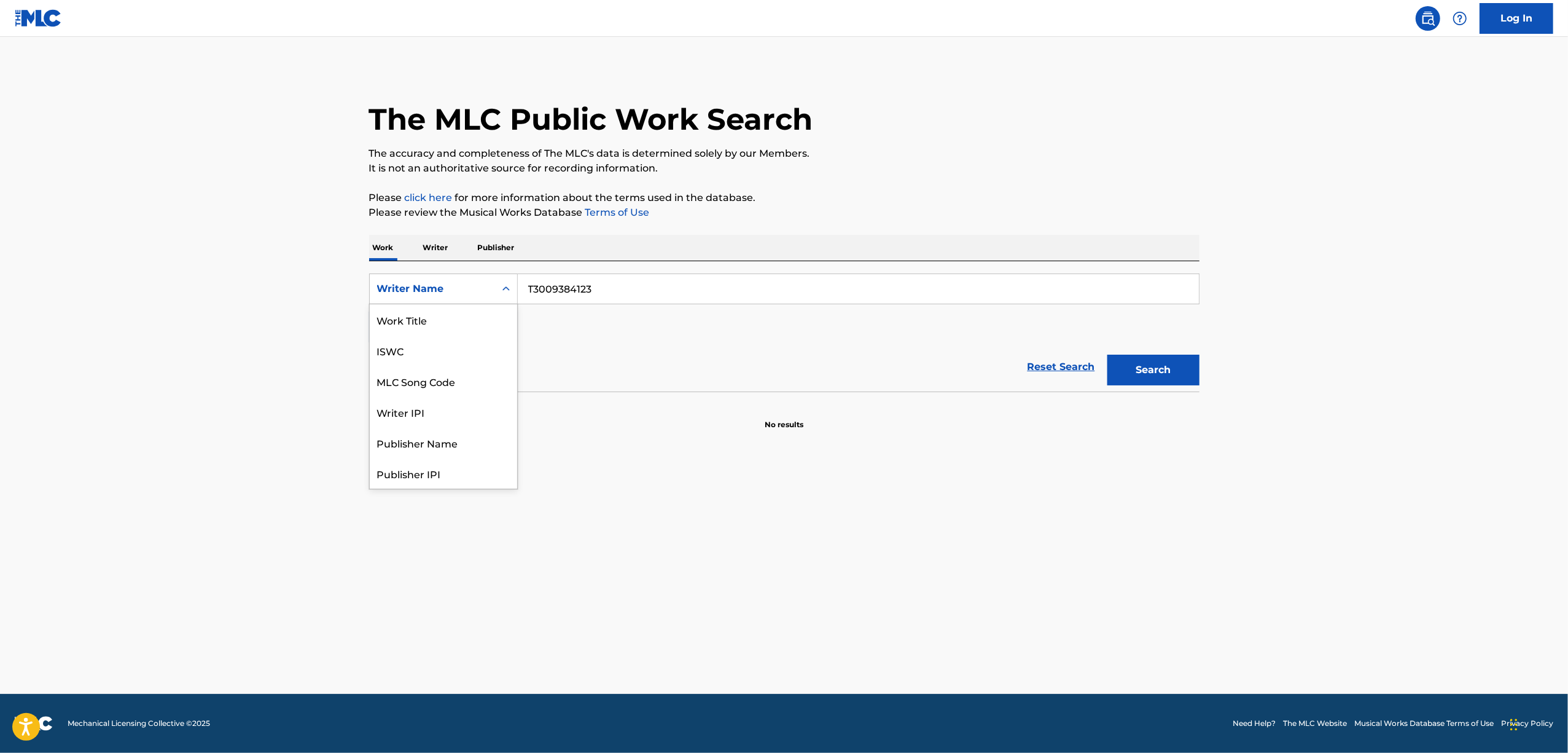
click at [505, 290] on icon "Search Form" at bounding box center [506, 289] width 13 height 13
click at [411, 345] on div "ISWC" at bounding box center [444, 350] width 147 height 31
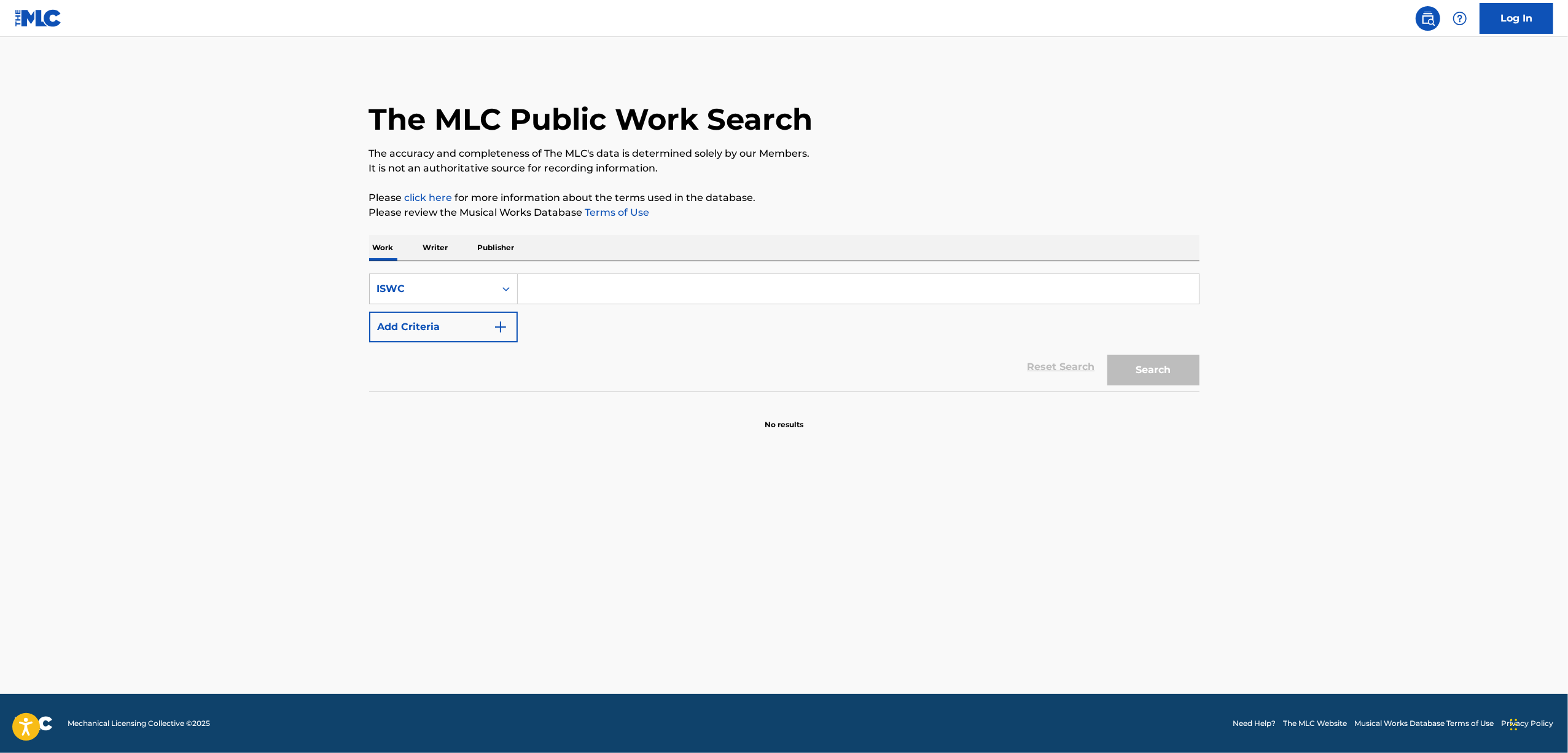
click at [597, 281] on input "Search Form" at bounding box center [858, 289] width 681 height 30
paste input "T3009384123"
type input "T3009384123"
click at [1148, 369] on button "Search" at bounding box center [1153, 369] width 93 height 31
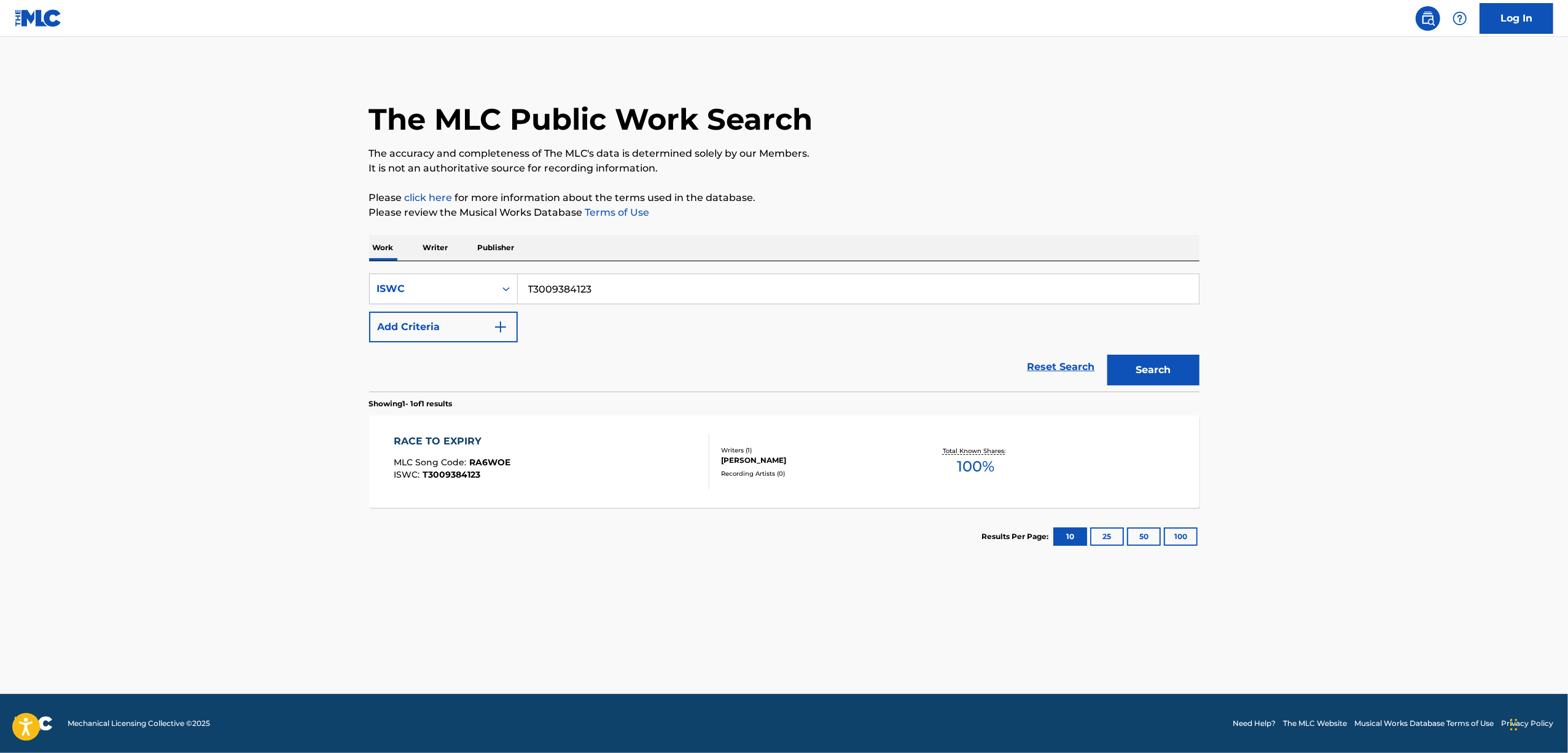
click at [431, 434] on div "RACE TO EXPIRY" at bounding box center [452, 441] width 117 height 15
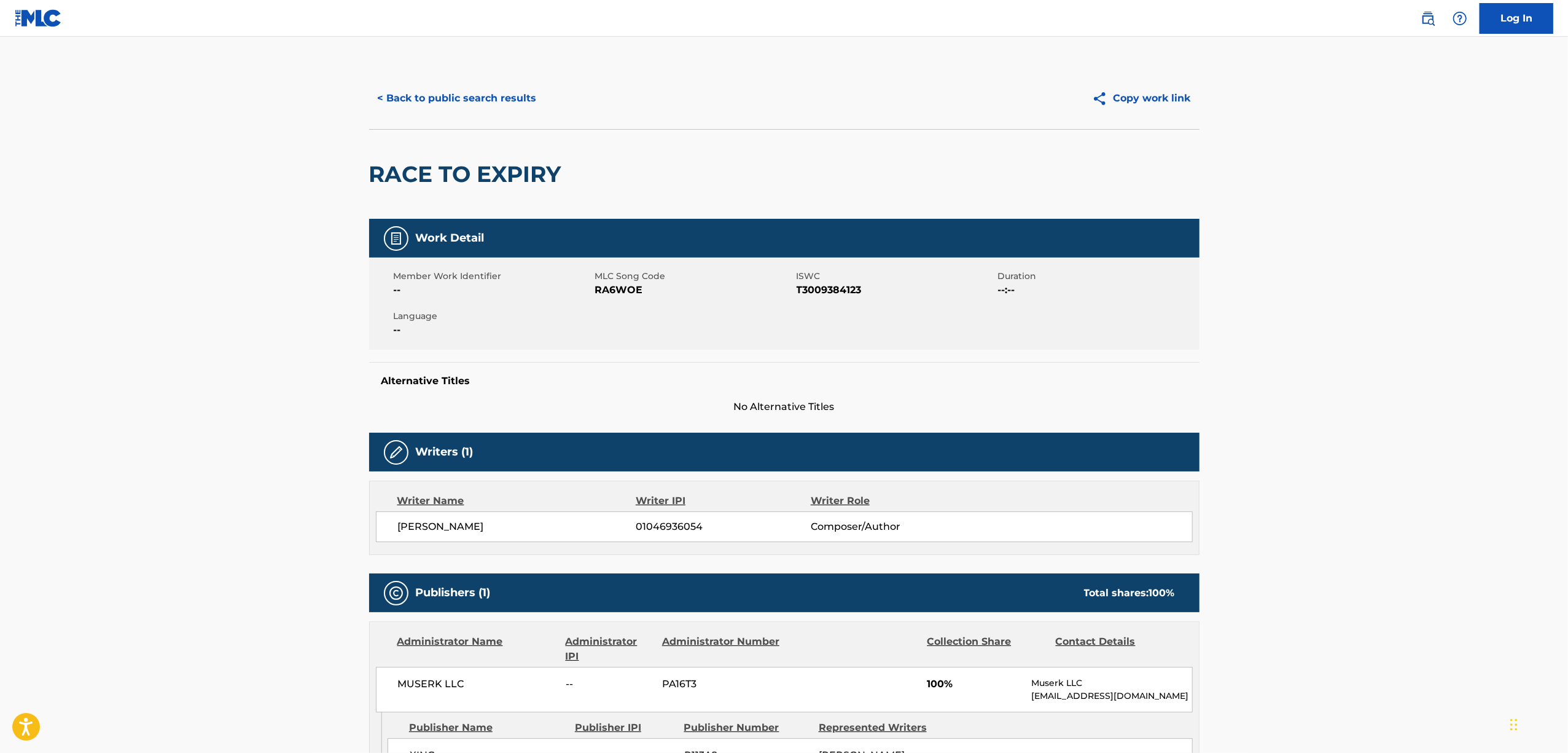
click at [601, 293] on span "RA6WOE" at bounding box center [694, 289] width 198 height 15
copy span "RA6WOE"
click at [461, 84] on button "< Back to public search results" at bounding box center [457, 98] width 176 height 31
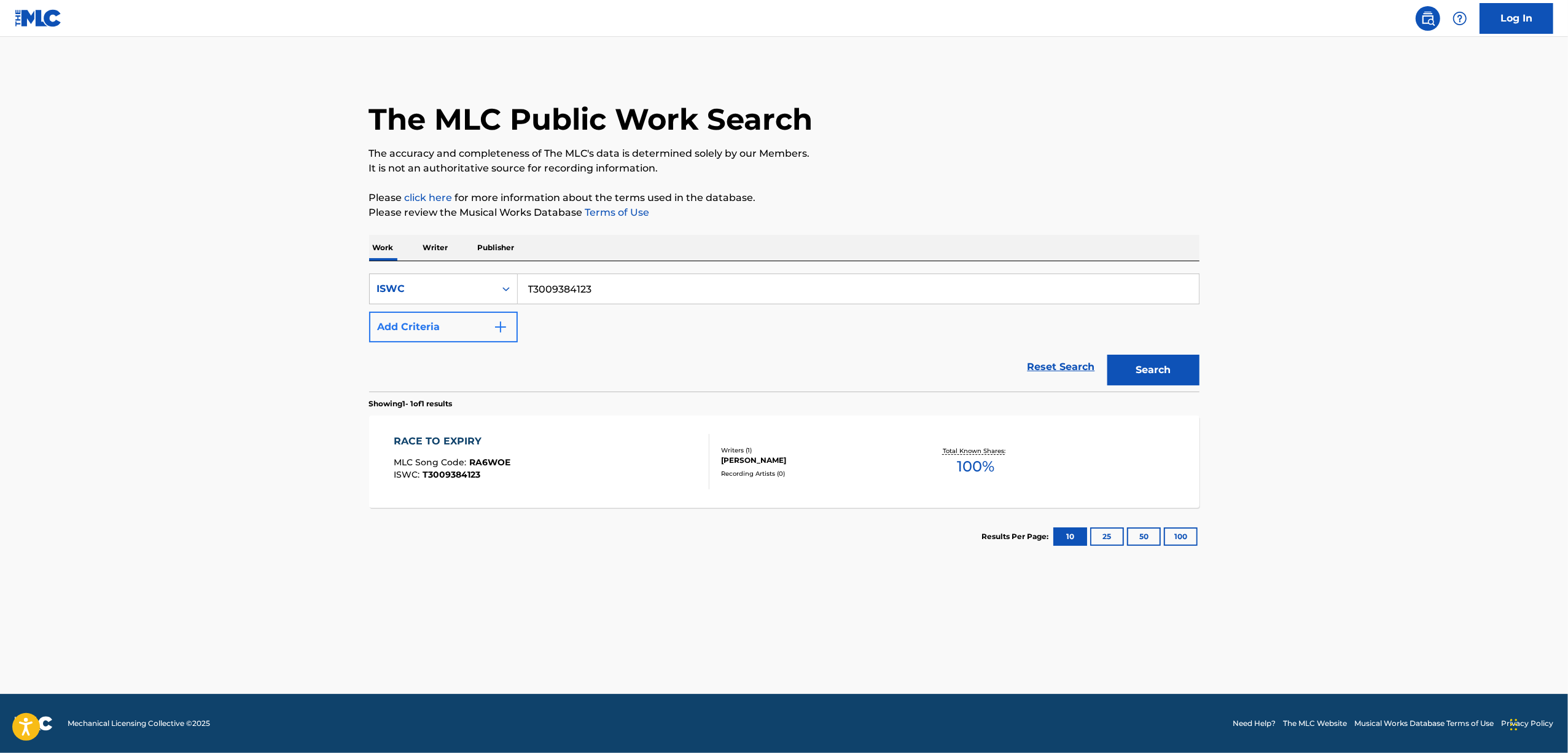
drag, startPoint x: 622, startPoint y: 293, endPoint x: 435, endPoint y: 321, distance: 189.1
click at [438, 321] on div "SearchWithCriteria10aba110-e17f-420d-a257-174bcc0c5f2b ISWC T3009384123 Add Cri…" at bounding box center [784, 308] width 830 height 69
paste input "7984"
click at [1163, 370] on button "Search" at bounding box center [1153, 369] width 93 height 31
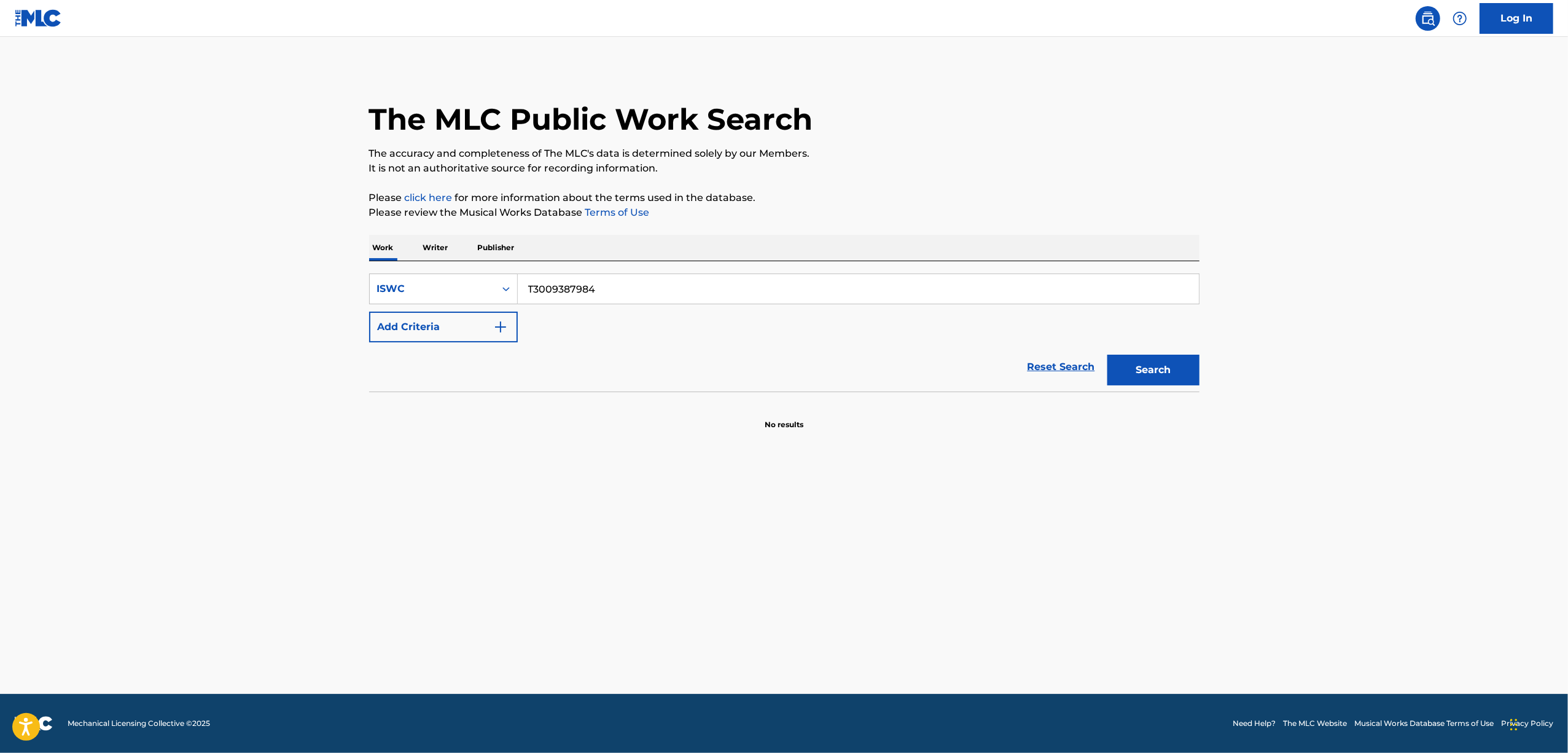
click at [398, 540] on main "The MLC Public Work Search The accuracy and completeness of The MLC's data is d…" at bounding box center [784, 365] width 1568 height 657
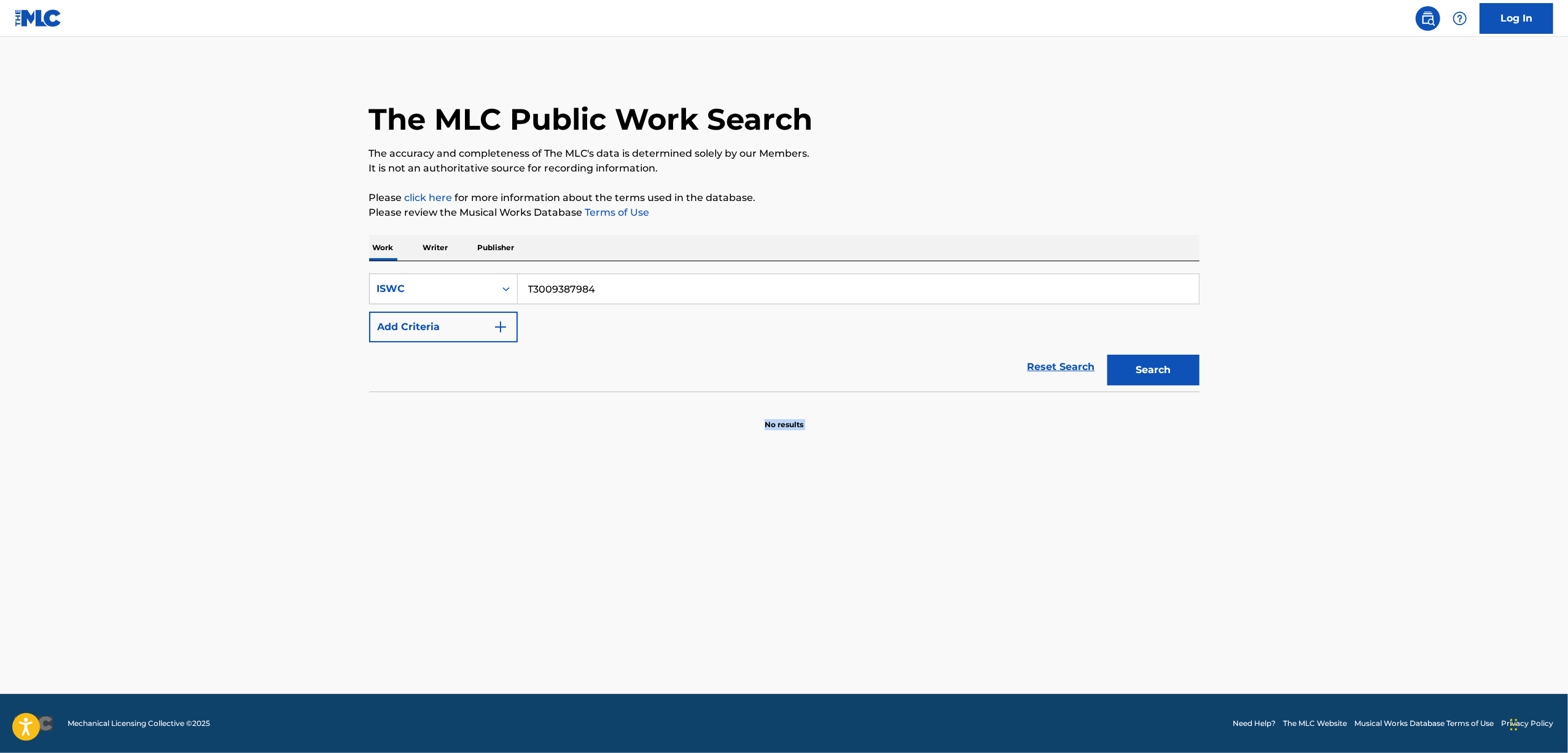
click at [398, 540] on main "The MLC Public Work Search The accuracy and completeness of The MLC's data is d…" at bounding box center [784, 365] width 1568 height 657
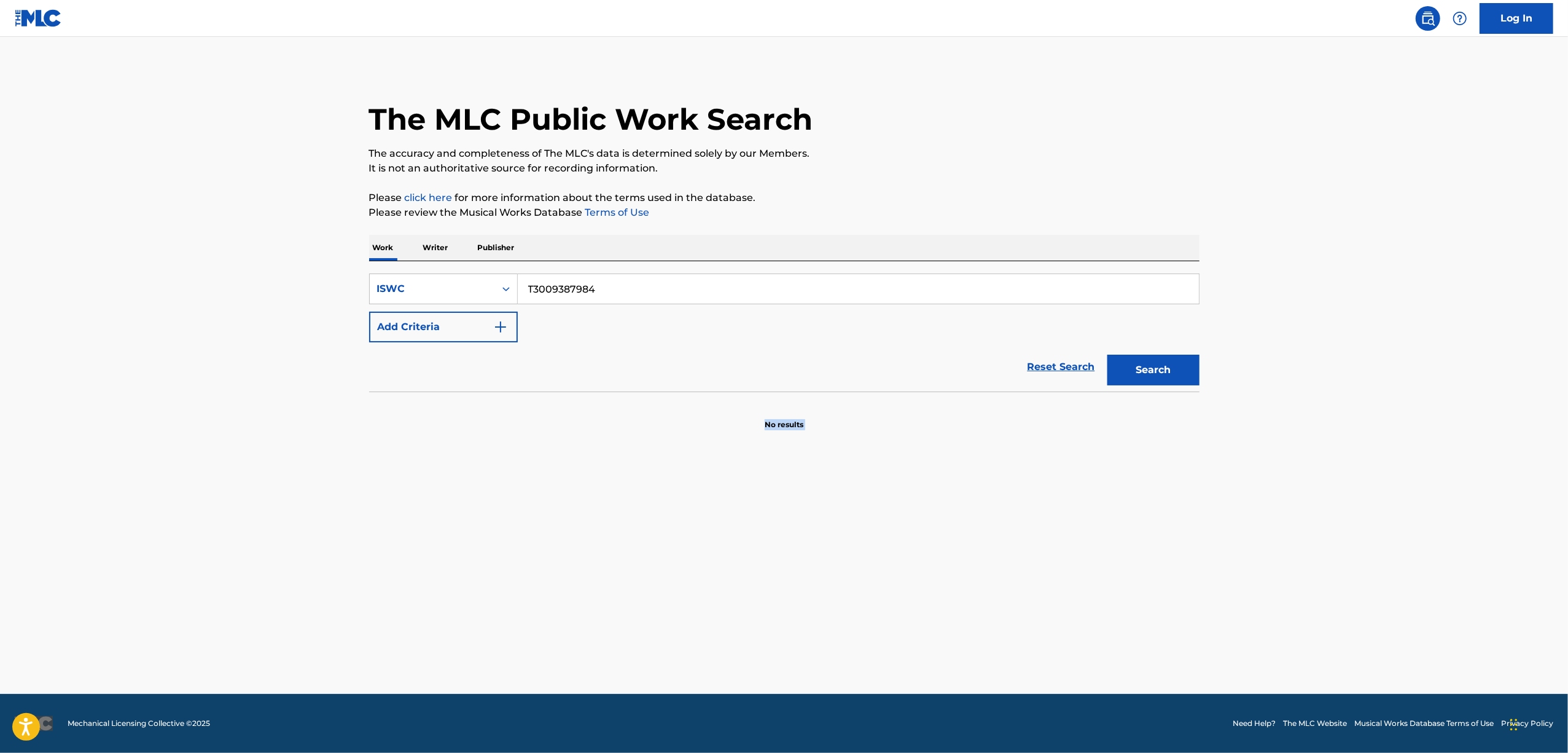
click at [398, 540] on main "The MLC Public Work Search The accuracy and completeness of The MLC's data is d…" at bounding box center [784, 365] width 1568 height 657
click at [441, 529] on main "The MLC Public Work Search The accuracy and completeness of The MLC's data is d…" at bounding box center [784, 365] width 1568 height 657
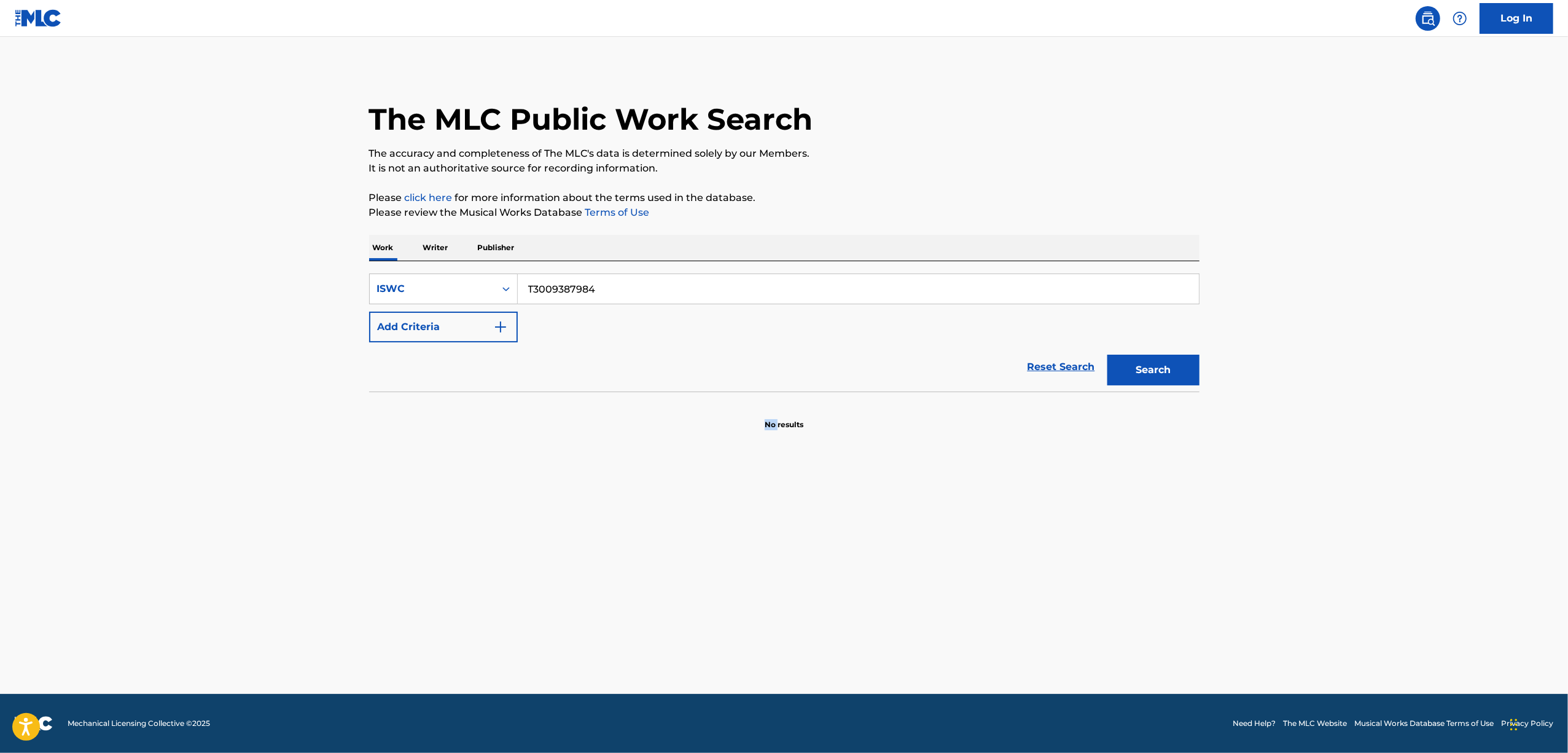
click at [441, 529] on main "The MLC Public Work Search The accuracy and completeness of The MLC's data is d…" at bounding box center [784, 365] width 1568 height 657
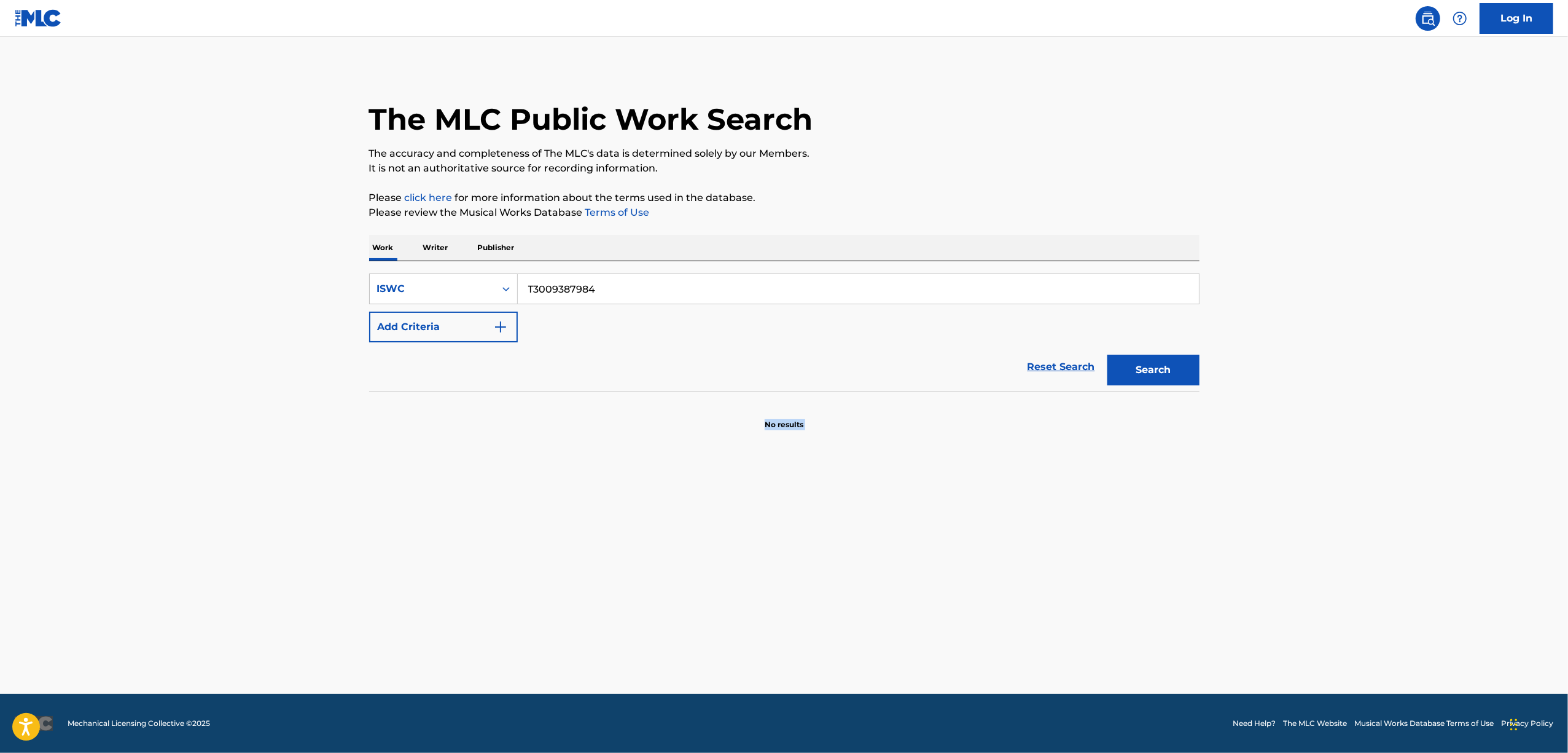
click at [441, 529] on main "The MLC Public Work Search The accuracy and completeness of The MLC's data is d…" at bounding box center [784, 365] width 1568 height 657
drag, startPoint x: 631, startPoint y: 286, endPoint x: 293, endPoint y: 353, distance: 344.6
click at [295, 354] on main "The MLC Public Work Search The accuracy and completeness of The MLC's data is d…" at bounding box center [784, 365] width 1568 height 657
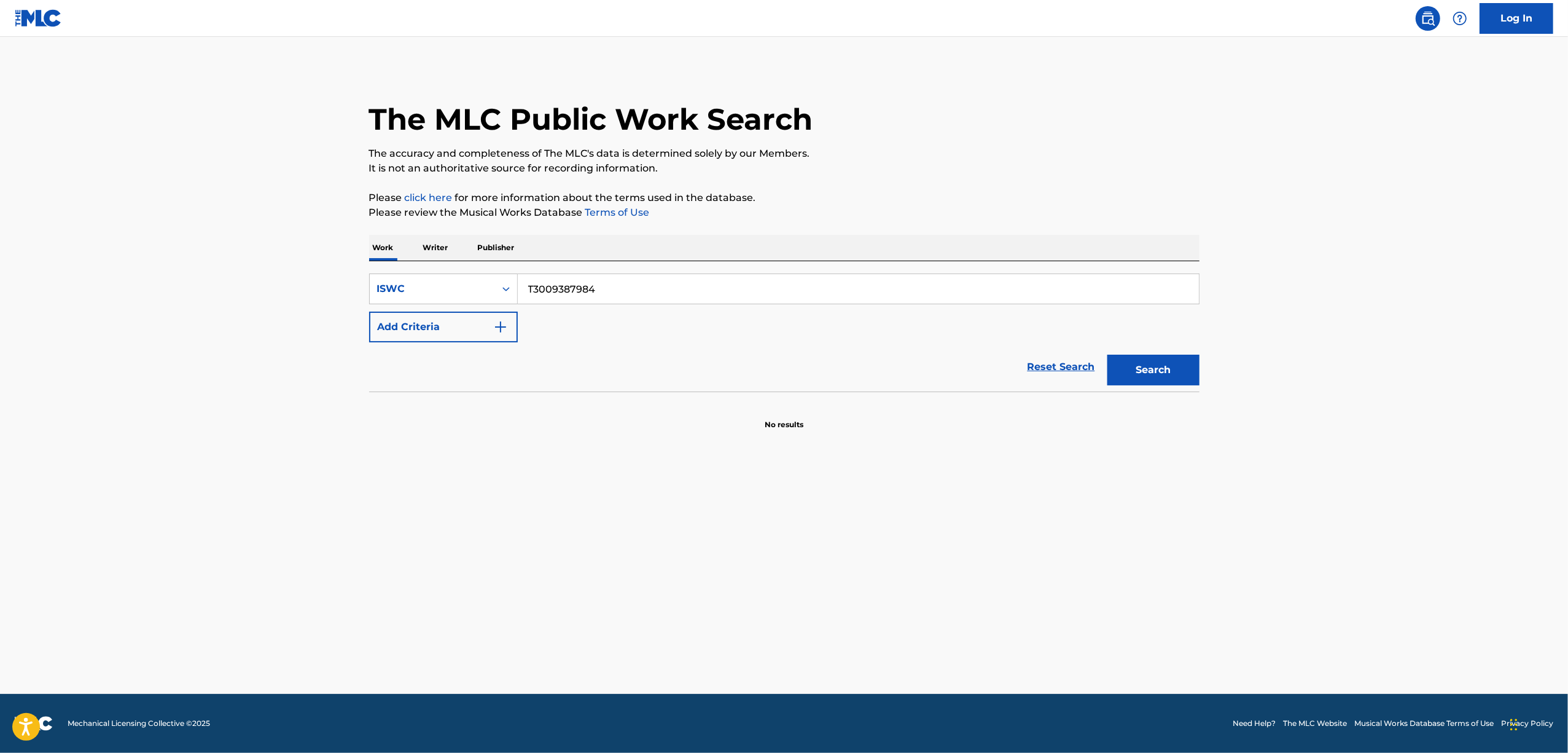
paste input "611"
type input "T3009387611"
click at [1180, 369] on button "Search" at bounding box center [1153, 369] width 93 height 31
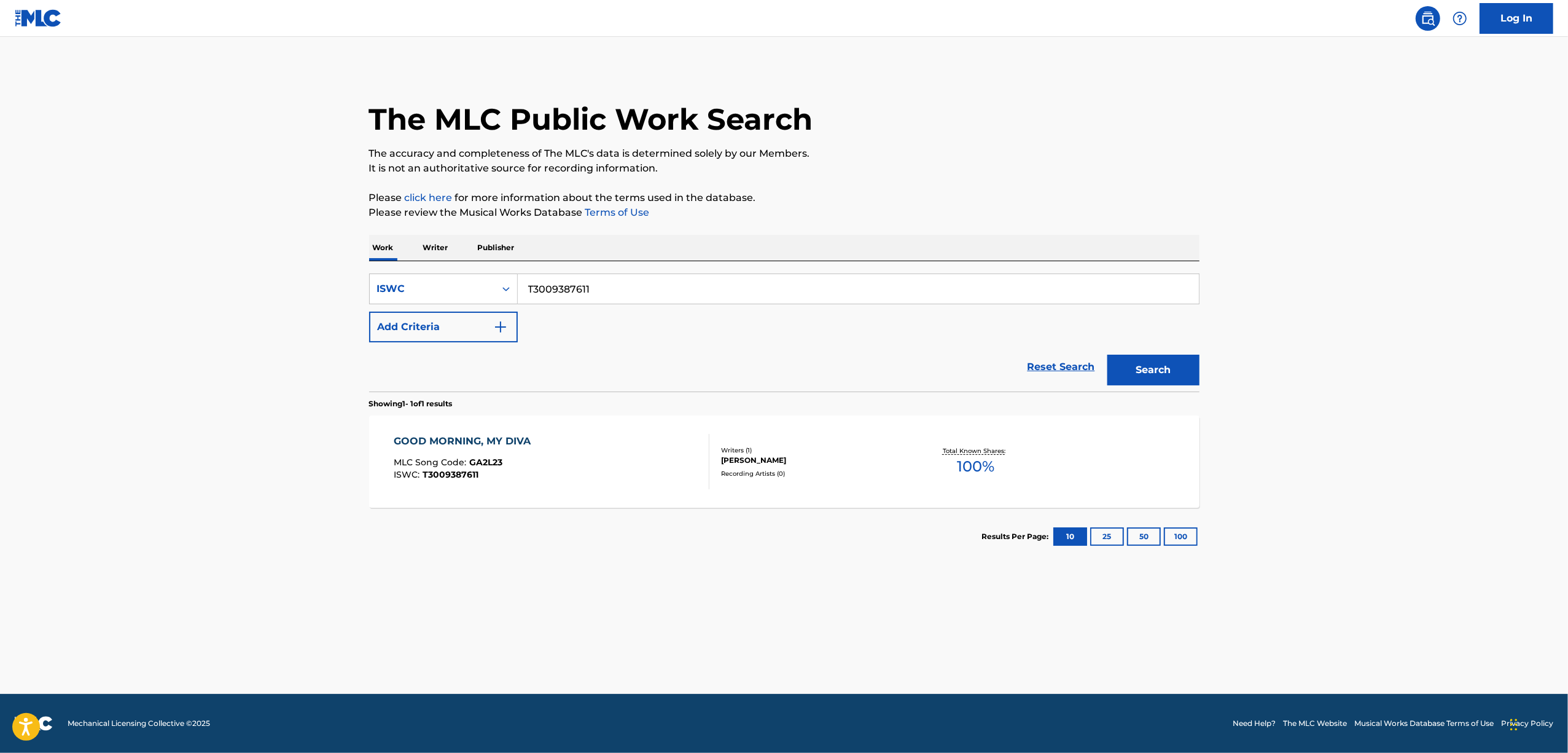
click at [496, 443] on div "GOOD MORNING, MY DIVA" at bounding box center [465, 441] width 143 height 15
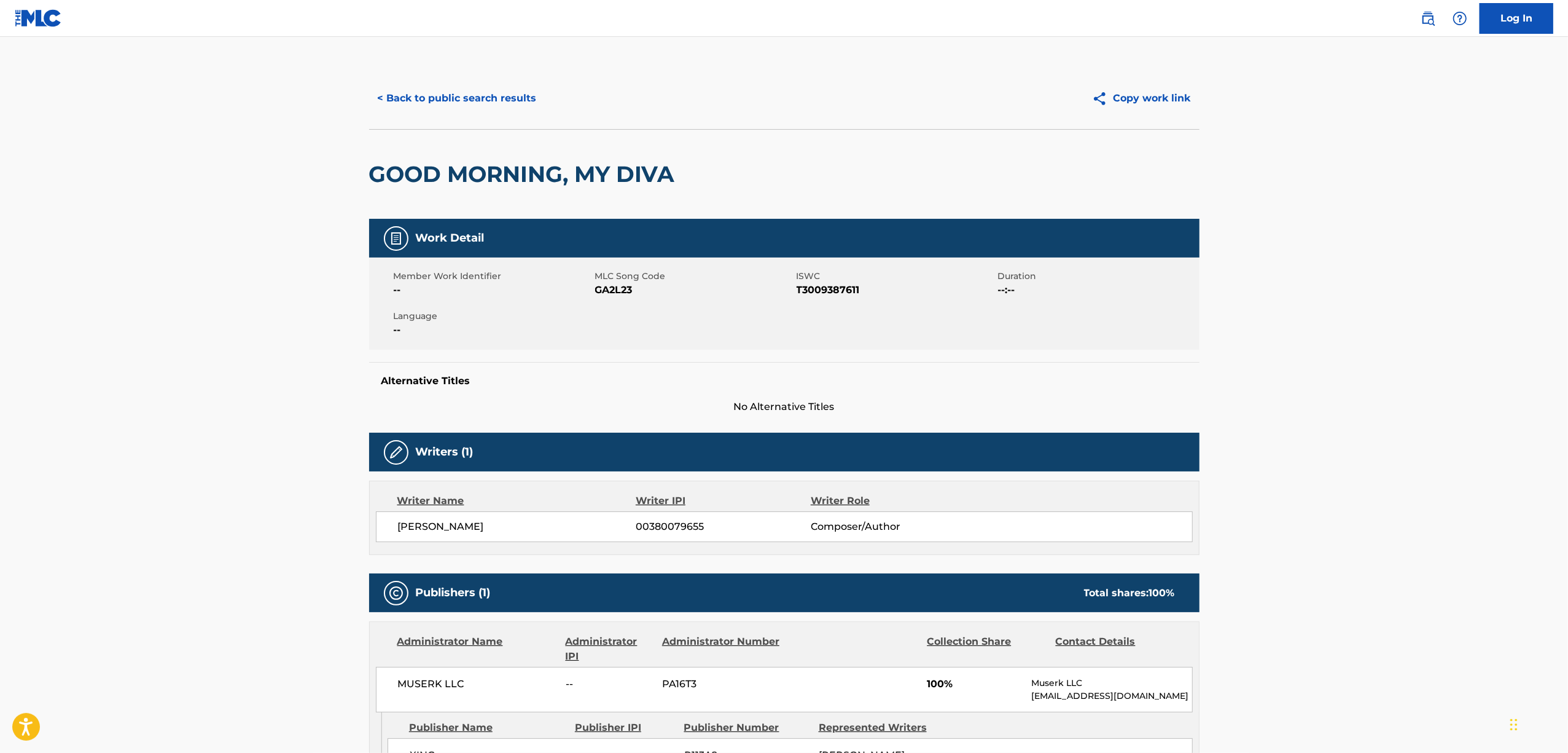
click at [626, 282] on span "GA2L23" at bounding box center [694, 289] width 198 height 15
click at [440, 97] on button "< Back to public search results" at bounding box center [457, 98] width 176 height 31
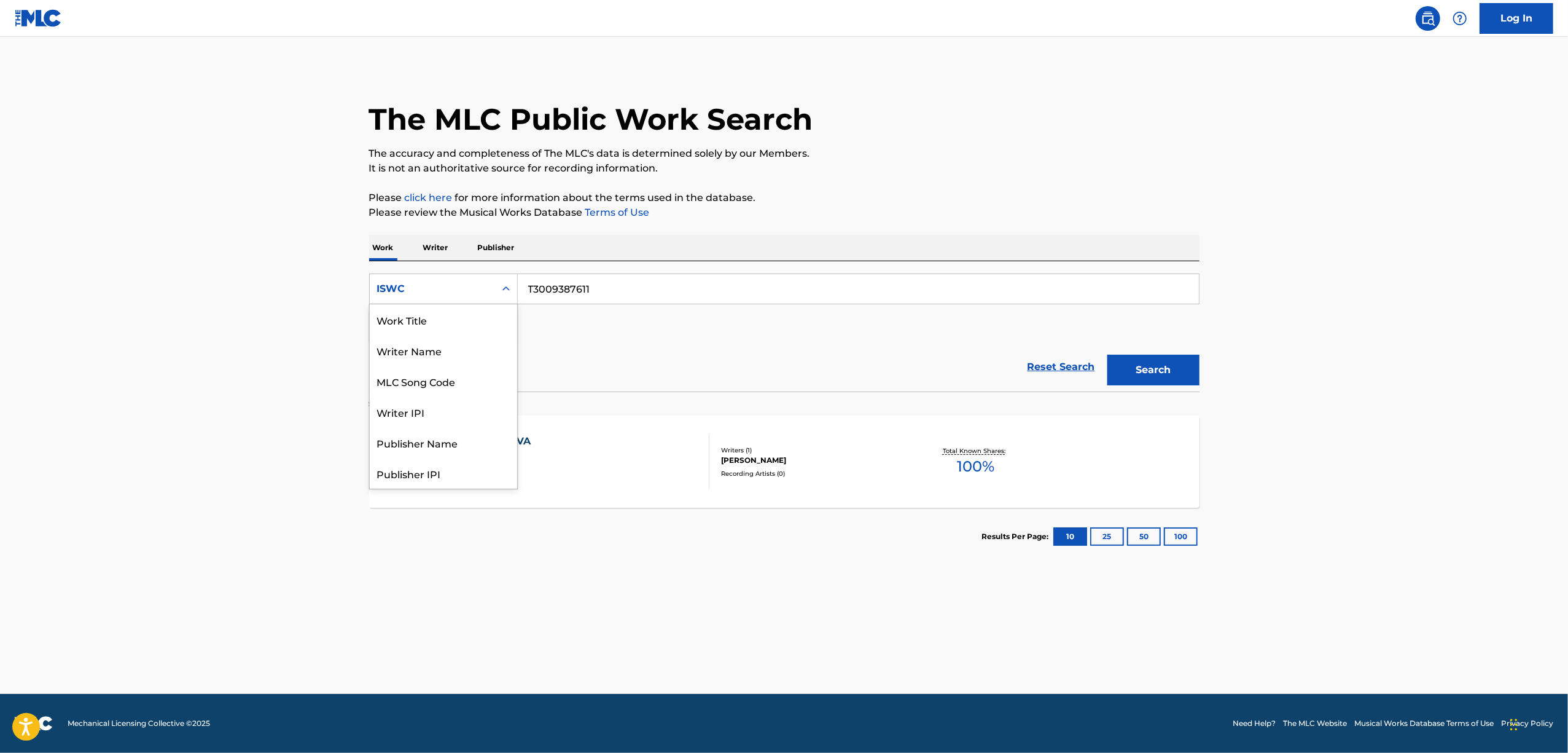
click at [512, 286] on div "Search Form" at bounding box center [506, 289] width 22 height 22
click at [458, 327] on div "Work Title" at bounding box center [444, 319] width 147 height 31
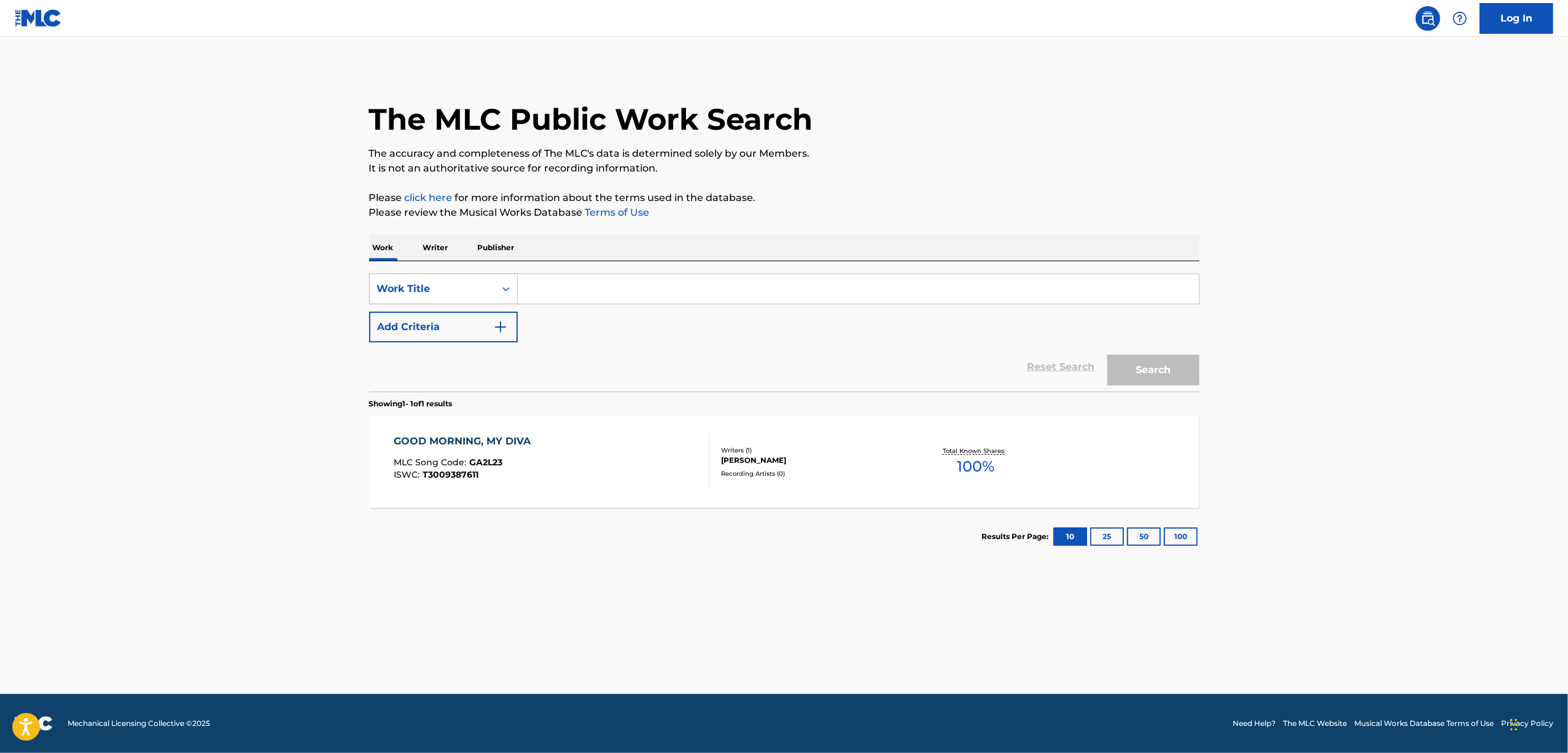
drag, startPoint x: 509, startPoint y: 283, endPoint x: 505, endPoint y: 300, distance: 17.5
click at [509, 282] on icon "Search Form" at bounding box center [506, 289] width 13 height 13
click at [412, 360] on div "ISWC" at bounding box center [444, 350] width 147 height 31
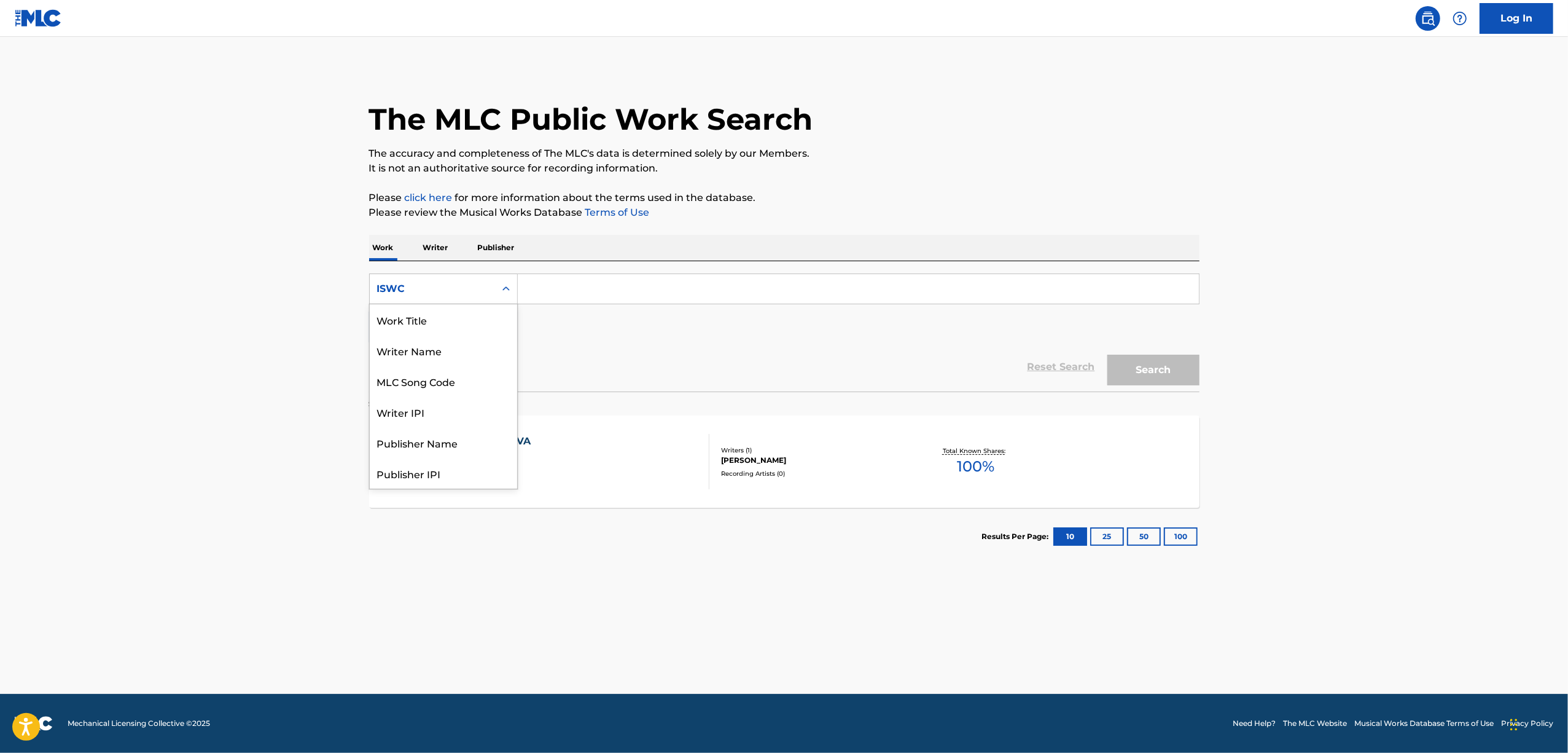
click at [514, 289] on div "Search Form" at bounding box center [506, 289] width 22 height 22
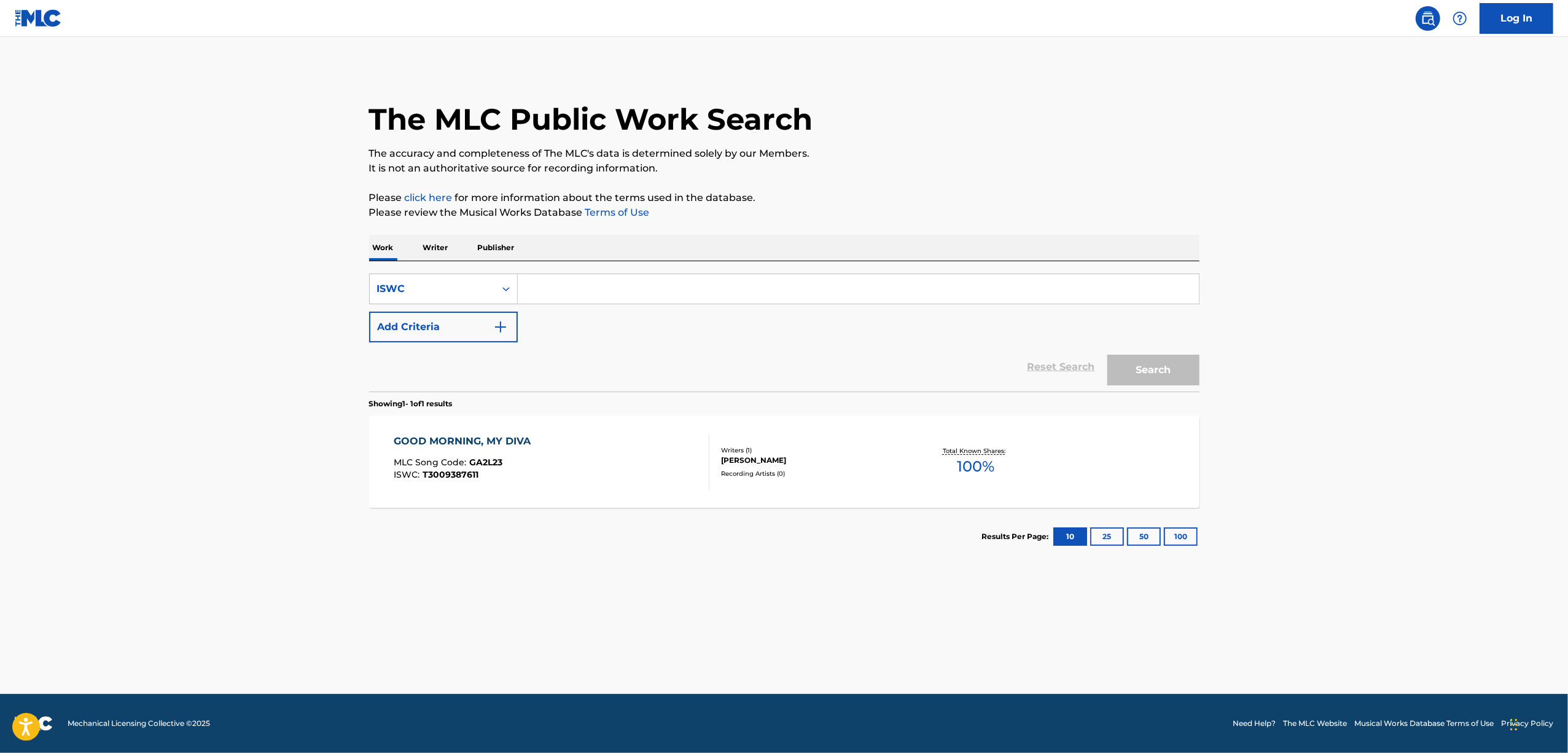
click at [557, 278] on input "Search Form" at bounding box center [858, 289] width 681 height 30
paste input "T3009388783"
type input "T3009388783"
click at [1165, 372] on button "Search" at bounding box center [1153, 369] width 93 height 31
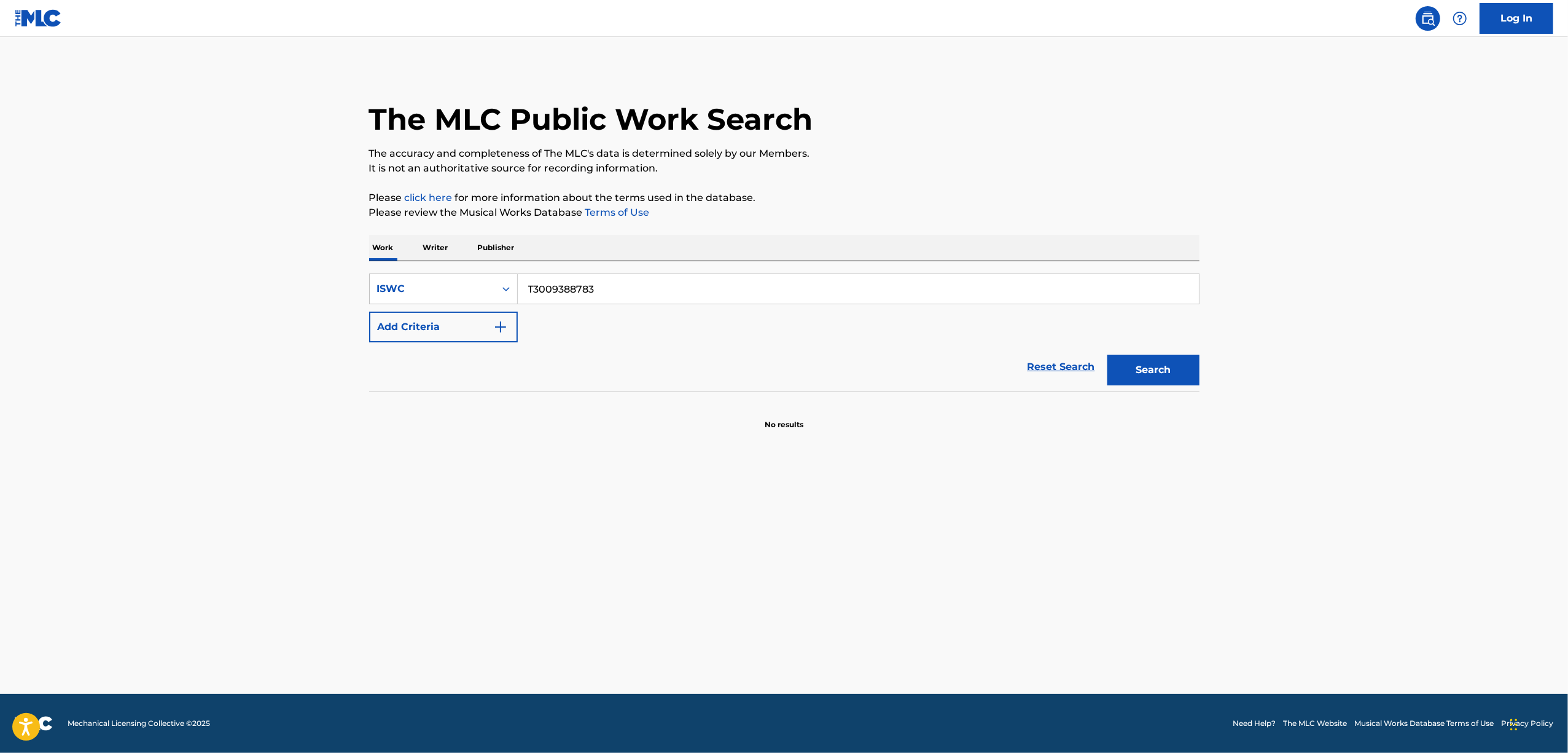
click at [381, 253] on p "Work" at bounding box center [383, 247] width 28 height 26
click at [512, 291] on div "Search Form" at bounding box center [506, 289] width 22 height 22
click at [477, 328] on div "Work Title" at bounding box center [444, 319] width 147 height 31
drag, startPoint x: 509, startPoint y: 308, endPoint x: 563, endPoint y: 286, distance: 58.3
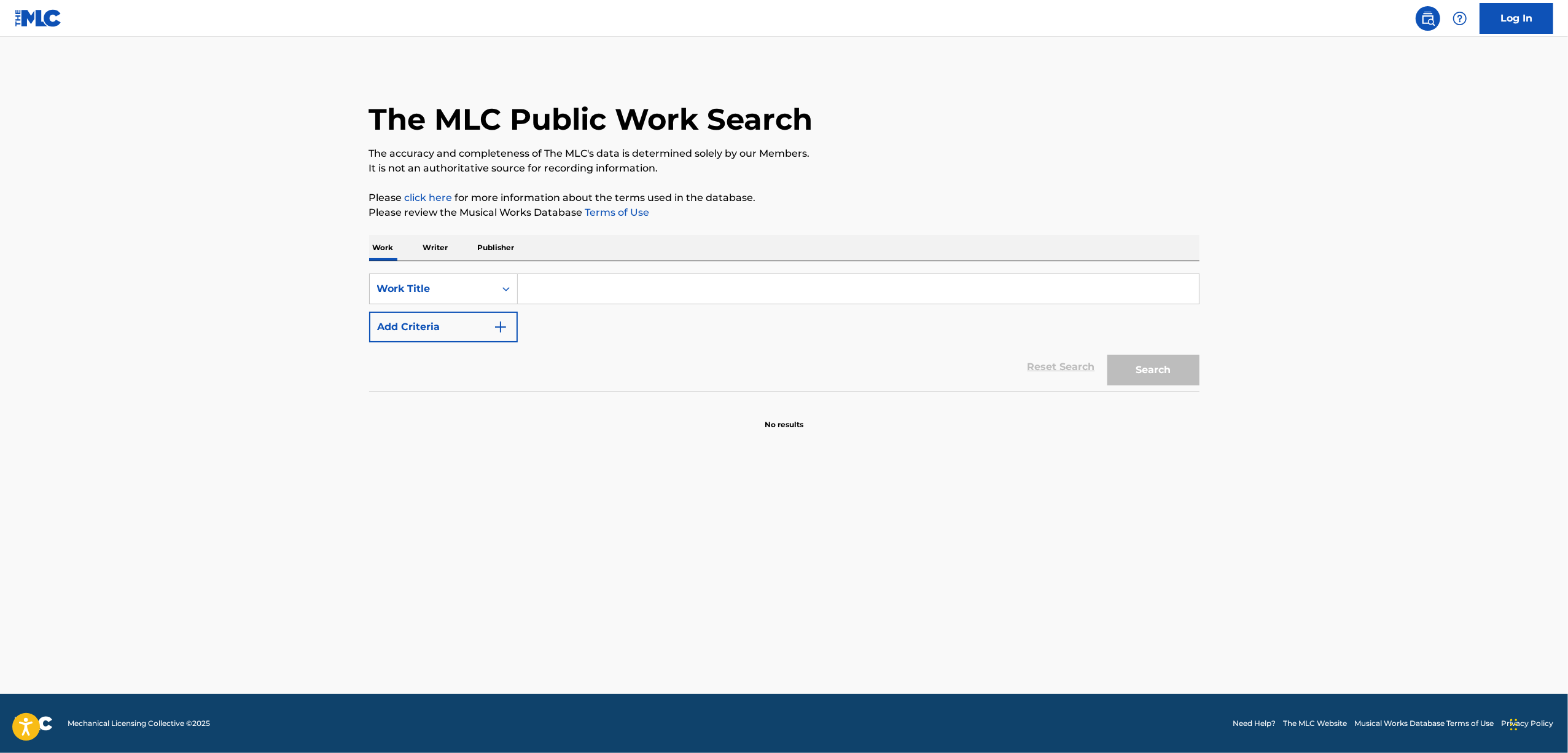
click at [563, 286] on input "Search Form" at bounding box center [858, 289] width 681 height 30
paste input "NEBAARANDOKARA KAETTA WENDIGA KIZUITA KOTO"
click at [1159, 359] on div "Search" at bounding box center [1150, 366] width 98 height 49
click at [1149, 375] on button "Search" at bounding box center [1153, 369] width 93 height 31
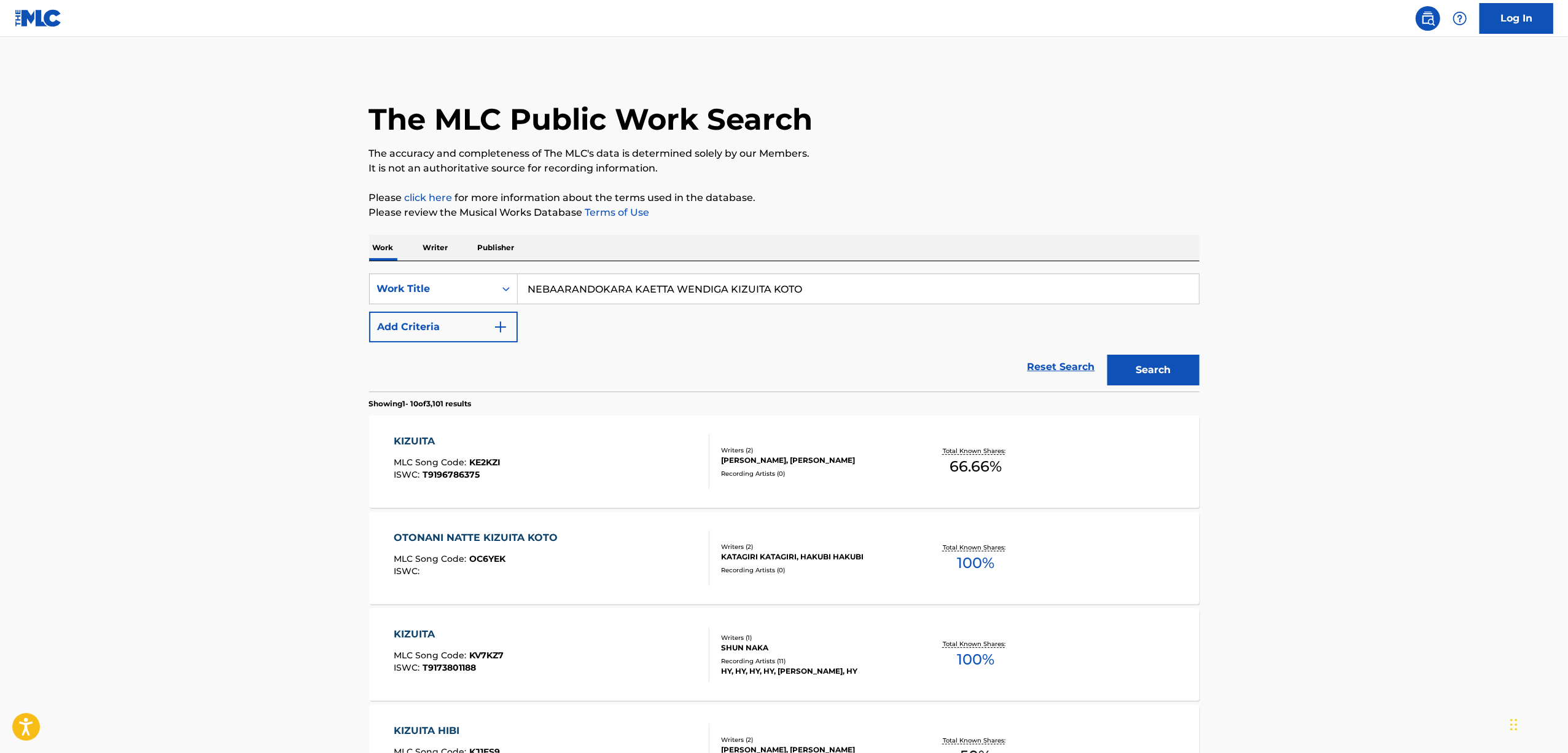
drag, startPoint x: 339, startPoint y: 384, endPoint x: 261, endPoint y: 394, distance: 78.6
click at [261, 394] on main "The MLC Public Work Search The accuracy and completeness of The MLC's data is d…" at bounding box center [784, 741] width 1568 height 1409
paste input "ネバーランドから帰ったウェンディが気づいたこと"
type input "ネバーランドから帰ったウェンディが気づいたこと"
drag, startPoint x: 1142, startPoint y: 365, endPoint x: 1089, endPoint y: 365, distance: 53.0
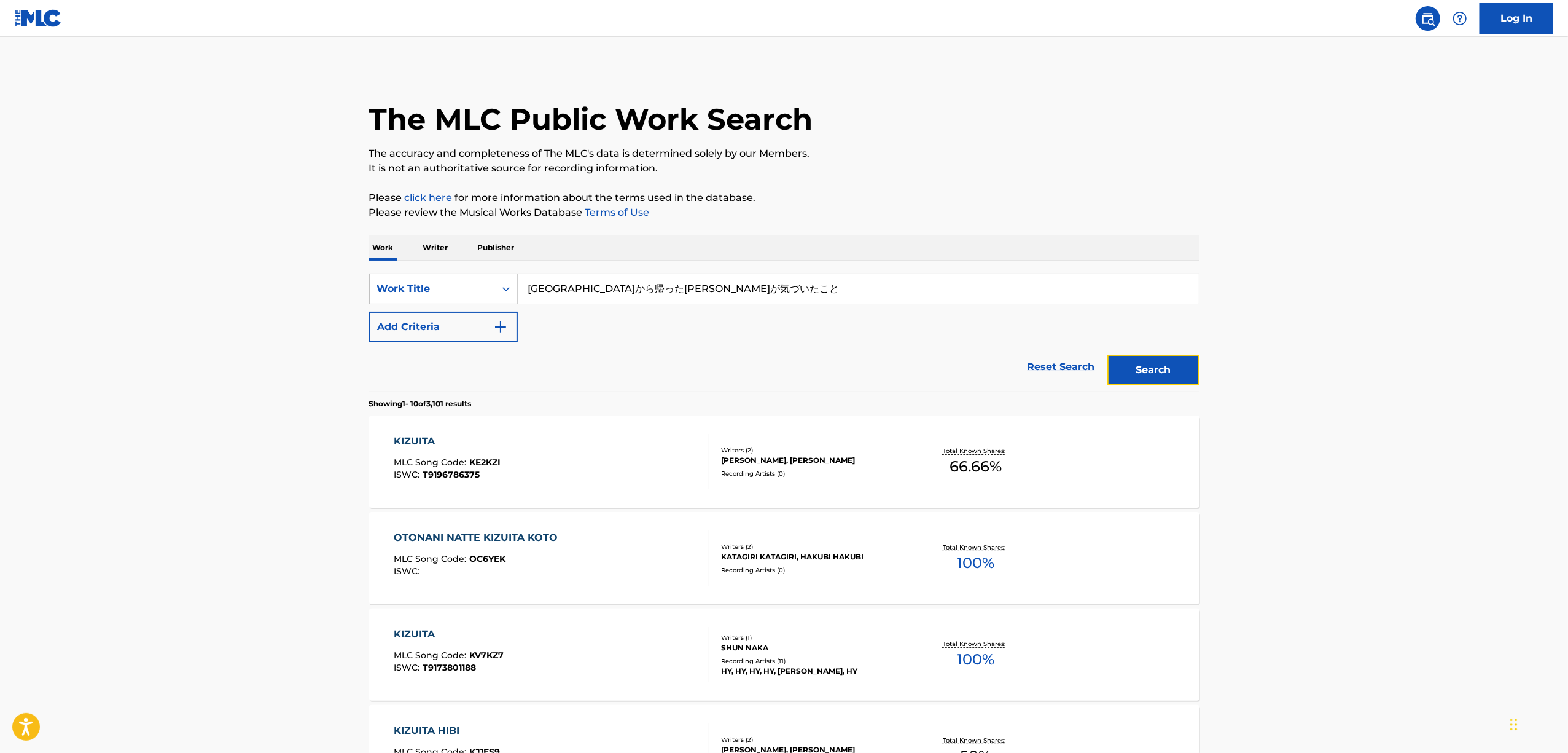
click at [1138, 366] on button "Search" at bounding box center [1153, 369] width 93 height 31
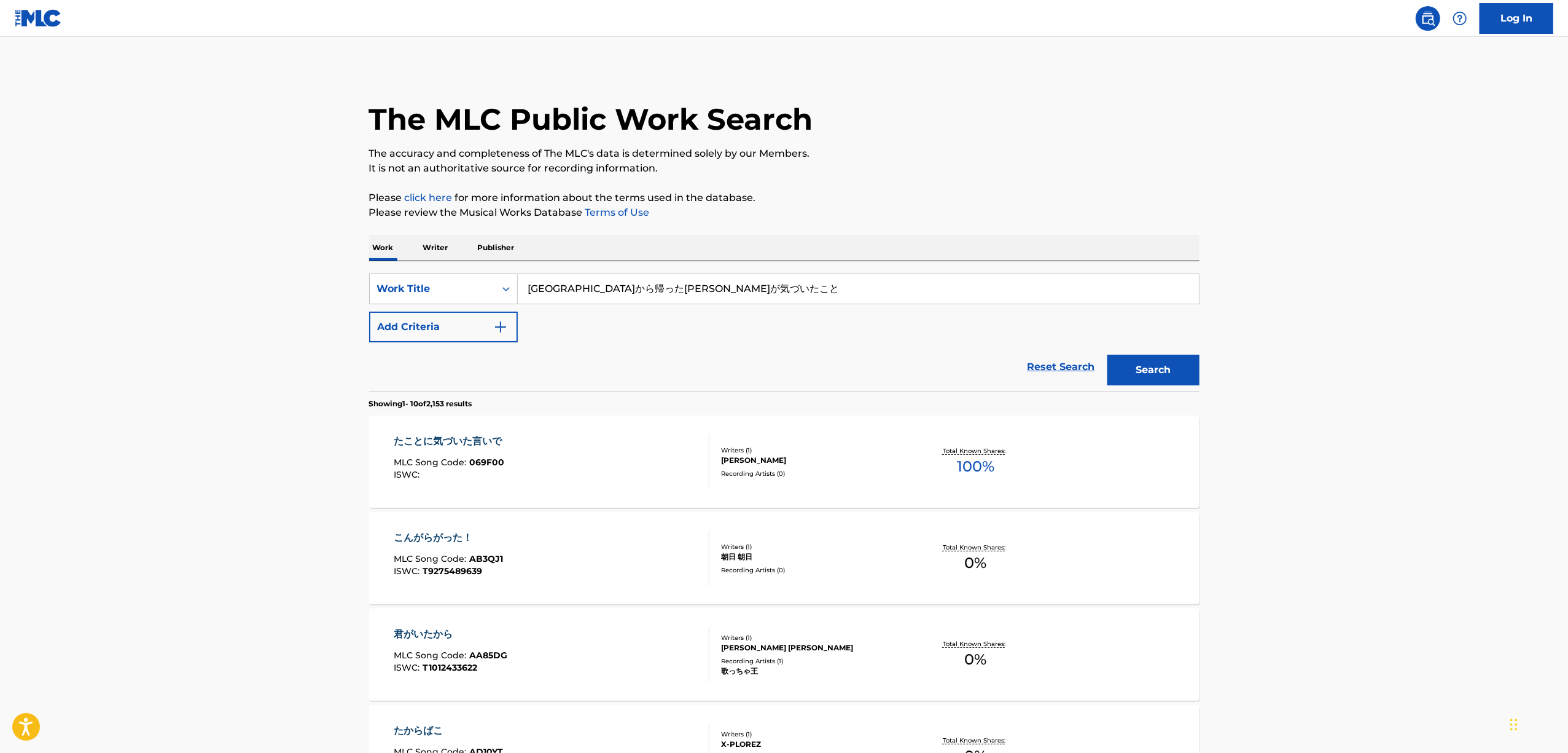
click at [202, 421] on main "The MLC Public Work Search The accuracy and completeness of The MLC's data is d…" at bounding box center [784, 741] width 1568 height 1409
click at [433, 246] on p "Writer" at bounding box center [436, 247] width 33 height 26
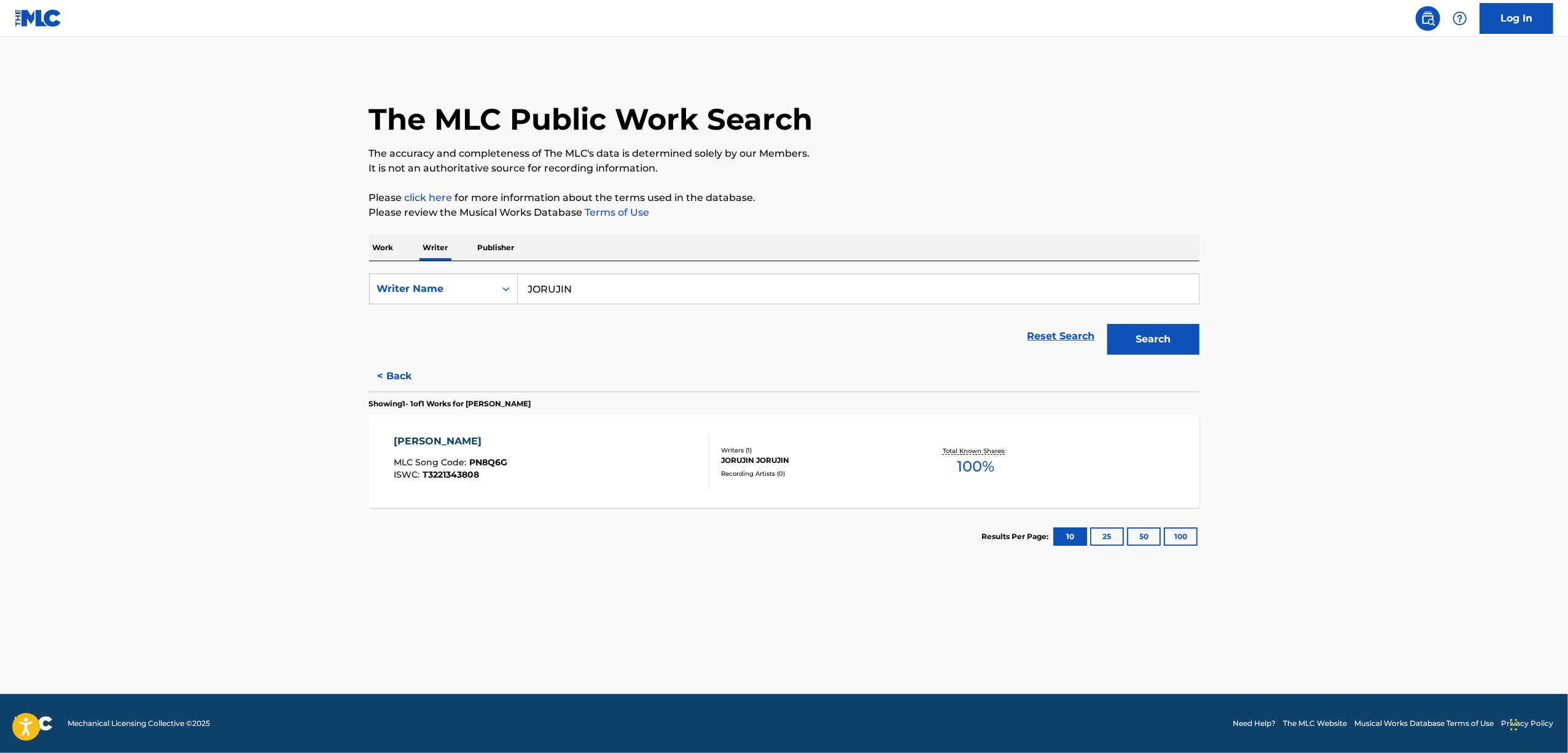
click at [568, 291] on input "JORUJIN" at bounding box center [858, 289] width 681 height 30
click at [1173, 335] on button "Search" at bounding box center [1153, 339] width 93 height 31
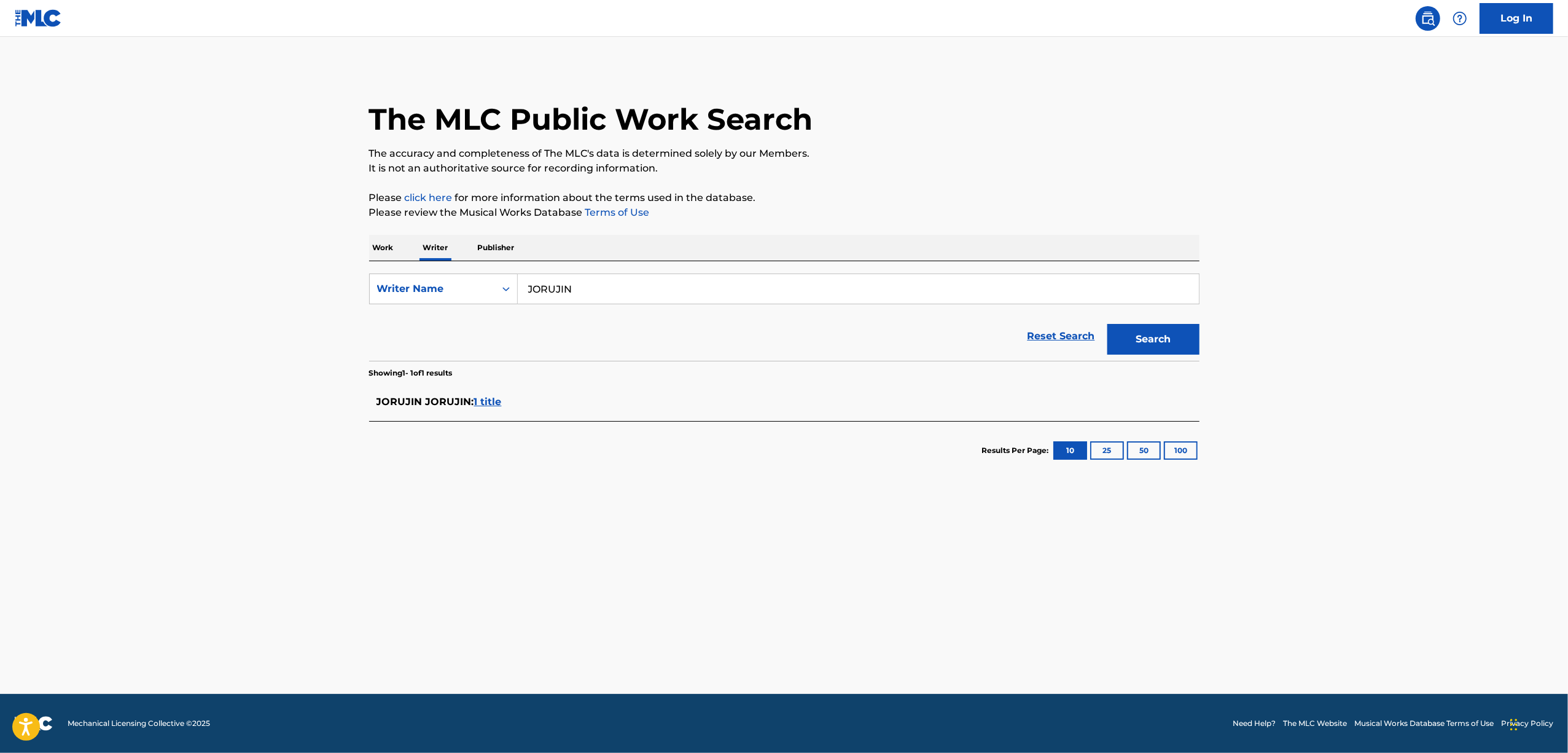
click at [480, 406] on span "1 title" at bounding box center [488, 402] width 27 height 12
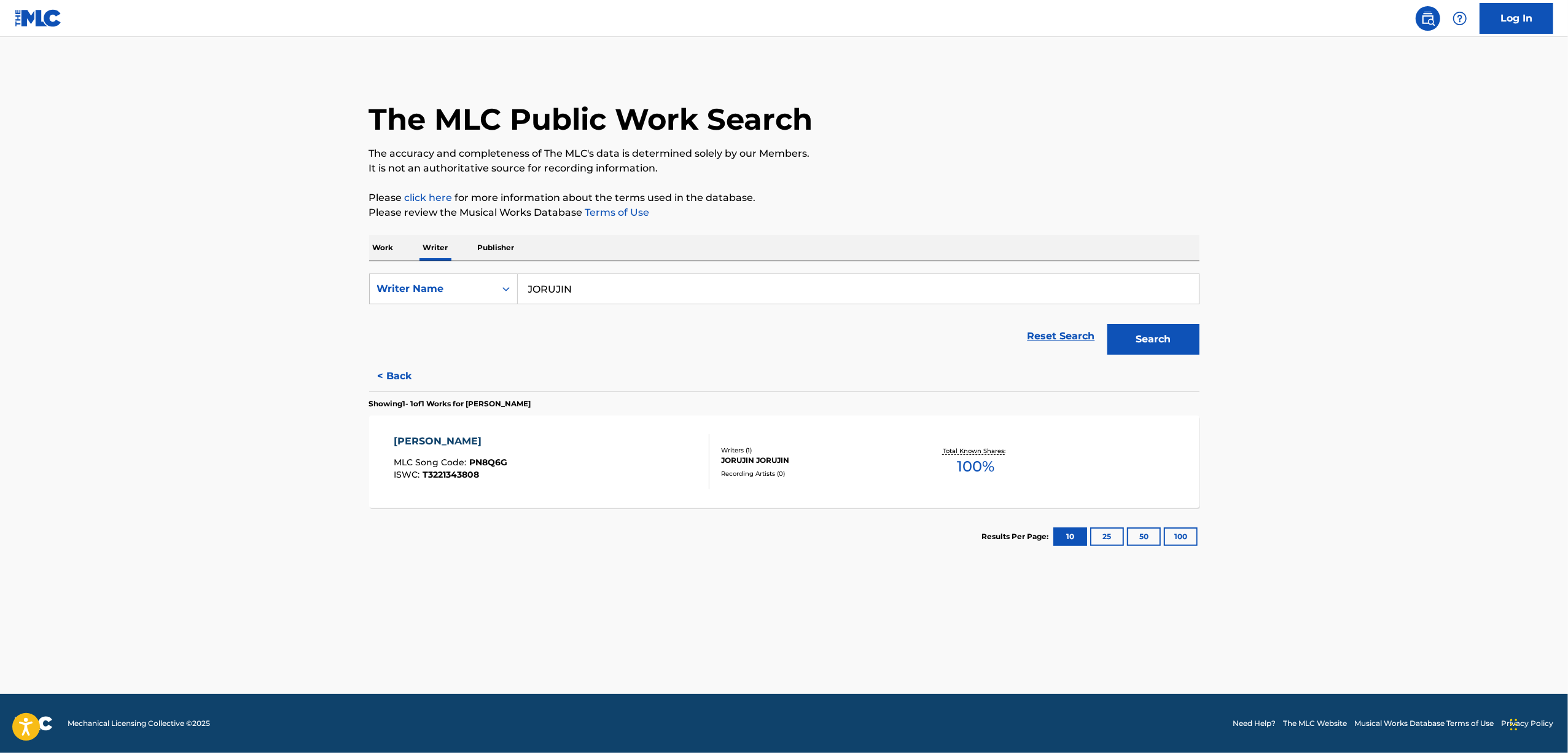
click at [389, 251] on p "Work" at bounding box center [383, 247] width 28 height 26
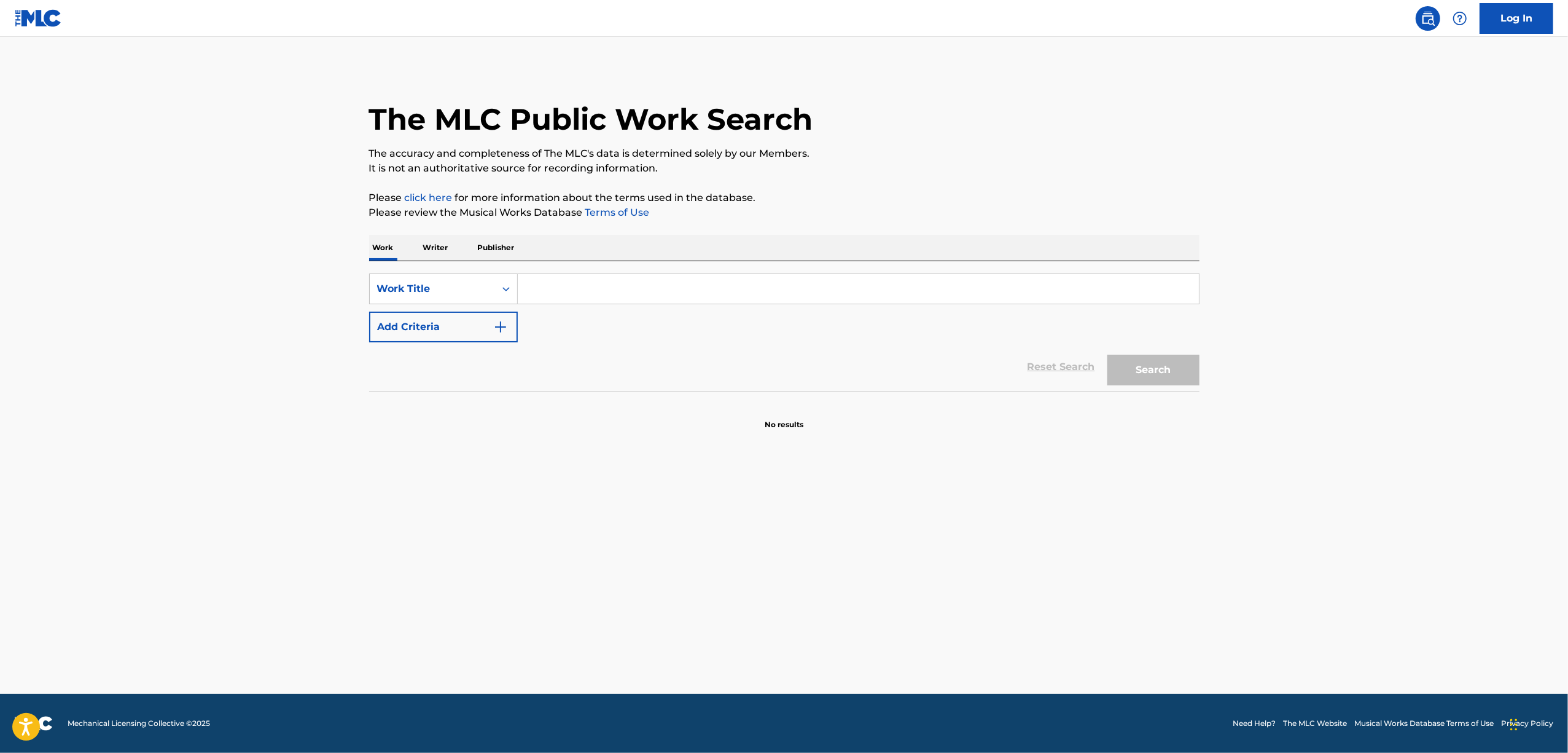
click at [543, 286] on input "Search Form" at bounding box center [858, 289] width 681 height 30
paste input "REKISHIKON"
click at [1131, 362] on button "Search" at bounding box center [1153, 369] width 93 height 31
click at [1138, 373] on button "Search" at bounding box center [1153, 369] width 93 height 31
click at [135, 455] on main "The MLC Public Work Search The accuracy and completeness of The MLC's data is d…" at bounding box center [784, 365] width 1568 height 657
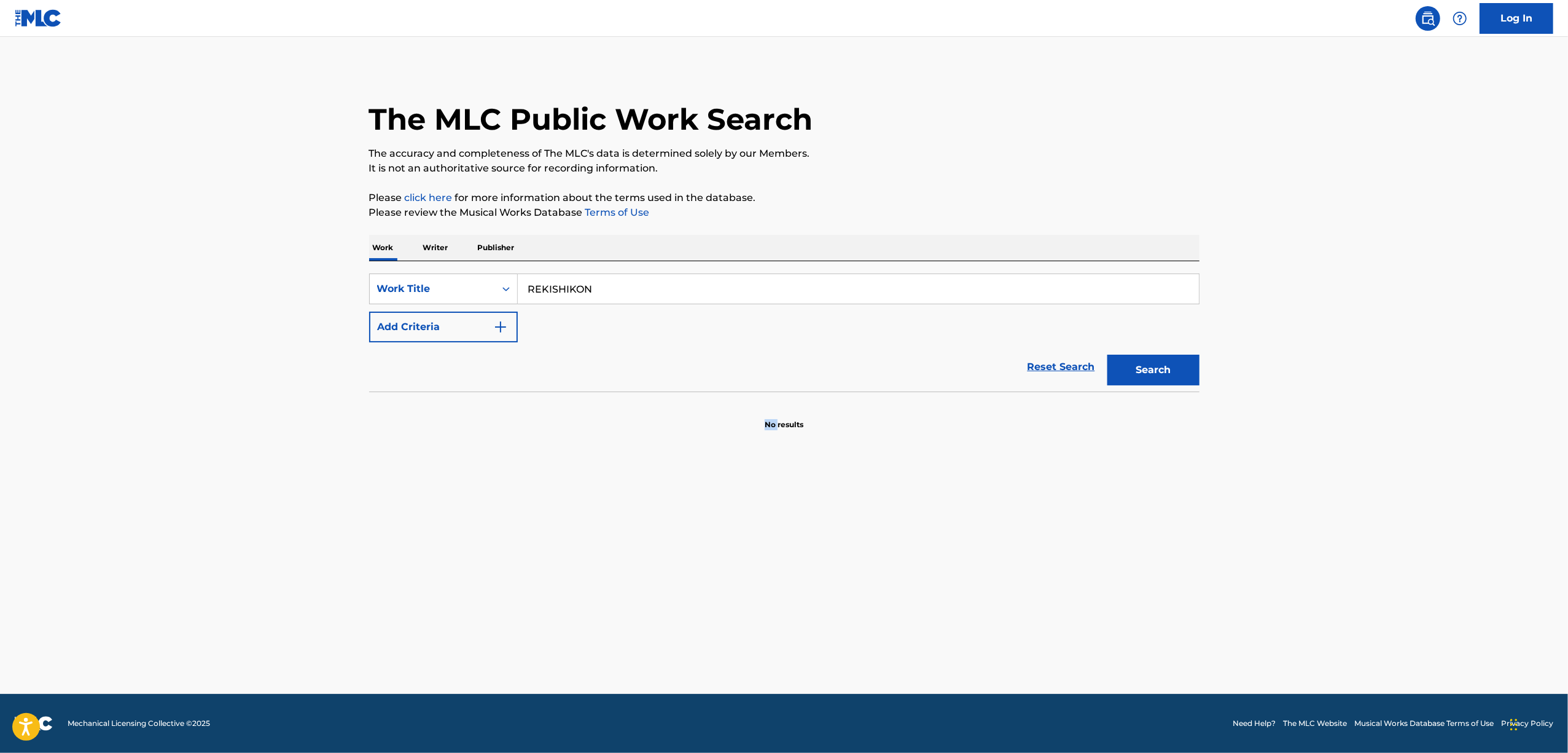
click at [135, 455] on main "The MLC Public Work Search The accuracy and completeness of The MLC's data is d…" at bounding box center [784, 365] width 1568 height 657
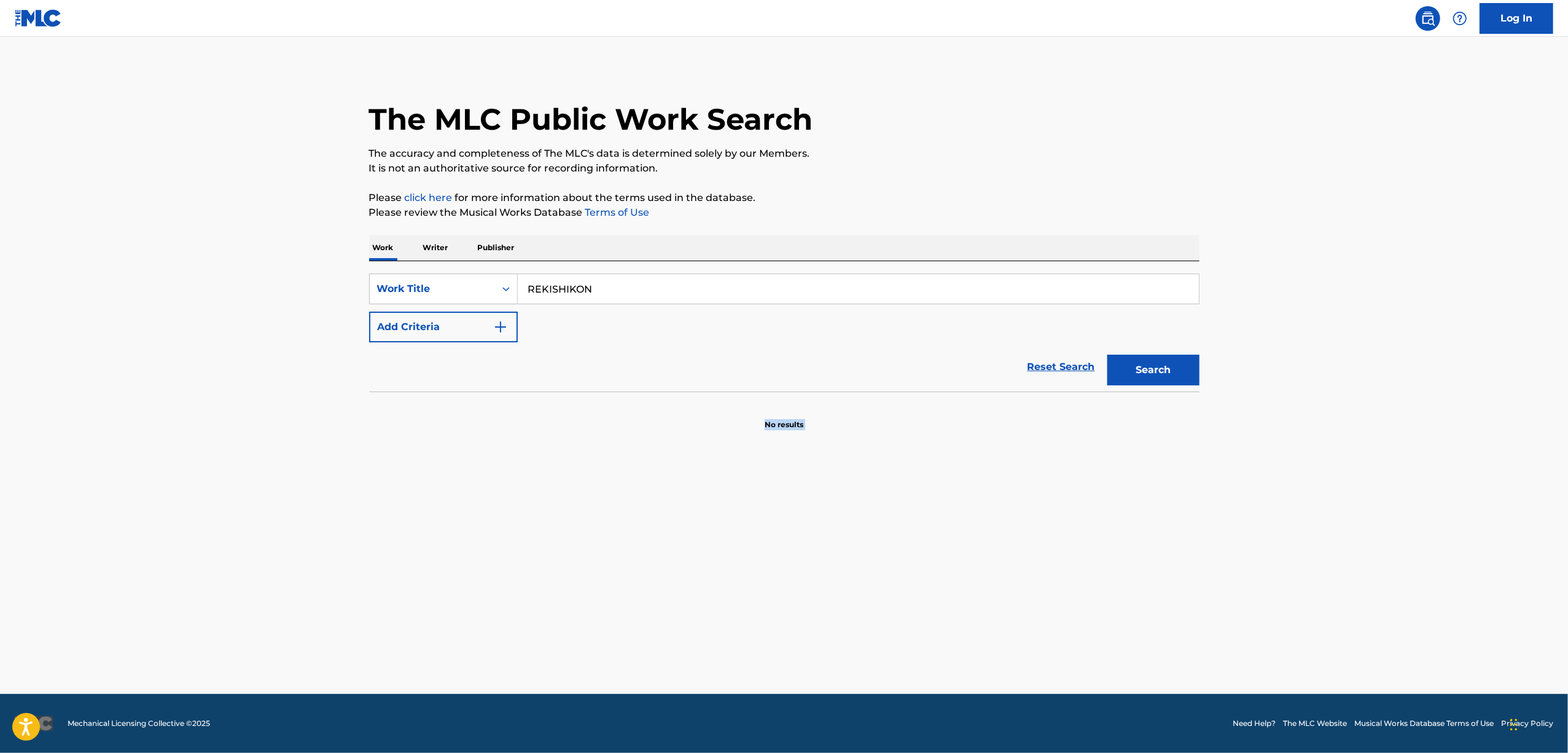
click at [135, 455] on main "The MLC Public Work Search The accuracy and completeness of The MLC's data is d…" at bounding box center [784, 365] width 1568 height 657
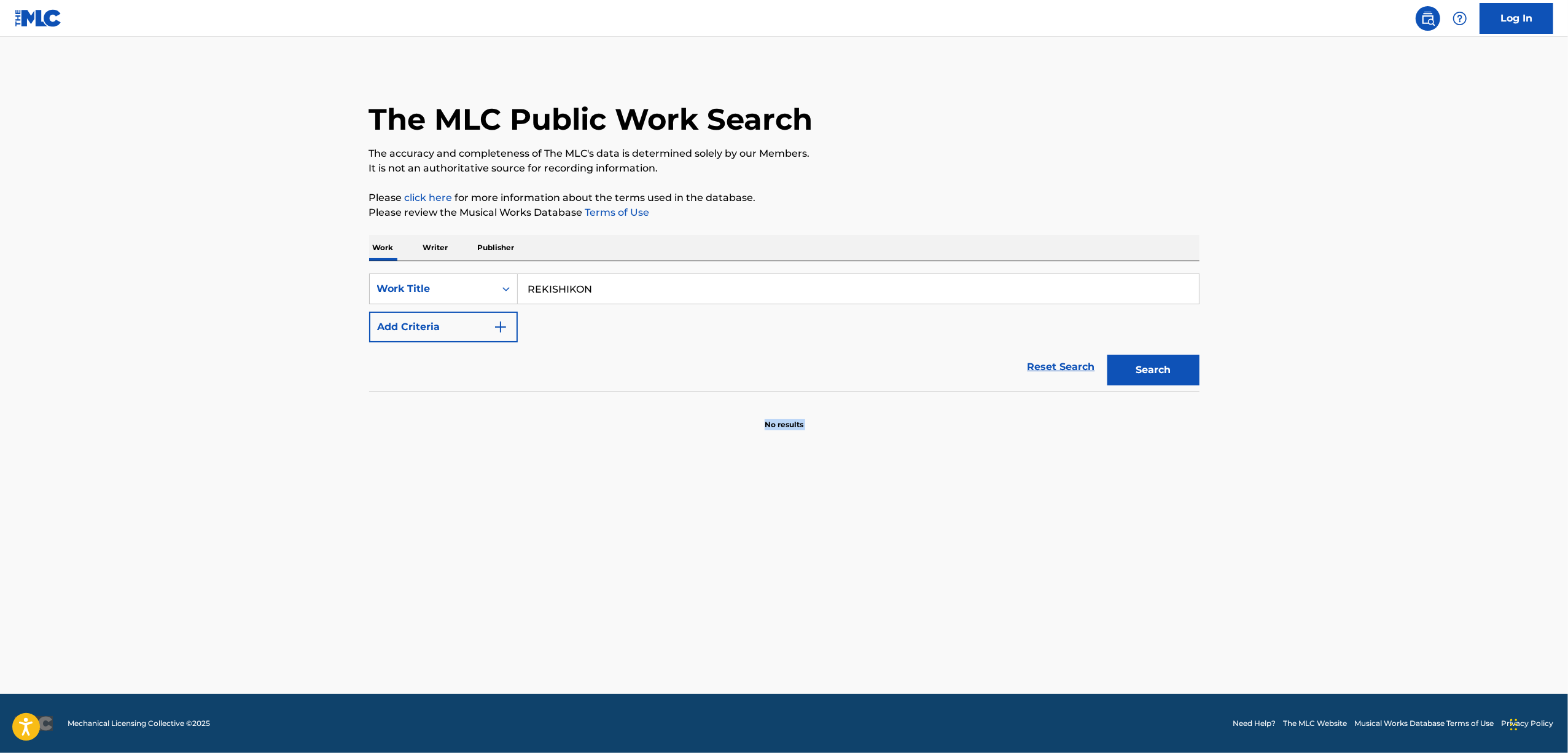
click at [135, 455] on main "The MLC Public Work Search The accuracy and completeness of The MLC's data is d…" at bounding box center [784, 365] width 1568 height 657
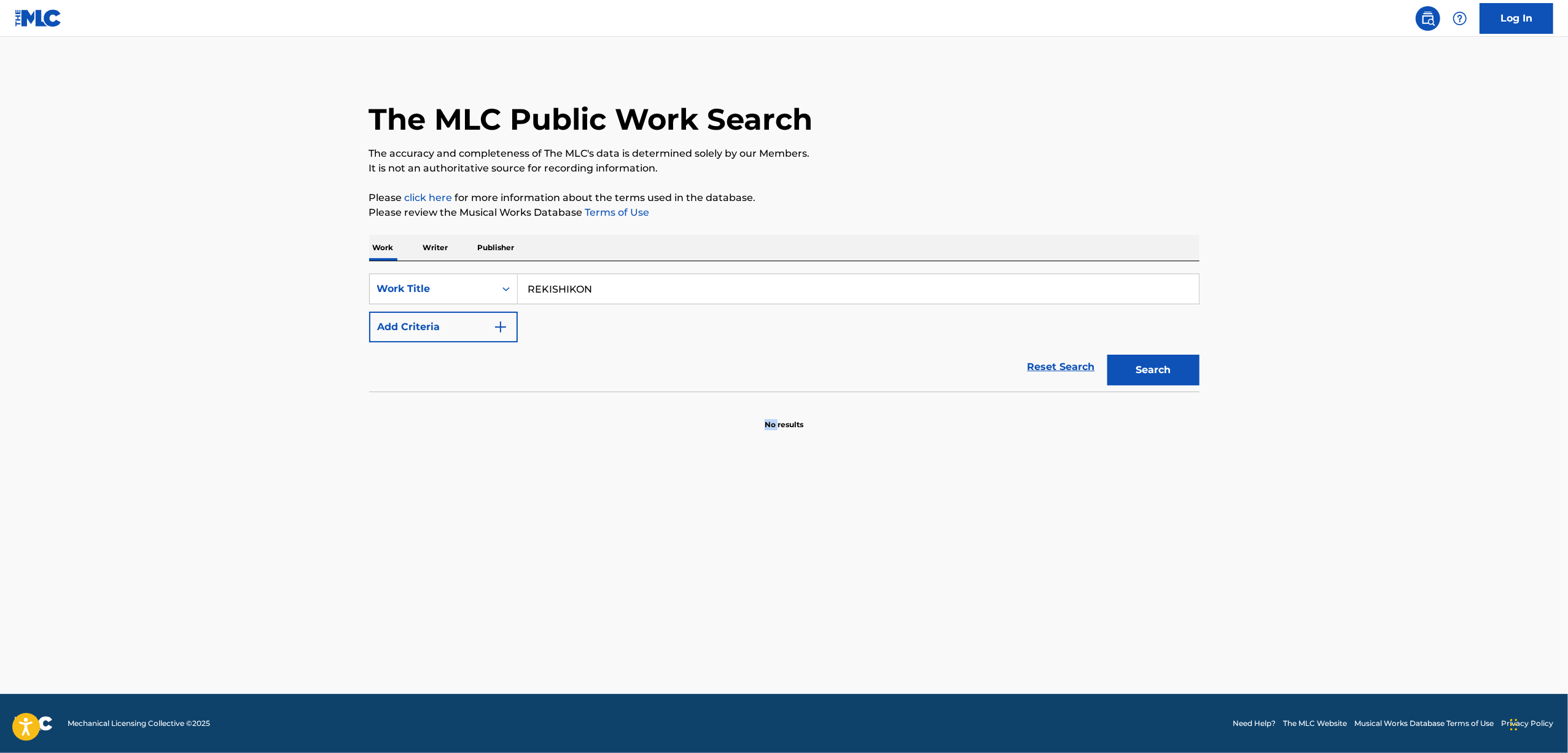
click at [135, 455] on main "The MLC Public Work Search The accuracy and completeness of The MLC's data is d…" at bounding box center [784, 365] width 1568 height 657
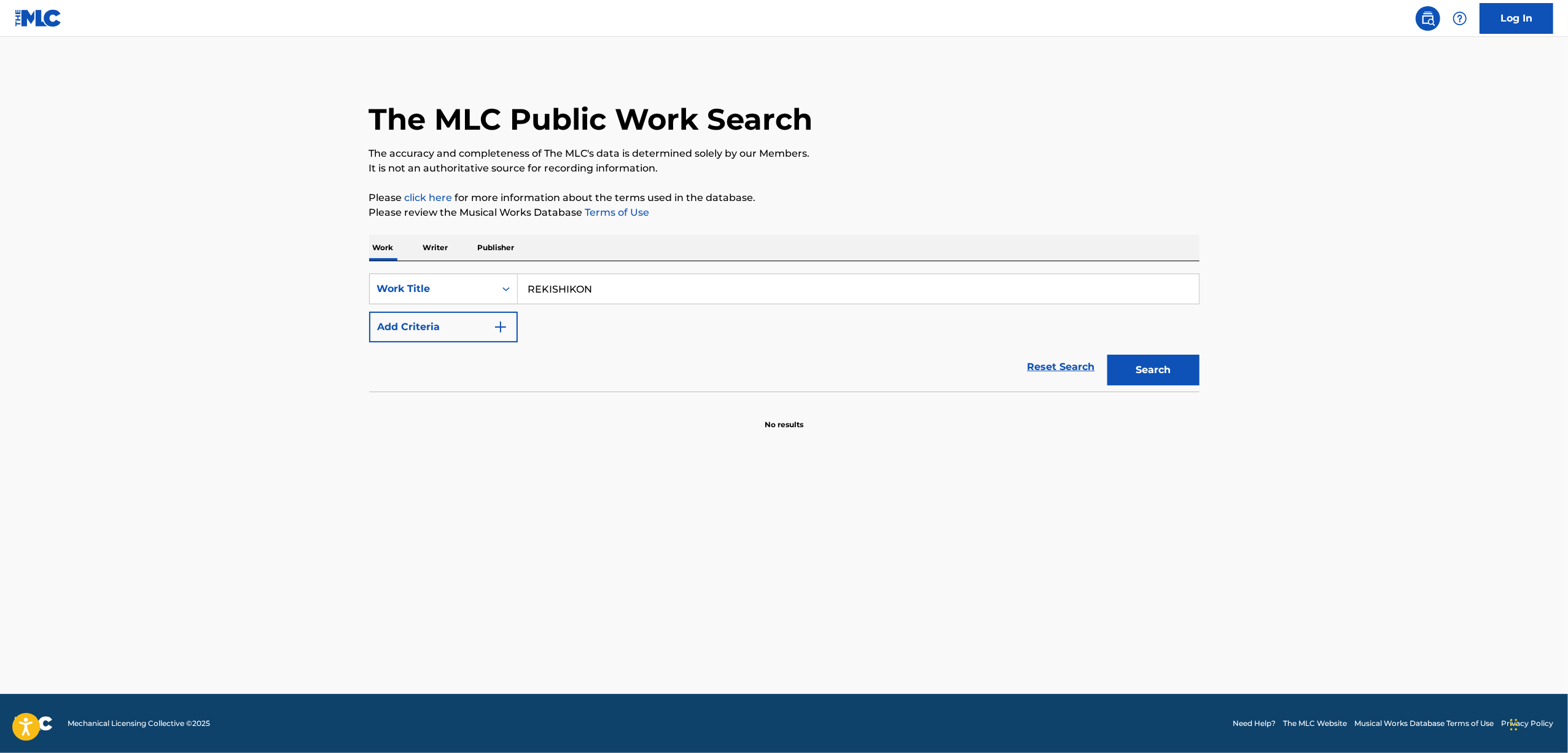
click at [135, 455] on main "The MLC Public Work Search The accuracy and completeness of The MLC's data is d…" at bounding box center [784, 365] width 1568 height 657
click at [135, 453] on main "The MLC Public Work Search The accuracy and completeness of The MLC's data is d…" at bounding box center [784, 365] width 1568 height 657
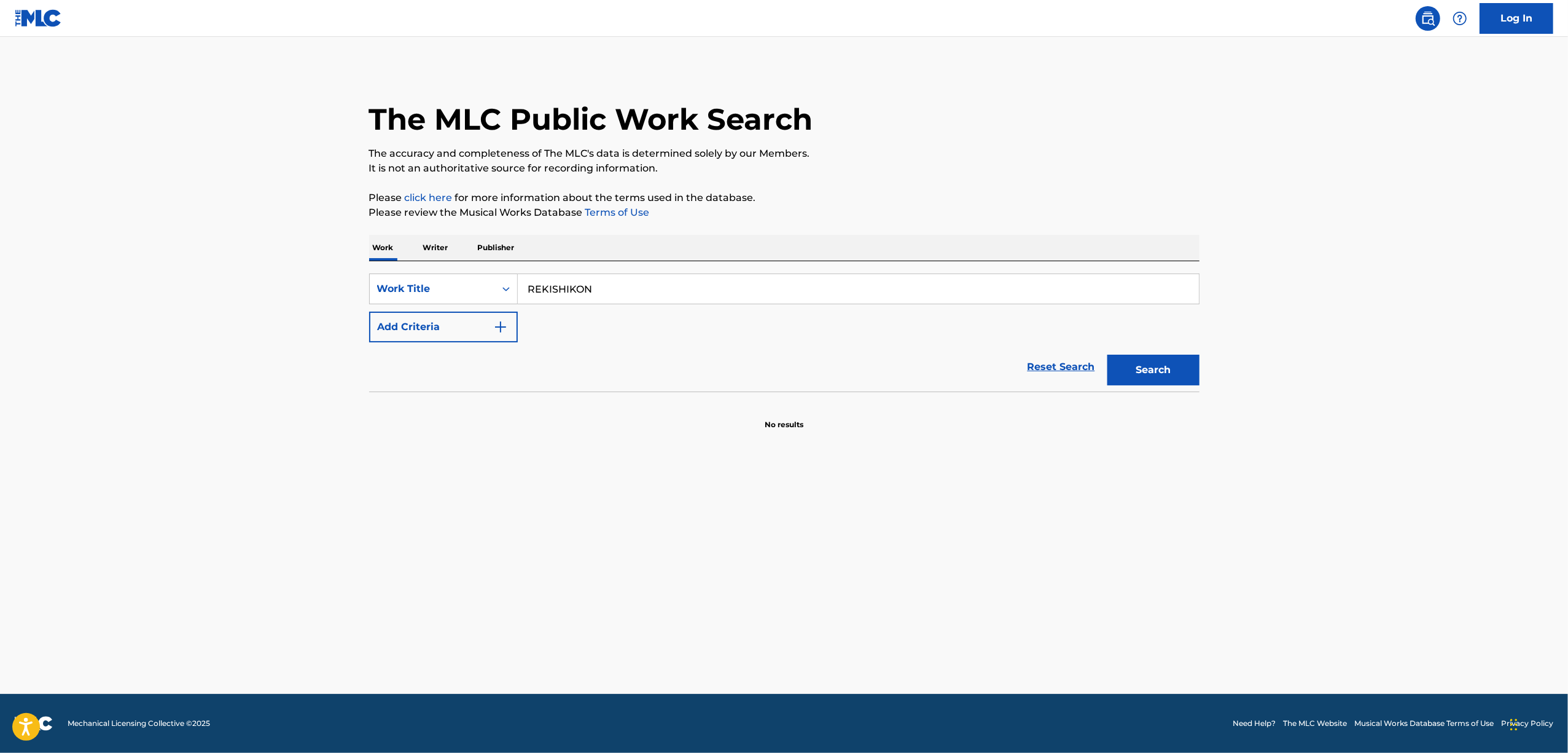
click at [135, 453] on main "The MLC Public Work Search The accuracy and completeness of The MLC's data is d…" at bounding box center [784, 365] width 1568 height 657
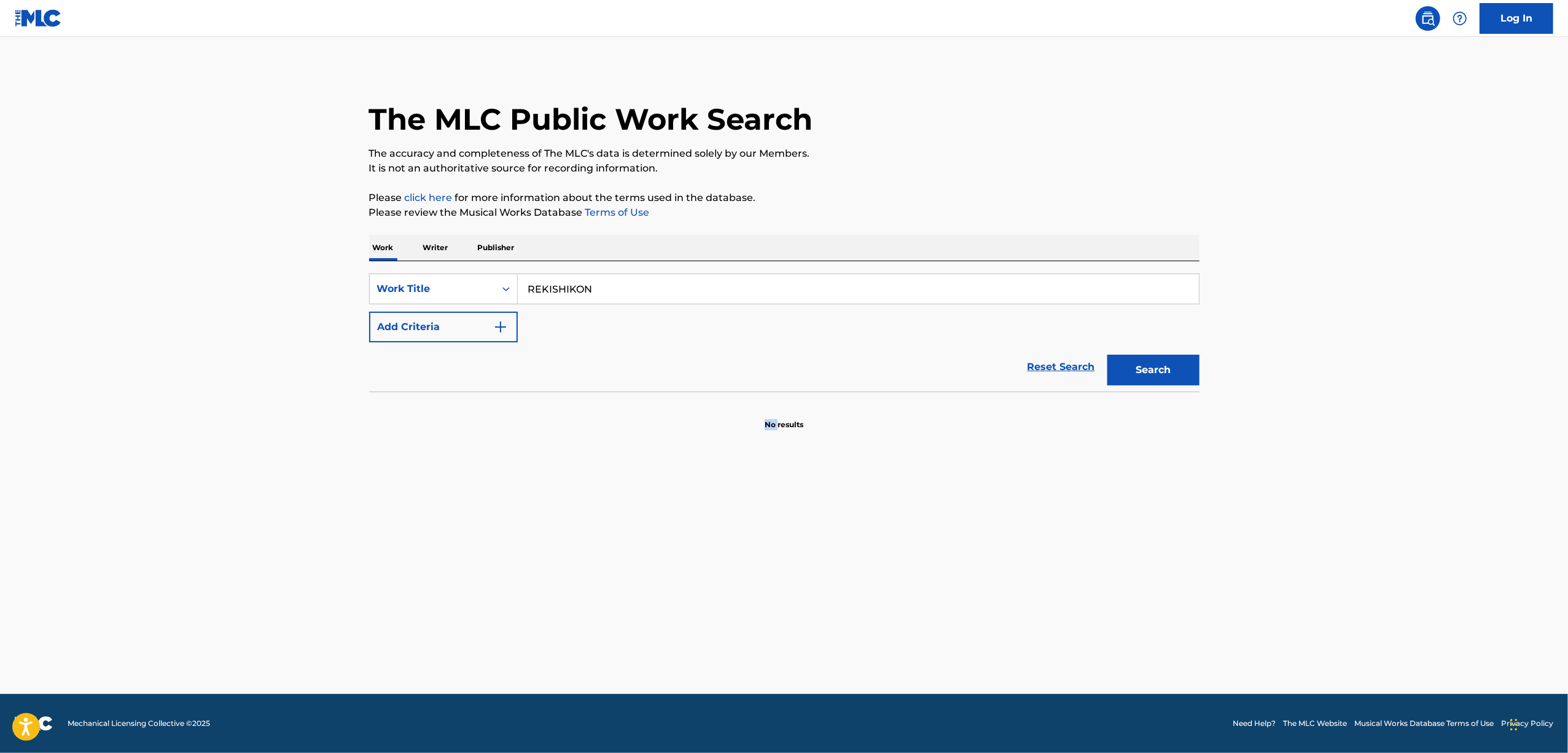
click at [135, 453] on main "The MLC Public Work Search The accuracy and completeness of The MLC's data is d…" at bounding box center [784, 365] width 1568 height 657
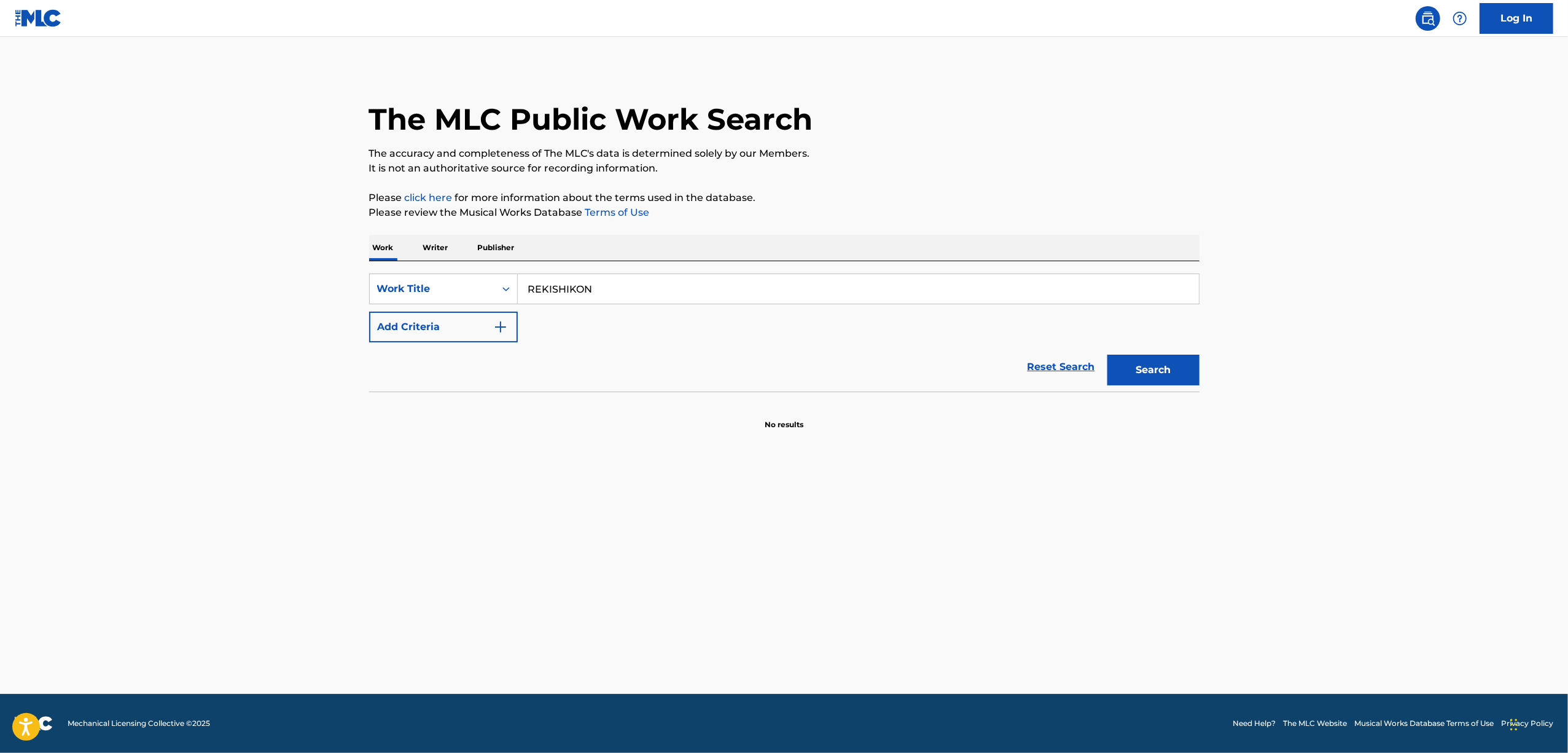
click at [135, 453] on main "The MLC Public Work Search The accuracy and completeness of The MLC's data is d…" at bounding box center [784, 365] width 1568 height 657
click at [135, 451] on main "The MLC Public Work Search The accuracy and completeness of The MLC's data is d…" at bounding box center [784, 365] width 1568 height 657
click at [135, 450] on main "The MLC Public Work Search The accuracy and completeness of The MLC's data is d…" at bounding box center [784, 365] width 1568 height 657
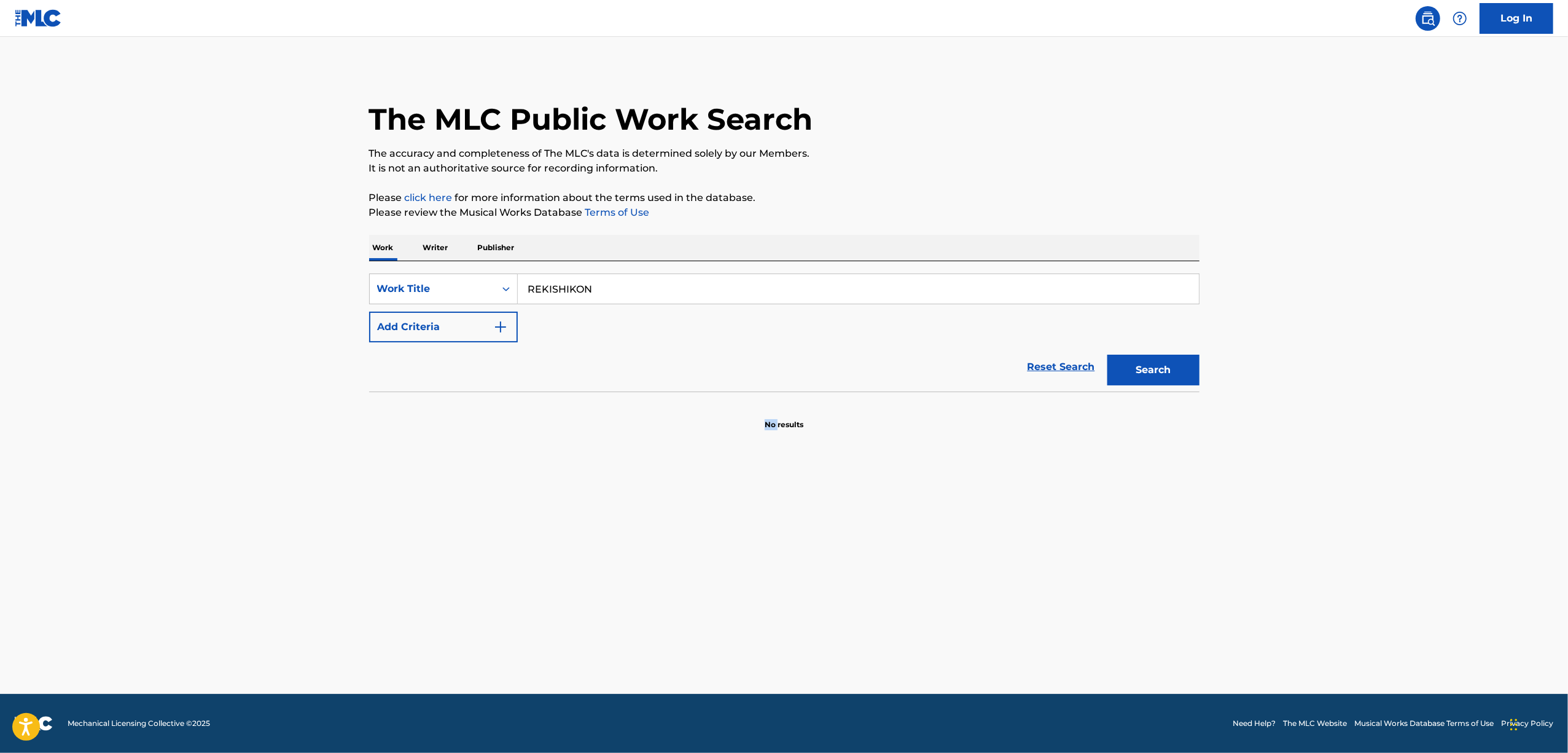
click at [135, 450] on main "The MLC Public Work Search The accuracy and completeness of The MLC's data is d…" at bounding box center [784, 365] width 1568 height 657
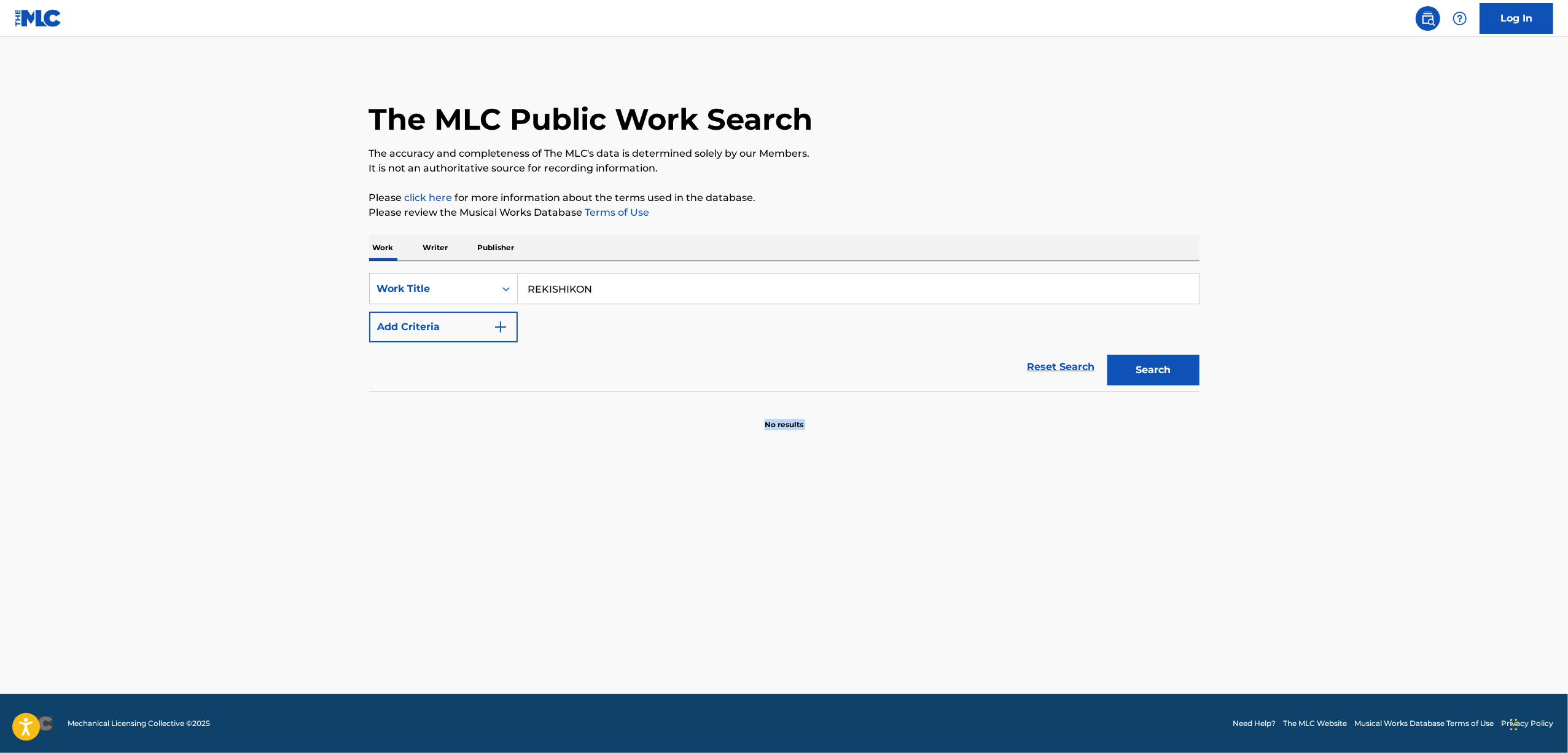
click at [135, 450] on main "The MLC Public Work Search The accuracy and completeness of The MLC's data is d…" at bounding box center [784, 365] width 1568 height 657
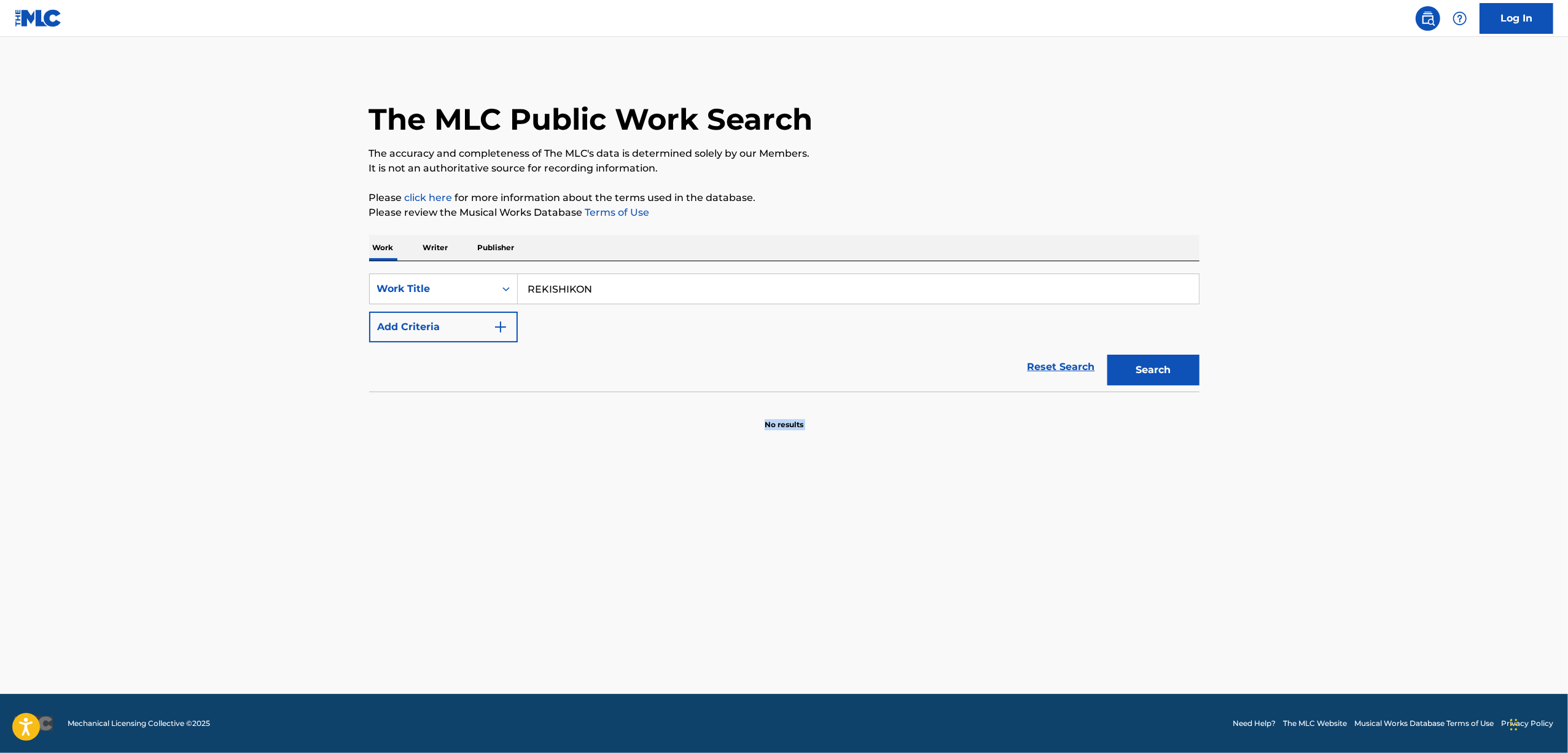
click at [135, 450] on main "The MLC Public Work Search The accuracy and completeness of The MLC's data is d…" at bounding box center [784, 365] width 1568 height 657
drag, startPoint x: 596, startPoint y: 288, endPoint x: 381, endPoint y: 325, distance: 218.2
click at [383, 328] on div "SearchWithCriteria551d79b3-2413-4f4c-89b0-1d93338cdfb6 Work Title REKISHIKON Ad…" at bounding box center [784, 308] width 830 height 69
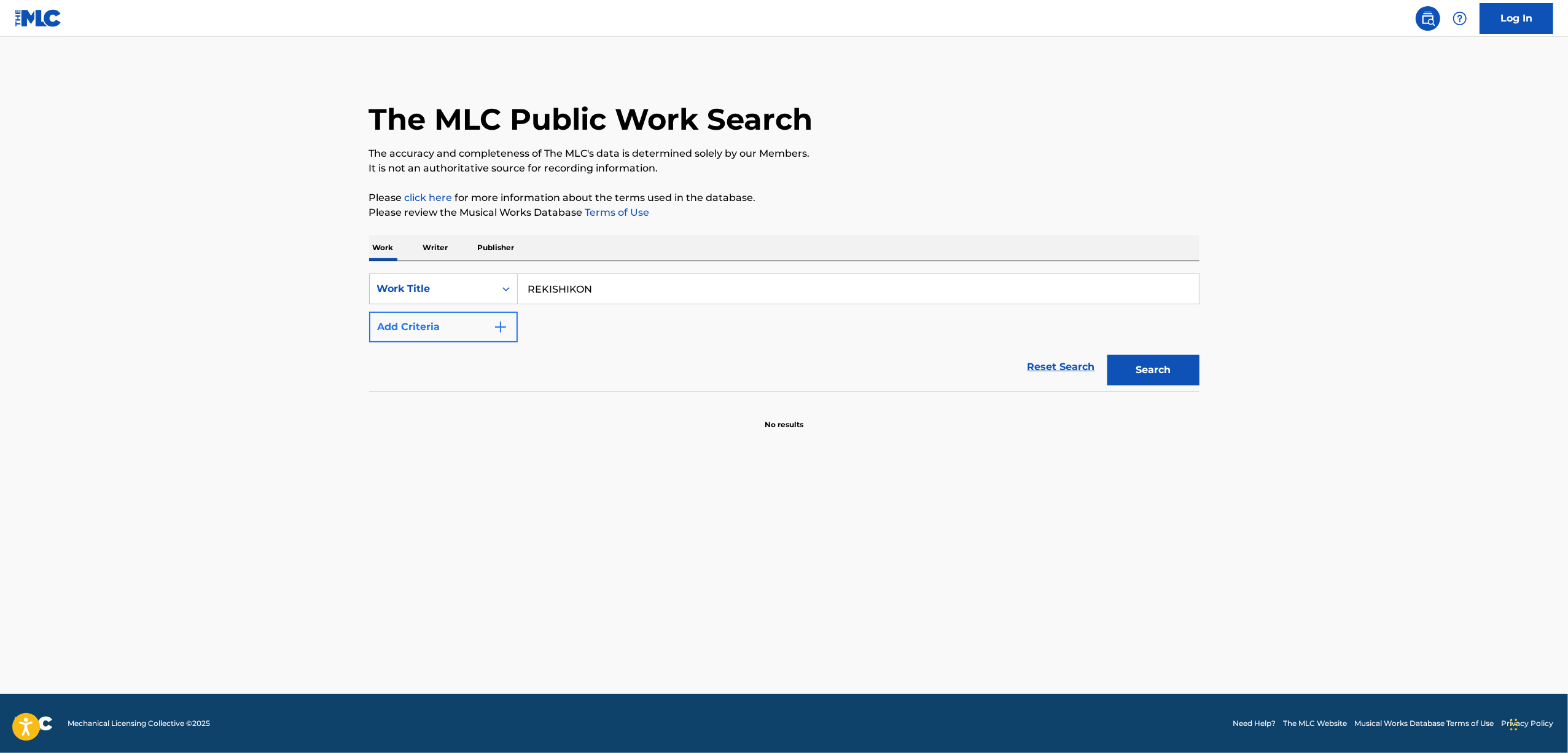
paste input "MAAKYURII"
type input "MAAKYURII"
click at [1150, 373] on button "Search" at bounding box center [1153, 369] width 93 height 31
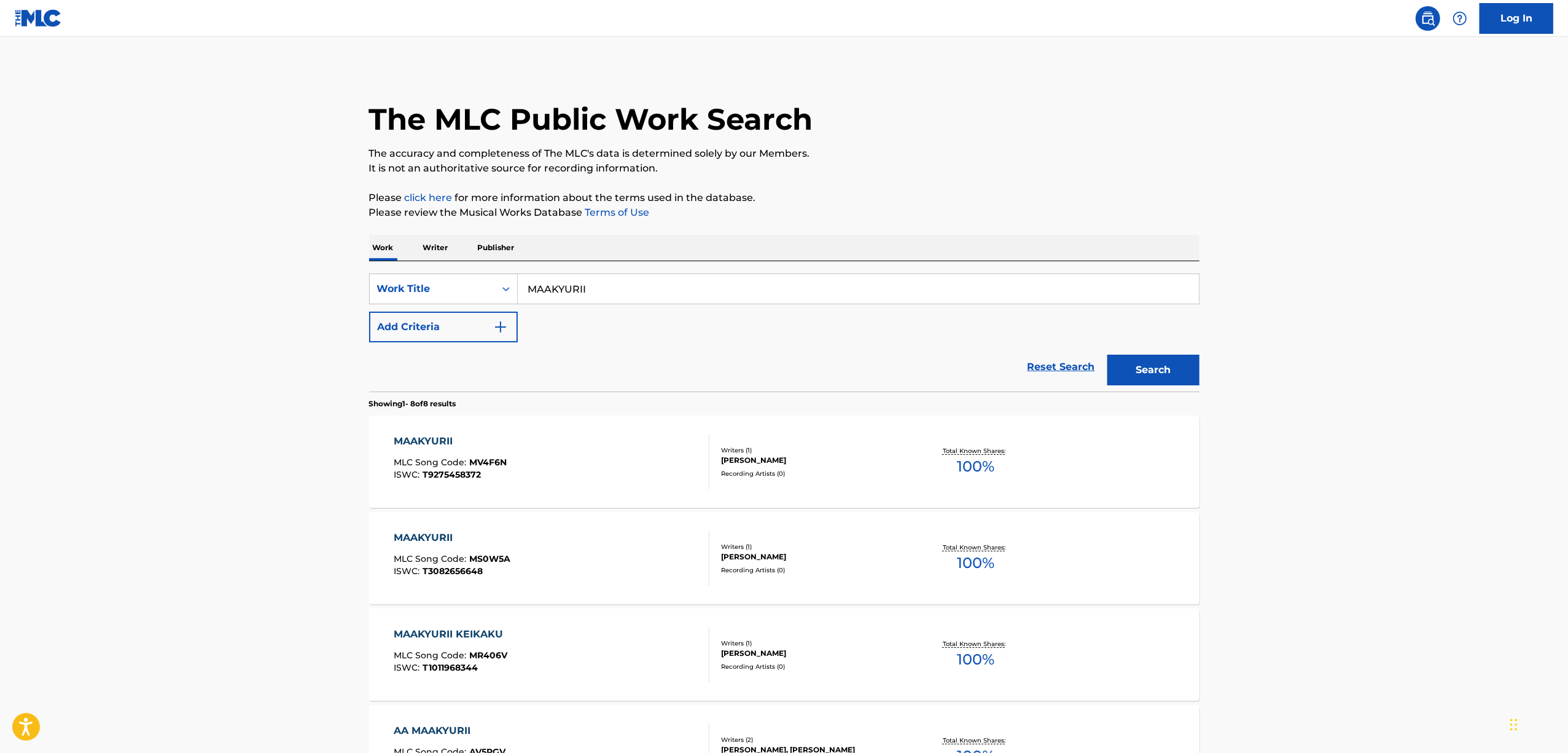
click at [617, 384] on div "Reset Search Search" at bounding box center [784, 366] width 830 height 49
click at [507, 325] on button "Add Criteria" at bounding box center [444, 326] width 149 height 31
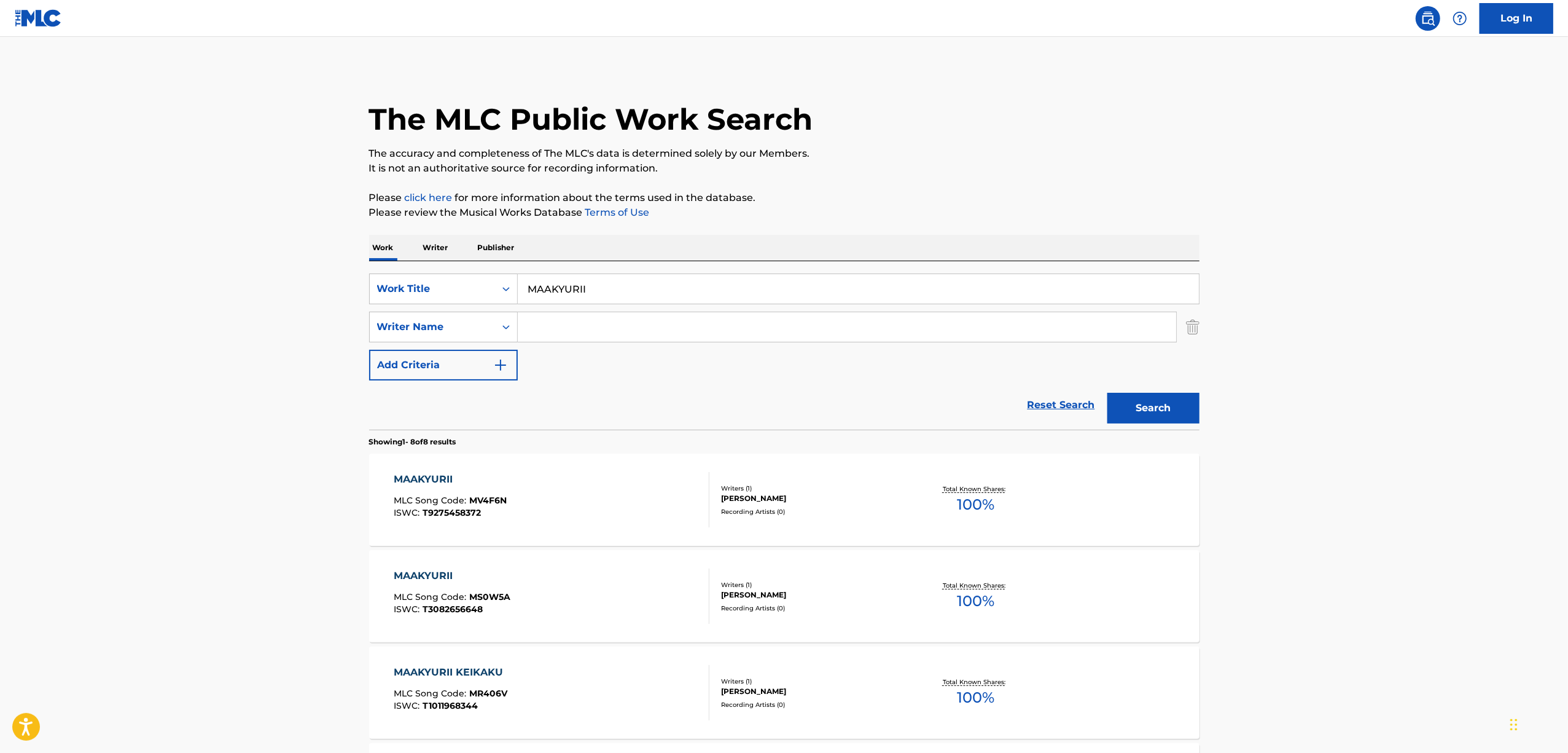
click at [572, 325] on input "Search Form" at bounding box center [847, 327] width 659 height 30
type input "WOTAKU"
click at [1150, 409] on button "Search" at bounding box center [1153, 408] width 93 height 31
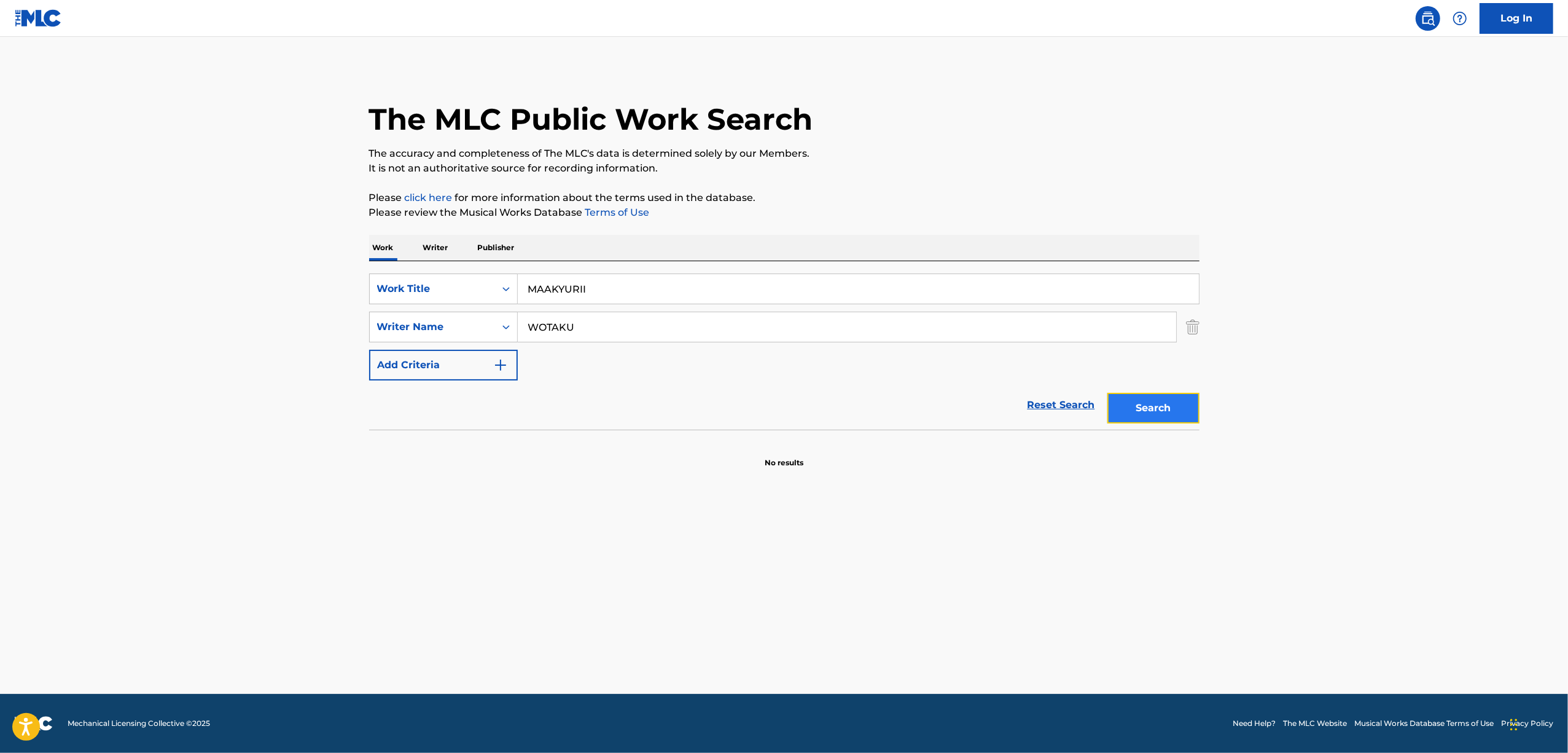
click at [1161, 403] on button "Search" at bounding box center [1153, 408] width 93 height 31
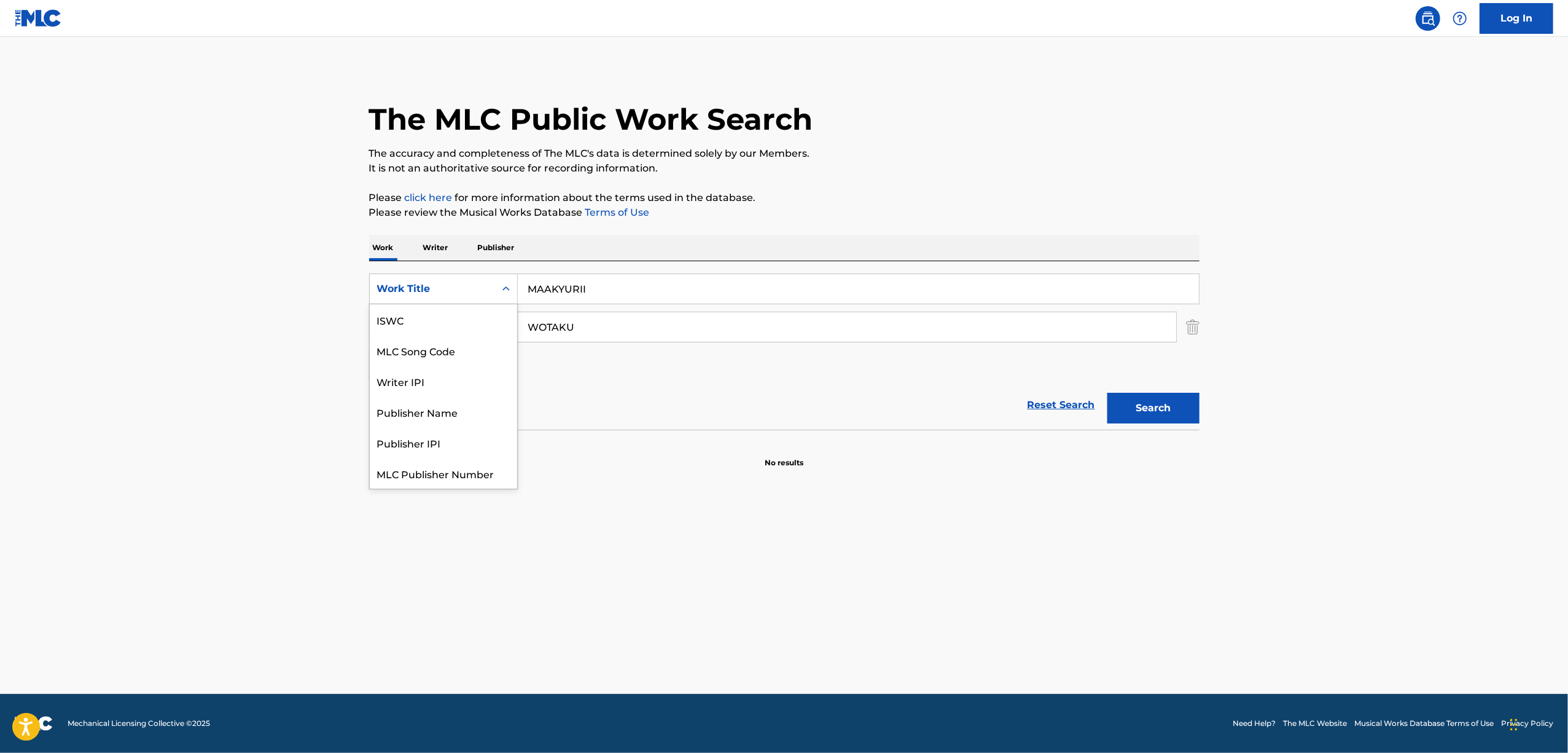
click at [511, 293] on icon "Search Form" at bounding box center [506, 289] width 13 height 13
click at [449, 318] on div "ISWC" at bounding box center [444, 319] width 147 height 31
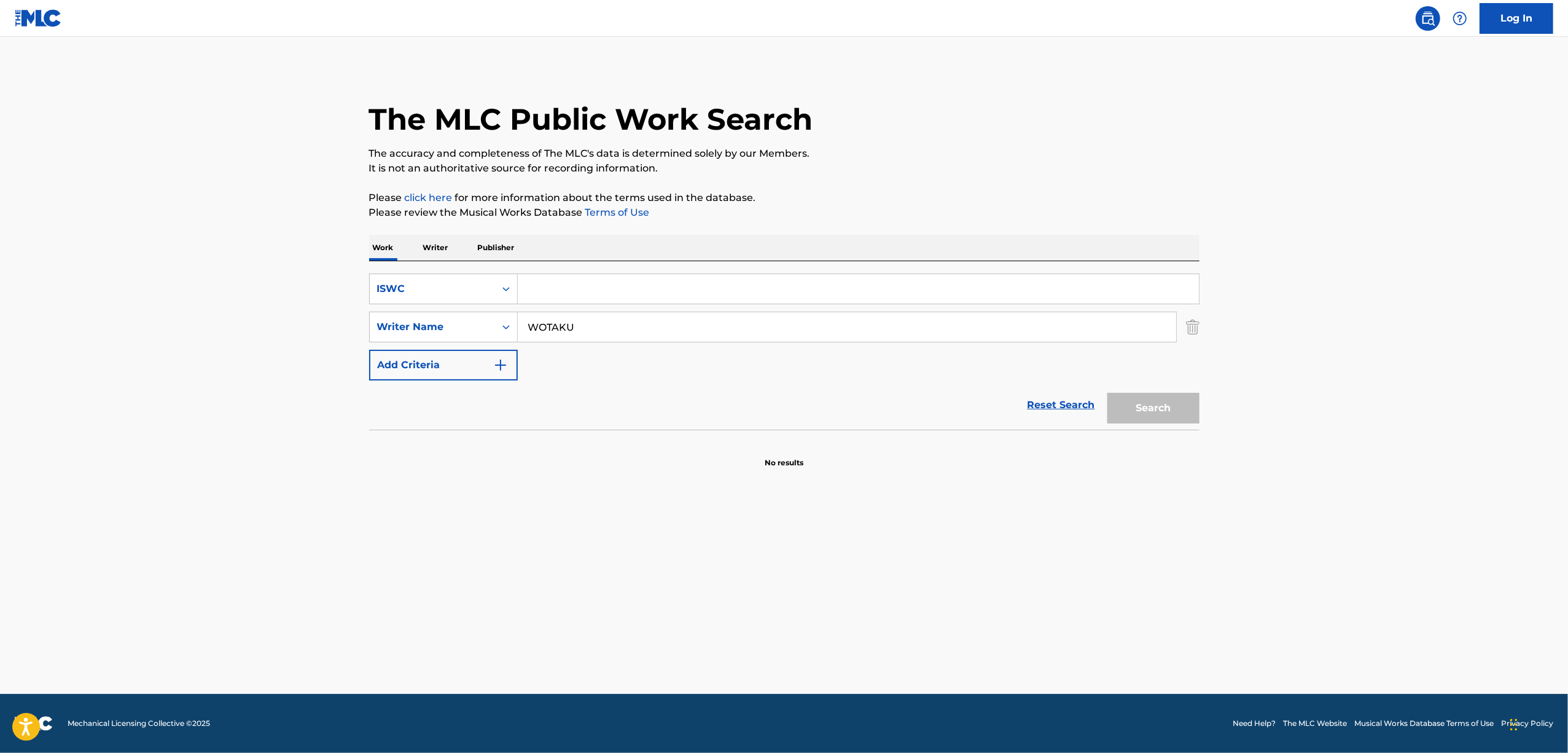
drag, startPoint x: 543, startPoint y: 282, endPoint x: 557, endPoint y: 288, distance: 15.2
click at [548, 282] on input "Search Form" at bounding box center [858, 289] width 681 height 30
paste input "T3062576169"
type input "T3062576169"
drag, startPoint x: 615, startPoint y: 337, endPoint x: 396, endPoint y: 365, distance: 220.8
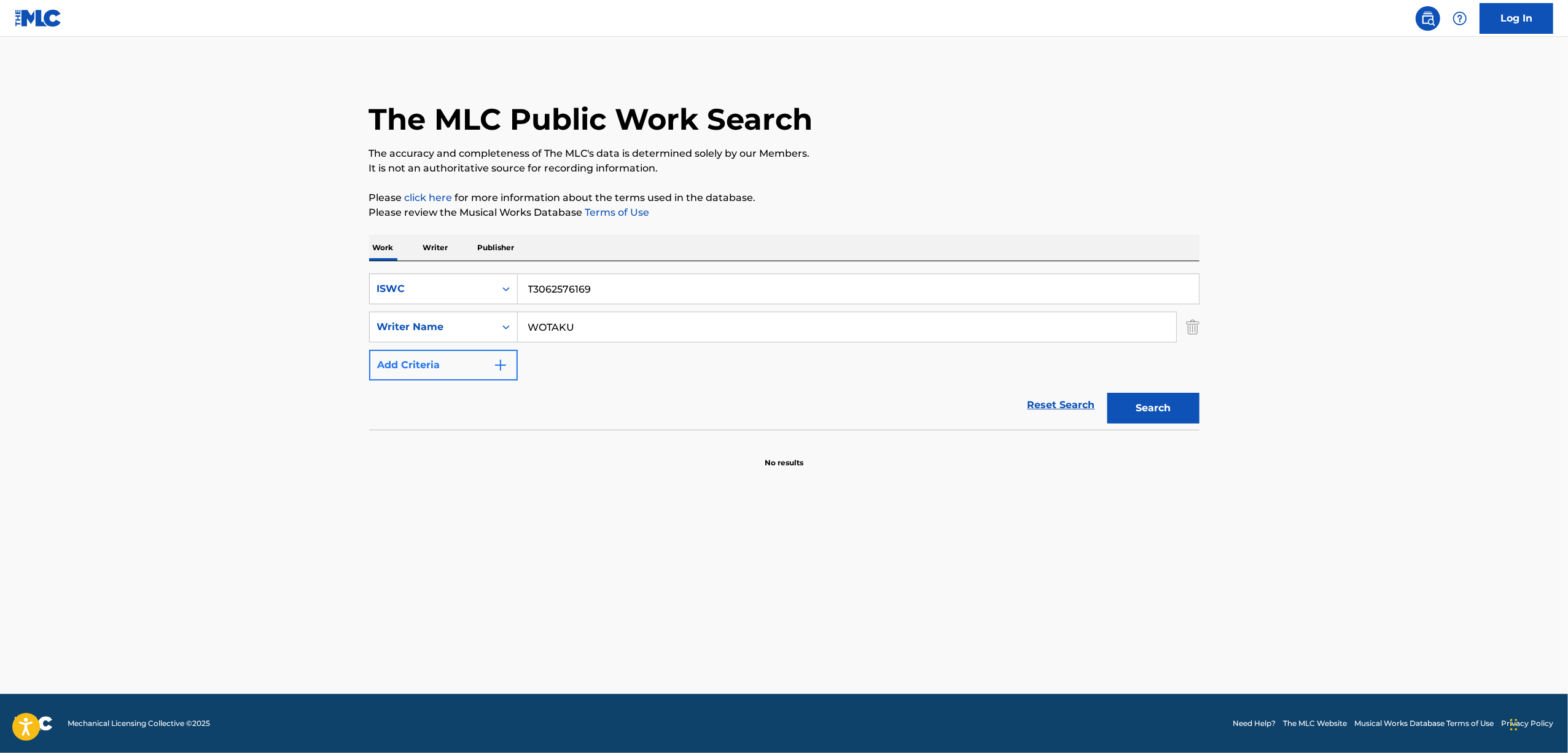
click at [396, 365] on div "SearchWithCriteria24fdea6d-acbd-46ad-9db0-3872879c919e ISWC T3062576169 SearchW…" at bounding box center [784, 327] width 830 height 107
click at [1107, 393] on button "Search" at bounding box center [1153, 408] width 93 height 31
drag, startPoint x: 619, startPoint y: 296, endPoint x: 397, endPoint y: 317, distance: 223.0
click at [401, 317] on div "SearchWithCriteria24fdea6d-acbd-46ad-9db0-3872879c919e ISWC T3062576169 SearchW…" at bounding box center [784, 327] width 830 height 107
paste input "7480"
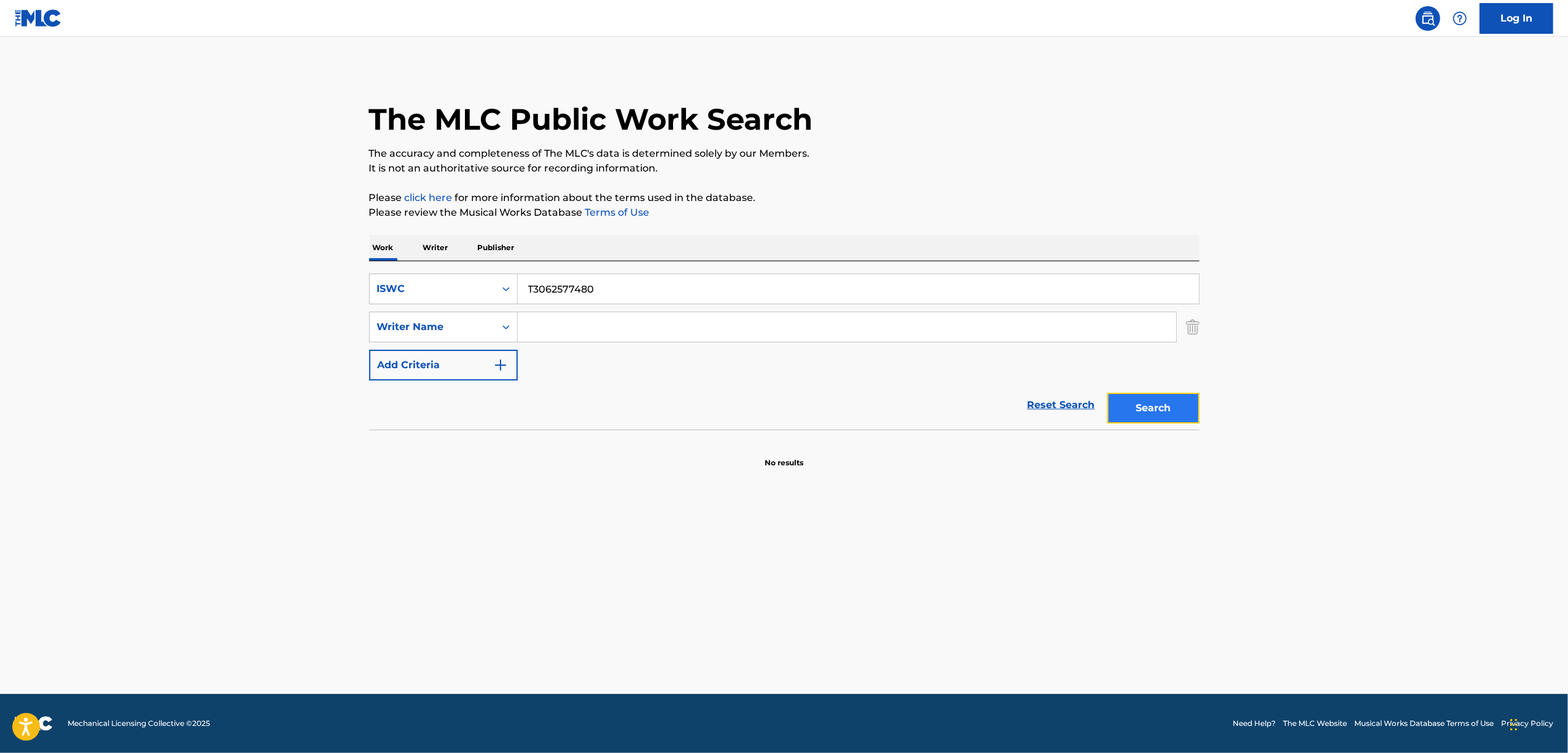
click at [1163, 404] on button "Search" at bounding box center [1153, 408] width 93 height 31
drag, startPoint x: 528, startPoint y: 298, endPoint x: 327, endPoint y: 320, distance: 202.2
click at [329, 320] on main "The MLC Public Work Search The accuracy and completeness of The MLC's data is d…" at bounding box center [784, 365] width 1568 height 657
paste input "6147"
click at [1157, 413] on button "Search" at bounding box center [1153, 408] width 93 height 31
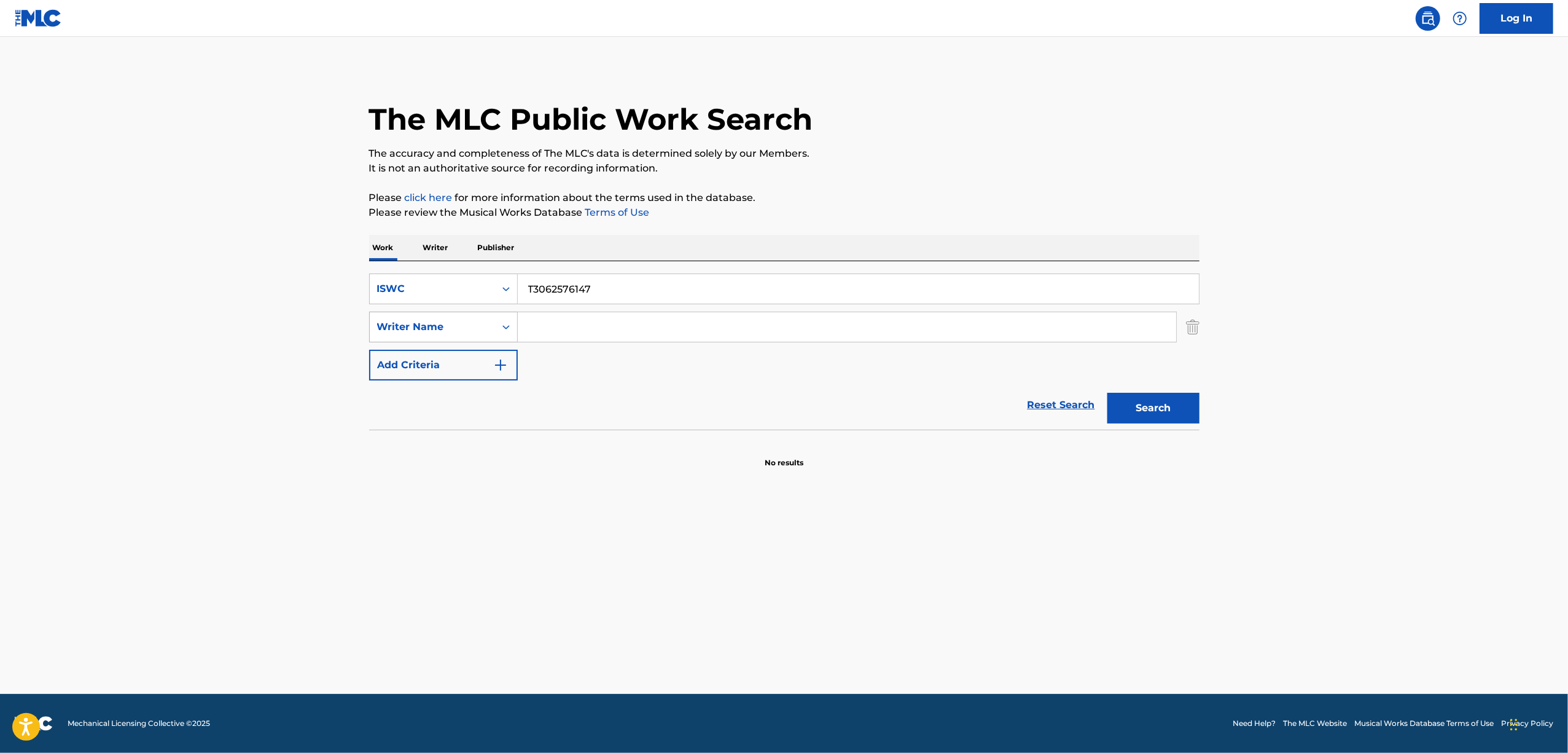
drag, startPoint x: 607, startPoint y: 299, endPoint x: 404, endPoint y: 318, distance: 203.9
click at [407, 318] on div "SearchWithCriteria24fdea6d-acbd-46ad-9db0-3872879c919e ISWC T3062576147 SearchW…" at bounding box center [784, 327] width 830 height 107
paste input "7424"
type input "T3062577424"
drag, startPoint x: 1128, startPoint y: 419, endPoint x: 1096, endPoint y: 408, distance: 33.8
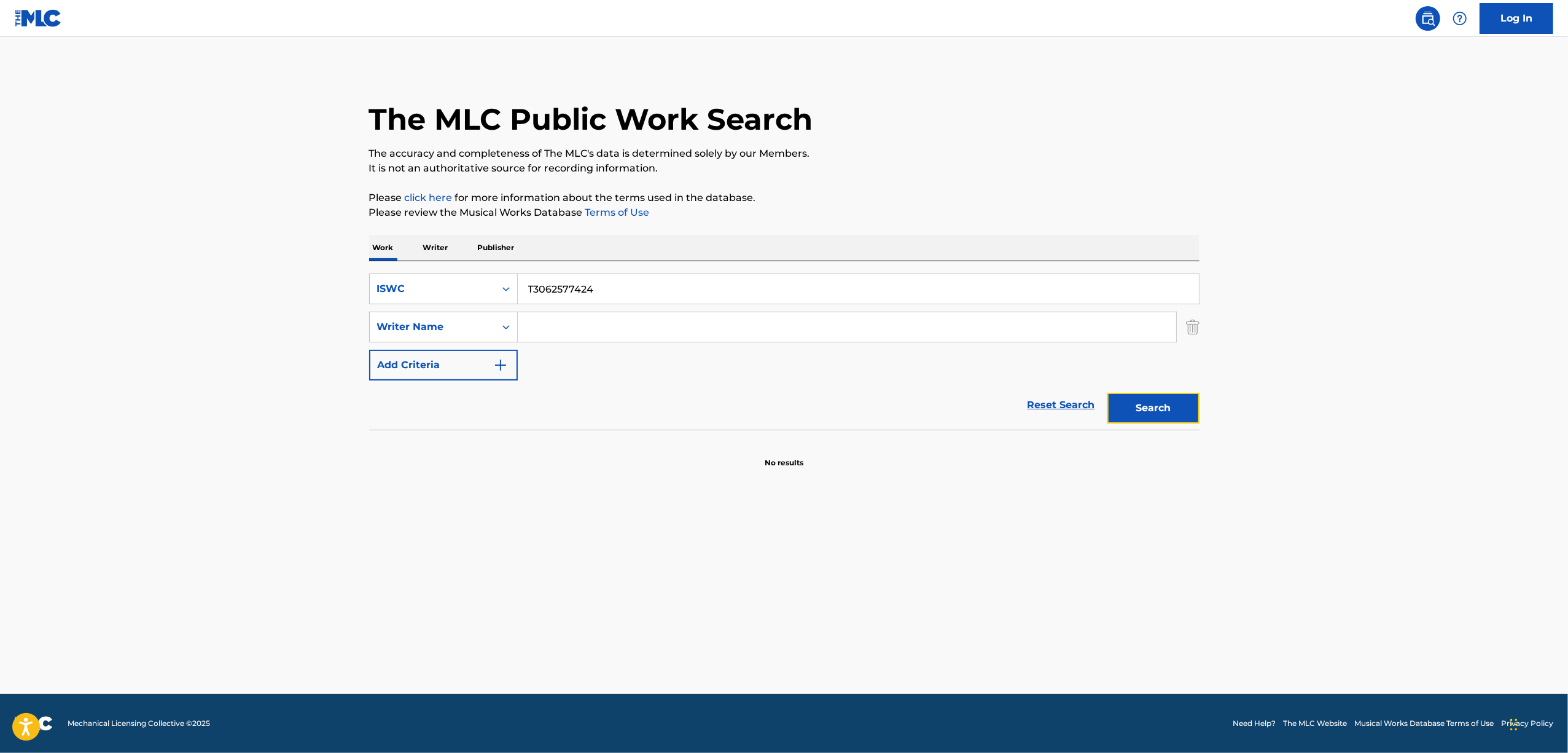
click at [1127, 419] on button "Search" at bounding box center [1153, 408] width 93 height 31
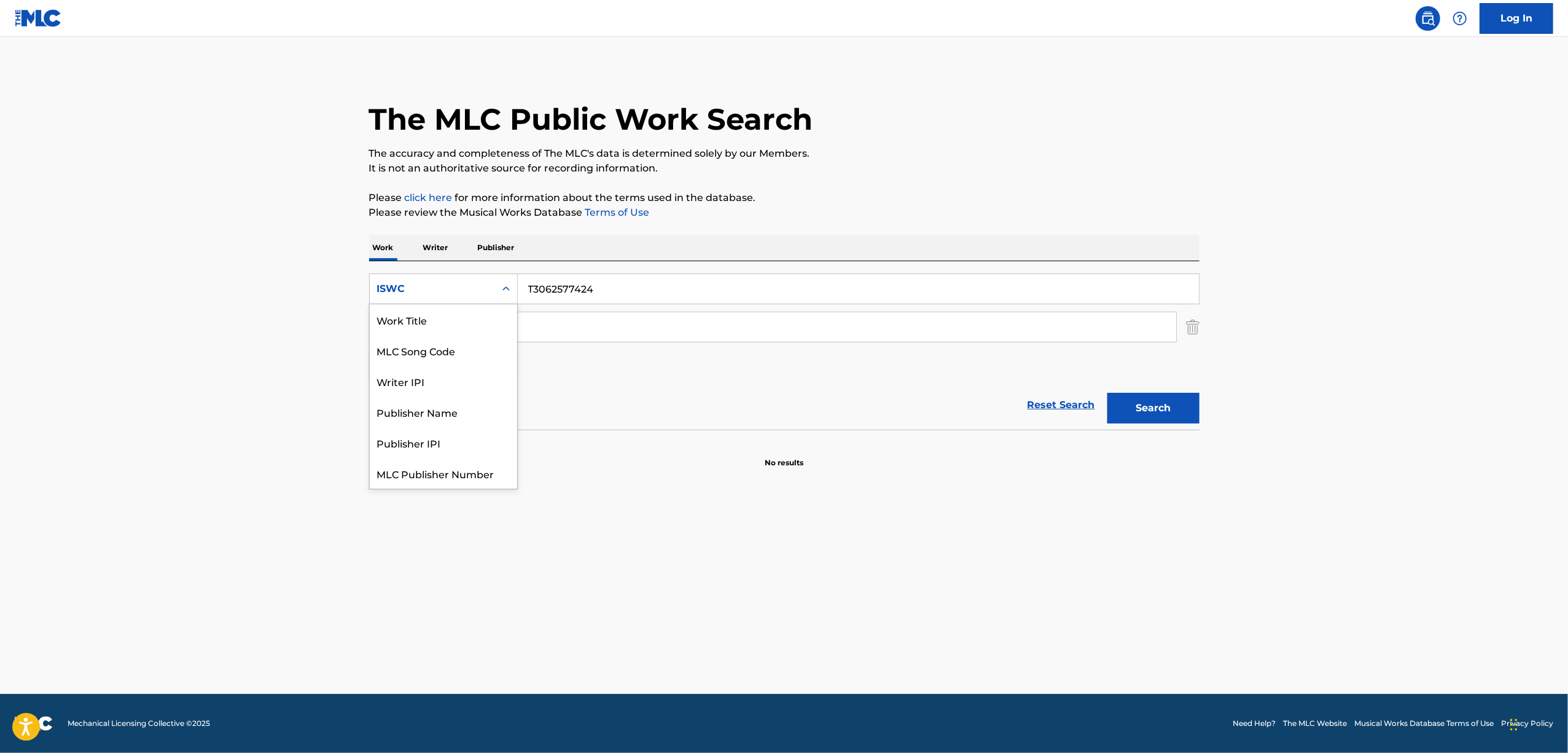
click at [510, 293] on icon "Search Form" at bounding box center [506, 289] width 13 height 13
click at [448, 320] on div "Work Title" at bounding box center [444, 319] width 147 height 31
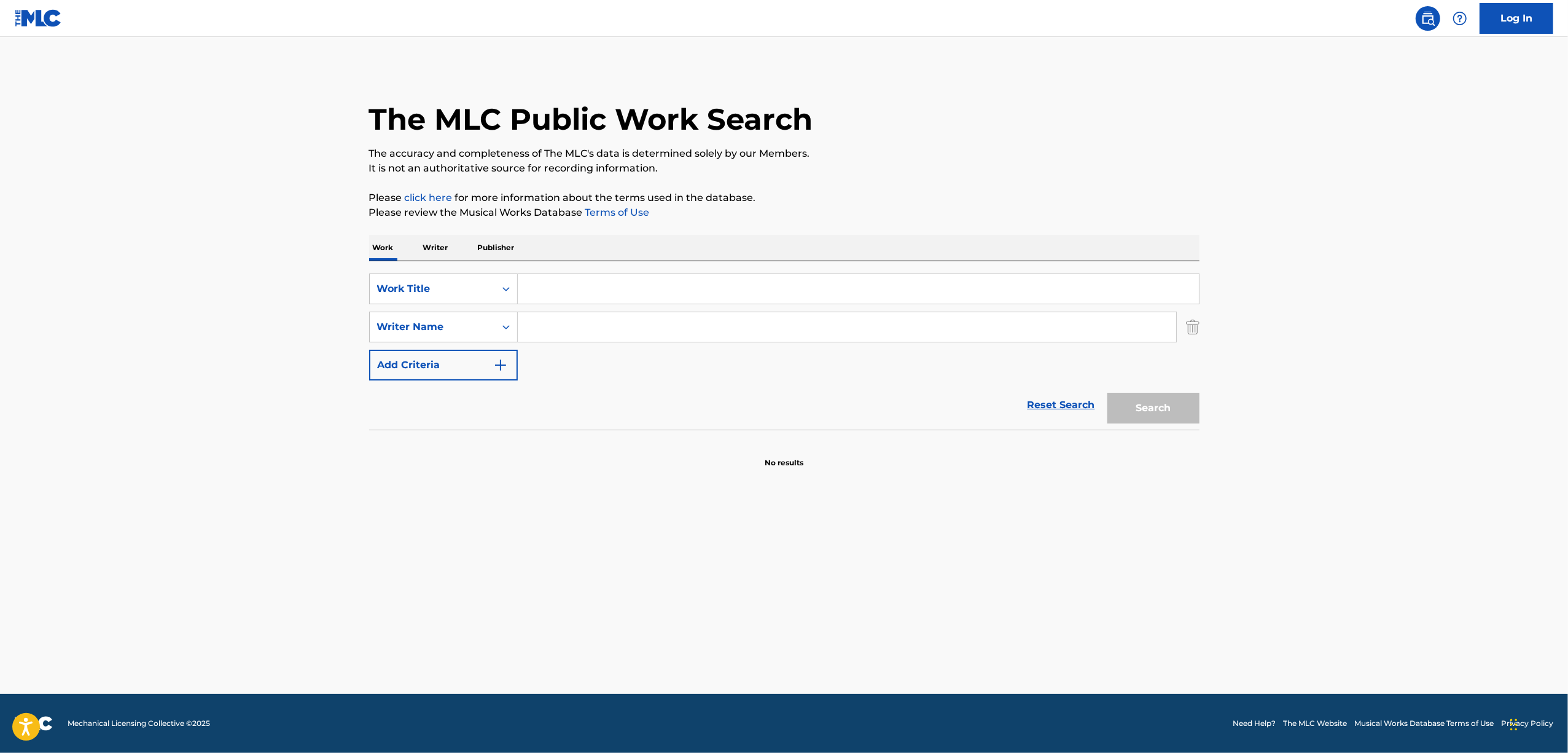
click at [591, 297] on input "Search Form" at bounding box center [858, 289] width 681 height 30
paste input "REKISHIKON"
click at [1150, 413] on button "Search" at bounding box center [1153, 408] width 93 height 31
drag, startPoint x: 608, startPoint y: 288, endPoint x: 397, endPoint y: 323, distance: 213.9
click at [401, 323] on div "SearchWithCriteriadc308fc2-31bc-40a7-b8f4-c7e606bced58 Work Title REKISHIKON Se…" at bounding box center [784, 327] width 830 height 107
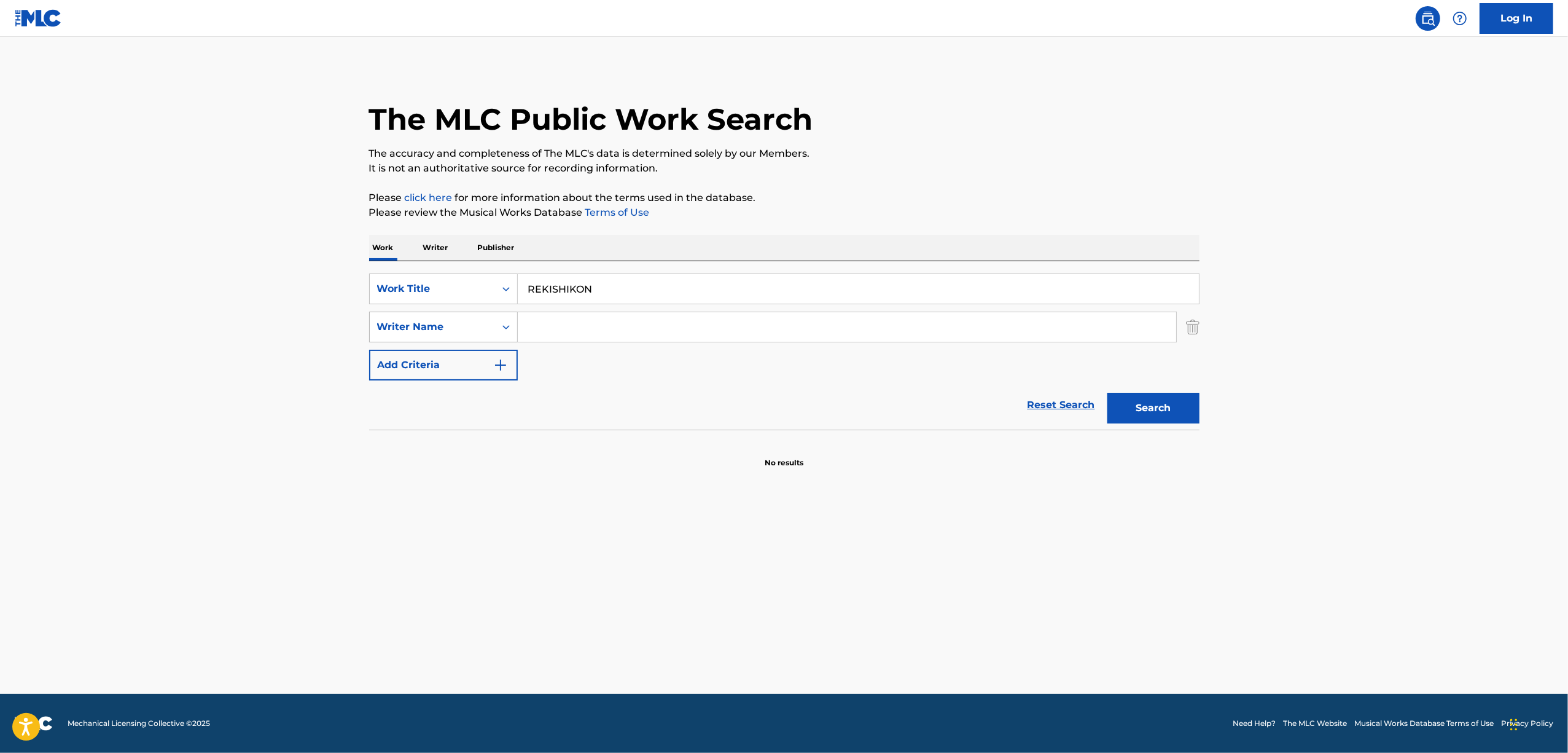
paste input "MAAKYURII"
click at [1162, 399] on button "Search" at bounding box center [1153, 408] width 93 height 31
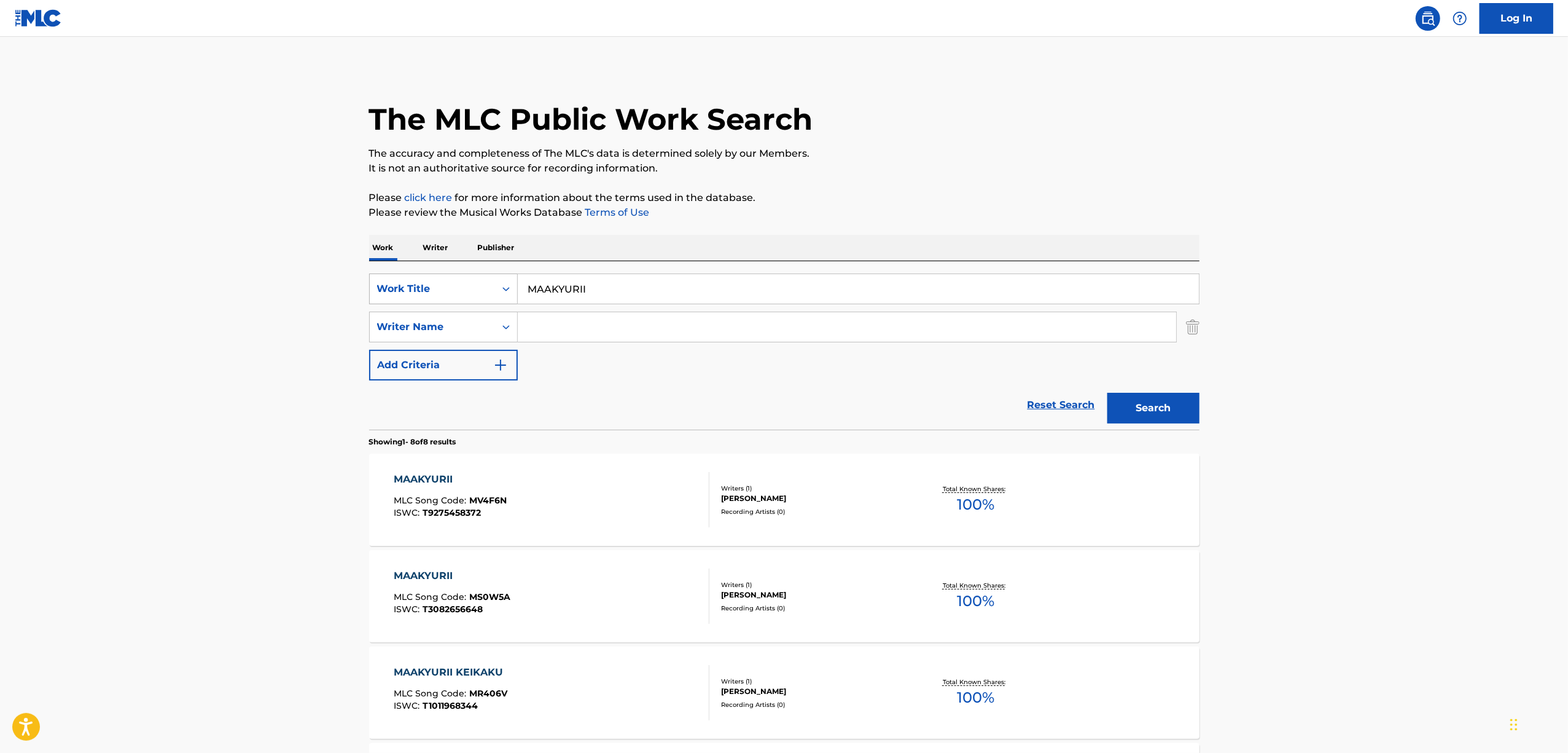
drag, startPoint x: 608, startPoint y: 290, endPoint x: 475, endPoint y: 297, distance: 133.2
click at [481, 299] on div "SearchWithCriteriadc308fc2-31bc-40a7-b8f4-c7e606bced58 Work Title MAAKYURII" at bounding box center [784, 289] width 830 height 31
paste input "NEOREA"
click at [1168, 409] on button "Search" at bounding box center [1153, 408] width 93 height 31
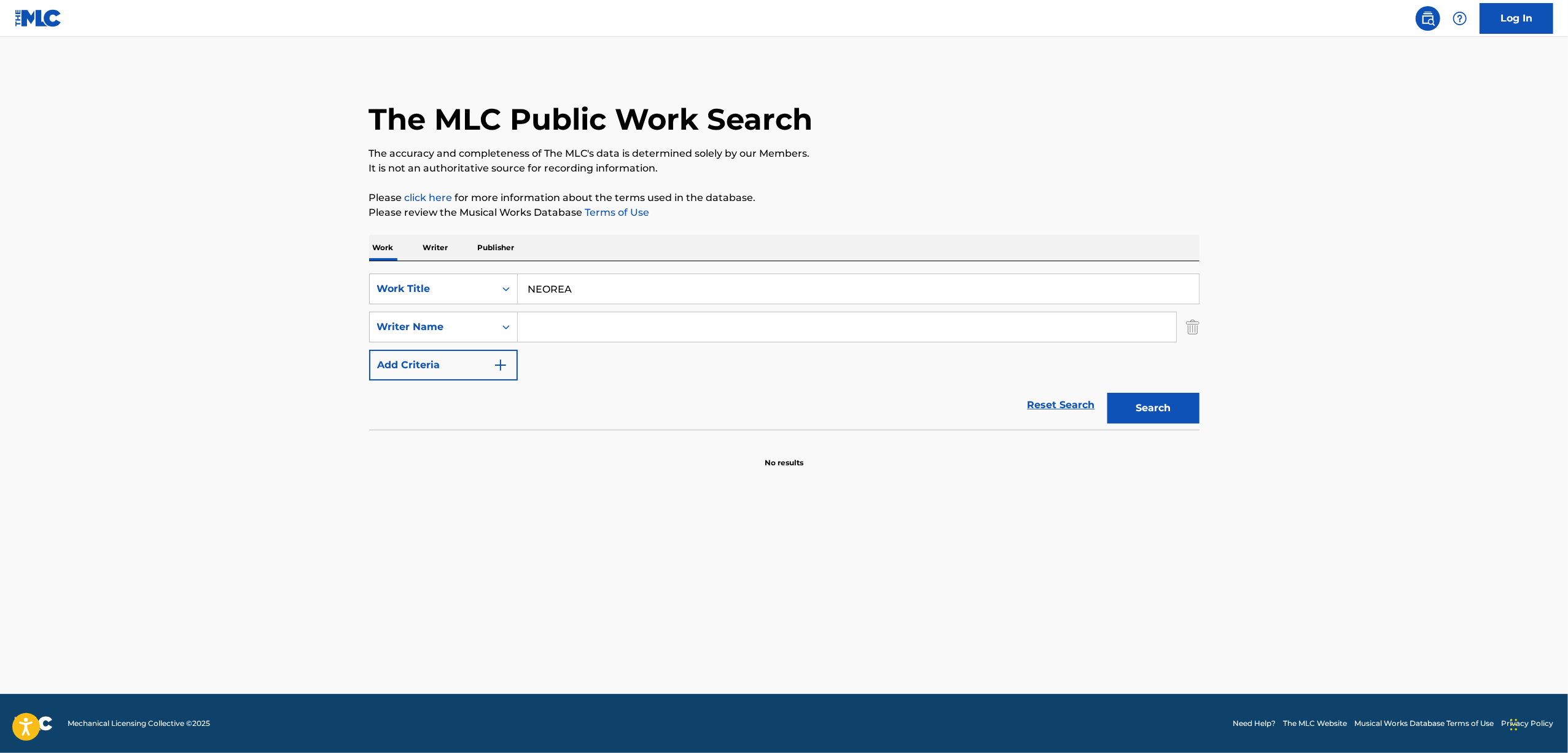
drag, startPoint x: 521, startPoint y: 296, endPoint x: 451, endPoint y: 307, distance: 70.9
click at [455, 307] on div "SearchWithCriteriadc308fc2-31bc-40a7-b8f4-c7e606bced58 Work Title NEOREA Search…" at bounding box center [784, 327] width 830 height 107
paste input "TORAGOIDI"
click at [1175, 409] on button "Search" at bounding box center [1153, 408] width 93 height 31
click at [154, 441] on main "The MLC Public Work Search The accuracy and completeness of The MLC's data is d…" at bounding box center [784, 365] width 1568 height 657
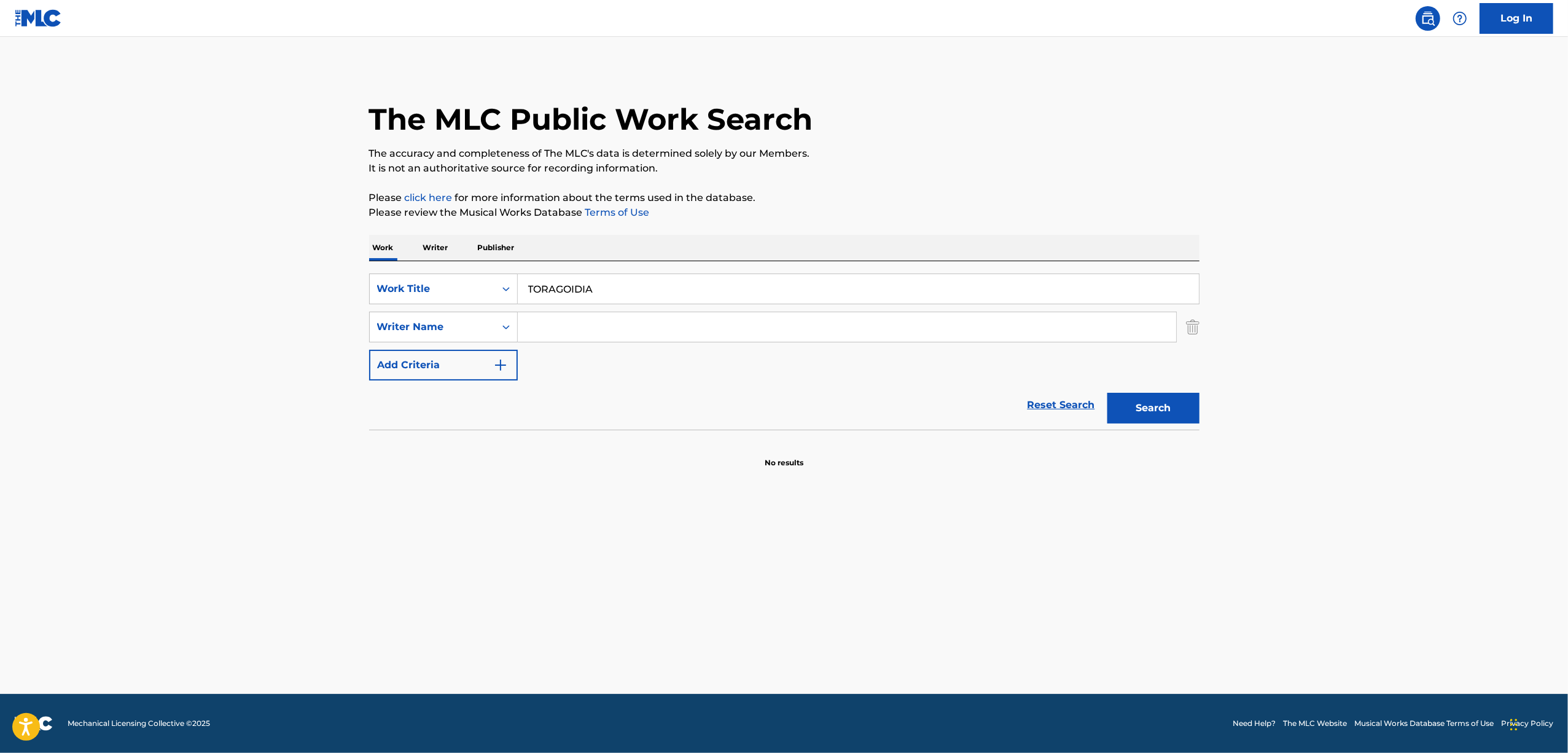
click at [1209, 553] on main "The MLC Public Work Search The accuracy and completeness of The MLC's data is d…" at bounding box center [784, 365] width 1568 height 657
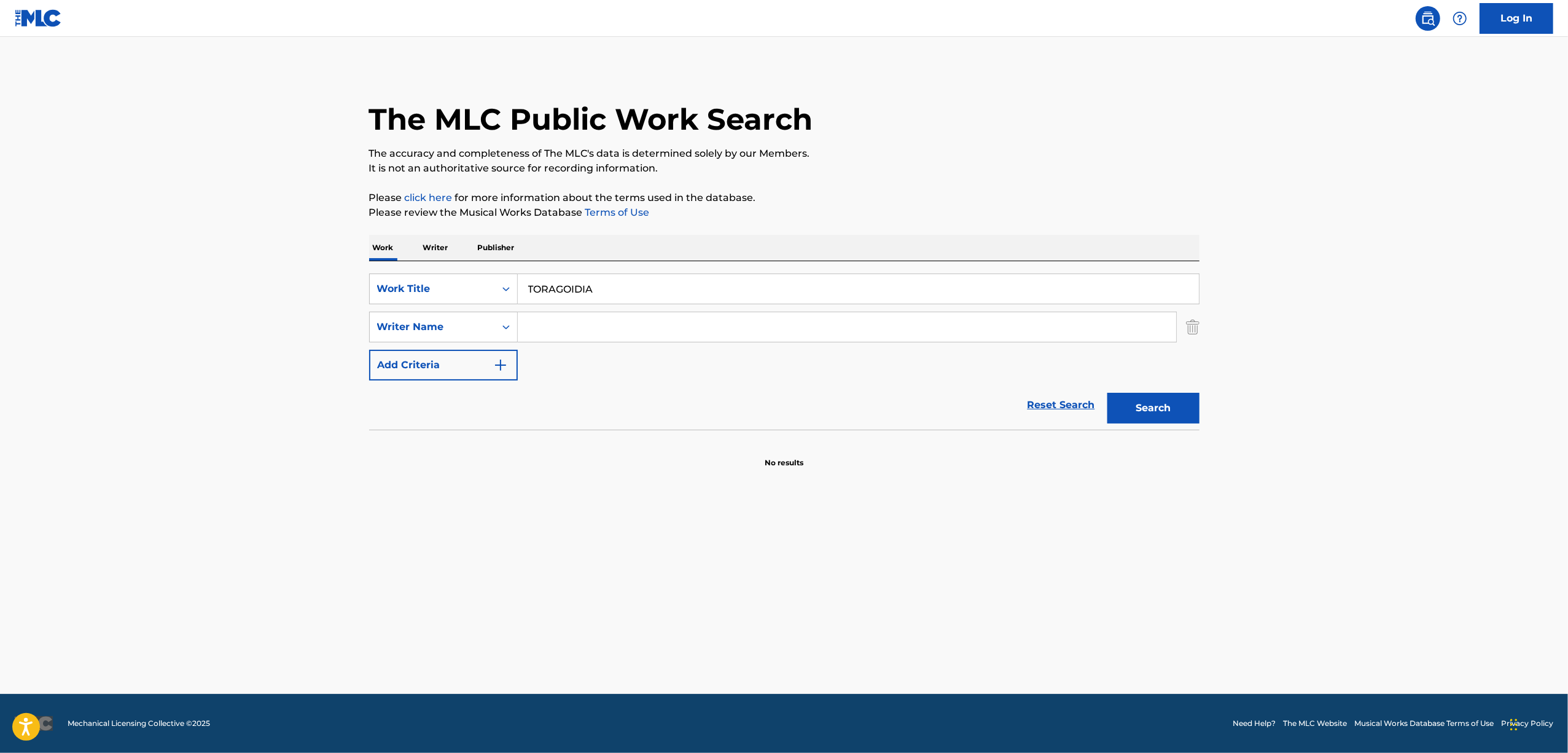
click at [1209, 553] on main "The MLC Public Work Search The accuracy and completeness of The MLC's data is d…" at bounding box center [784, 365] width 1568 height 657
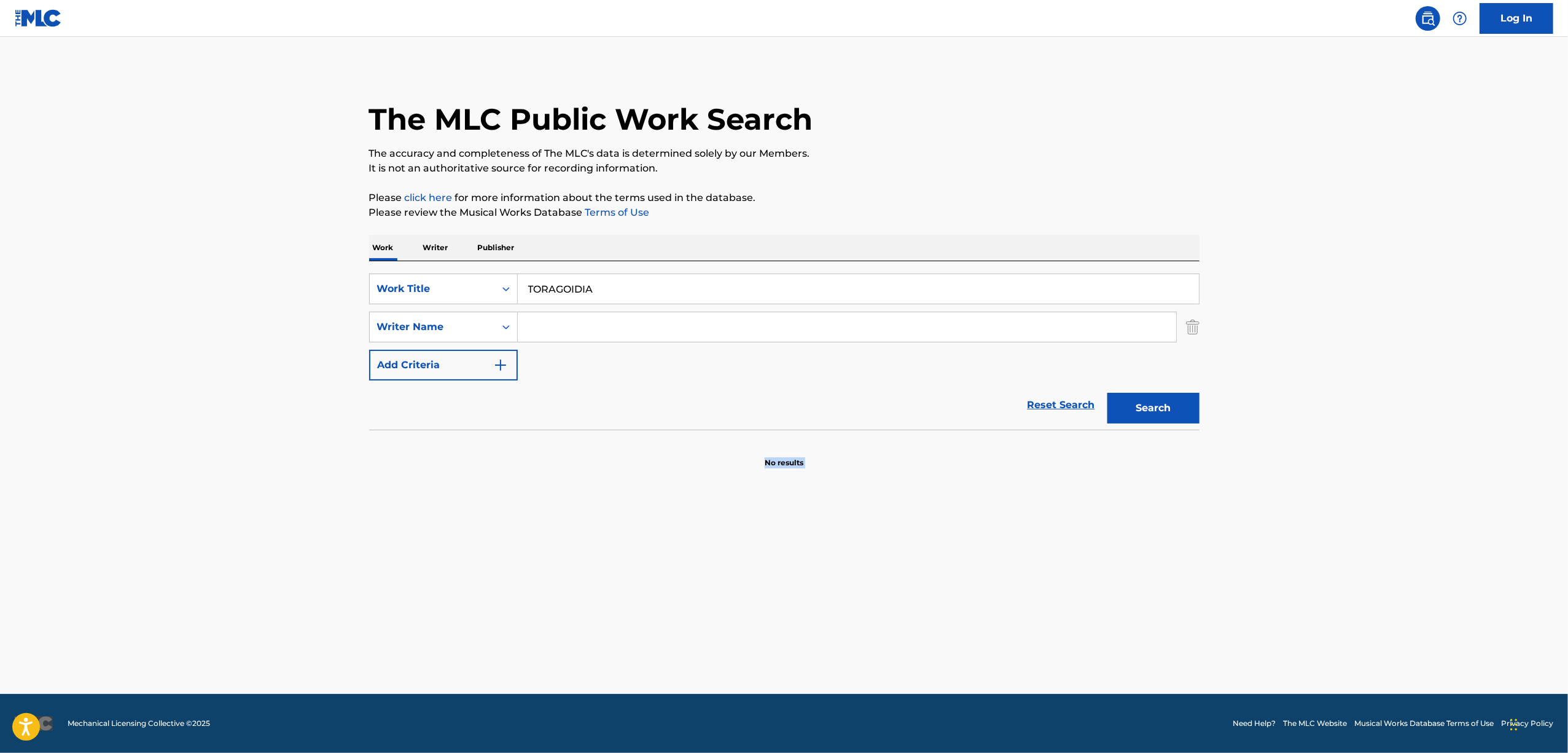
click at [1209, 553] on main "The MLC Public Work Search The accuracy and completeness of The MLC's data is d…" at bounding box center [784, 365] width 1568 height 657
drag, startPoint x: 617, startPoint y: 293, endPoint x: 390, endPoint y: 339, distance: 231.6
click at [390, 339] on div "SearchWithCriteriadc308fc2-31bc-40a7-b8f4-c7e606bced58 Work Title TORAGOIDIA Se…" at bounding box center [784, 327] width 830 height 107
paste input "トラゴイディア"
type input "トラゴイディア"
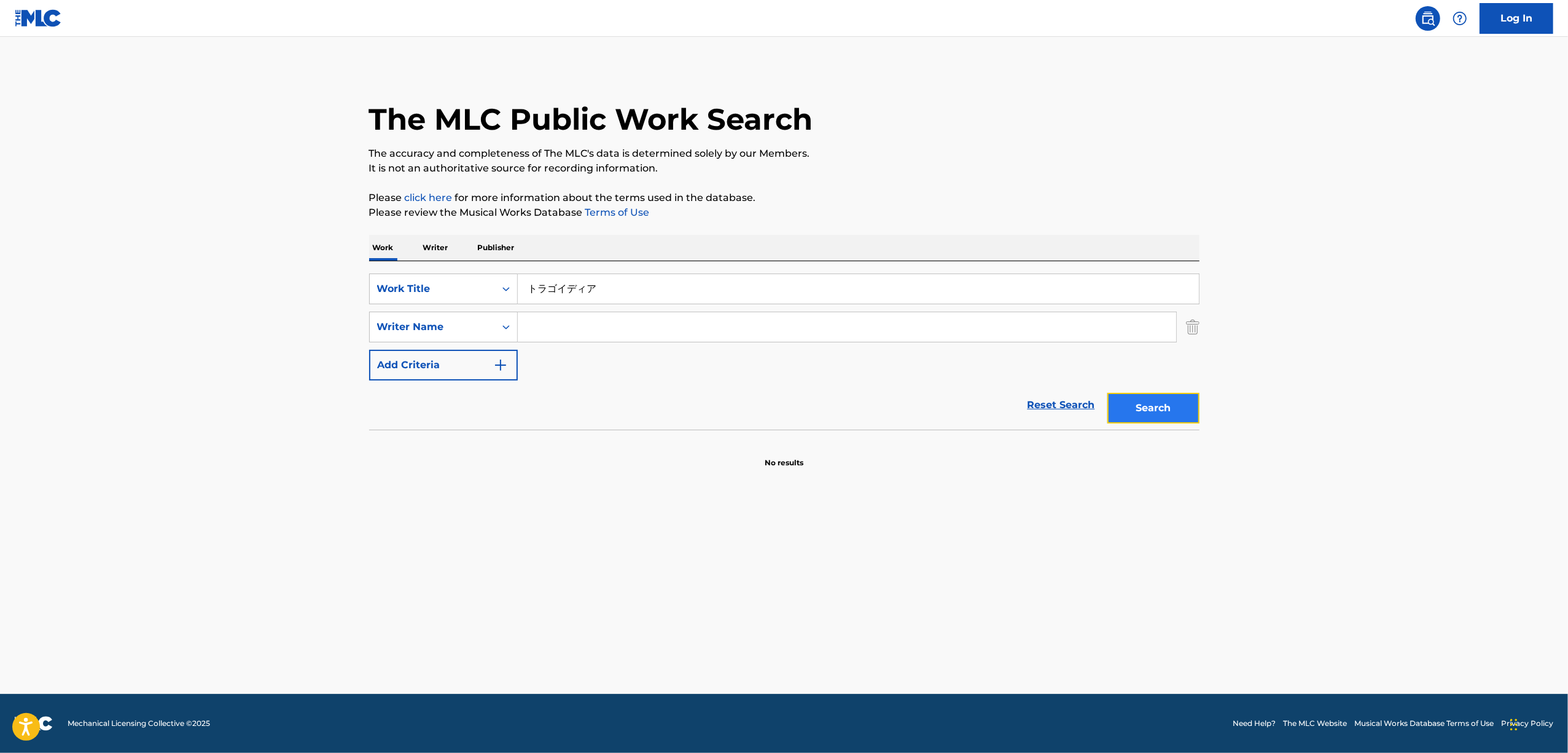
click at [1150, 412] on button "Search" at bounding box center [1153, 408] width 93 height 31
click at [436, 249] on p "Writer" at bounding box center [436, 247] width 33 height 26
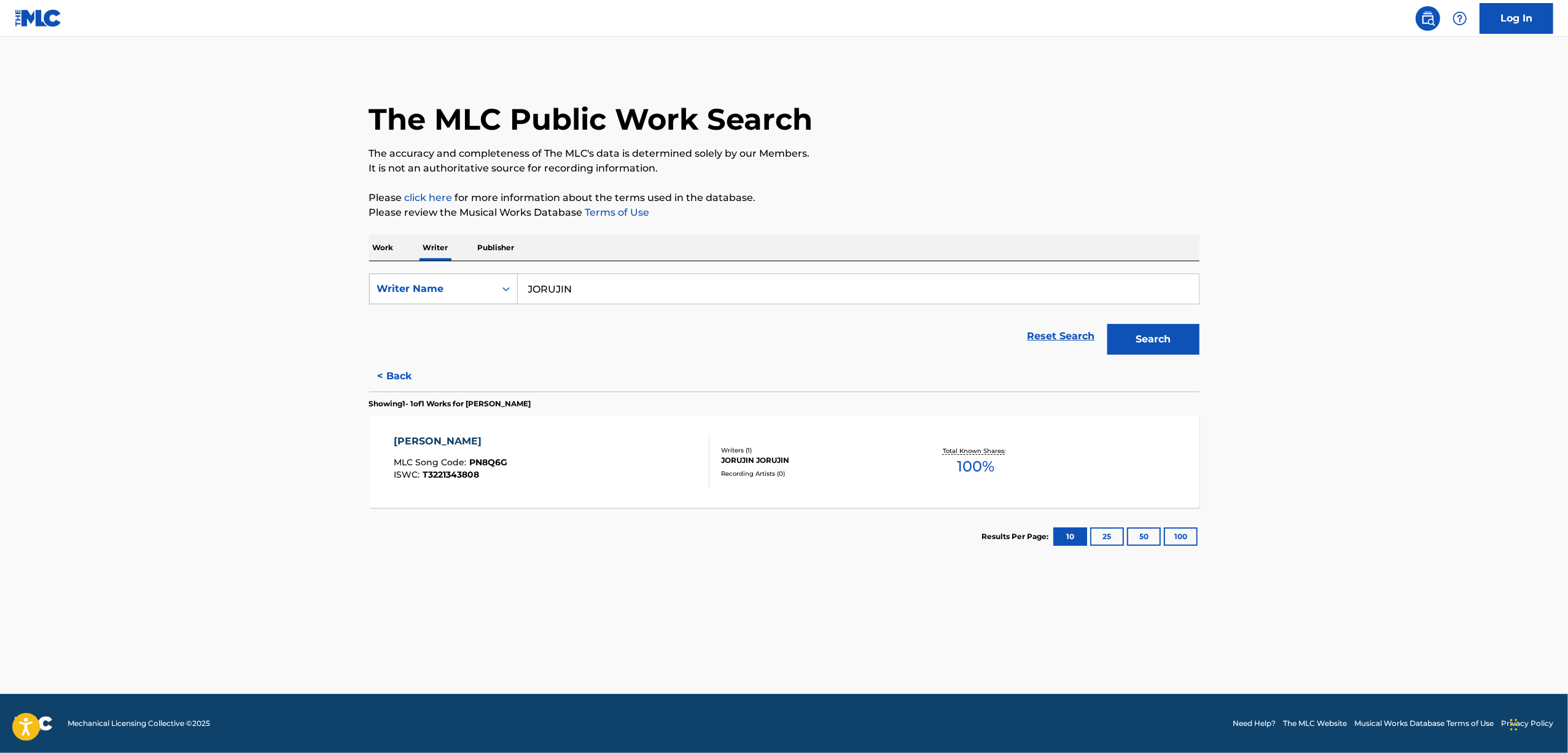
drag, startPoint x: 572, startPoint y: 286, endPoint x: 488, endPoint y: 301, distance: 85.3
click at [488, 301] on div "SearchWithCriteria2680ece3-1696-430f-9f58-ce1863abf402 Writer Name JORUJIN" at bounding box center [784, 289] width 830 height 31
paste input "Moimi Kashii"
type input "Moimi Kashii"
click at [1130, 354] on button "Search" at bounding box center [1153, 339] width 93 height 31
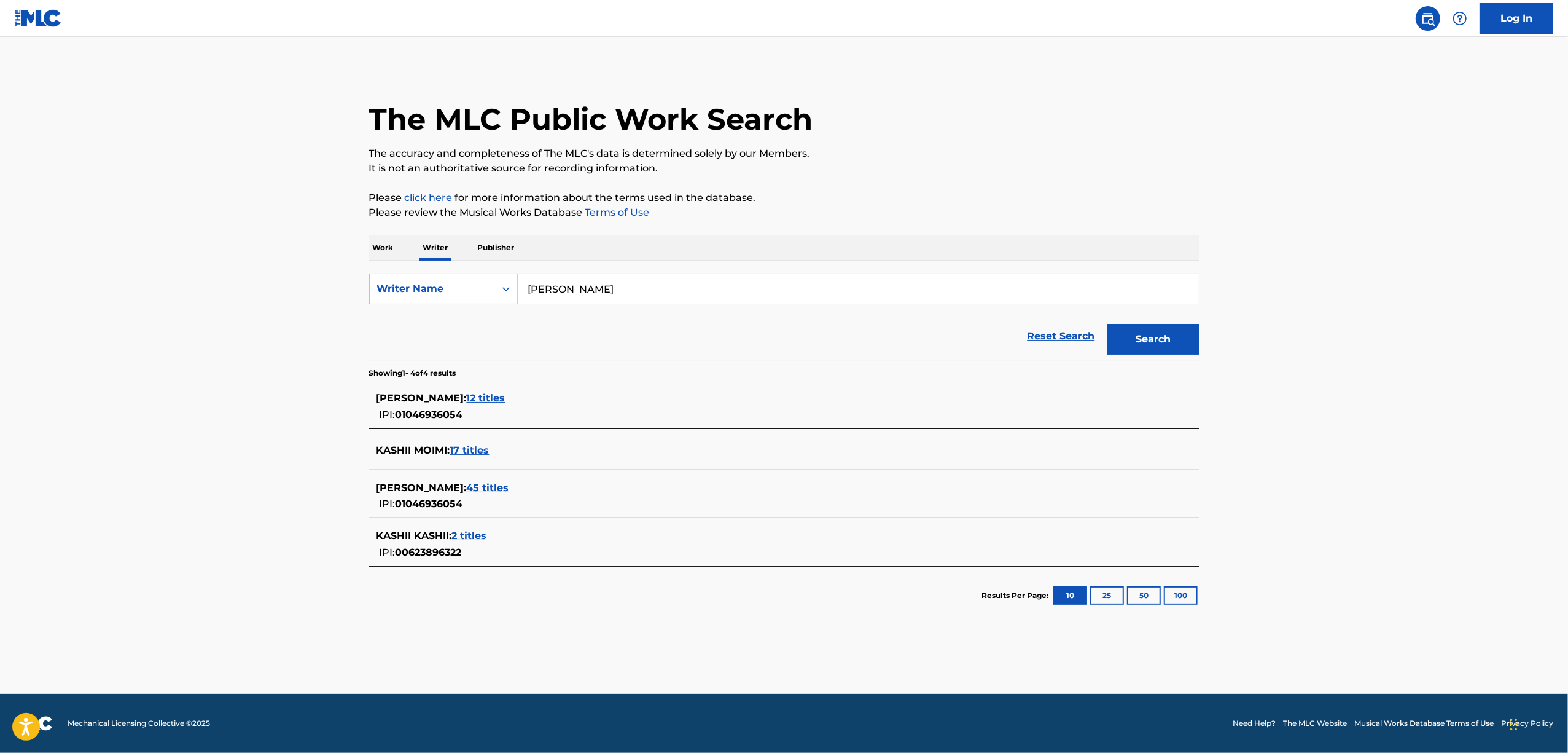
click at [396, 244] on p "Work" at bounding box center [383, 247] width 28 height 26
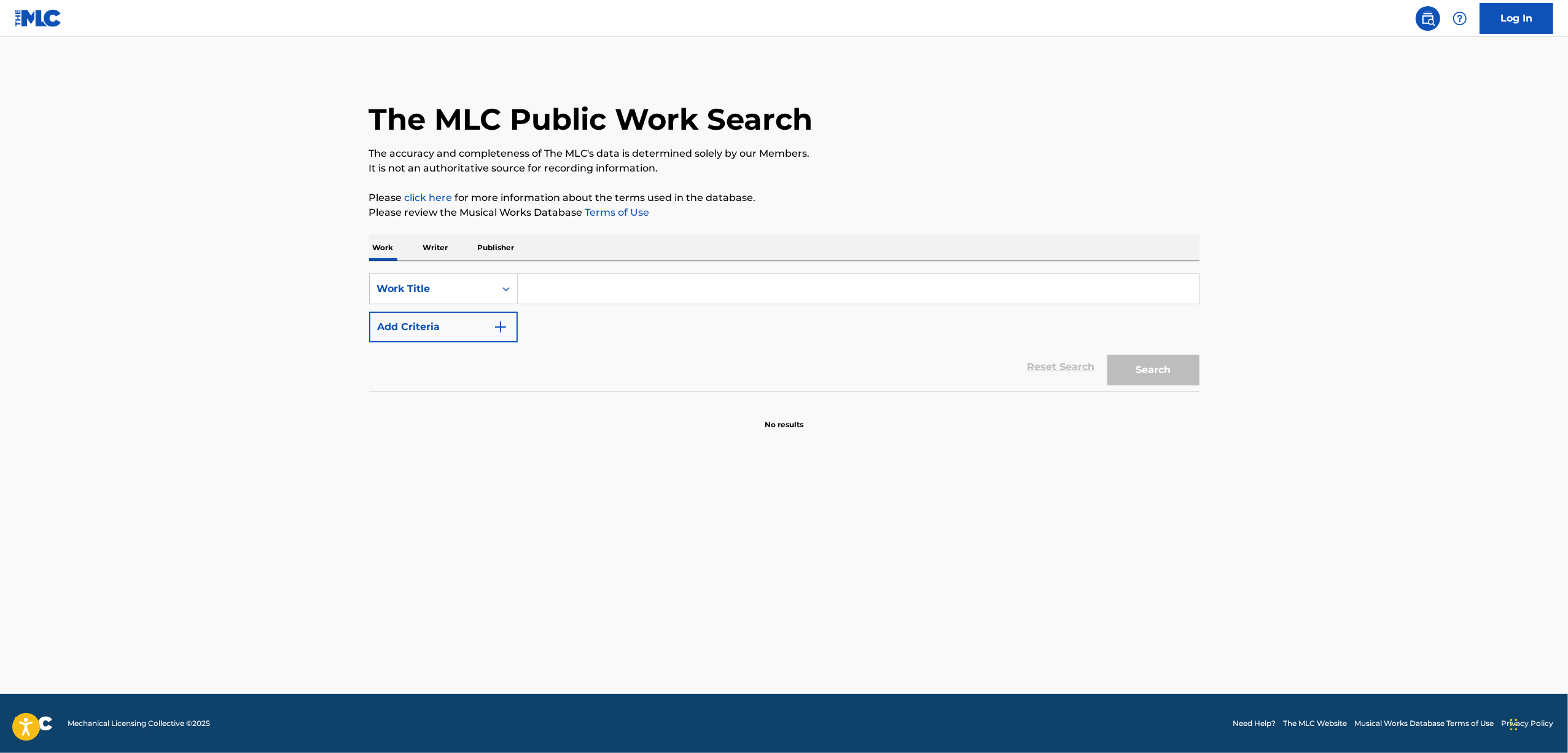
click at [617, 299] on input "Search Form" at bounding box center [858, 289] width 681 height 30
paste input "MY CRUSH"
type input "MY CRUSH"
click at [1163, 353] on div "Search" at bounding box center [1150, 366] width 98 height 49
click at [1156, 365] on button "Search" at bounding box center [1153, 369] width 93 height 31
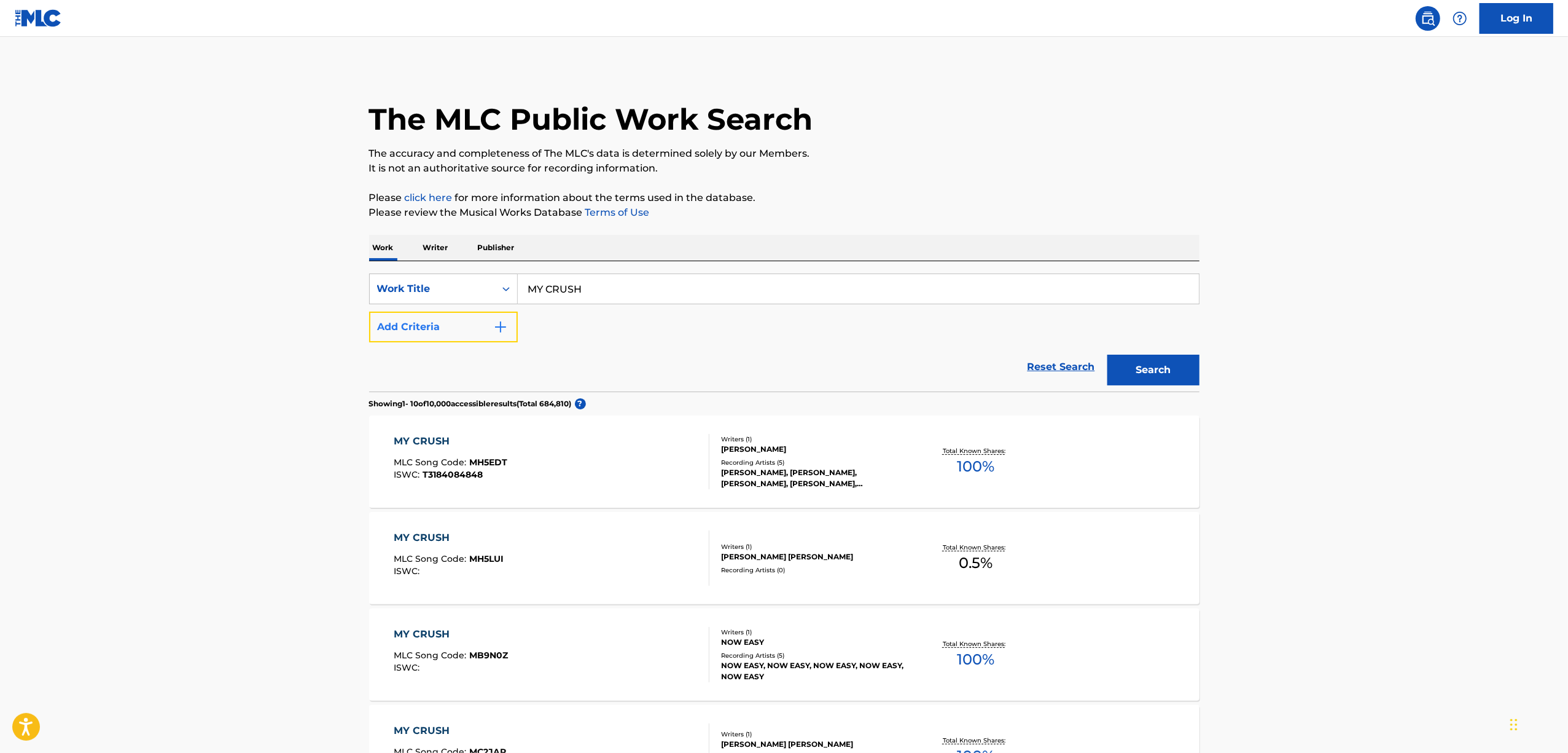
click at [503, 322] on img "Search Form" at bounding box center [500, 326] width 15 height 15
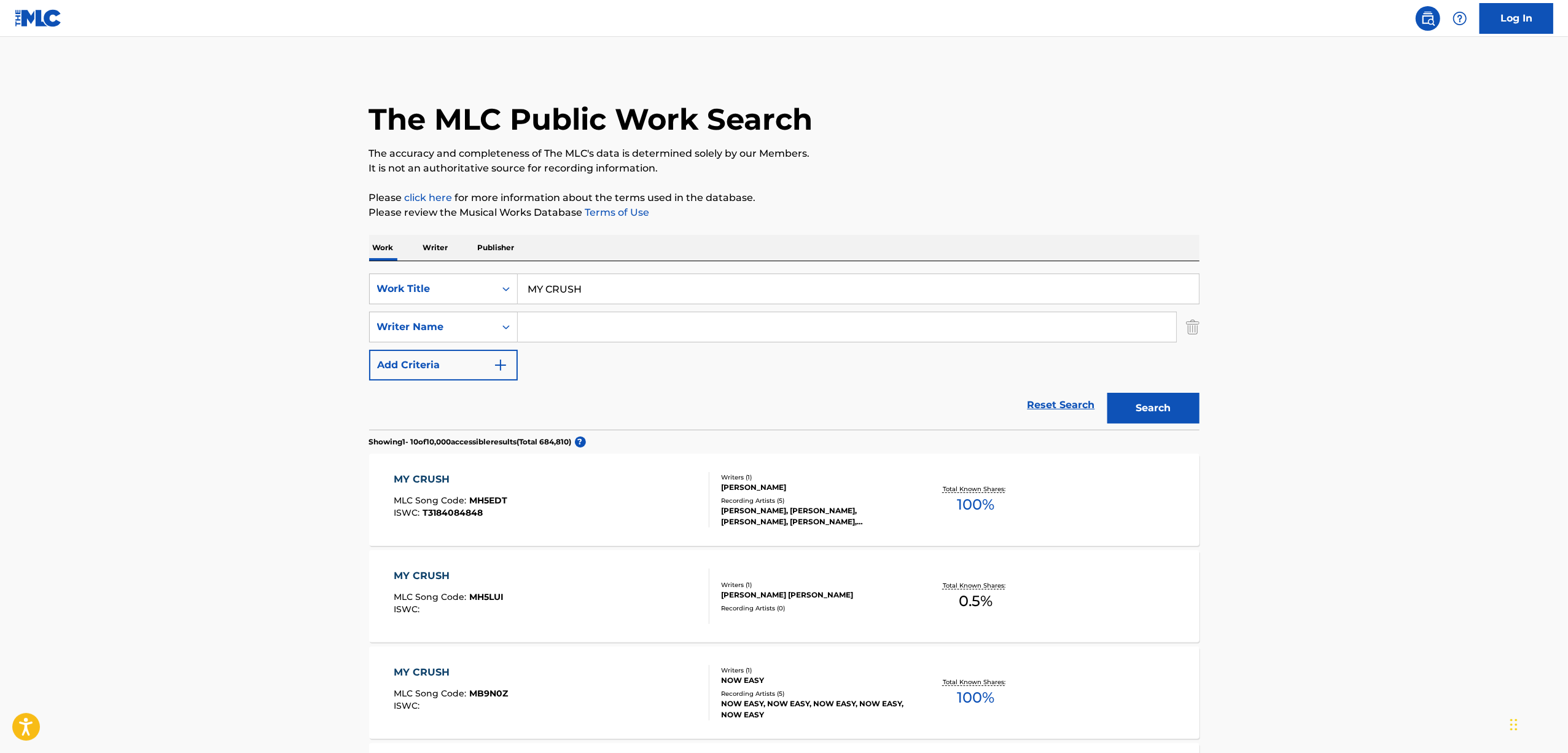
click at [556, 325] on input "Search Form" at bounding box center [847, 327] width 659 height 30
paste input "Moimi Kashii"
type input "Moimi Kashii"
click at [1172, 410] on button "Search" at bounding box center [1153, 408] width 93 height 31
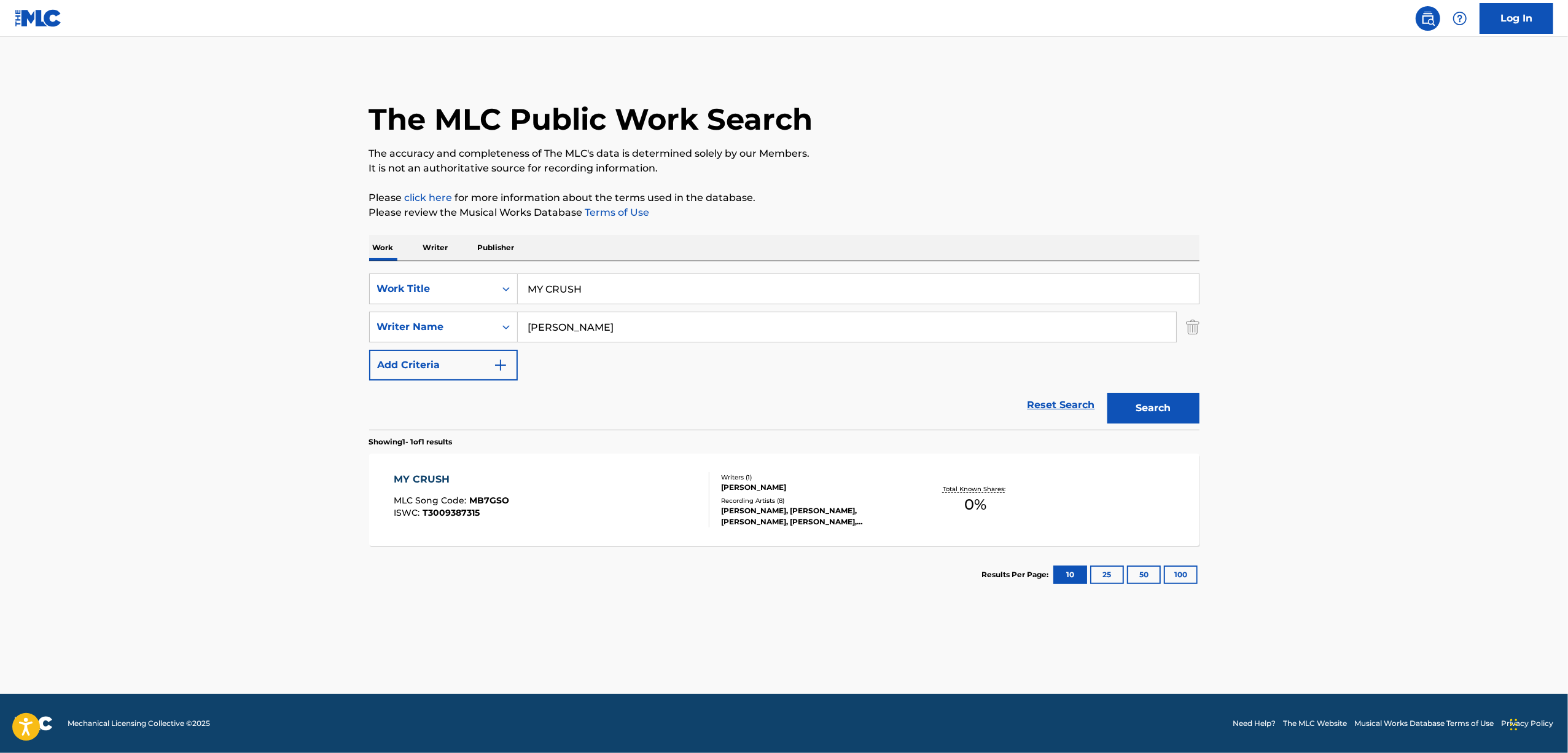
click at [421, 475] on div "MY CRUSH" at bounding box center [451, 479] width 115 height 15
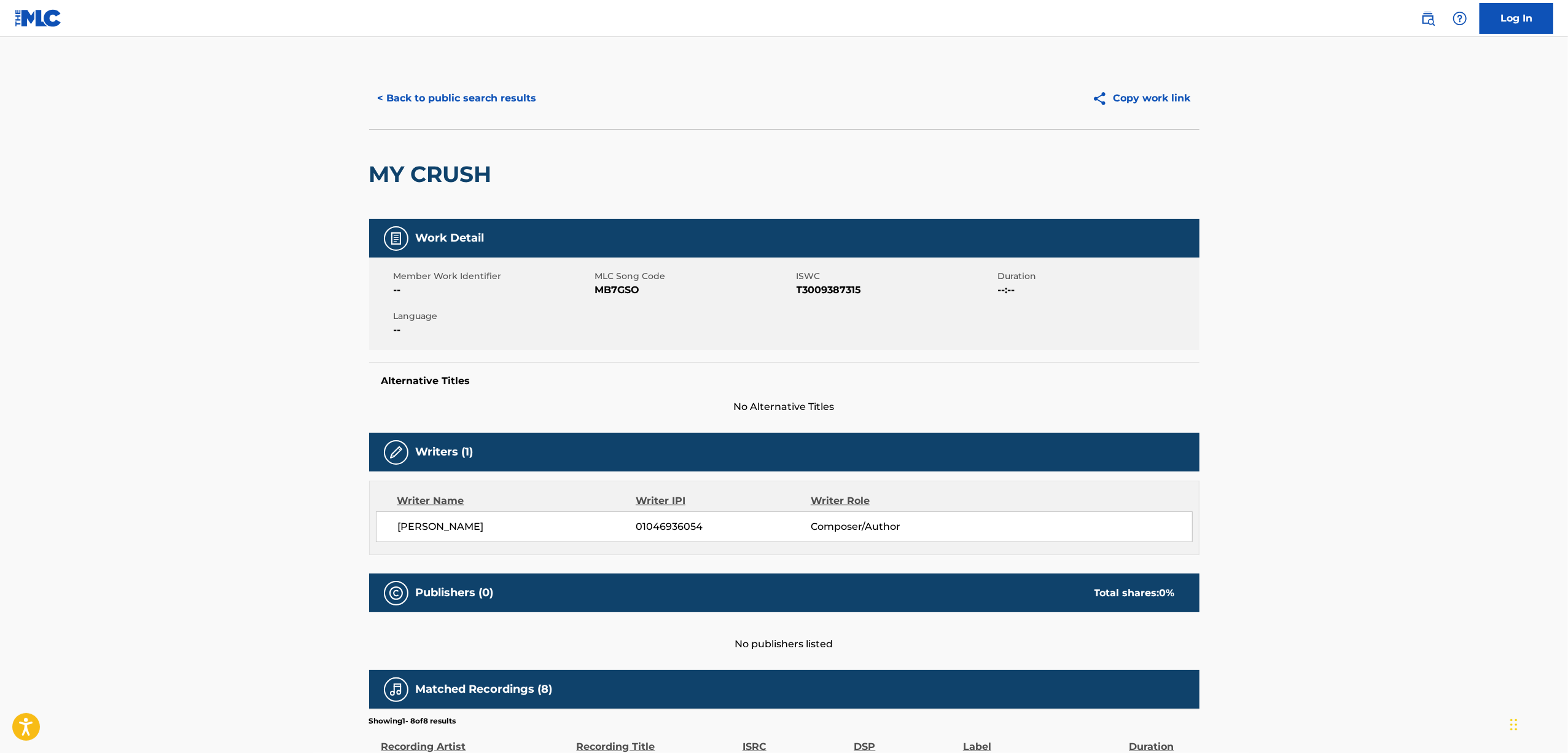
click at [609, 289] on span "MB7GSO" at bounding box center [694, 289] width 198 height 15
drag, startPoint x: 459, startPoint y: 77, endPoint x: 444, endPoint y: 99, distance: 26.6
click at [450, 89] on div "< Back to public search results Copy work link" at bounding box center [784, 98] width 830 height 61
drag, startPoint x: 444, startPoint y: 100, endPoint x: 458, endPoint y: 104, distance: 14.6
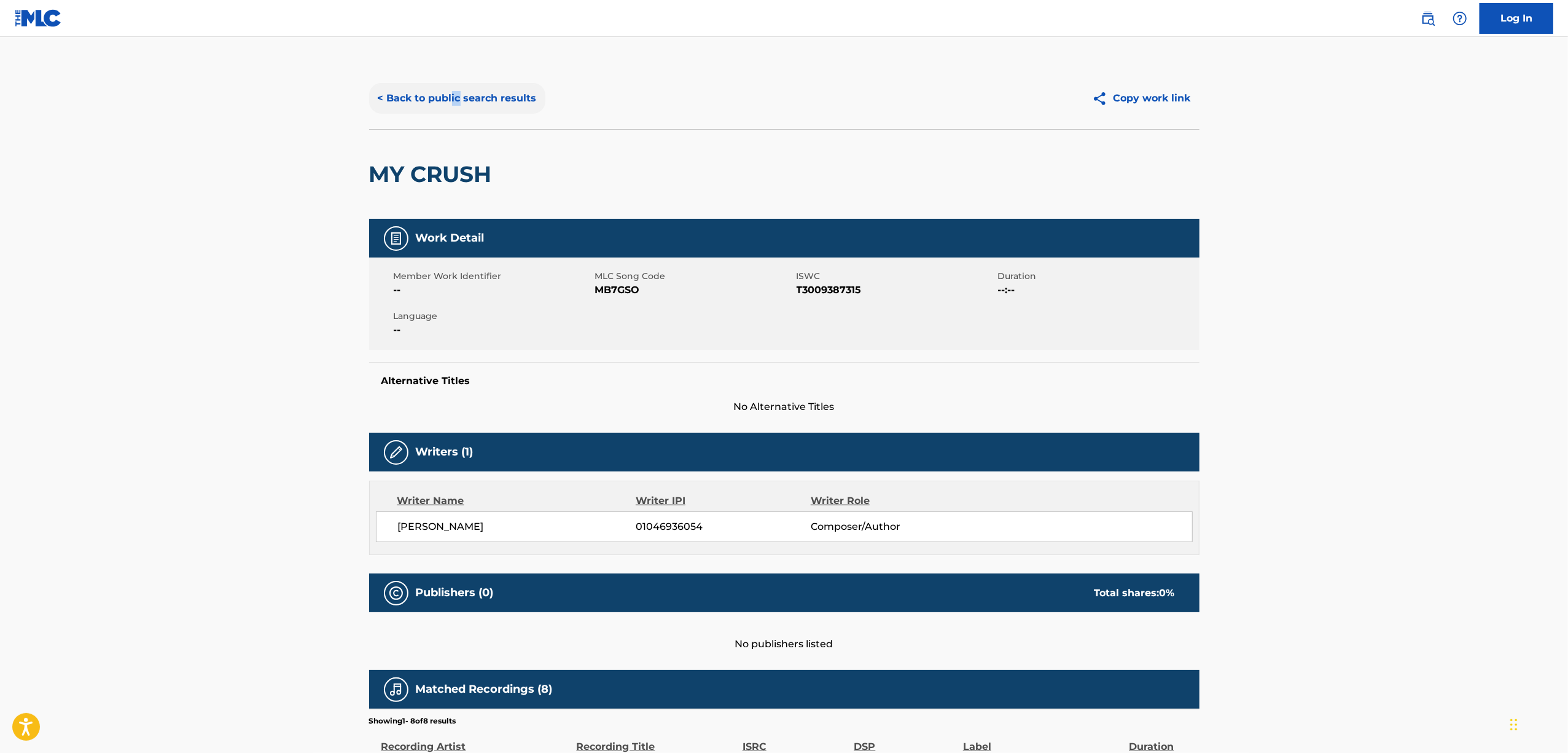
click at [448, 100] on button "< Back to public search results" at bounding box center [457, 98] width 176 height 31
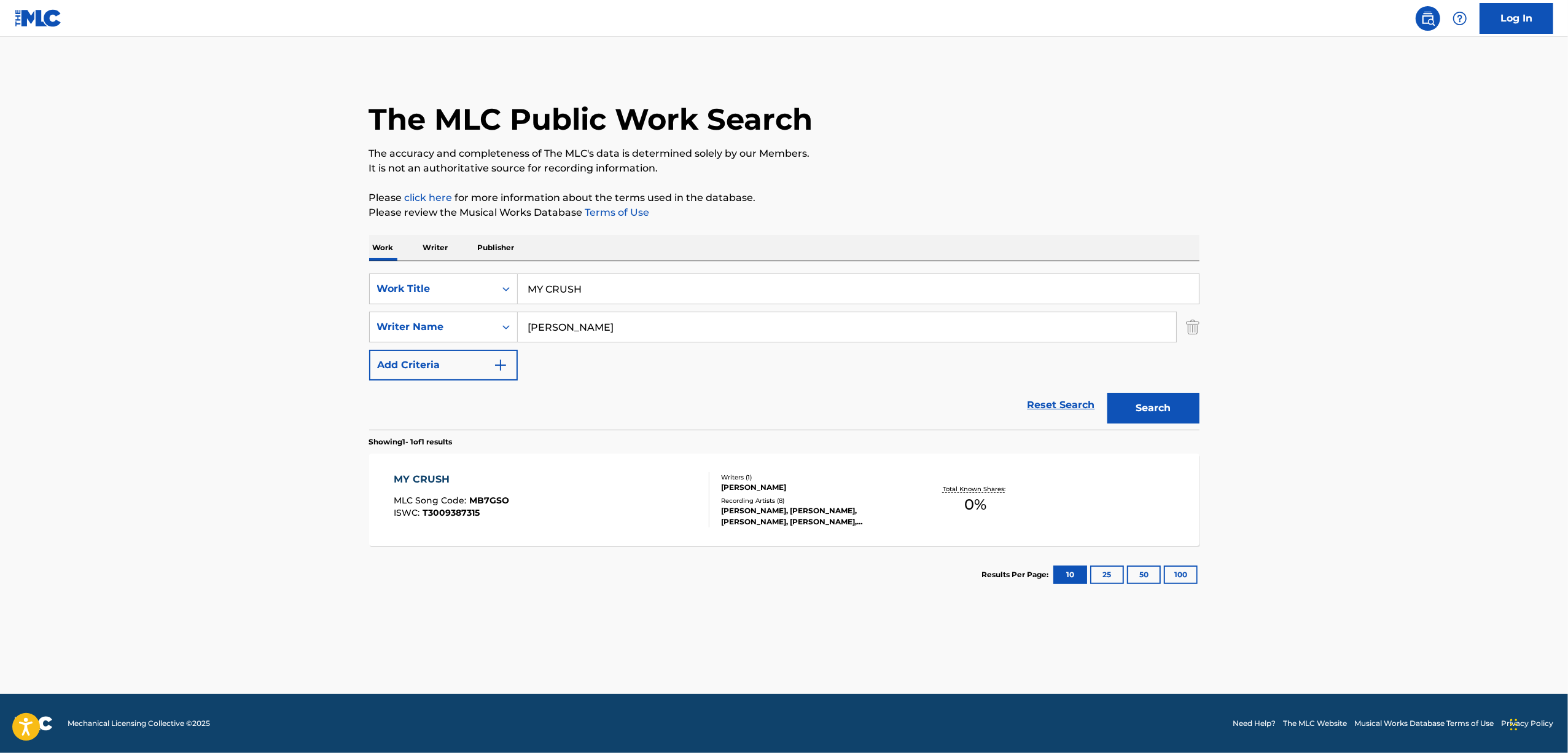
drag, startPoint x: 521, startPoint y: 305, endPoint x: 468, endPoint y: 305, distance: 53.0
click at [470, 305] on div "SearchWithCriteria551d79b3-2413-4f4c-89b0-1d93338cdfb6 Work Title MY CRUSH Sear…" at bounding box center [784, 327] width 830 height 107
paste input "0:00"
type input "0:00"
drag, startPoint x: 1142, startPoint y: 401, endPoint x: 884, endPoint y: 409, distance: 258.1
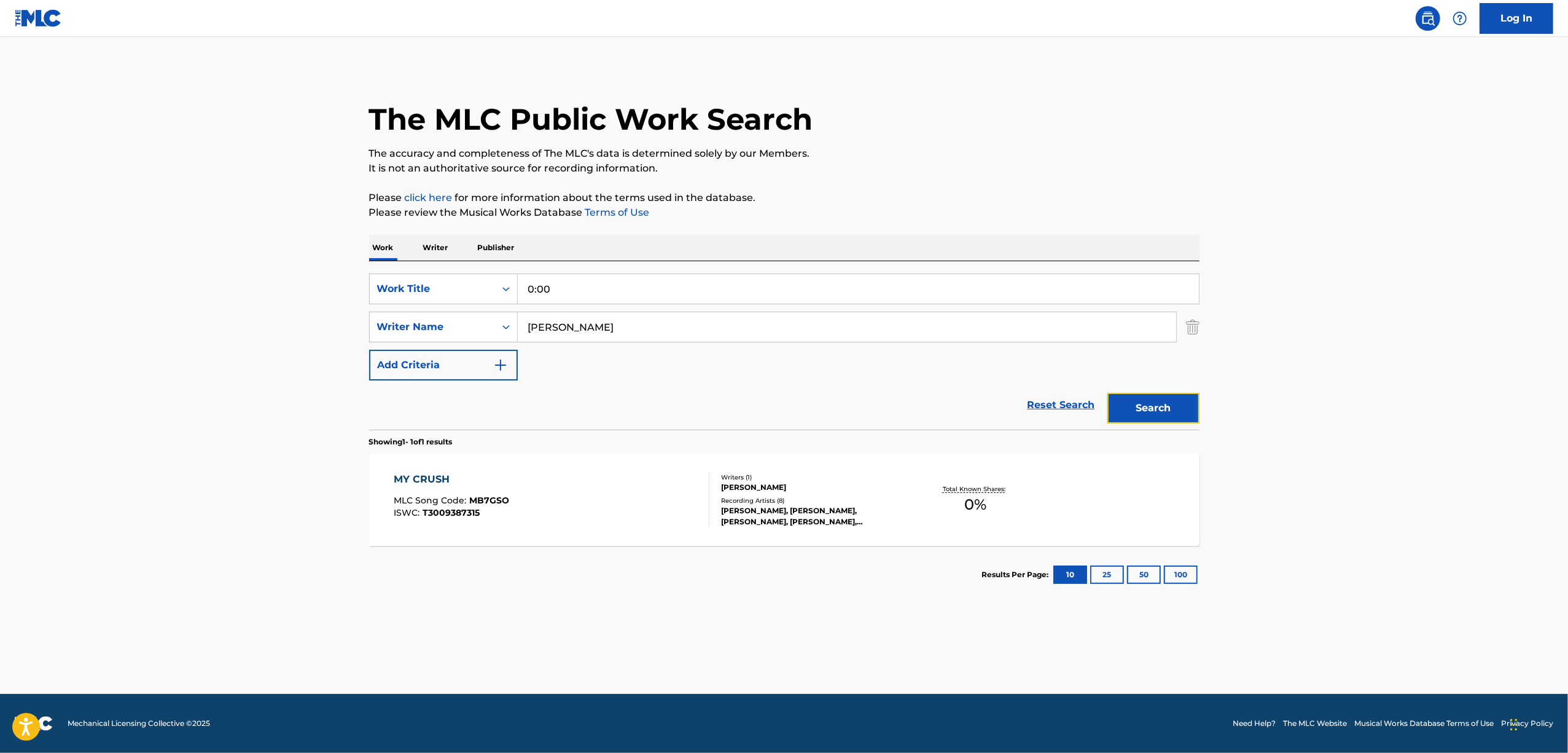
click at [1136, 398] on button "Search" at bounding box center [1153, 408] width 93 height 31
click at [404, 483] on div "0:00" at bounding box center [449, 479] width 112 height 15
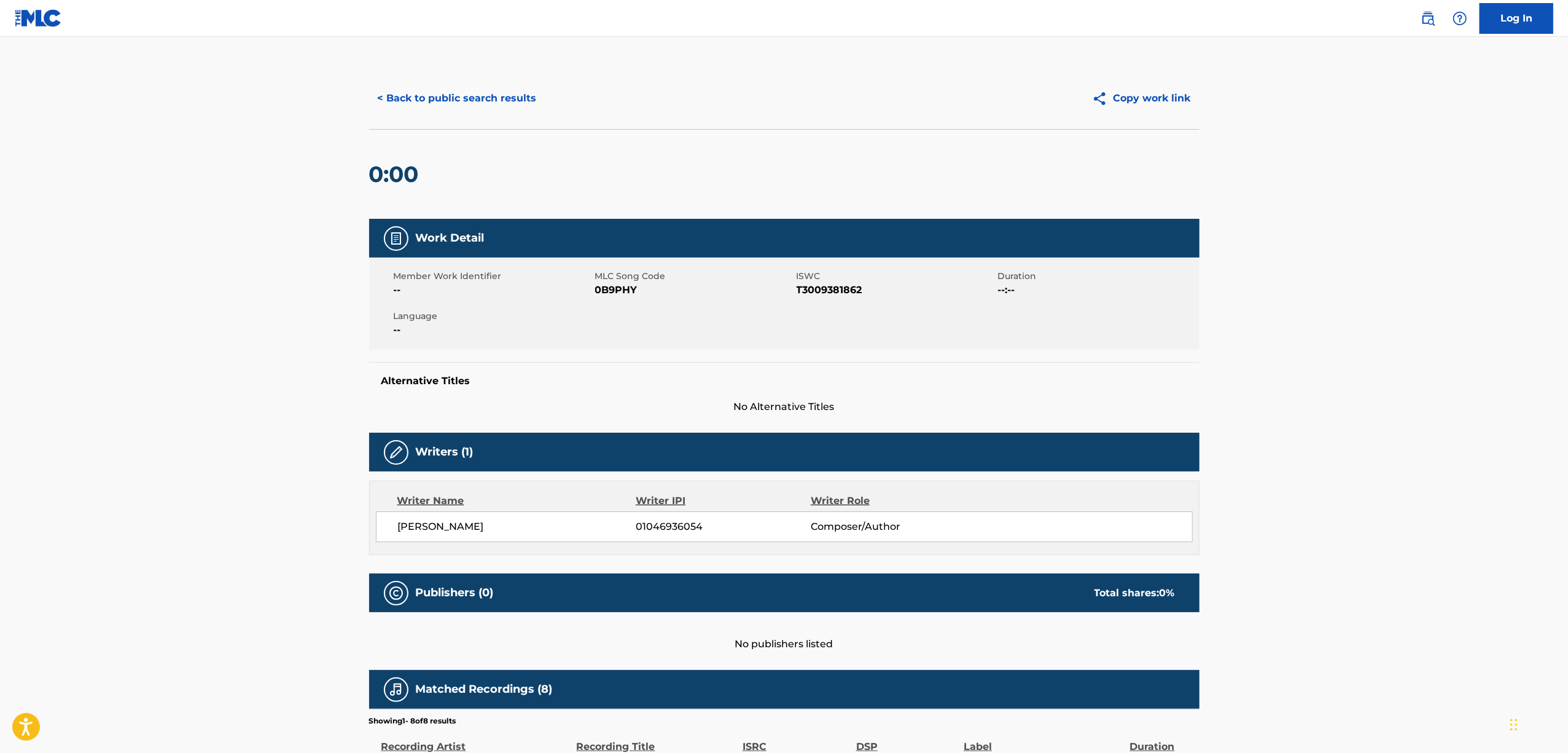
click at [609, 293] on span "0B9PHY" at bounding box center [694, 289] width 198 height 15
drag, startPoint x: 503, startPoint y: 86, endPoint x: 503, endPoint y: 93, distance: 7.0
click at [503, 89] on button "< Back to public search results" at bounding box center [457, 98] width 176 height 31
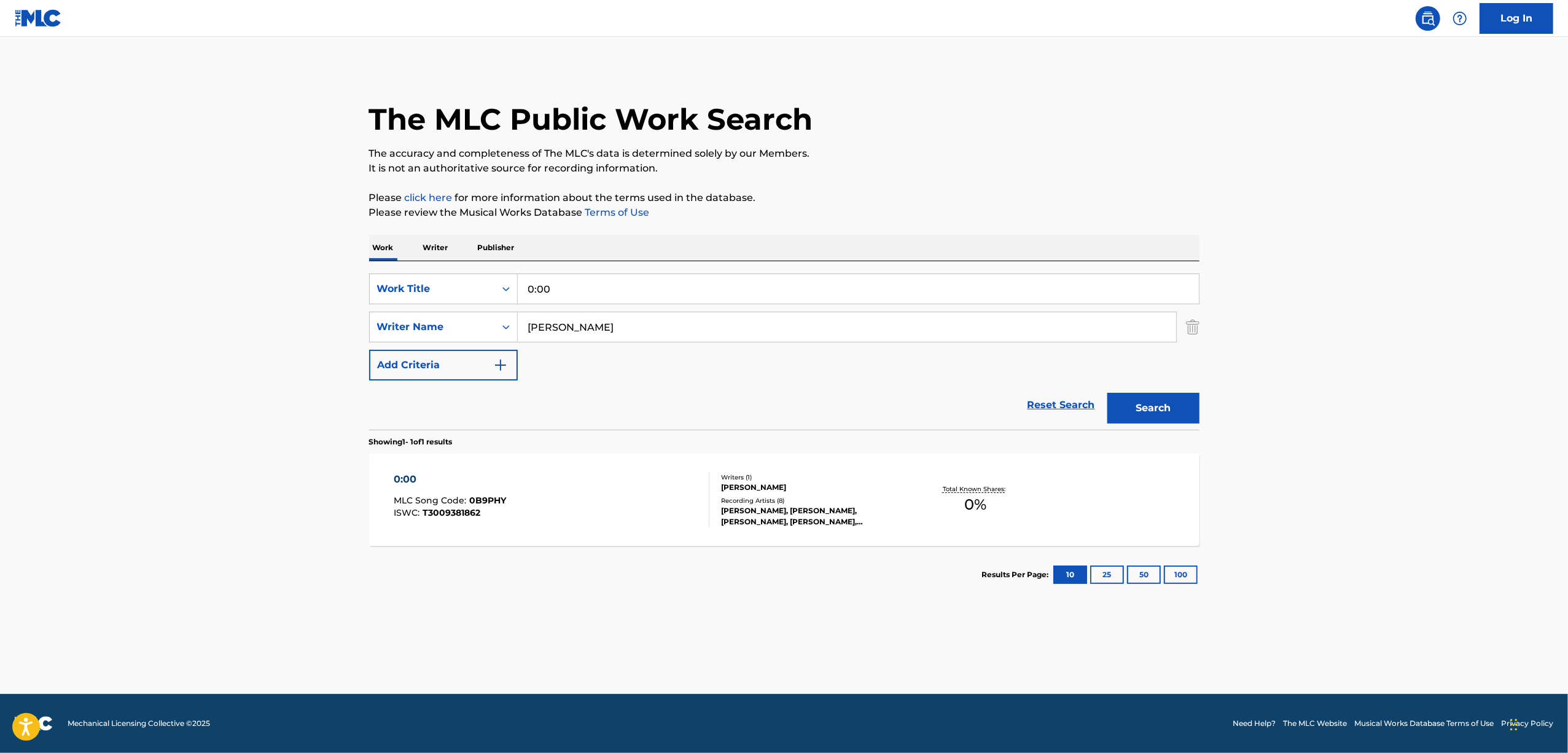
drag, startPoint x: 591, startPoint y: 293, endPoint x: 295, endPoint y: 362, distance: 303.9
click at [296, 362] on main "The MLC Public Work Search The accuracy and completeness of The MLC's data is d…" at bounding box center [784, 365] width 1568 height 657
paste input "HANAIRO"
type input "HANAIRO"
click at [1145, 409] on button "Search" at bounding box center [1153, 408] width 93 height 31
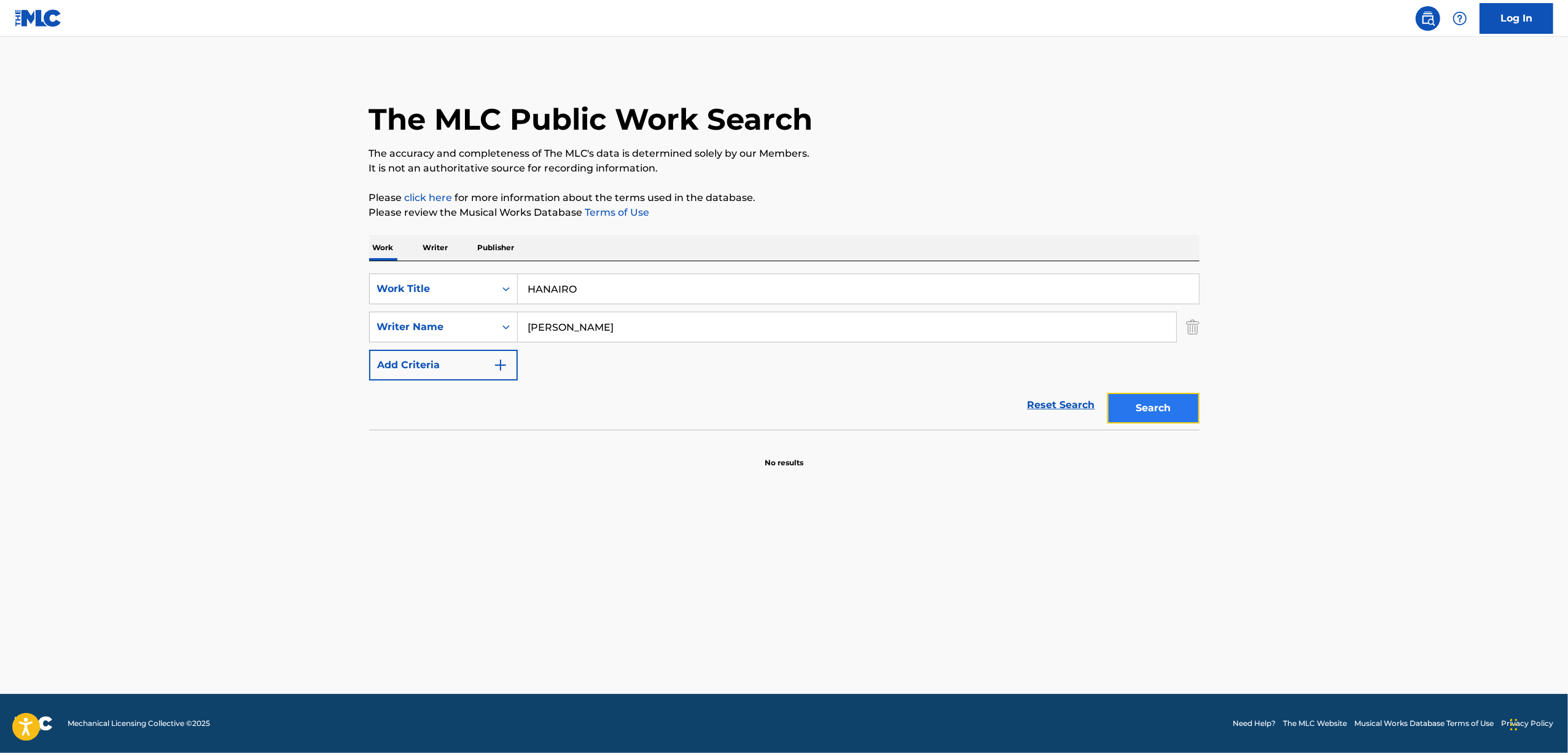
click at [1149, 399] on button "Search" at bounding box center [1153, 408] width 93 height 31
click at [1131, 413] on button "Search" at bounding box center [1153, 408] width 93 height 31
drag, startPoint x: 612, startPoint y: 332, endPoint x: 414, endPoint y: 358, distance: 199.7
click at [416, 359] on div "SearchWithCriteria551d79b3-2413-4f4c-89b0-1d93338cdfb6 Work Title HANAIRO Searc…" at bounding box center [784, 327] width 830 height 107
paste input "TAIDANA BINETSU"
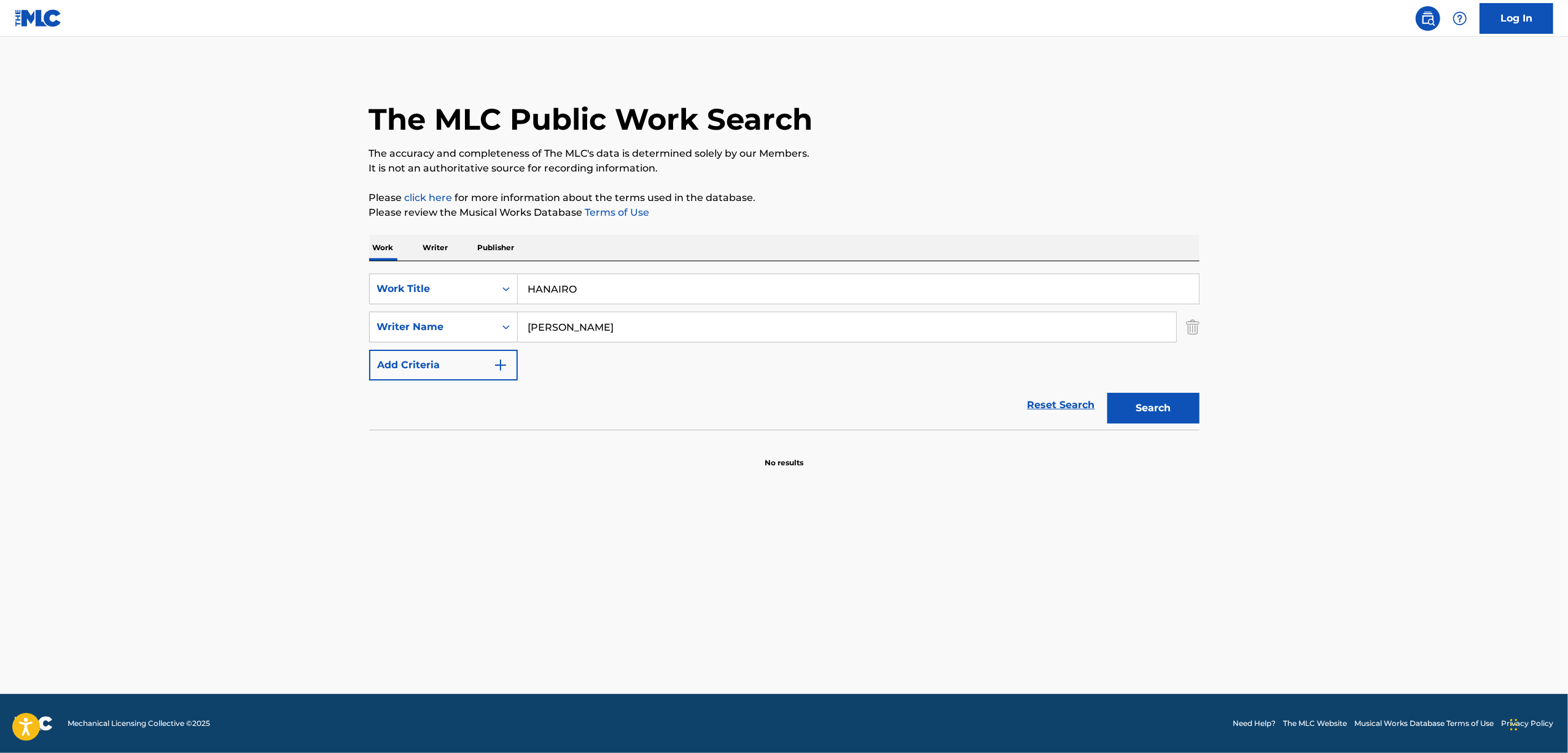
type input "Moimi Kashii"
drag, startPoint x: 472, startPoint y: 302, endPoint x: 403, endPoint y: 314, distance: 70.0
click at [404, 313] on div "SearchWithCriteria551d79b3-2413-4f4c-89b0-1d93338cdfb6 Work Title HANAIRO Searc…" at bounding box center [784, 327] width 830 height 107
paste input "TAIDANA BINETSU"
drag, startPoint x: 1119, startPoint y: 407, endPoint x: 678, endPoint y: 366, distance: 442.9
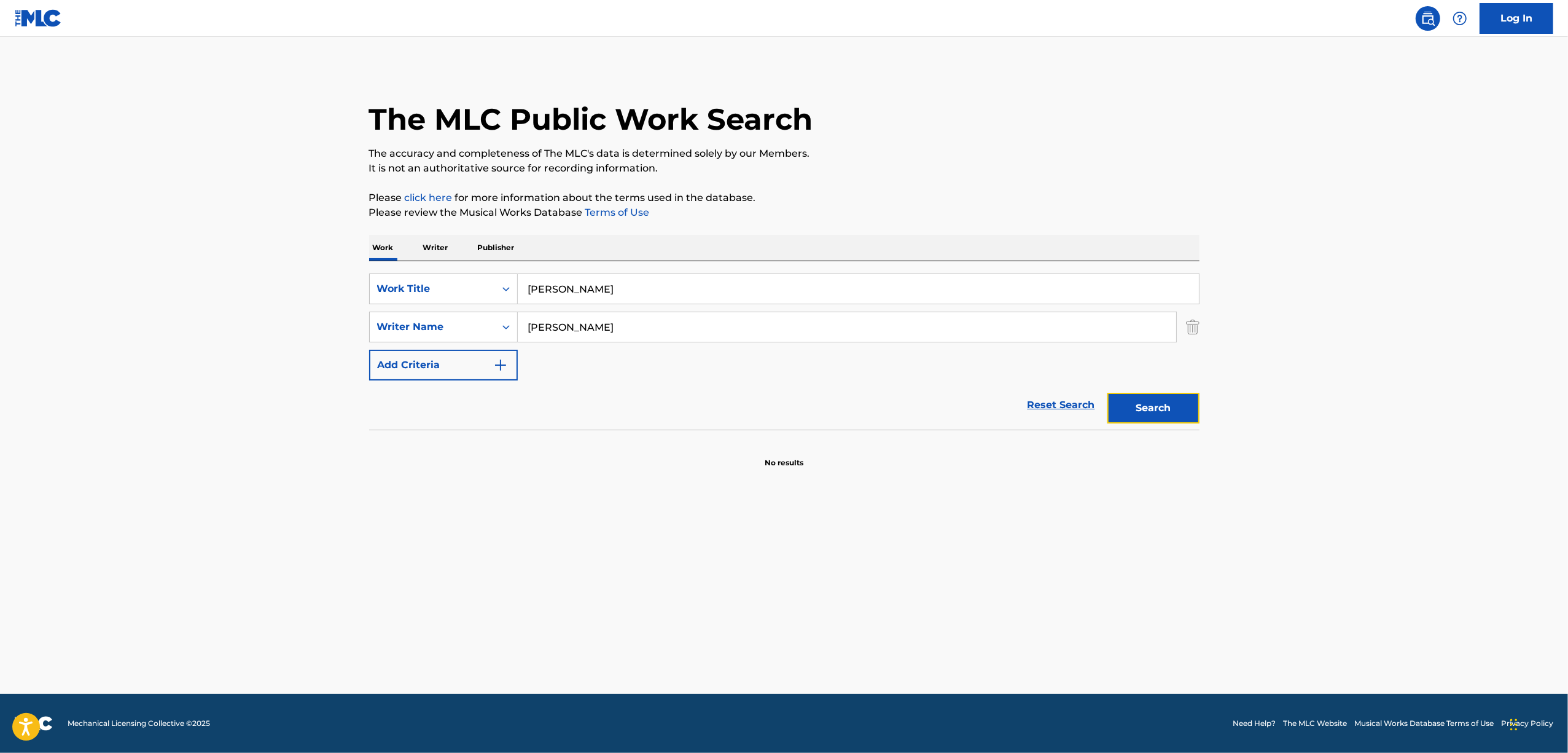
click at [1118, 406] on button "Search" at bounding box center [1153, 408] width 93 height 31
drag, startPoint x: 668, startPoint y: 288, endPoint x: 313, endPoint y: 298, distance: 355.1
click at [315, 298] on main "The MLC Public Work Search The accuracy and completeness of The MLC's data is d…" at bounding box center [784, 365] width 1568 height 657
paste input "IMMORALITY"
type input "IMMORALITY"
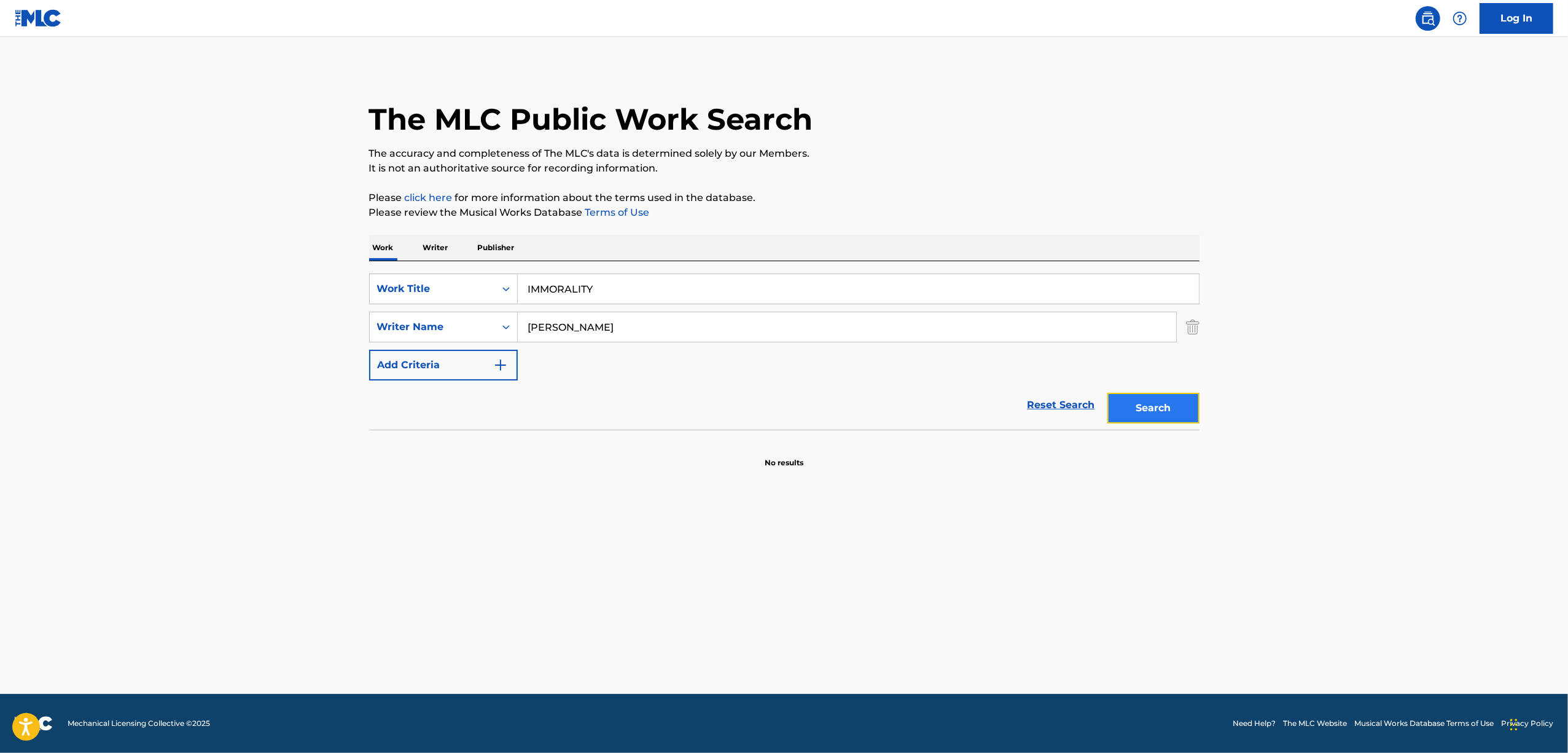
click at [1161, 412] on button "Search" at bounding box center [1153, 408] width 93 height 31
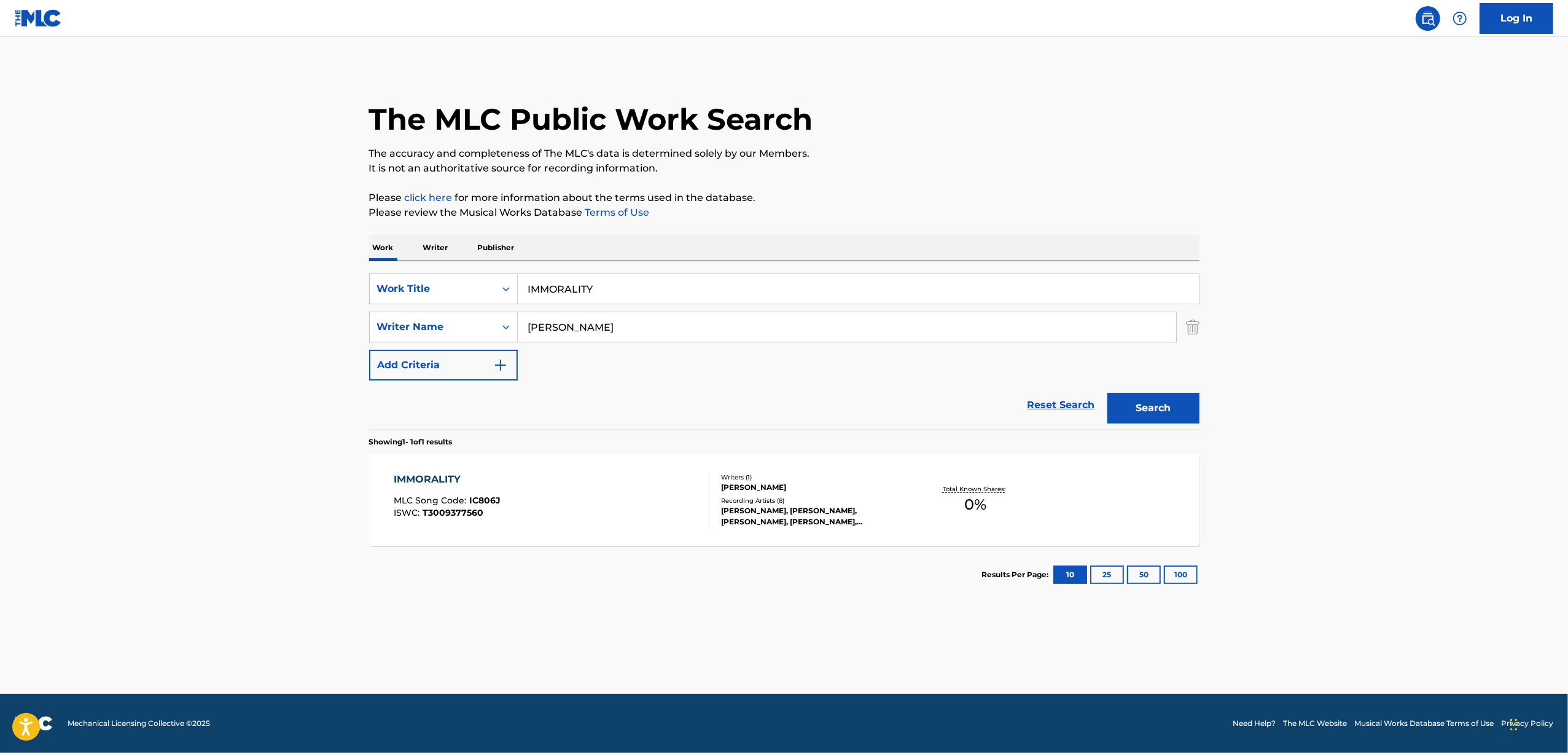
click at [437, 475] on div "IMMORALITY" at bounding box center [447, 479] width 107 height 15
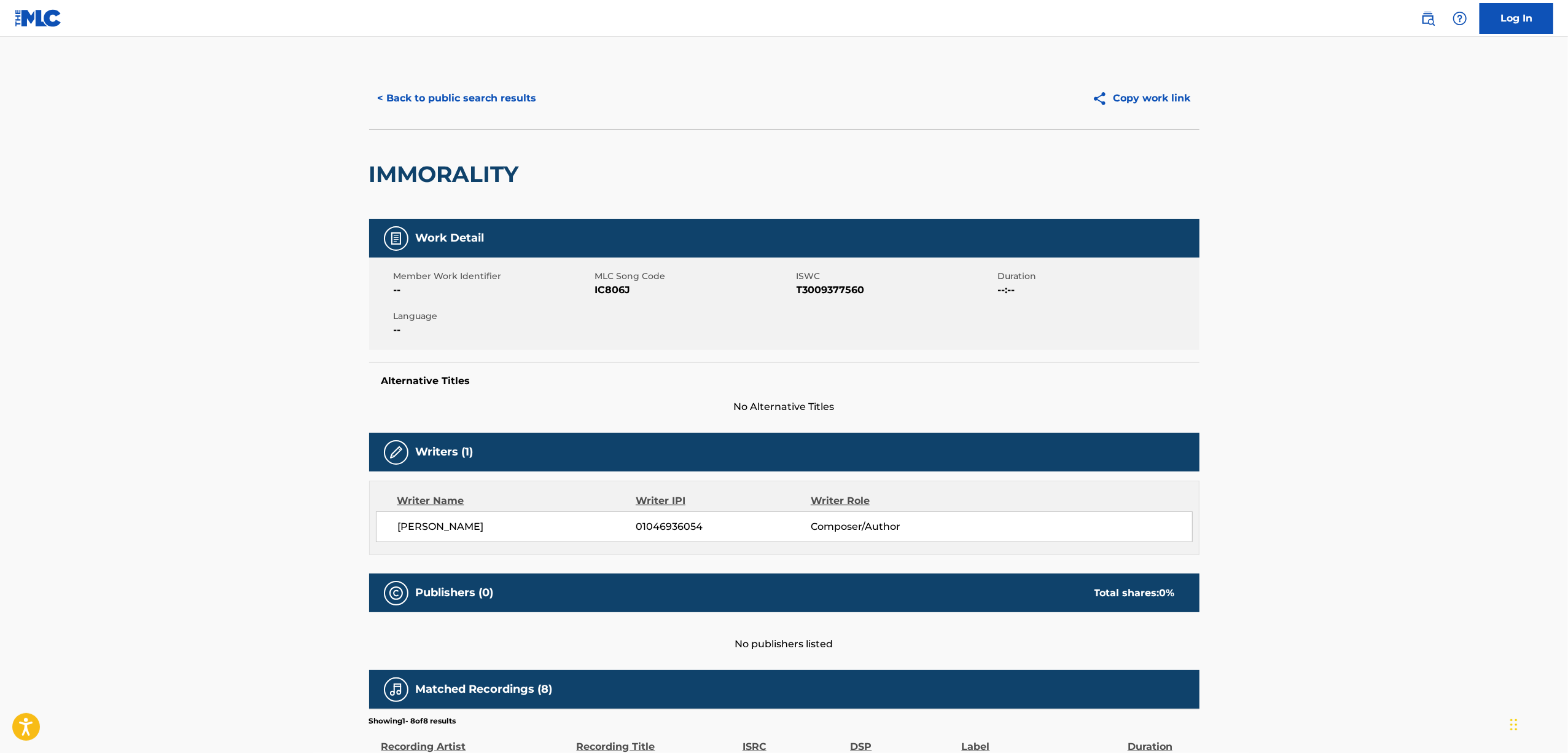
click at [600, 296] on span "IC806J" at bounding box center [694, 289] width 198 height 15
click at [605, 289] on span "IC806J" at bounding box center [694, 289] width 198 height 15
click at [511, 96] on button "< Back to public search results" at bounding box center [457, 98] width 176 height 31
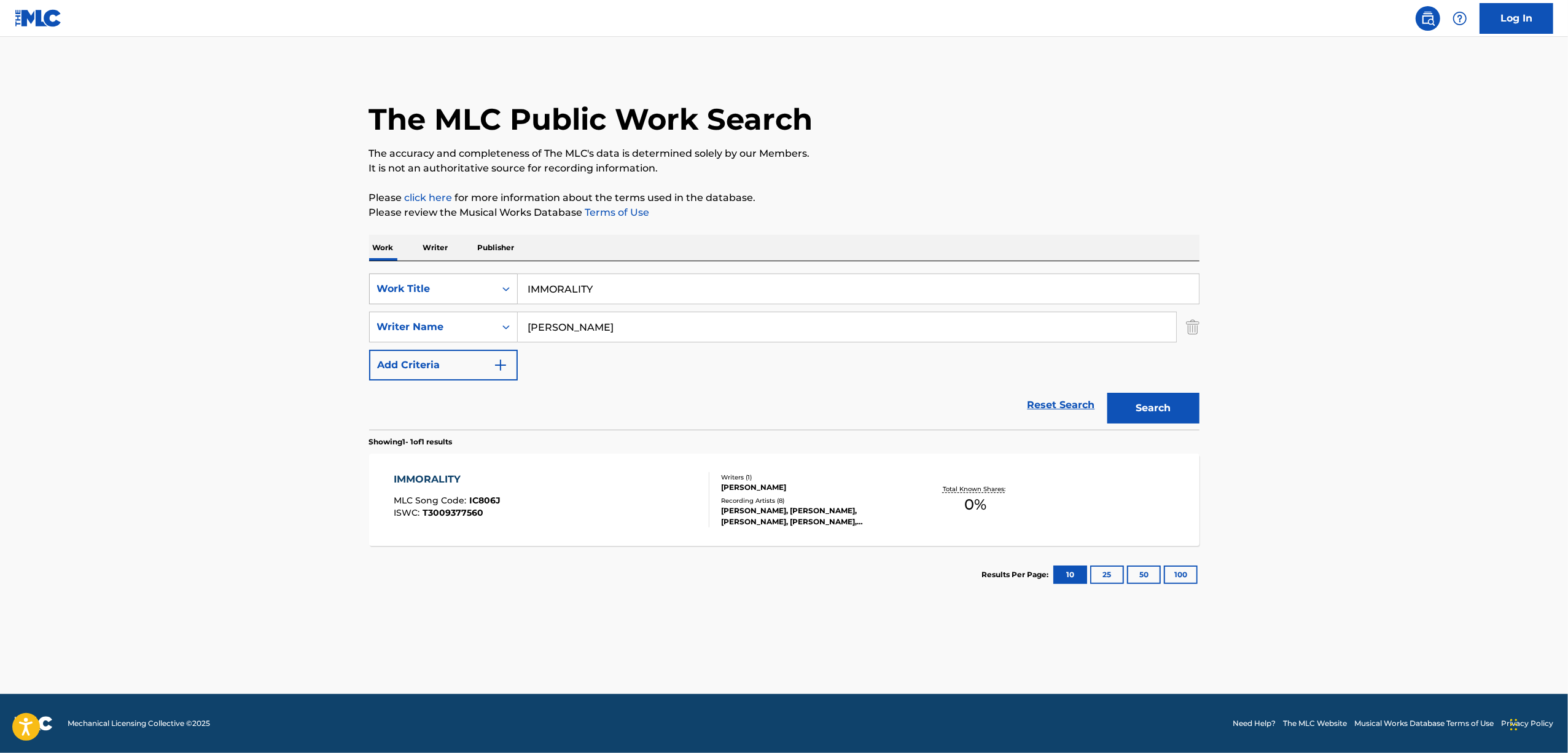
drag, startPoint x: 517, startPoint y: 295, endPoint x: 475, endPoint y: 286, distance: 43.0
click at [488, 288] on div "SearchWithCriteria551d79b3-2413-4f4c-89b0-1d93338cdfb6 Work Title IMMORALITY" at bounding box center [784, 289] width 830 height 31
paste input "HENSHOKU"
type input "HENSHOKU"
click at [1162, 404] on button "Search" at bounding box center [1153, 408] width 93 height 31
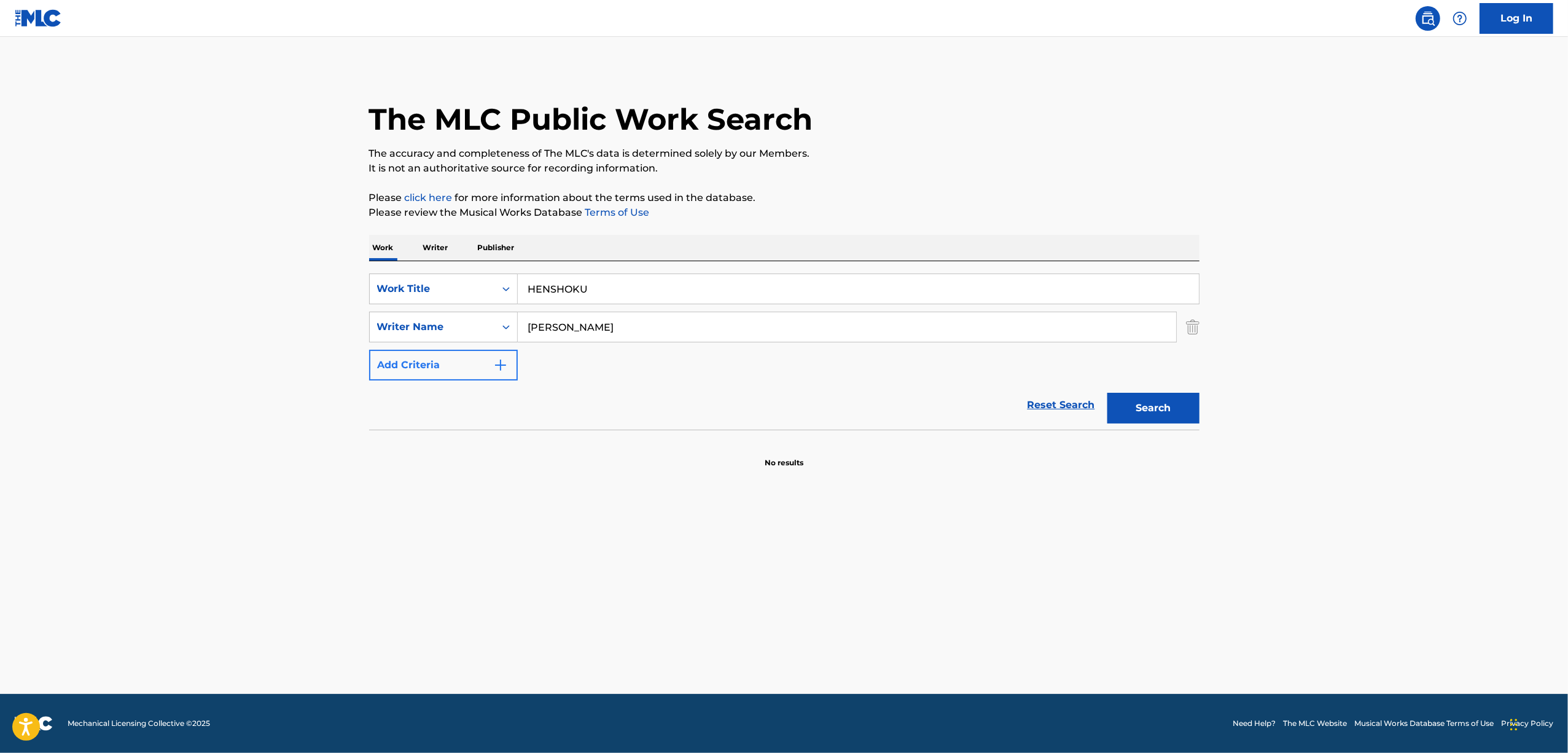
drag, startPoint x: 506, startPoint y: 354, endPoint x: 427, endPoint y: 372, distance: 81.0
click at [430, 372] on div "SearchWithCriteria551d79b3-2413-4f4c-89b0-1d93338cdfb6 Work Title HENSHOKU Sear…" at bounding box center [784, 327] width 830 height 107
paste input "Owata P"
type input "OwataP"
drag, startPoint x: 650, startPoint y: 273, endPoint x: 381, endPoint y: 352, distance: 280.4
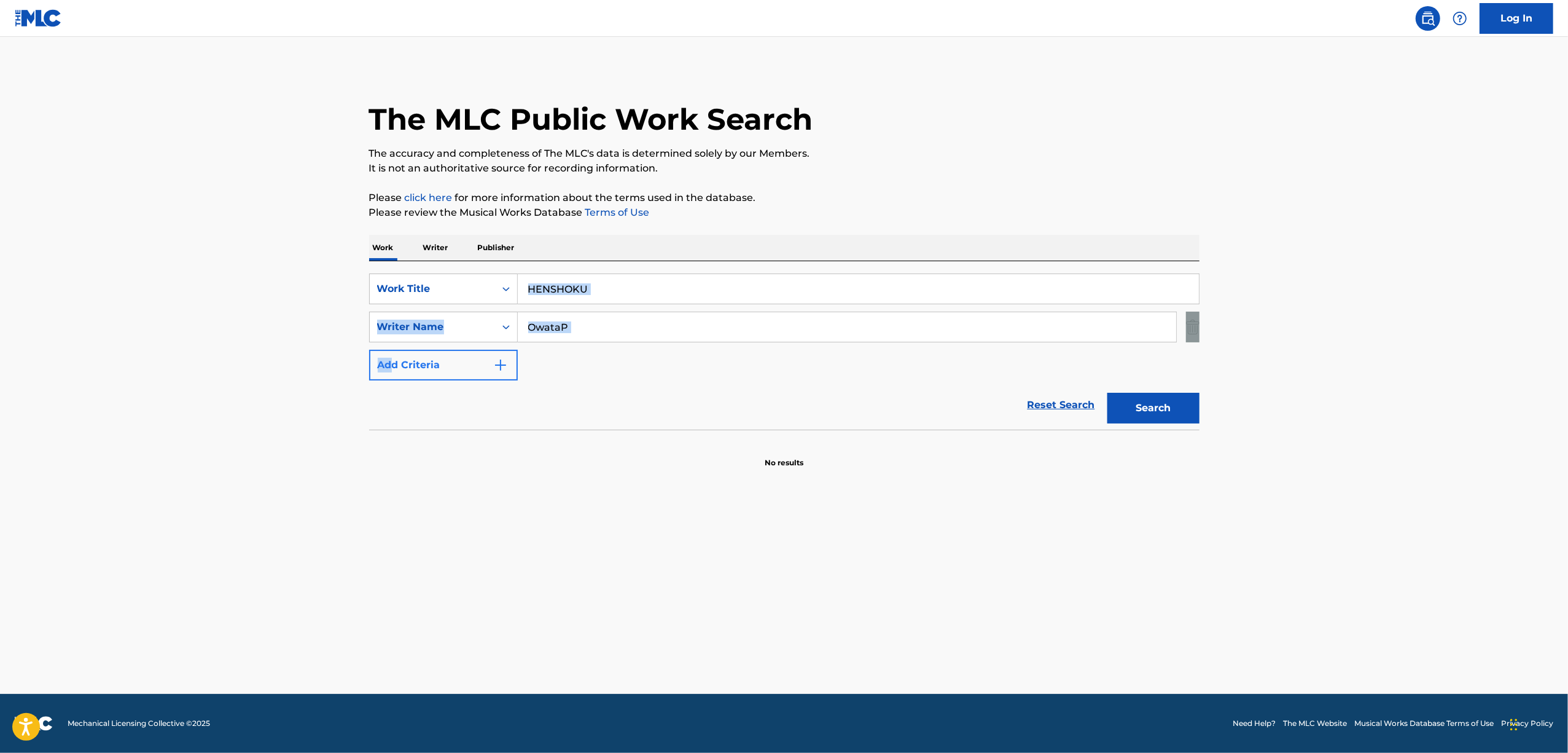
click at [387, 351] on div "SearchWithCriteria551d79b3-2413-4f4c-89b0-1d93338cdfb6 Work Title HENSHOKU Sear…" at bounding box center [784, 345] width 830 height 169
drag, startPoint x: 615, startPoint y: 375, endPoint x: 615, endPoint y: 315, distance: 60.0
click at [615, 367] on div "SearchWithCriteria551d79b3-2413-4f4c-89b0-1d93338cdfb6 Work Title HENSHOKU Sear…" at bounding box center [784, 327] width 830 height 107
drag, startPoint x: 486, startPoint y: 315, endPoint x: 434, endPoint y: 325, distance: 53.0
click at [440, 325] on div "SearchWithCriteria551d79b3-2413-4f4c-89b0-1d93338cdfb6 Work Title HENSHOKU Sear…" at bounding box center [784, 327] width 830 height 107
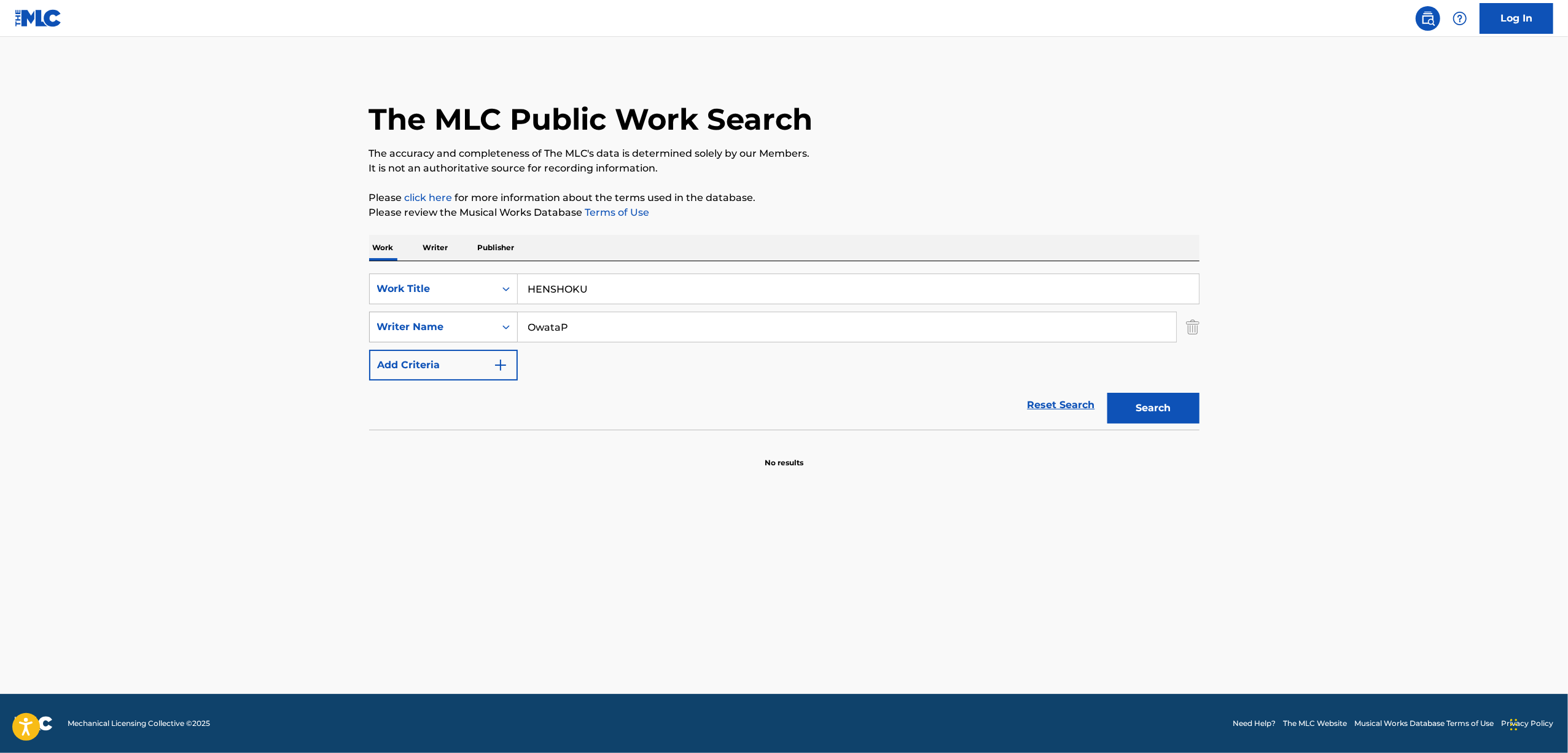
paste input "TOOKUE IKITAI"
type input "TOOKUE IKITAI"
click at [1170, 411] on button "Search" at bounding box center [1153, 408] width 93 height 31
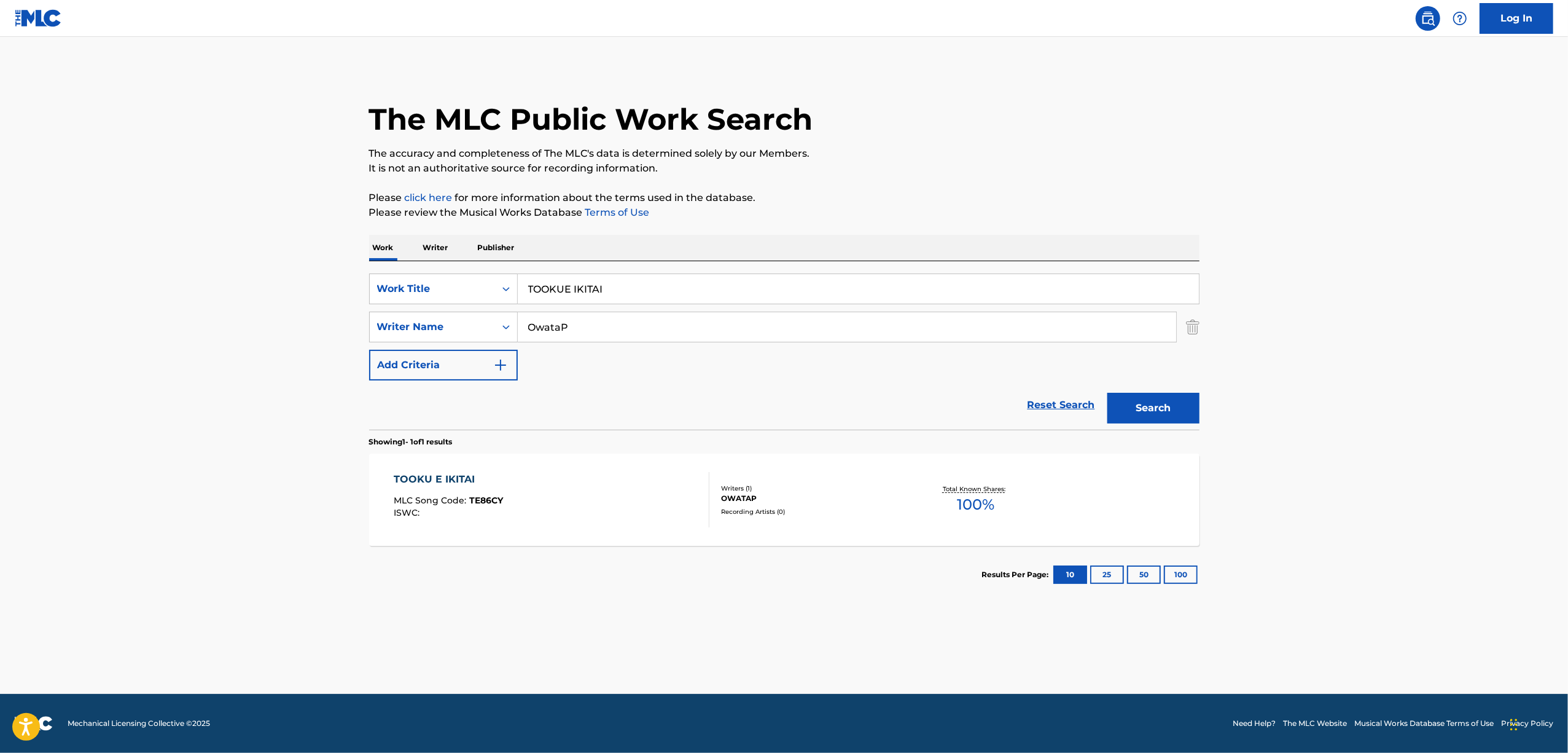
click at [444, 472] on div "TOOKU E IKITAI" at bounding box center [448, 479] width 109 height 15
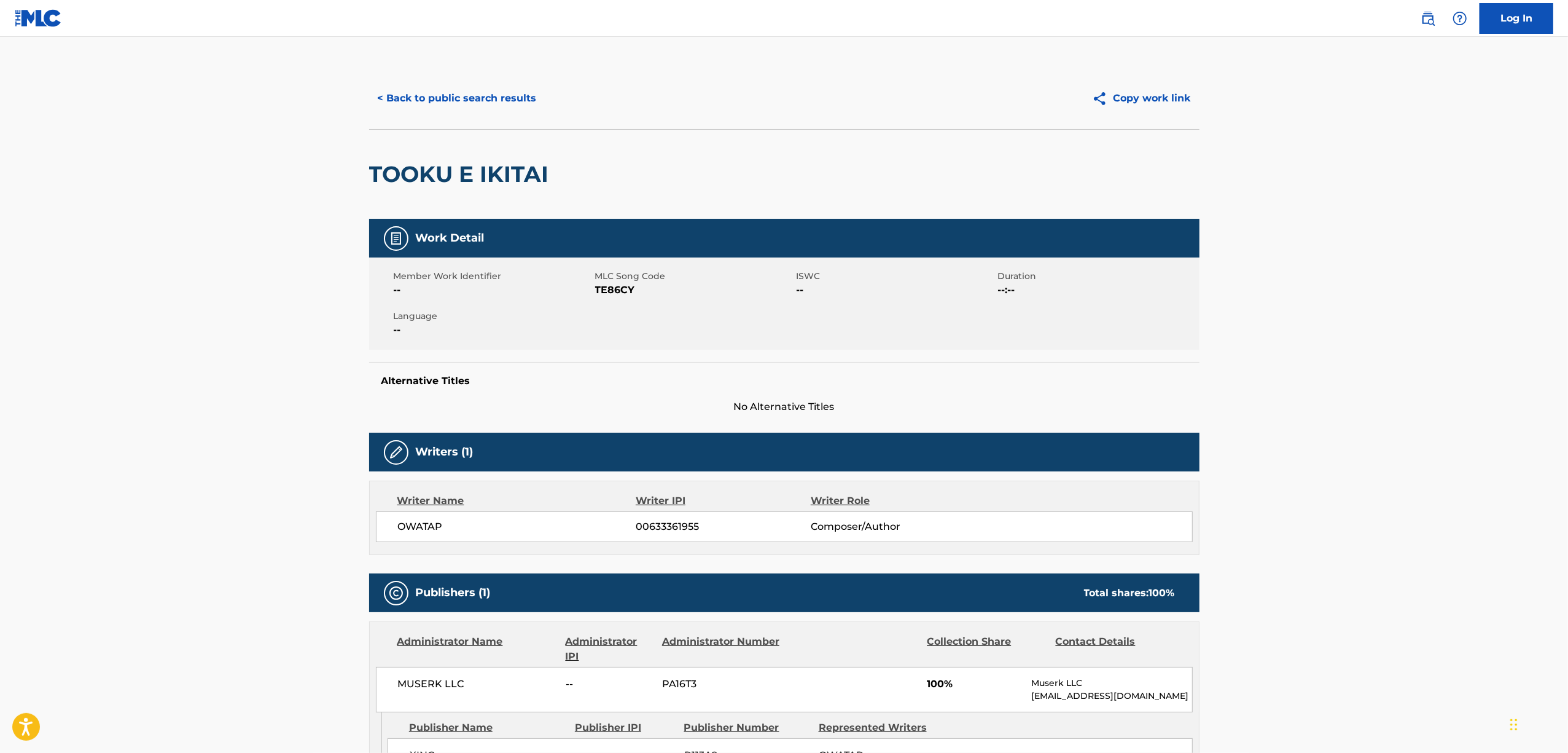
click at [603, 293] on span "TE86CY" at bounding box center [694, 289] width 198 height 15
click at [499, 80] on div "< Back to public search results Copy work link" at bounding box center [784, 98] width 830 height 61
click at [495, 93] on button "< Back to public search results" at bounding box center [457, 98] width 176 height 31
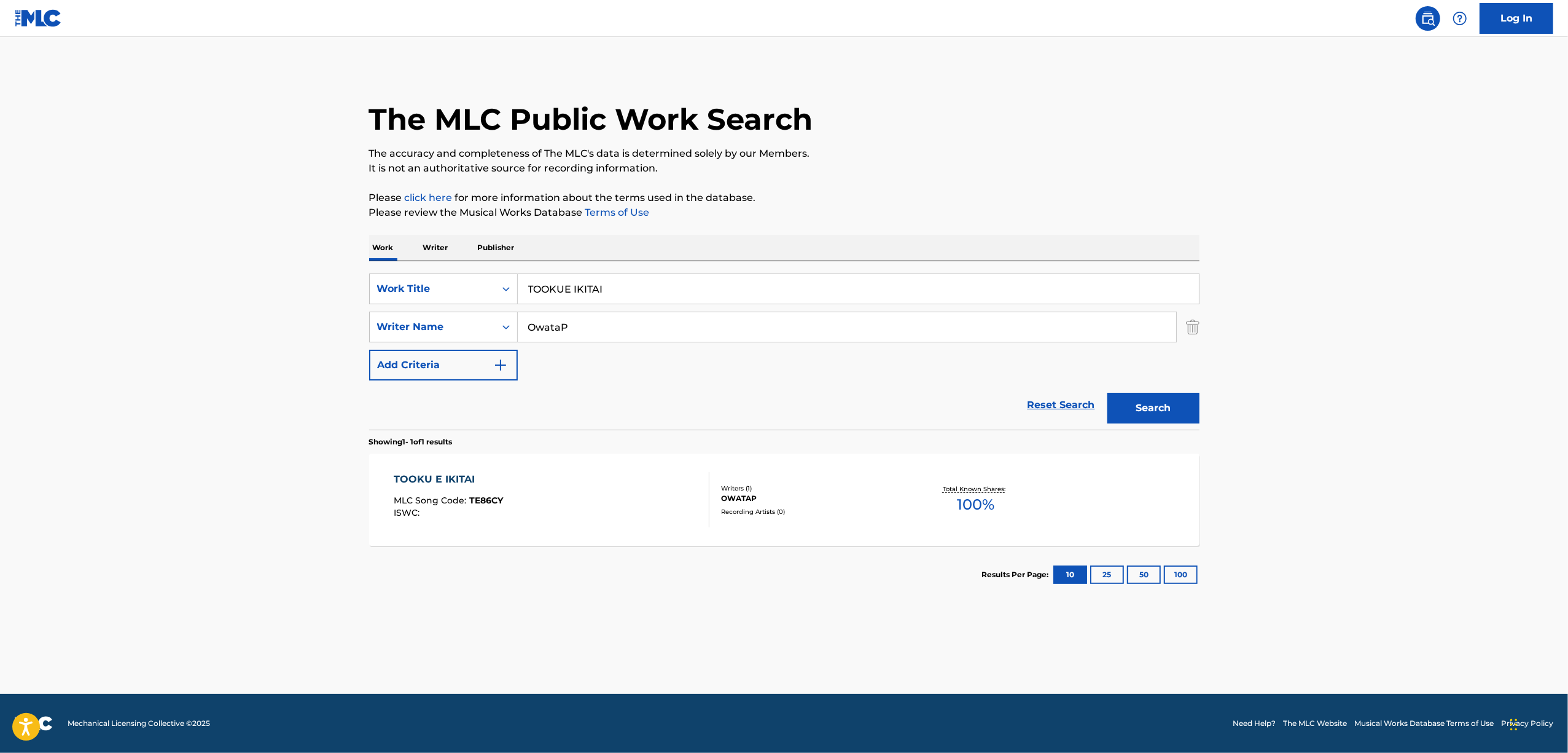
drag, startPoint x: 629, startPoint y: 288, endPoint x: 492, endPoint y: 305, distance: 138.1
click at [492, 305] on div "SearchWithCriteria551d79b3-2413-4f4c-89b0-1d93338cdfb6 Work Title TOOKUE IKITAI…" at bounding box center [784, 327] width 830 height 107
paste input "MIRAAJU PARADAISU"
click at [1145, 410] on button "Search" at bounding box center [1153, 408] width 93 height 31
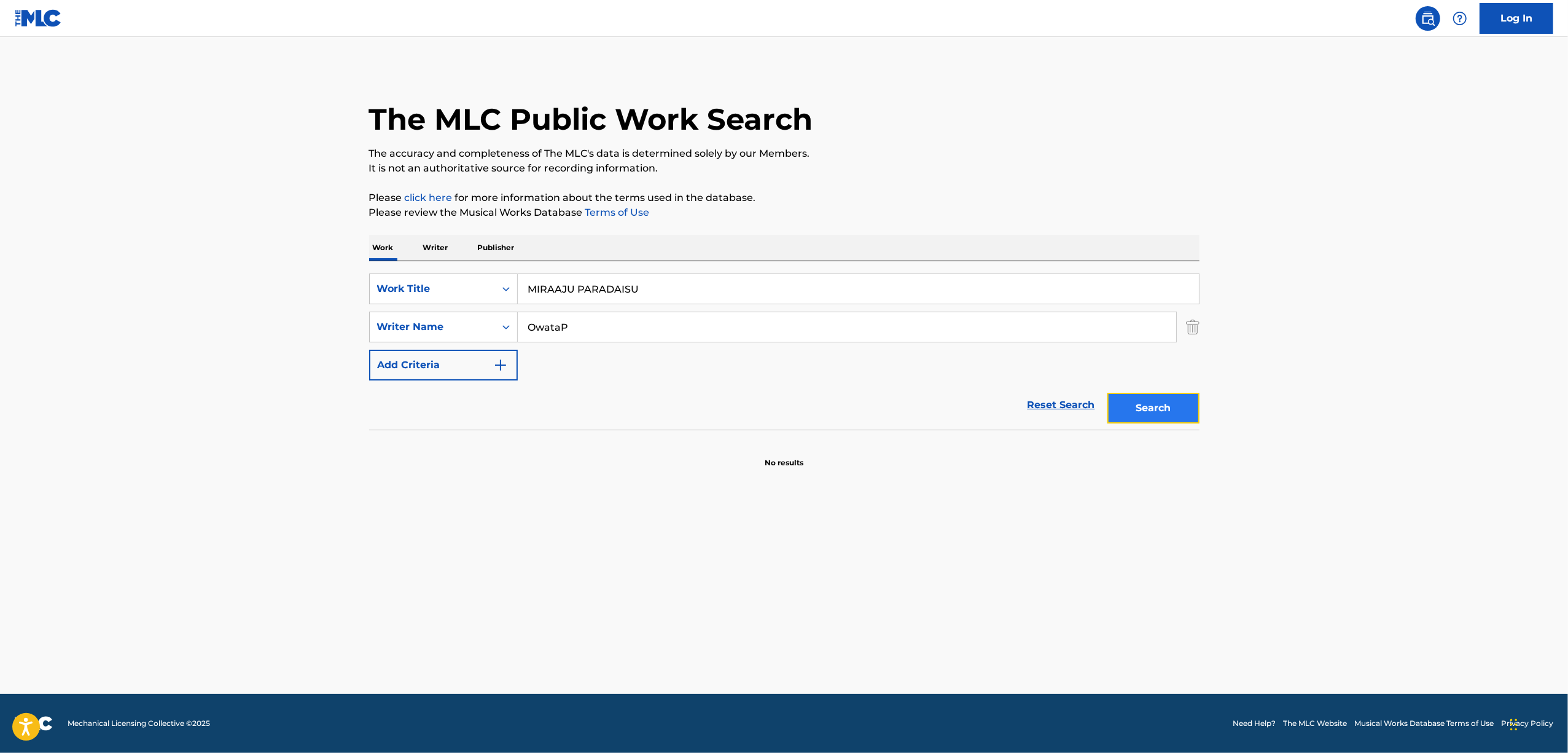
click at [1167, 407] on button "Search" at bounding box center [1153, 408] width 93 height 31
click at [1167, 411] on button "Search" at bounding box center [1153, 408] width 93 height 31
drag, startPoint x: 502, startPoint y: 282, endPoint x: 481, endPoint y: 280, distance: 21.1
click at [488, 280] on div "SearchWithCriteria551d79b3-2413-4f4c-89b0-1d93338cdfb6 Work Title MIRAAJU PARAD…" at bounding box center [784, 289] width 830 height 31
click at [1170, 403] on button "Search" at bounding box center [1153, 408] width 93 height 31
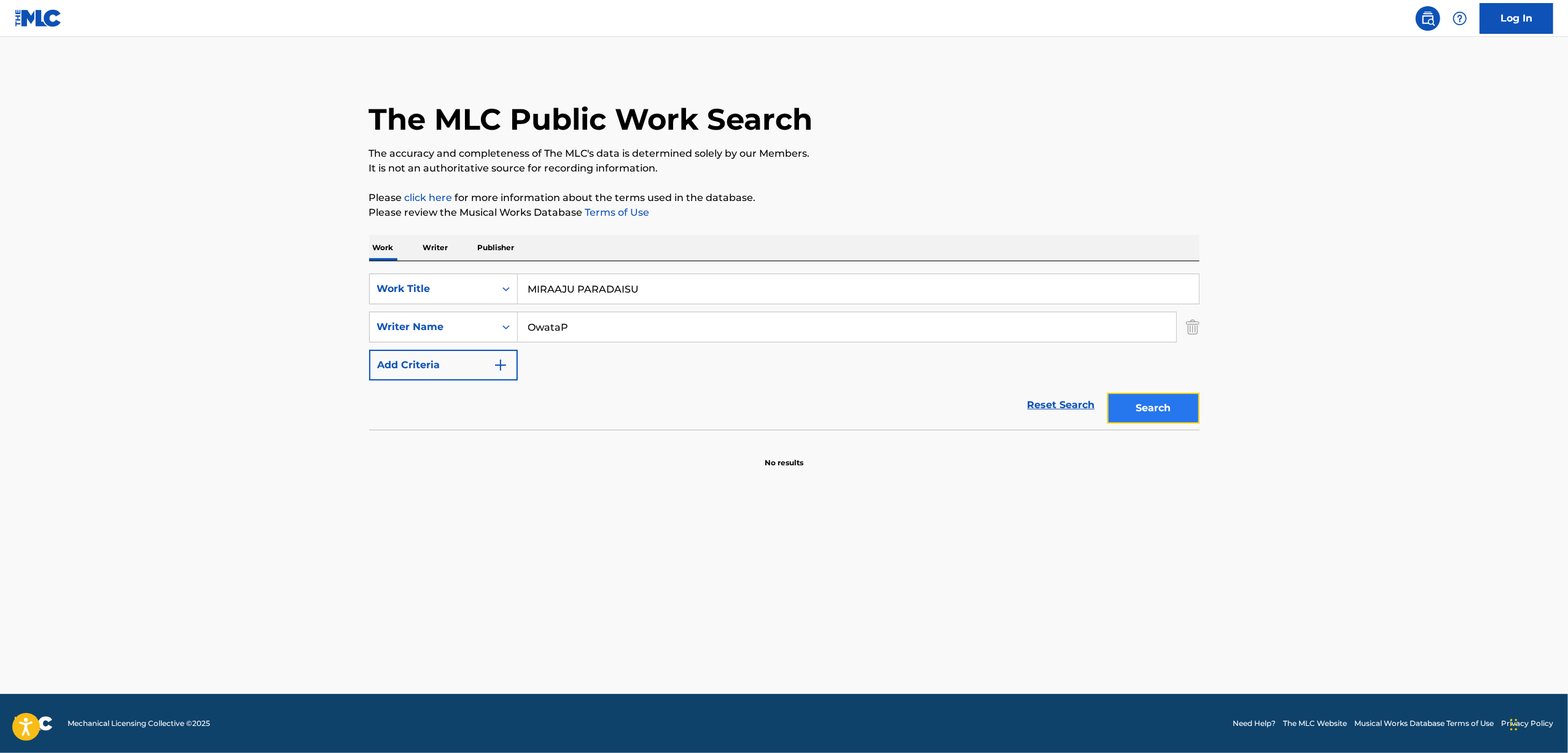
click at [1161, 404] on button "Search" at bounding box center [1153, 408] width 93 height 31
drag, startPoint x: 663, startPoint y: 295, endPoint x: 347, endPoint y: 325, distance: 317.4
click at [351, 325] on main "The MLC Public Work Search The accuracy and completeness of The MLC's data is d…" at bounding box center [784, 365] width 1568 height 657
paste input "REKUIEM"
click at [1133, 416] on button "Search" at bounding box center [1153, 408] width 93 height 31
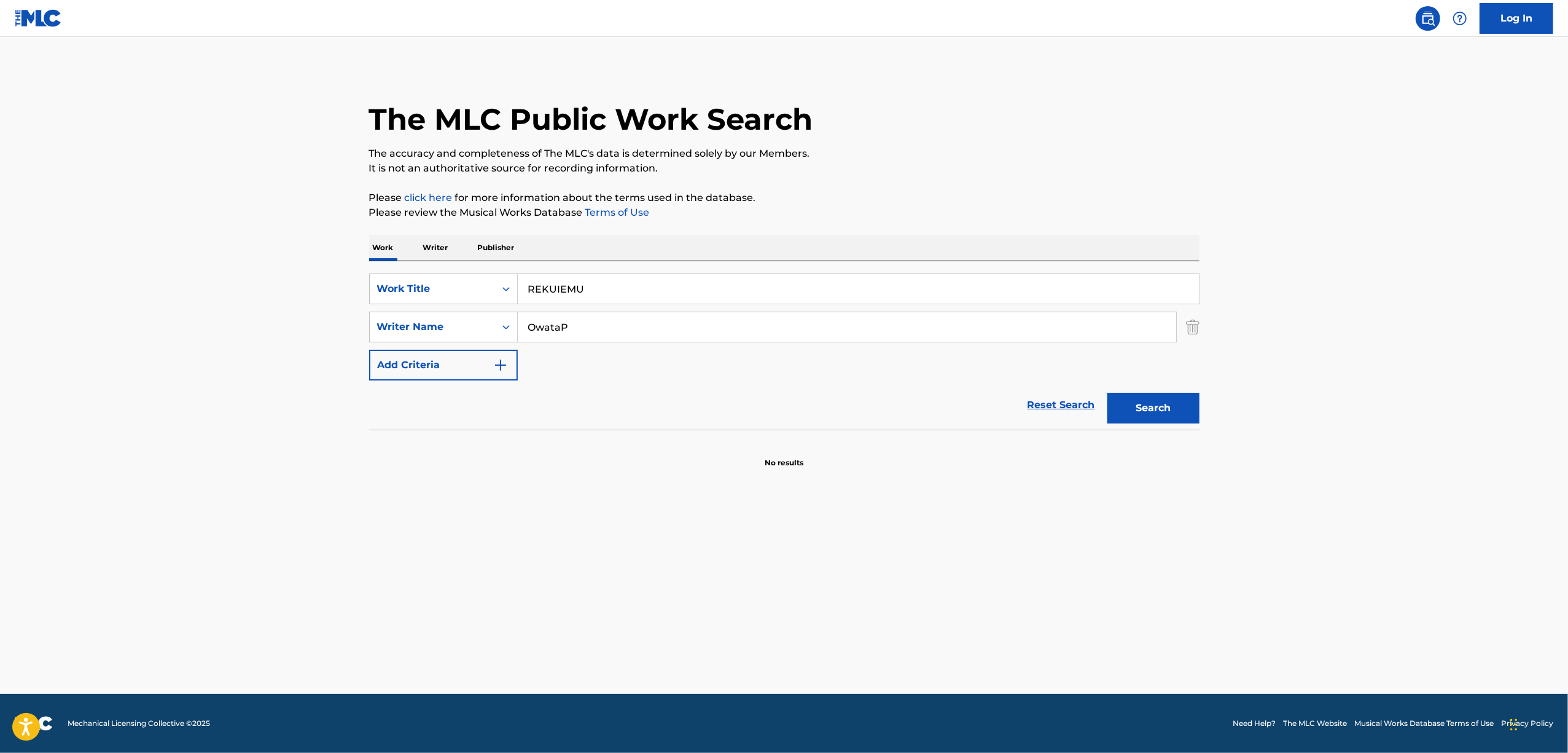
drag, startPoint x: 604, startPoint y: 286, endPoint x: 314, endPoint y: 322, distance: 292.2
click at [314, 322] on main "The MLC Public Work Search The accuracy and completeness of The MLC's data is d…" at bounding box center [784, 365] width 1568 height 657
paste input "KATARITE"
type input "KATARITE"
click at [1178, 399] on button "Search" at bounding box center [1153, 408] width 93 height 31
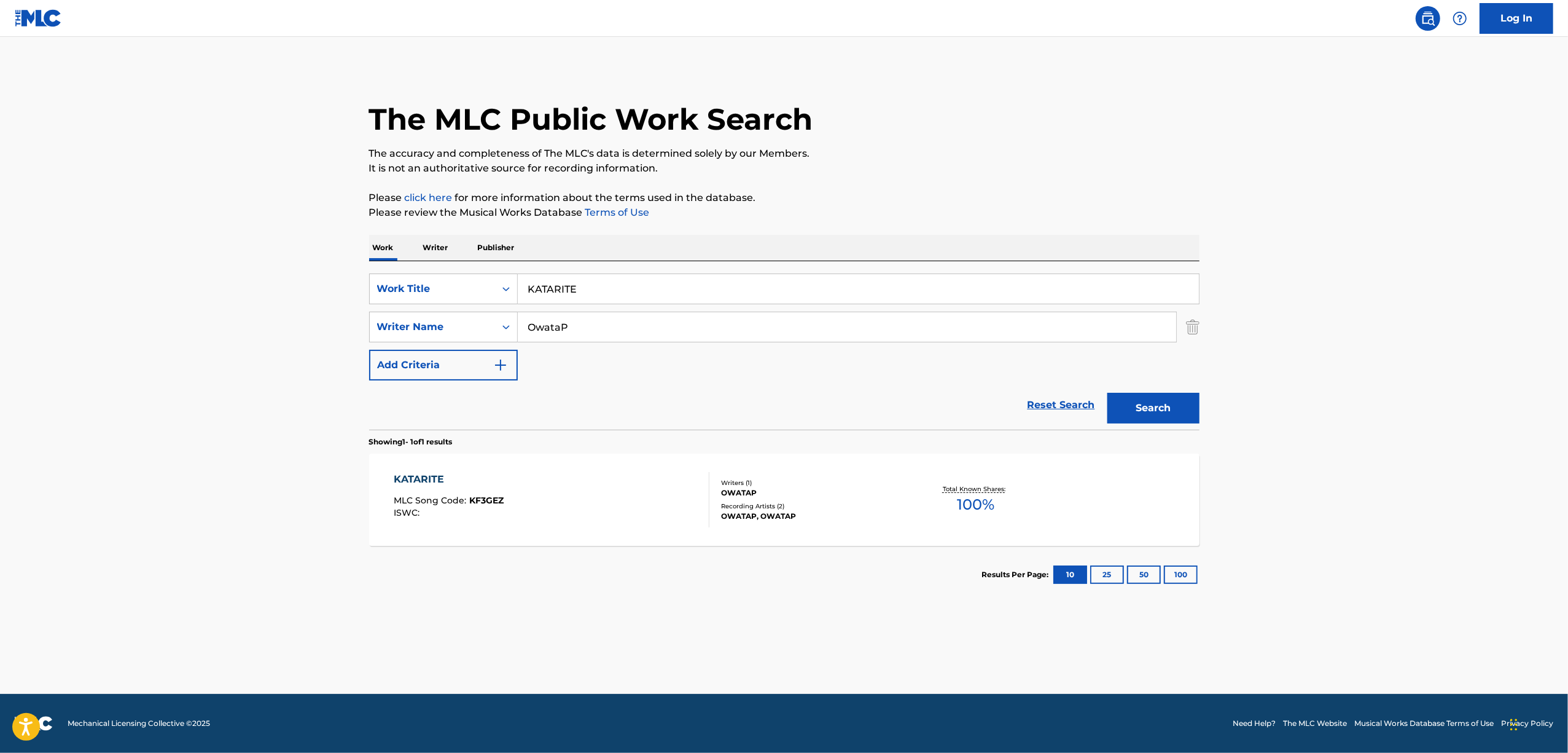
click at [436, 477] on div "KATARITE" at bounding box center [448, 479] width 110 height 15
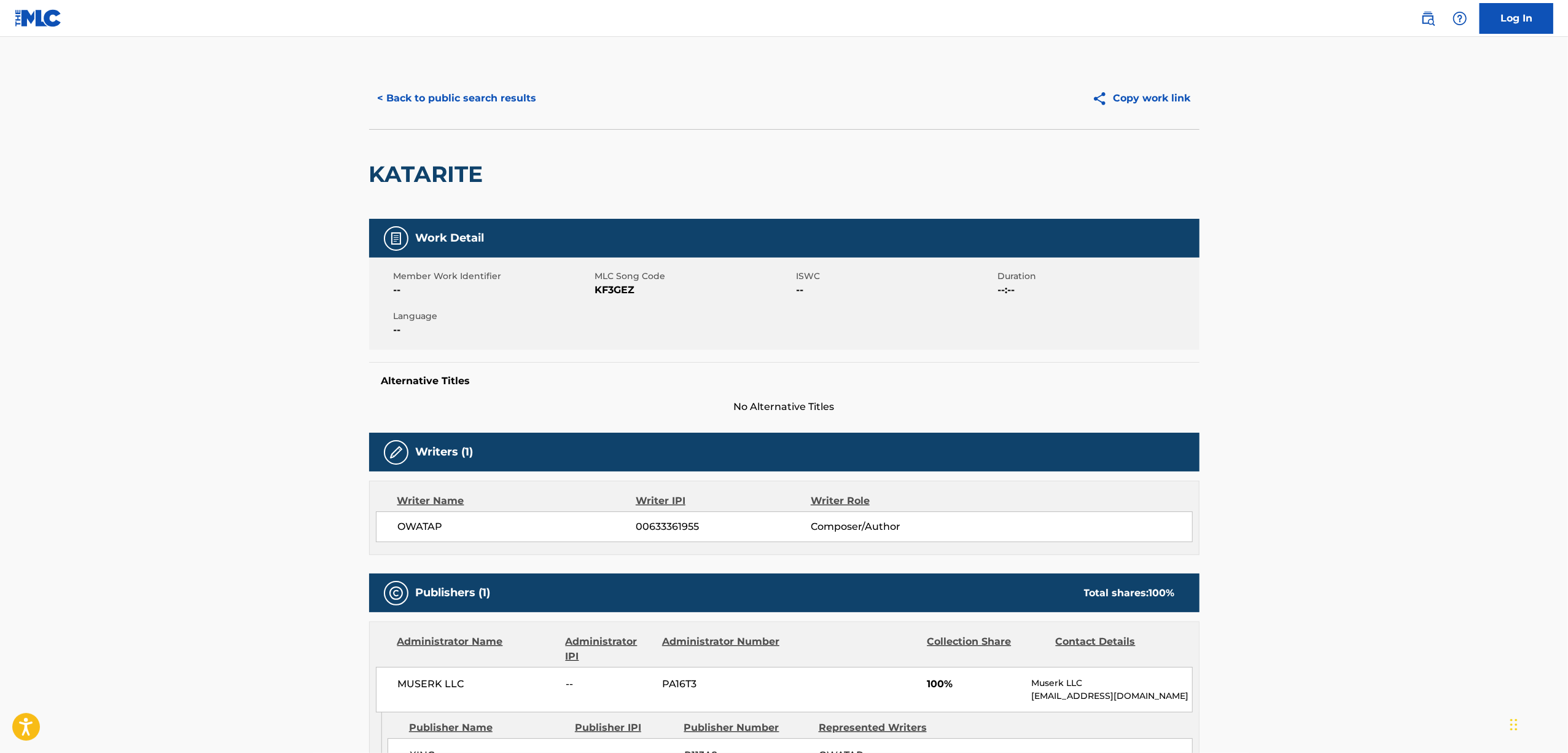
click at [610, 288] on span "KF3GEZ" at bounding box center [694, 289] width 198 height 15
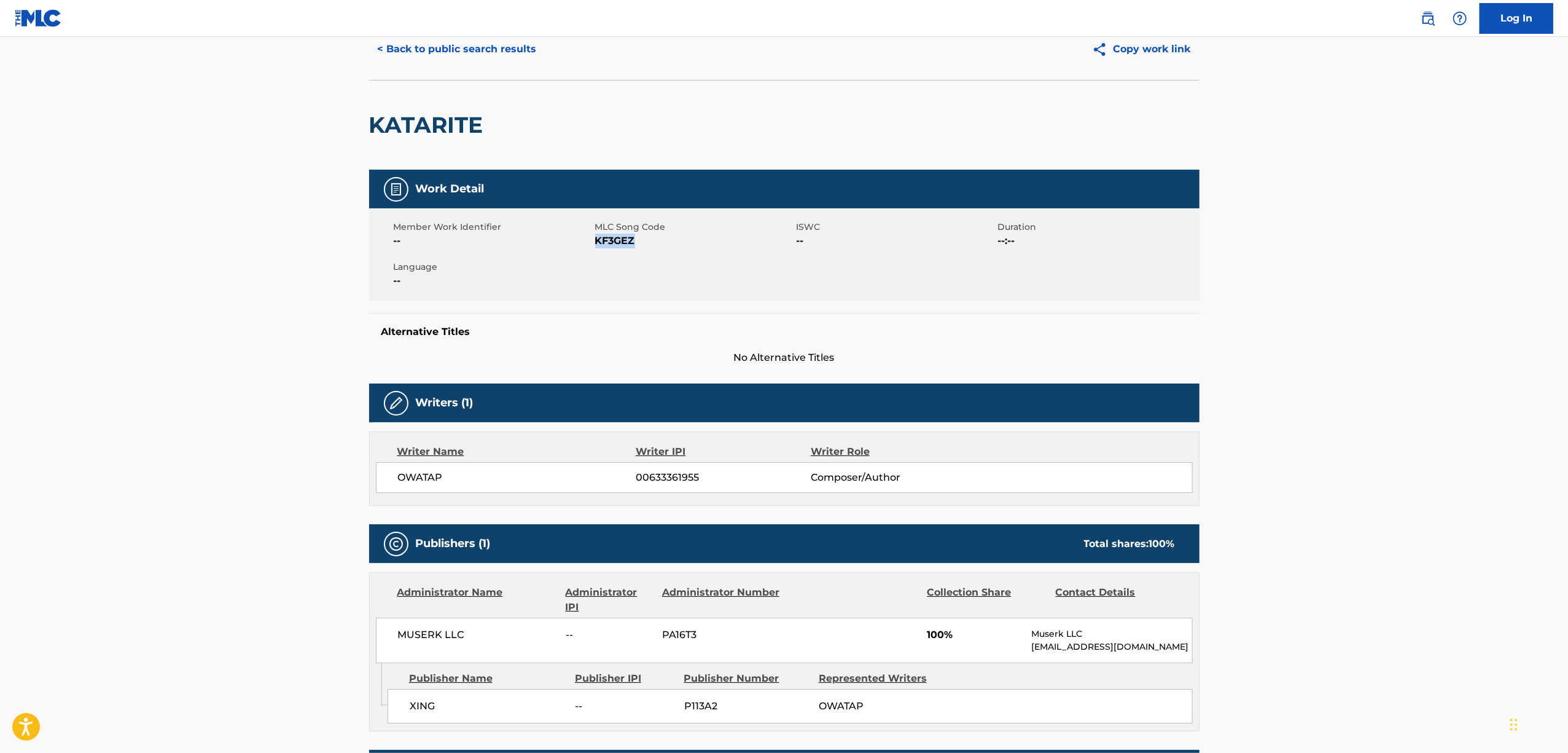
scroll to position [82, 0]
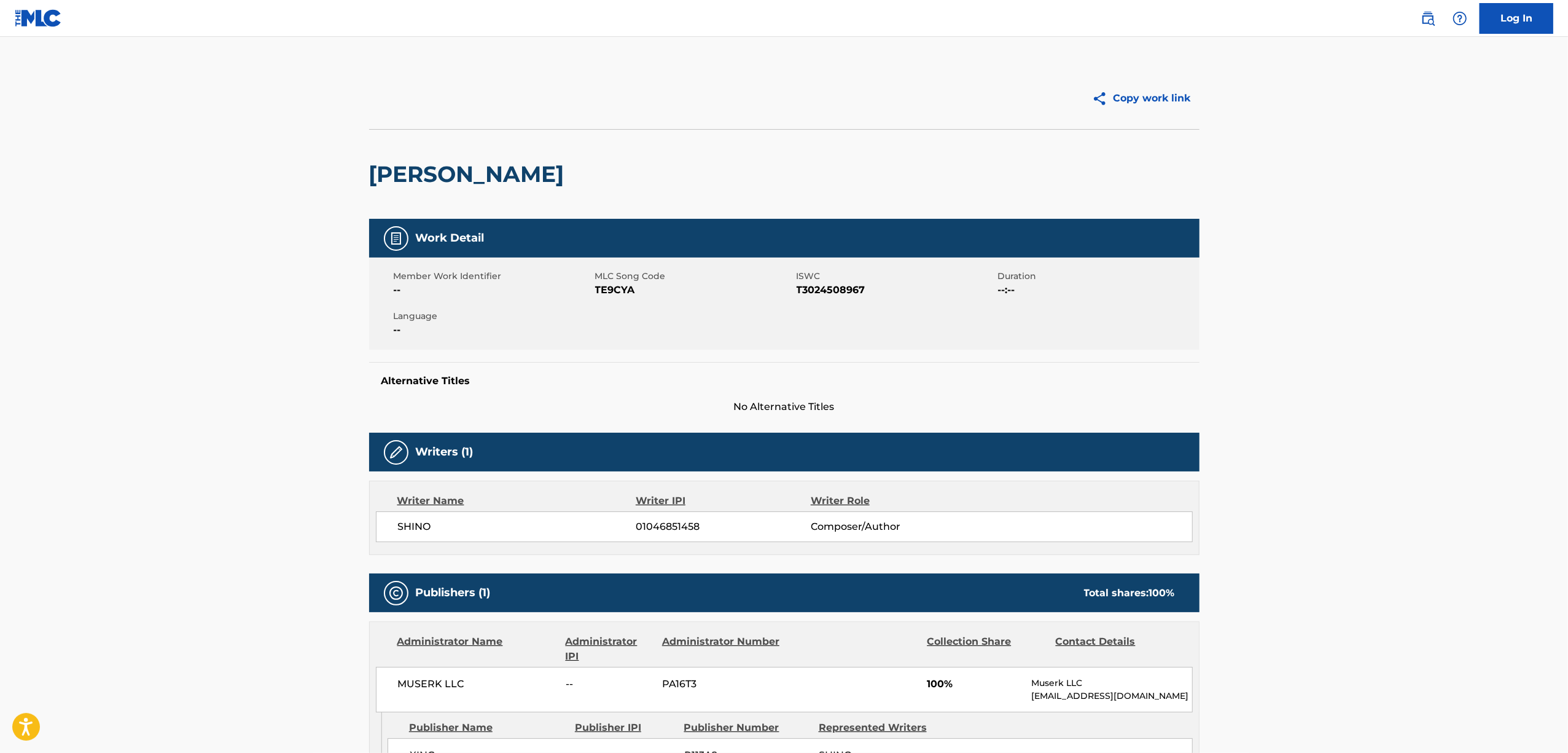
click at [620, 289] on span "TE9CYA" at bounding box center [694, 289] width 198 height 15
copy span "TE9CYA"
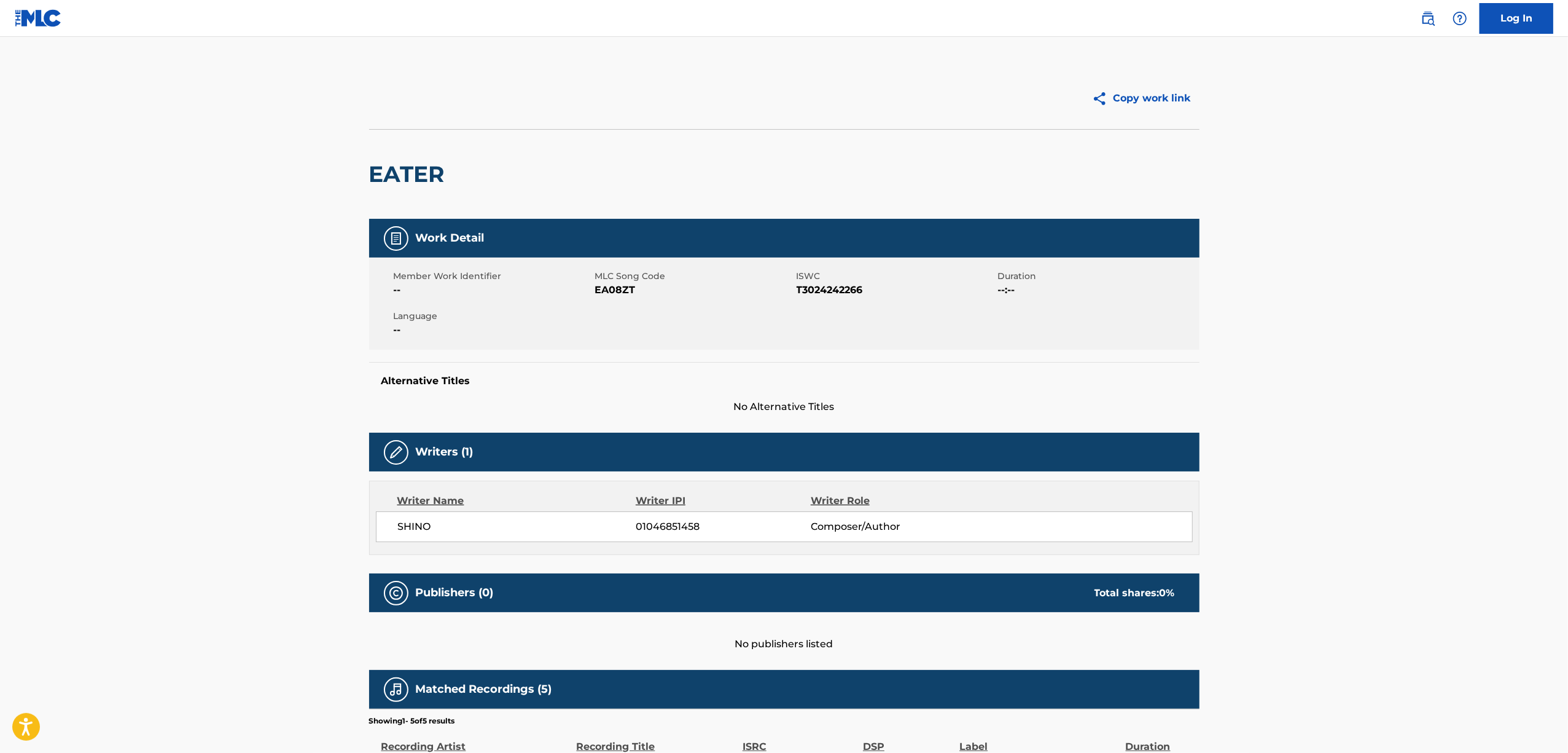
click at [611, 293] on span "EA08ZT" at bounding box center [694, 289] width 198 height 15
copy span "EA08ZT"
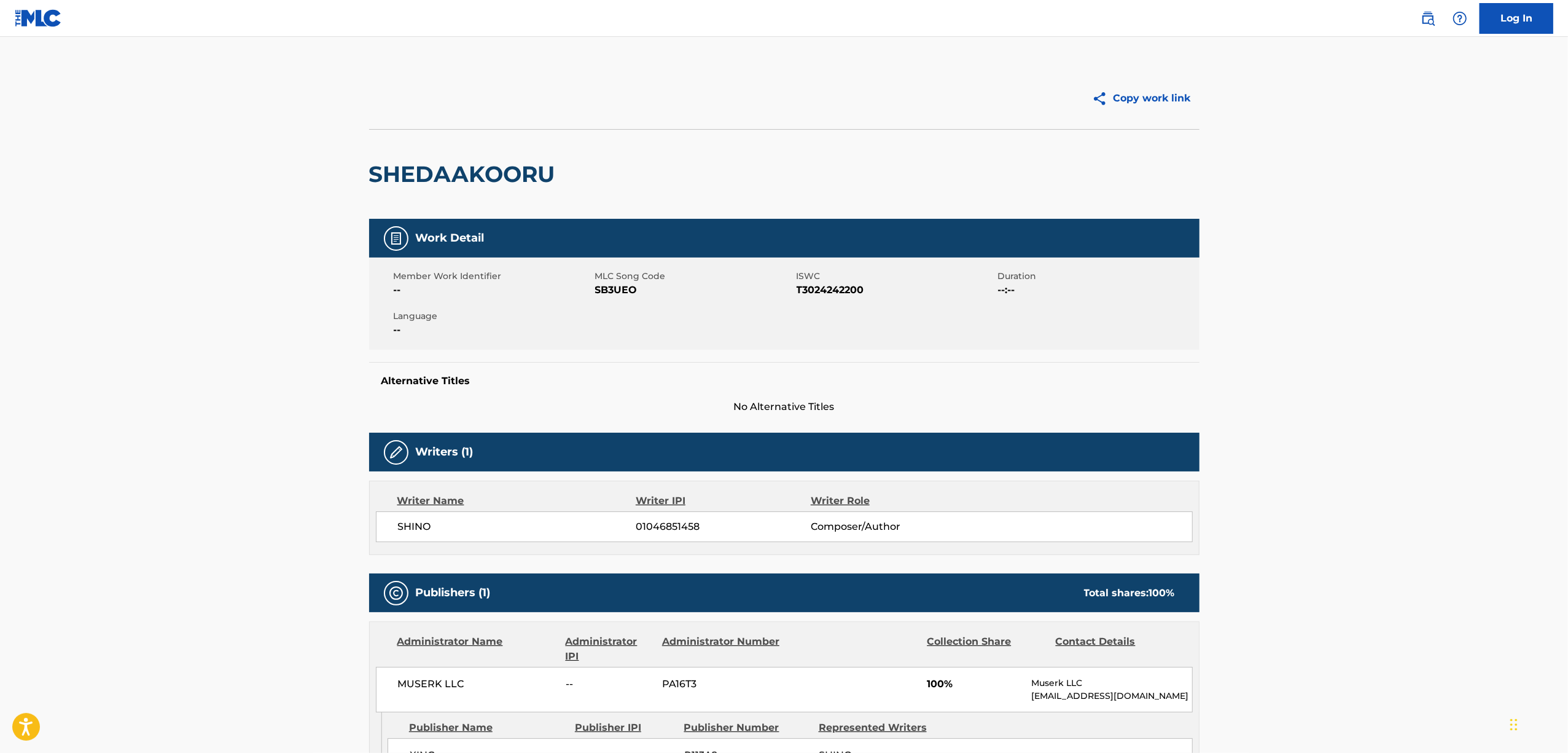
click at [622, 278] on span "MLC Song Code" at bounding box center [694, 276] width 198 height 13
click at [608, 293] on span "SB3UEO" at bounding box center [694, 289] width 198 height 15
copy span "SB3UEO"
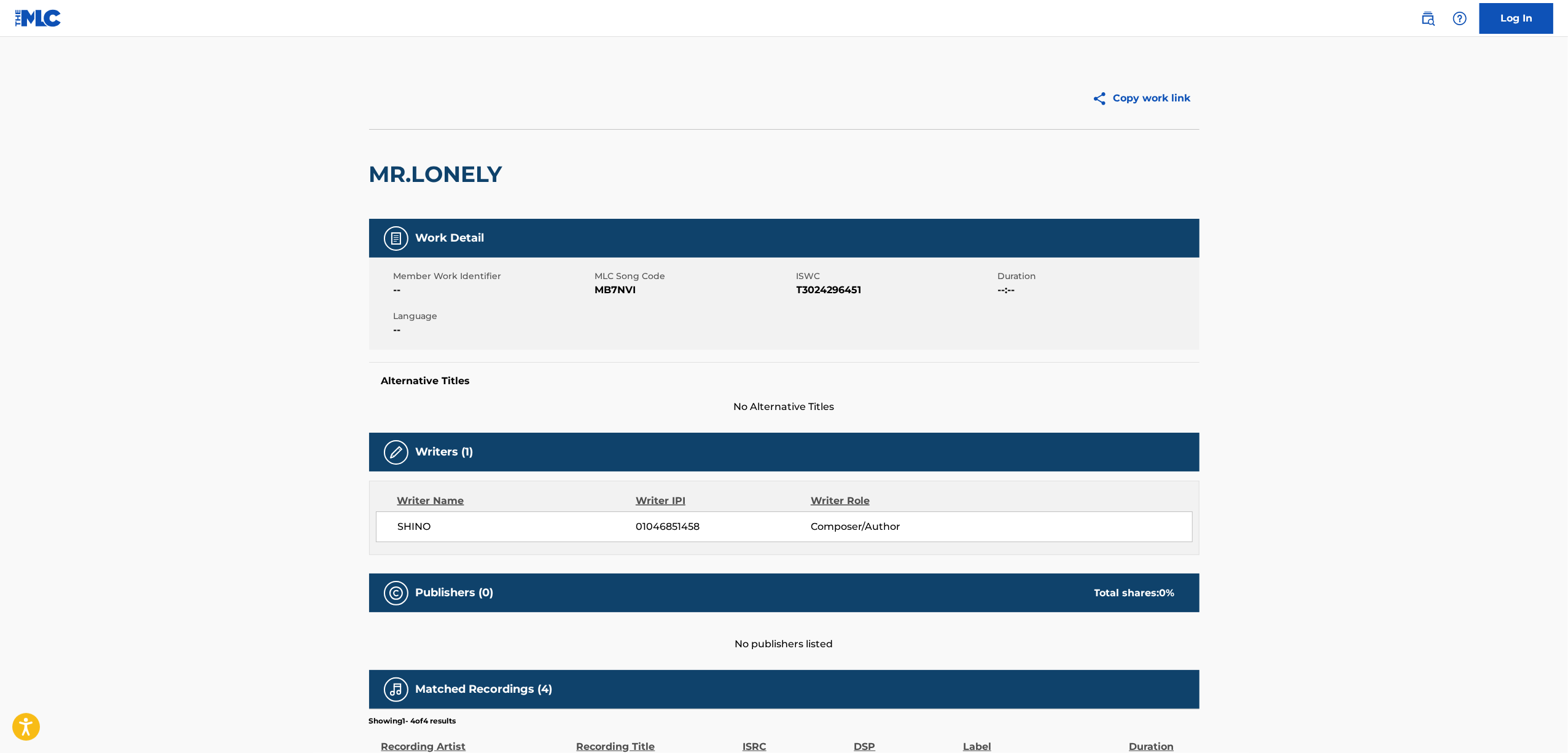
click at [626, 290] on span "MB7NVI" at bounding box center [694, 289] width 198 height 15
copy span "MB7NVI"
